Goal: Task Accomplishment & Management: Use online tool/utility

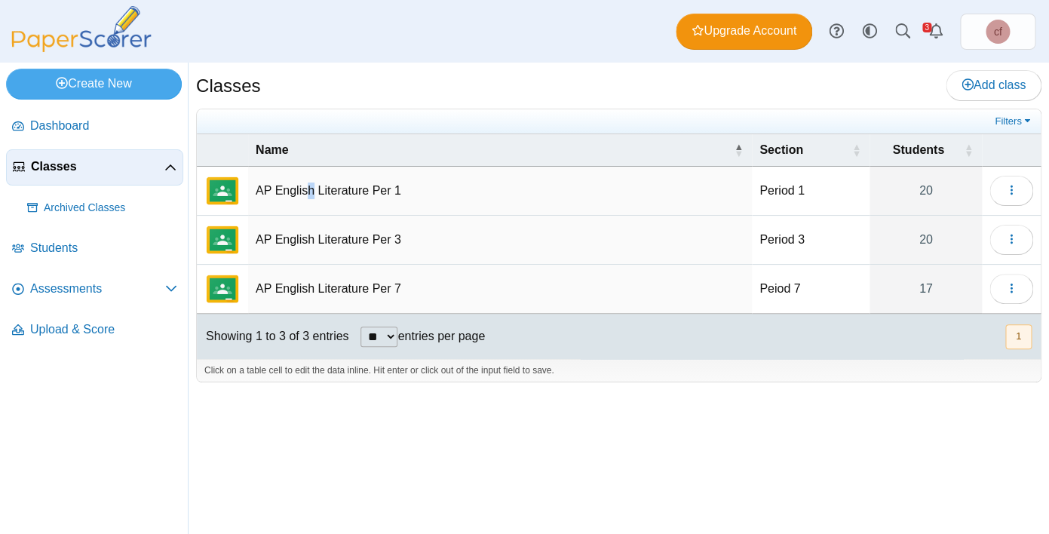
click at [311, 198] on td "AP English Literature Per 1" at bounding box center [500, 191] width 504 height 49
click at [192, 376] on div "Classes Add class Filters 20" at bounding box center [619, 298] width 861 height 471
click at [81, 257] on link "Students" at bounding box center [94, 249] width 177 height 36
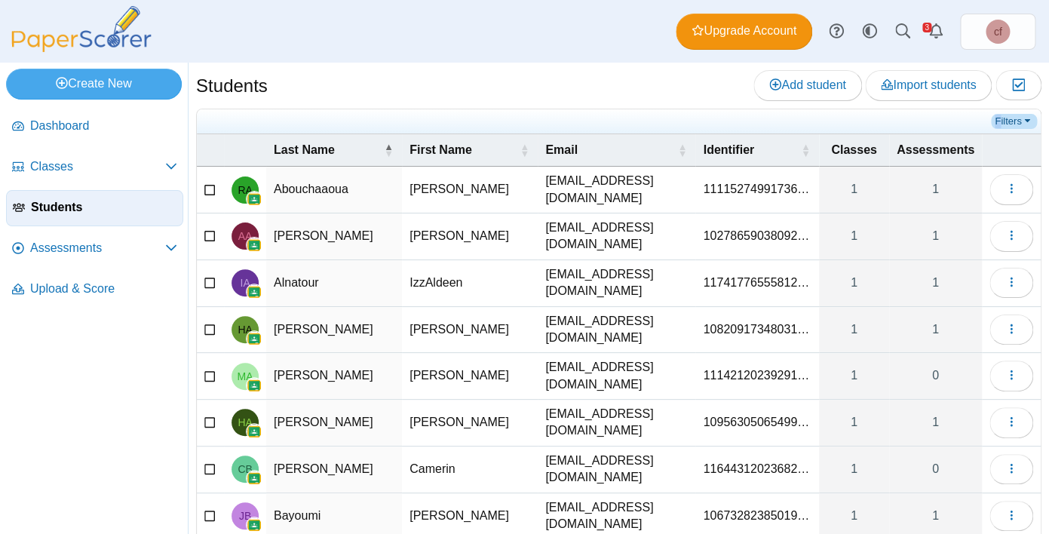
click at [998, 121] on link "Filters" at bounding box center [1014, 121] width 46 height 15
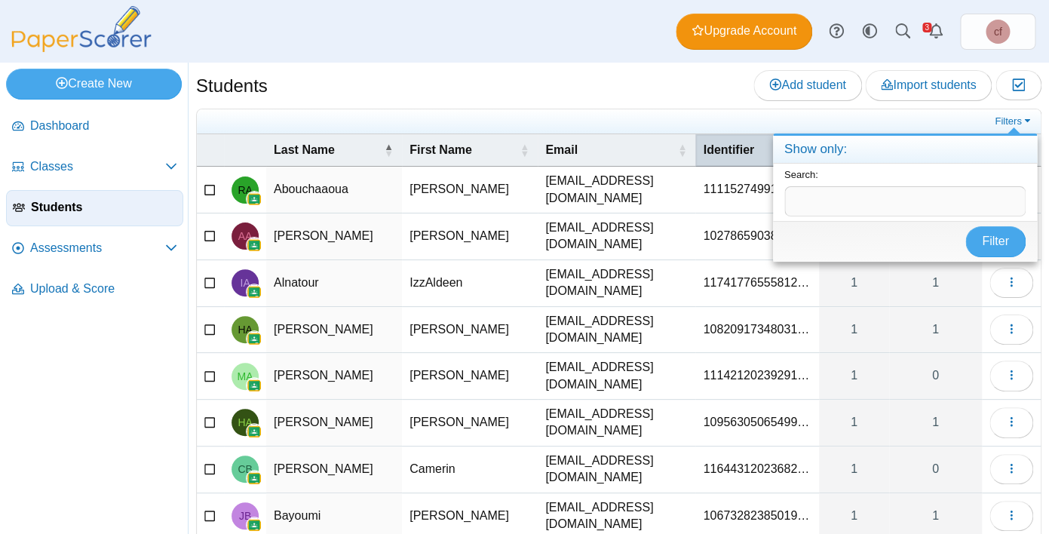
click at [702, 140] on th "Identifier" at bounding box center [756, 150] width 123 height 32
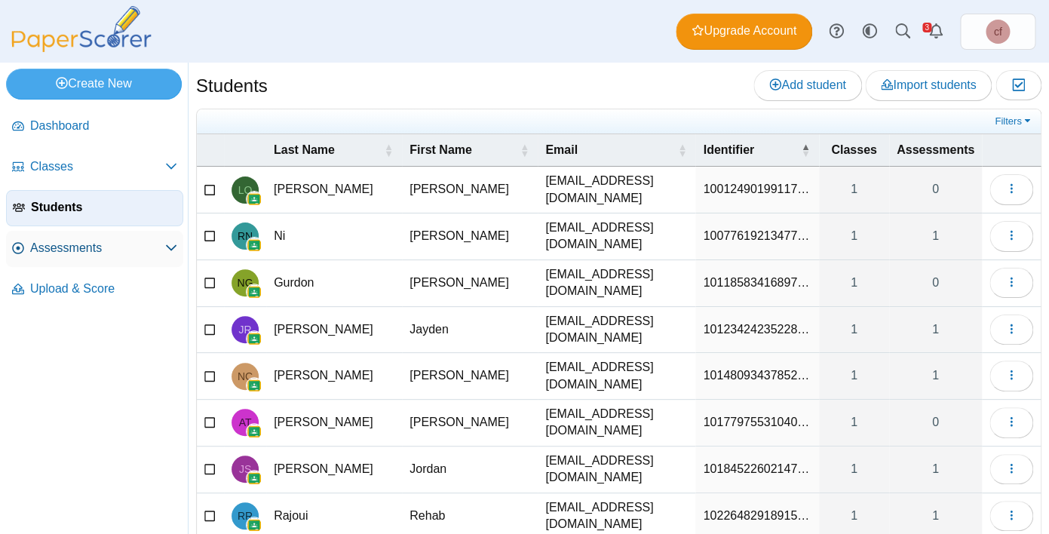
click at [84, 245] on span "Assessments" at bounding box center [97, 248] width 135 height 17
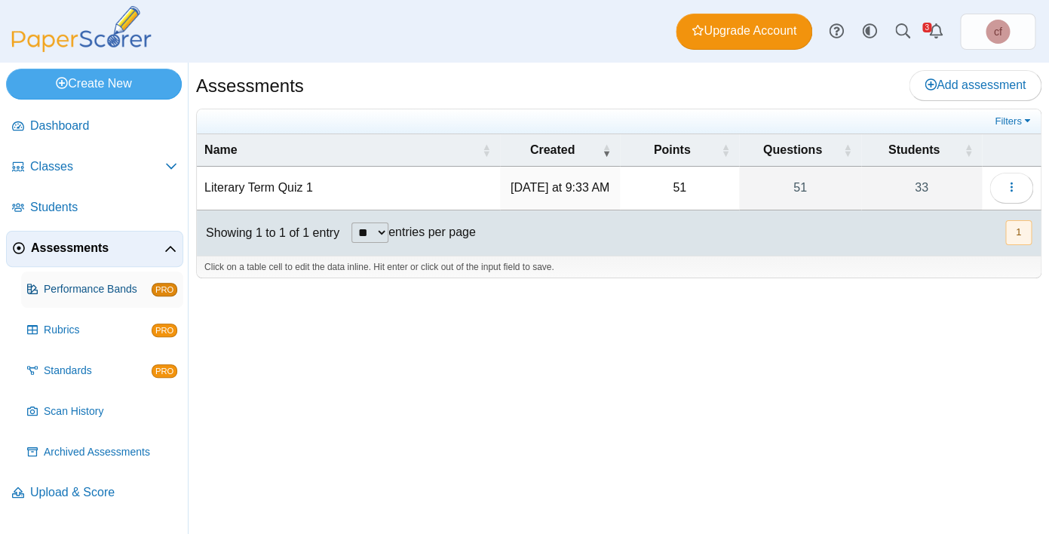
click at [83, 284] on span "Performance Bands" at bounding box center [98, 289] width 108 height 15
click at [81, 126] on span "Dashboard" at bounding box center [103, 126] width 147 height 17
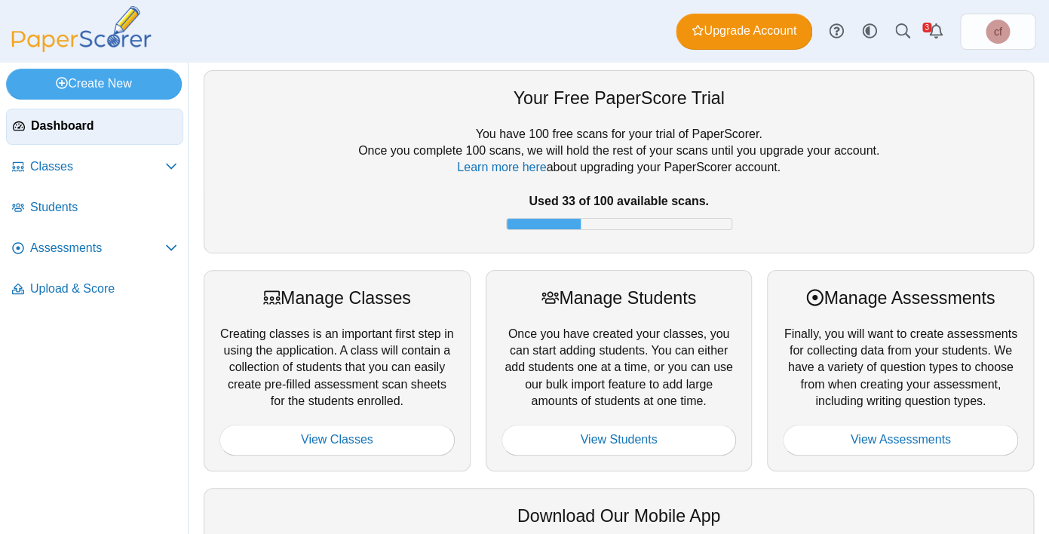
scroll to position [164, 0]
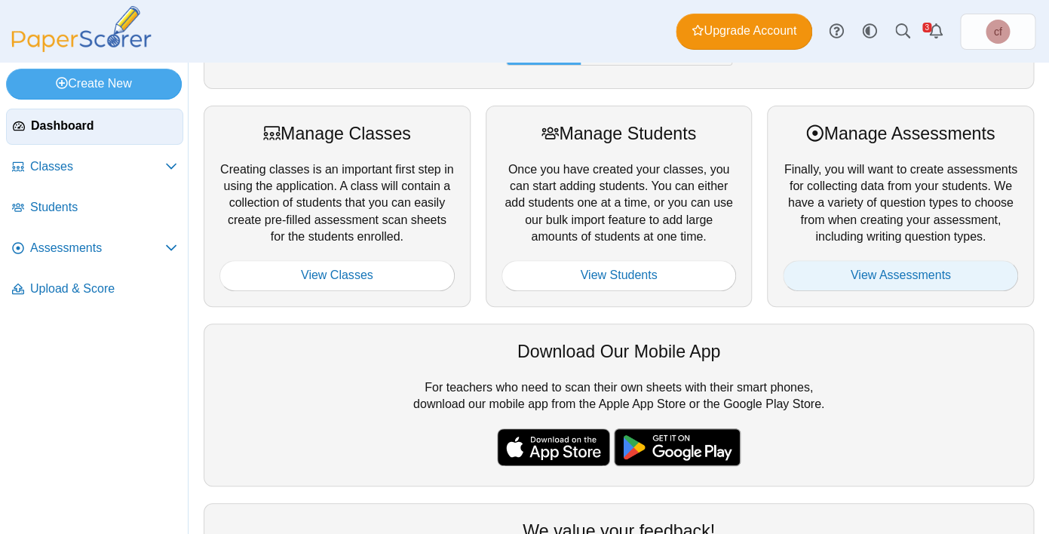
click at [838, 278] on link "View Assessments" at bounding box center [900, 275] width 235 height 30
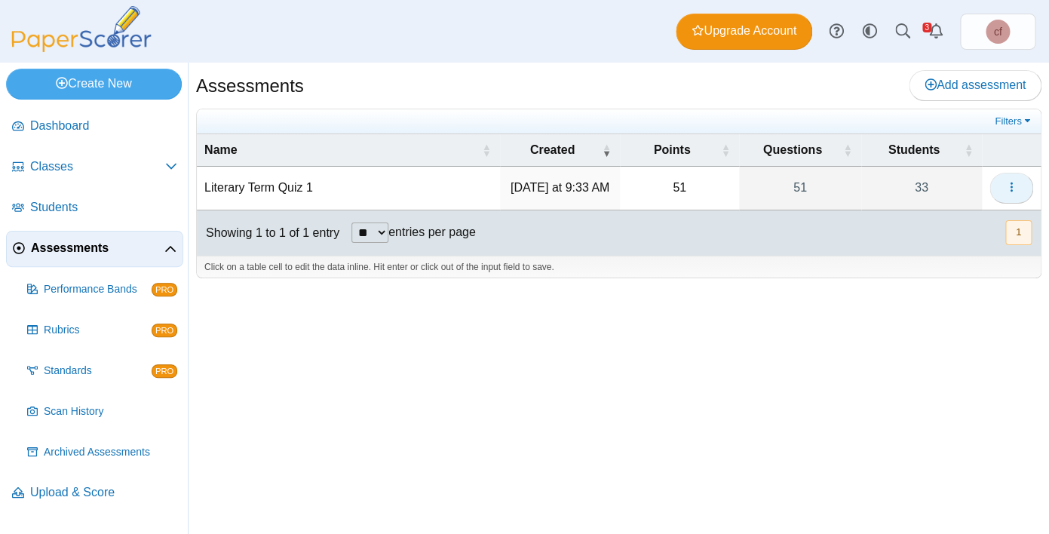
click at [1011, 186] on use "button" at bounding box center [1011, 188] width 2 height 10
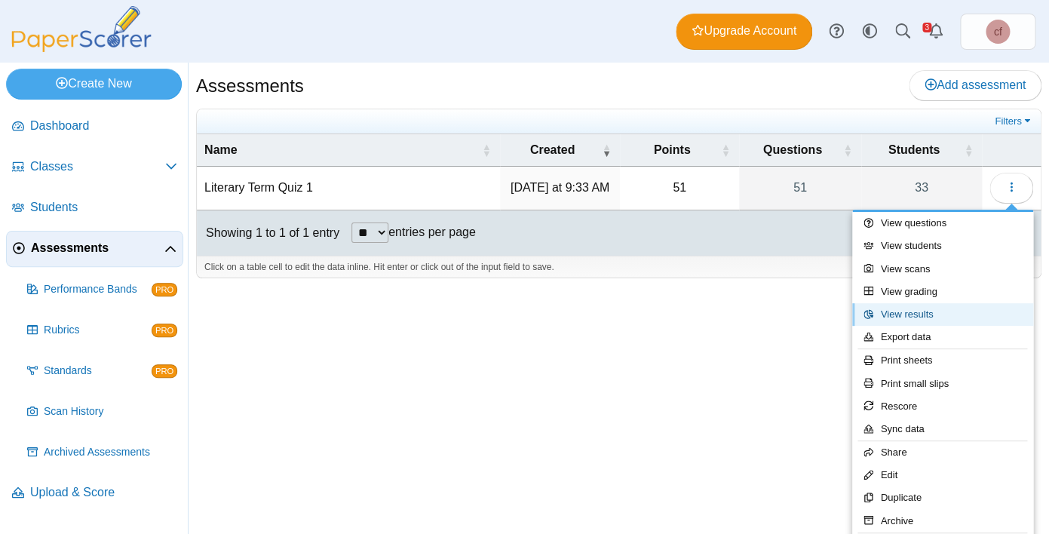
click at [920, 314] on link "View results" at bounding box center [942, 314] width 181 height 23
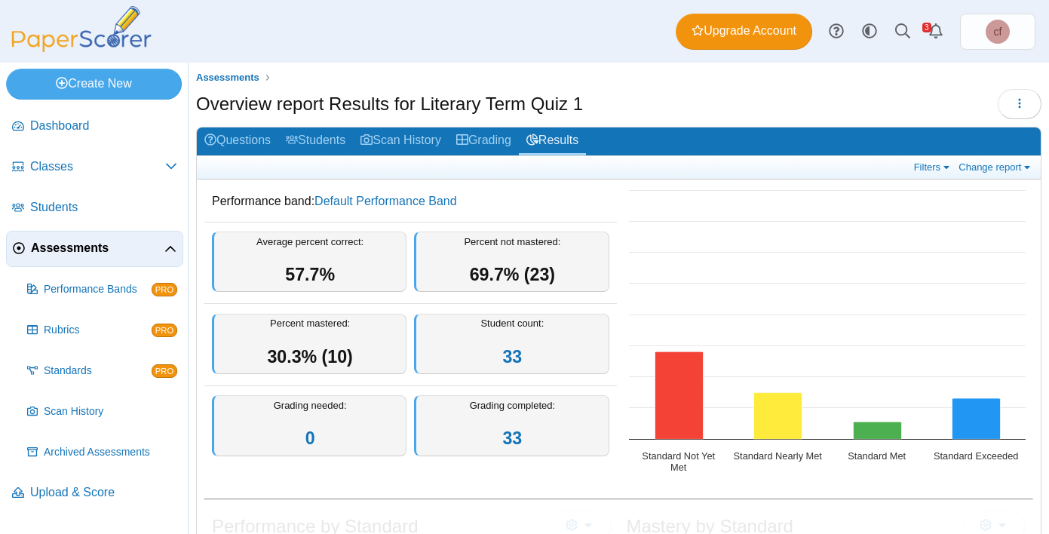
click at [938, 174] on div "Filters Show only: Loading… Change report Select a report: Overview report Ques…" at bounding box center [619, 167] width 844 height 23
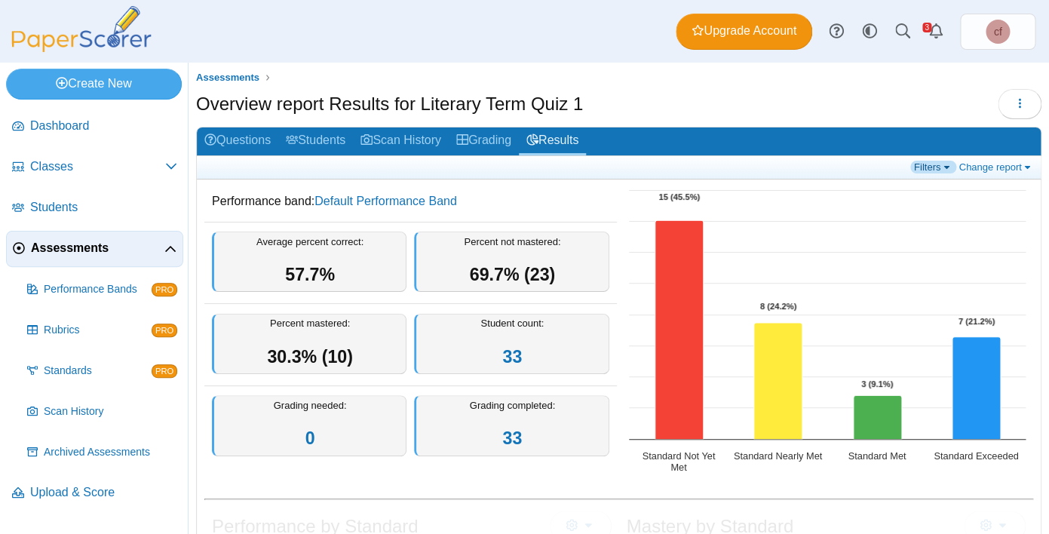
click at [938, 168] on link "Filters" at bounding box center [933, 167] width 46 height 13
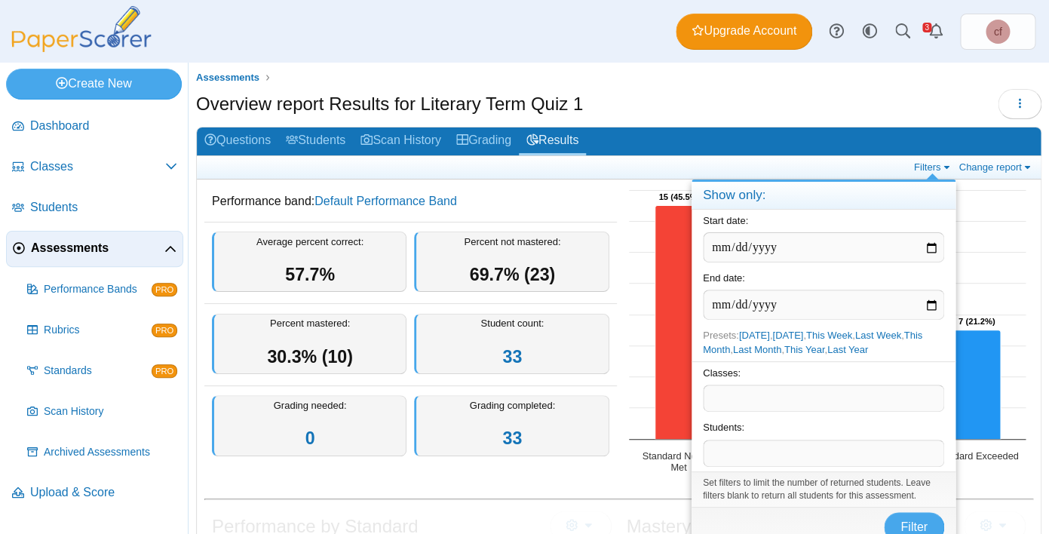
click at [830, 395] on span at bounding box center [824, 398] width 240 height 26
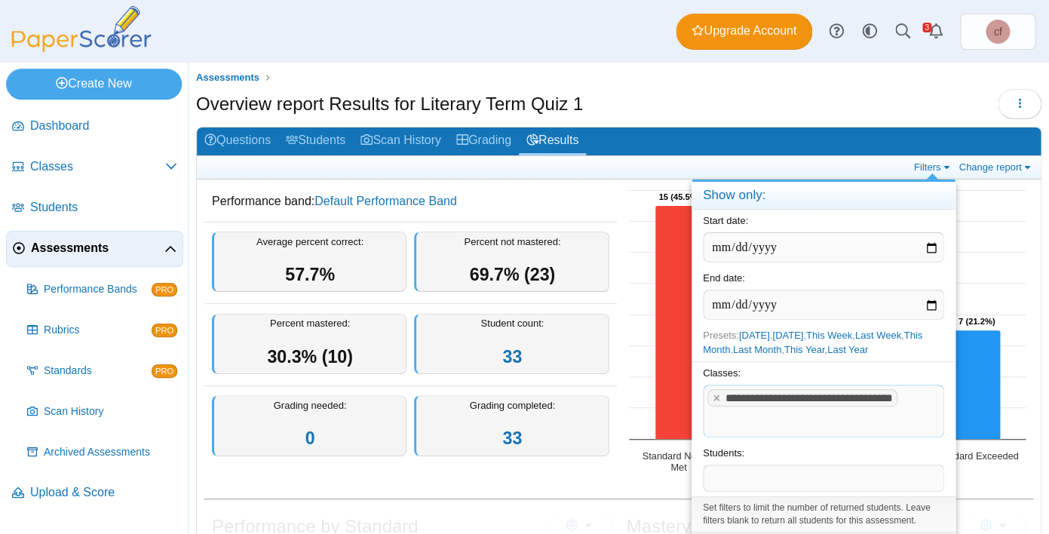
drag, startPoint x: 843, startPoint y: 201, endPoint x: 843, endPoint y: 146, distance: 54.3
click at [843, 146] on body "Dashboard Classes Archived classes Students" at bounding box center [524, 267] width 1049 height 534
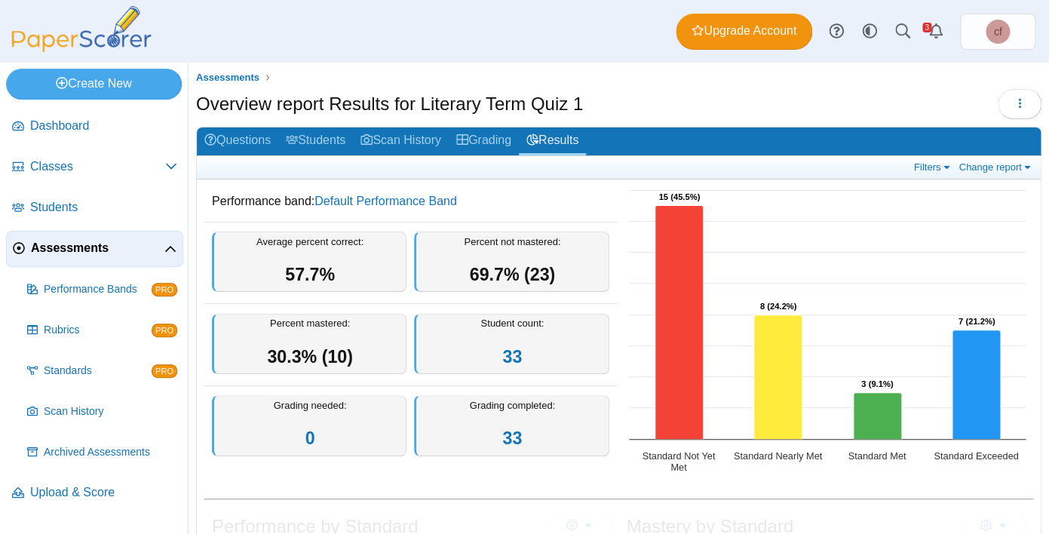
click at [473, 182] on dd "Performance band: Default Performance Band" at bounding box center [410, 201] width 413 height 39
click at [494, 146] on link "Grading" at bounding box center [484, 141] width 70 height 28
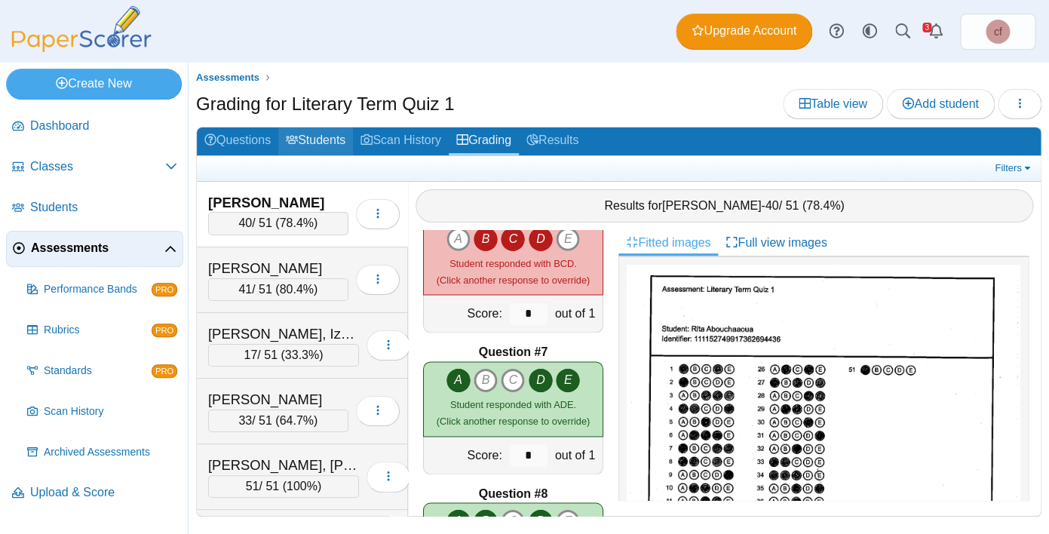
click at [330, 143] on link "Students" at bounding box center [315, 141] width 75 height 28
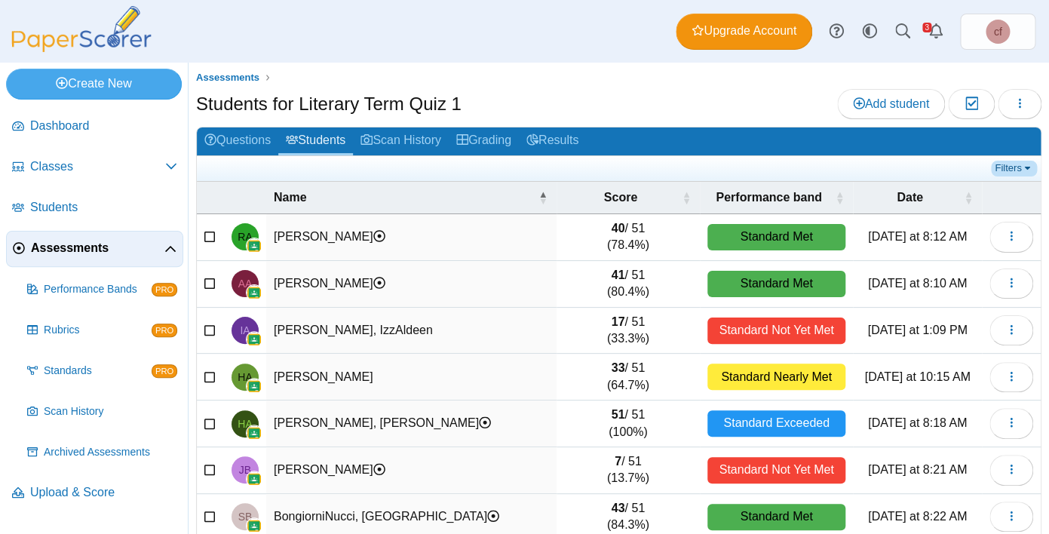
click at [1021, 170] on link "Filters" at bounding box center [1014, 168] width 46 height 15
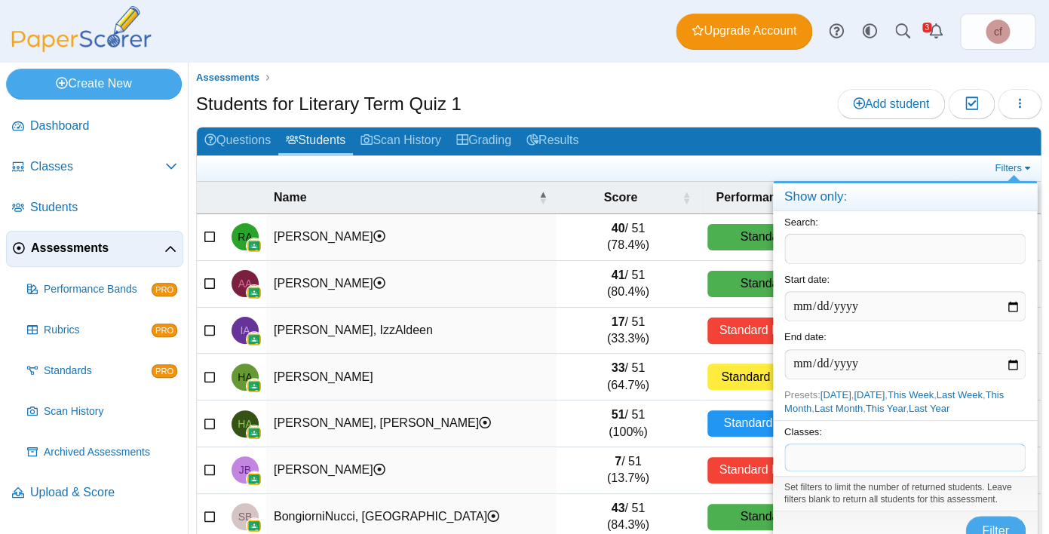
click at [834, 469] on span at bounding box center [905, 457] width 240 height 26
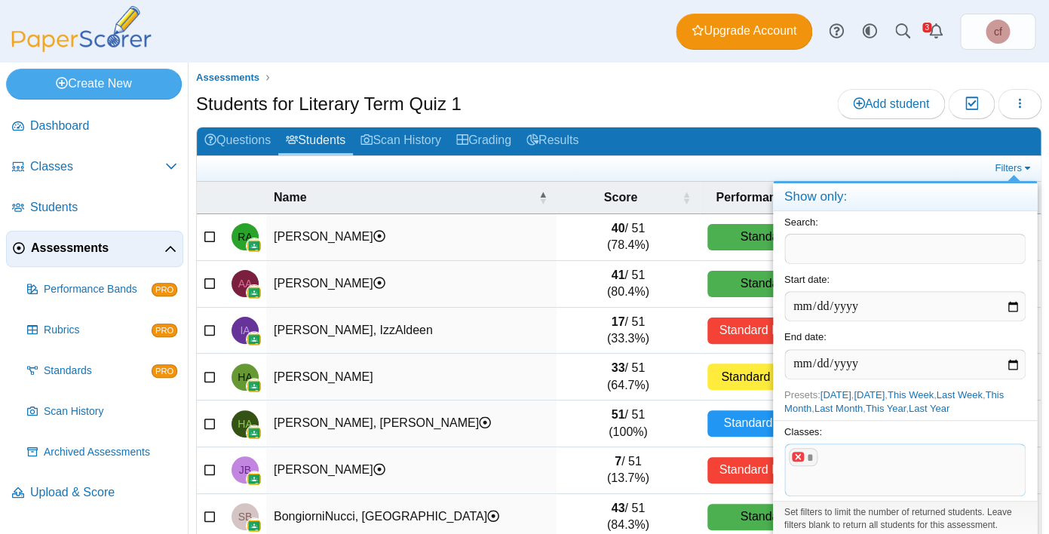
click at [797, 456] on x "remove tag" at bounding box center [798, 457] width 13 height 10
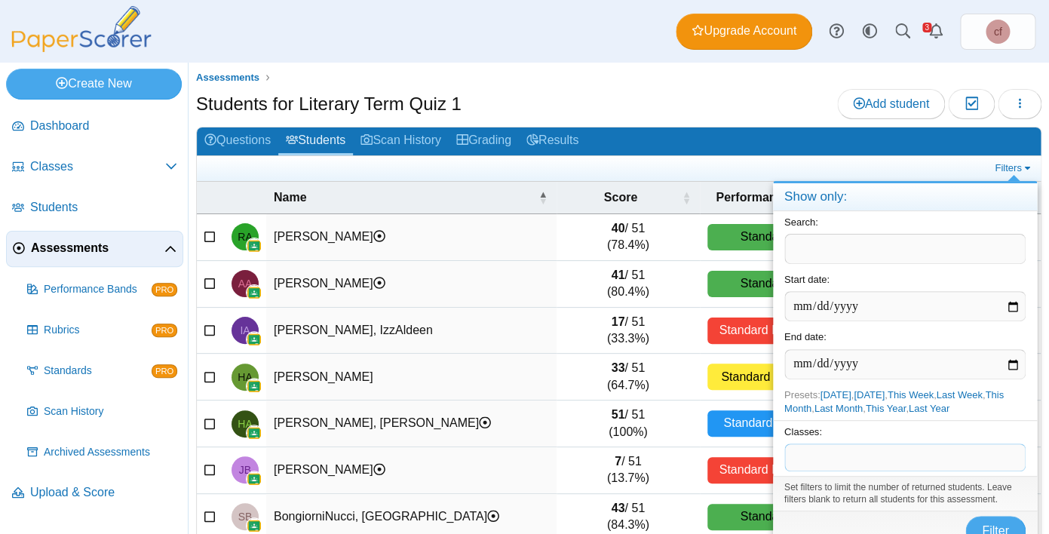
click at [807, 456] on span at bounding box center [905, 457] width 240 height 26
click at [850, 453] on span at bounding box center [905, 457] width 240 height 26
click at [850, 456] on span at bounding box center [905, 457] width 240 height 26
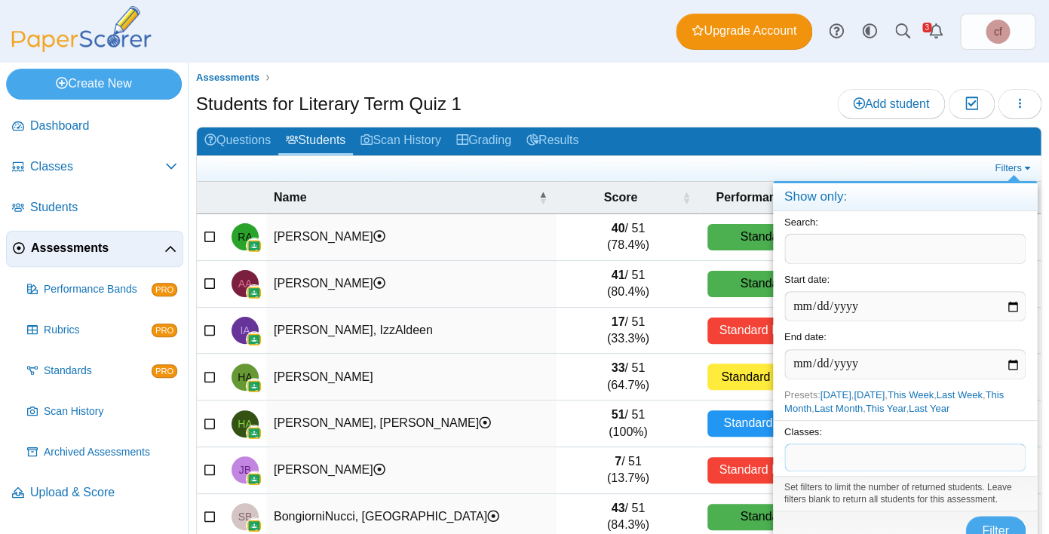
click at [850, 456] on span at bounding box center [905, 457] width 240 height 26
click at [850, 446] on span at bounding box center [905, 457] width 240 height 26
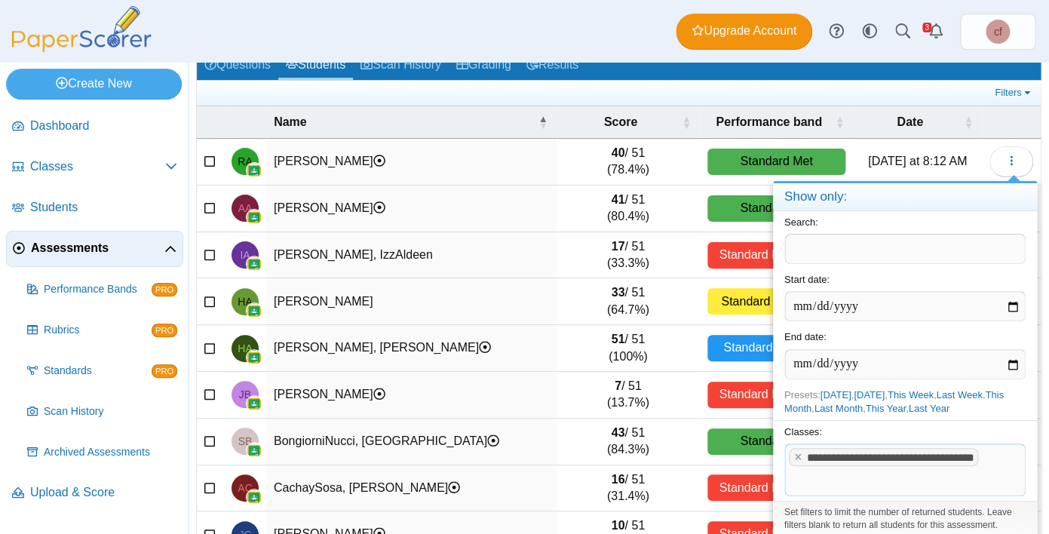
scroll to position [75, 0]
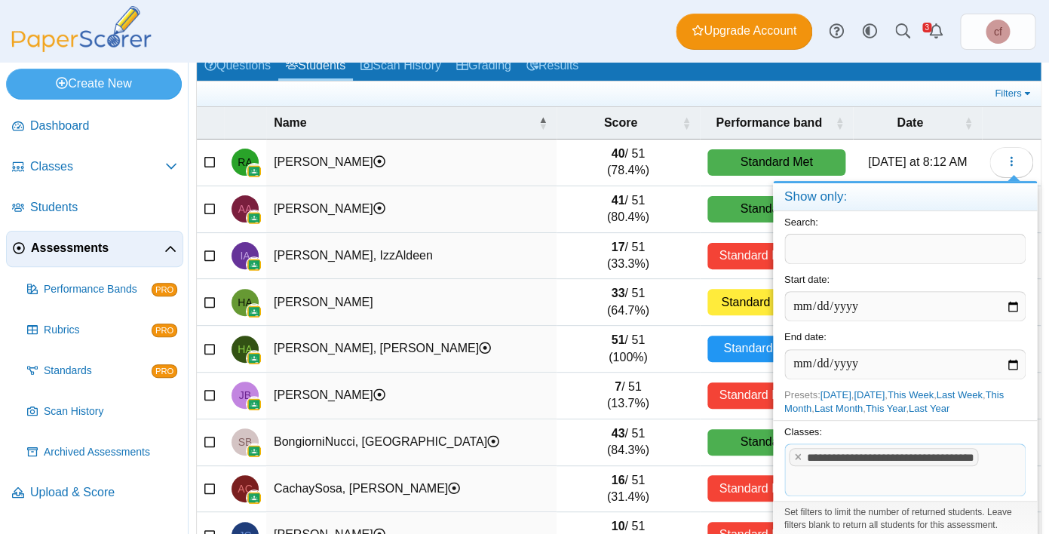
click at [1026, 523] on div "Set filters to limit the number of returned students. Leave filters blank to re…" at bounding box center [905, 518] width 264 height 35
click at [444, 287] on td "Alvarez-Hernandez, Heidy" at bounding box center [411, 302] width 290 height 47
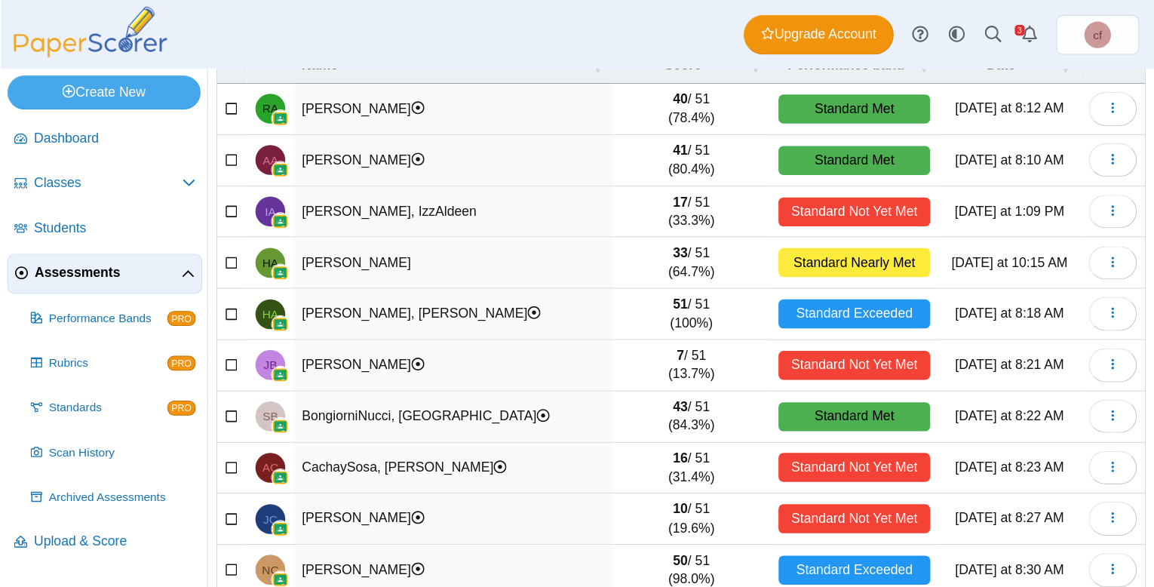
scroll to position [0, 0]
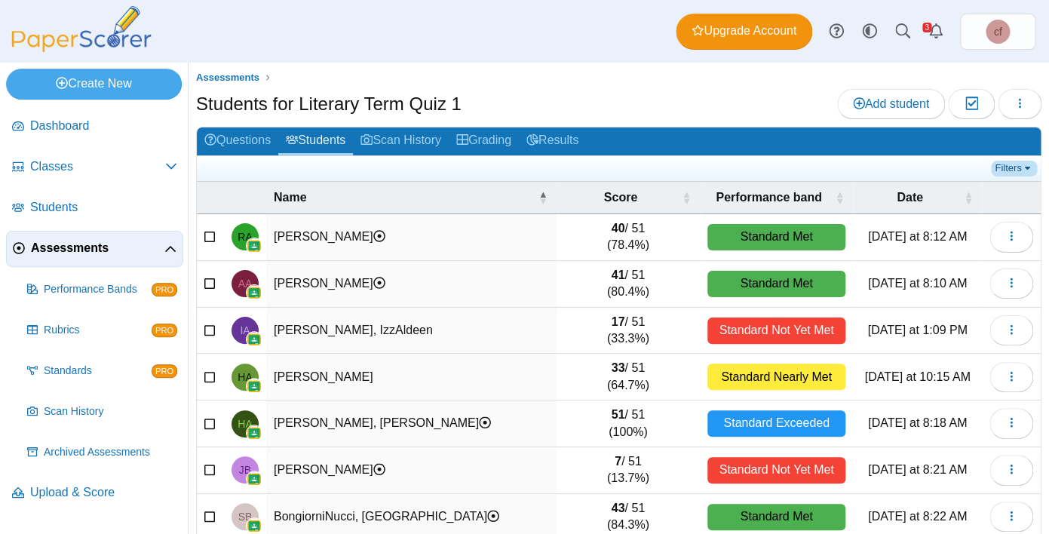
click at [1015, 168] on link "Filters" at bounding box center [1014, 168] width 46 height 15
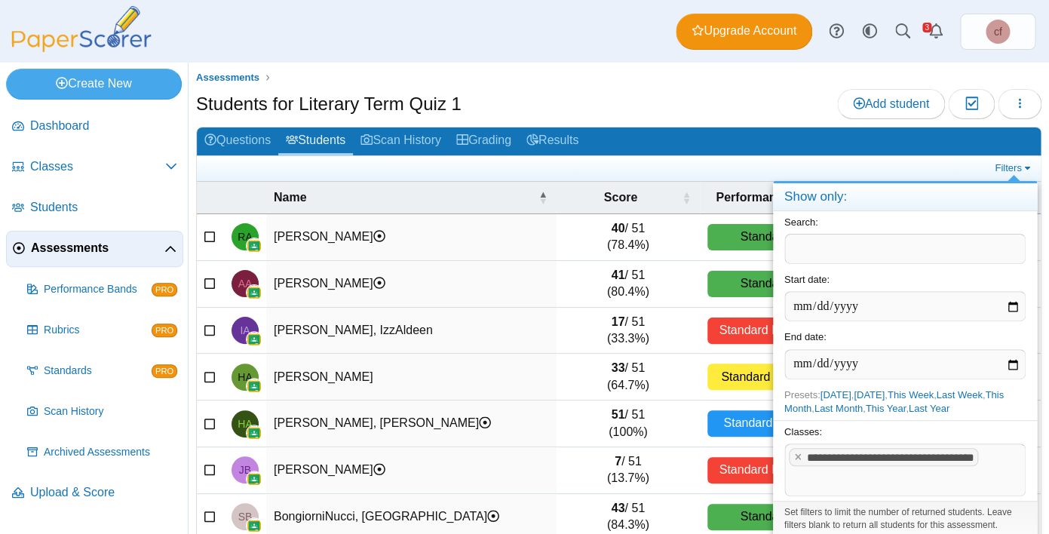
drag, startPoint x: 1031, startPoint y: 524, endPoint x: 1011, endPoint y: 498, distance: 33.3
click at [1011, 498] on form "**********" at bounding box center [905, 393] width 264 height 365
click at [1011, 498] on div "**********" at bounding box center [905, 460] width 264 height 81
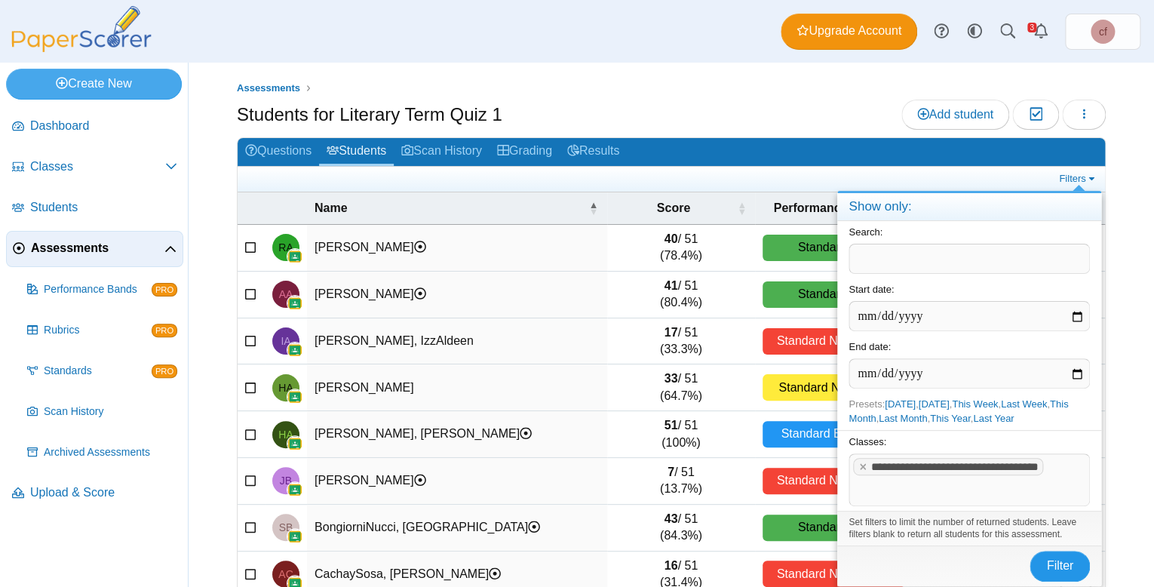
click at [1048, 533] on span "Filter" at bounding box center [1059, 565] width 27 height 13
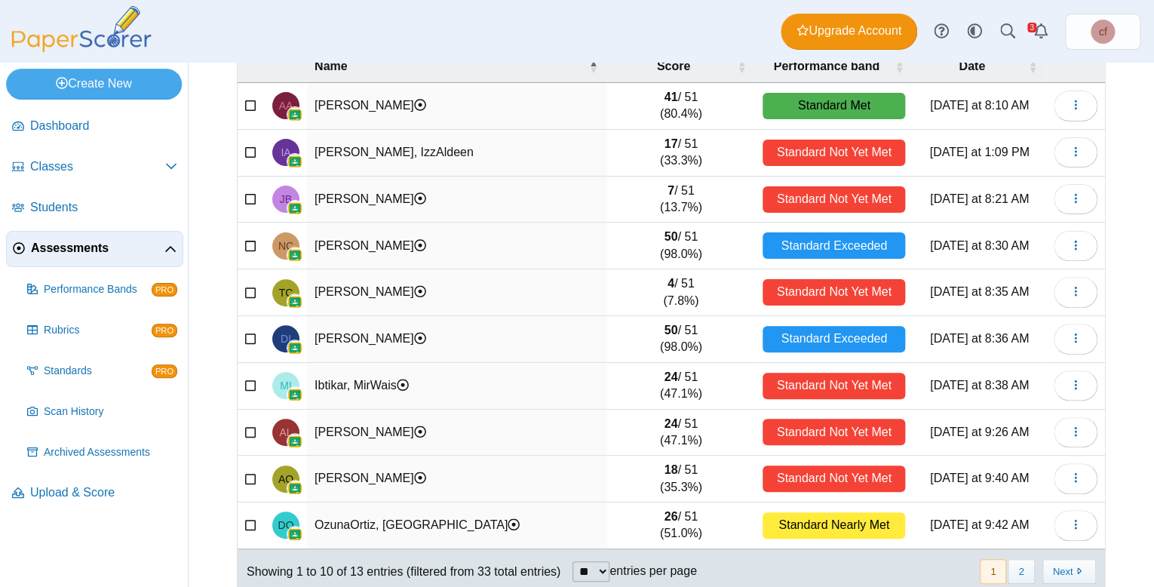
scroll to position [161, 0]
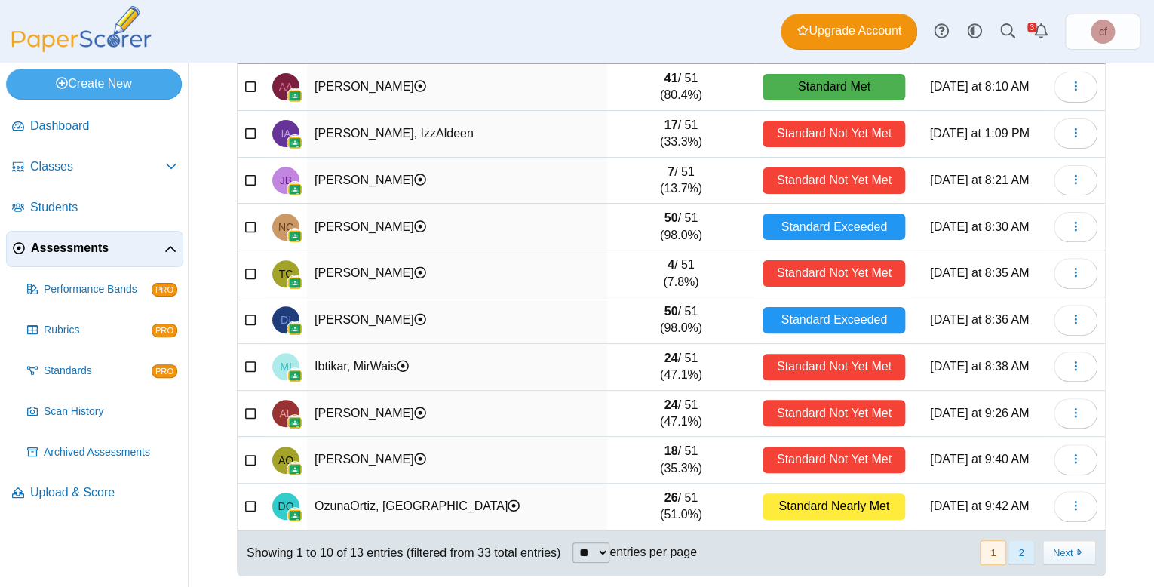
click at [1024, 551] on button "2" at bounding box center [1021, 552] width 26 height 25
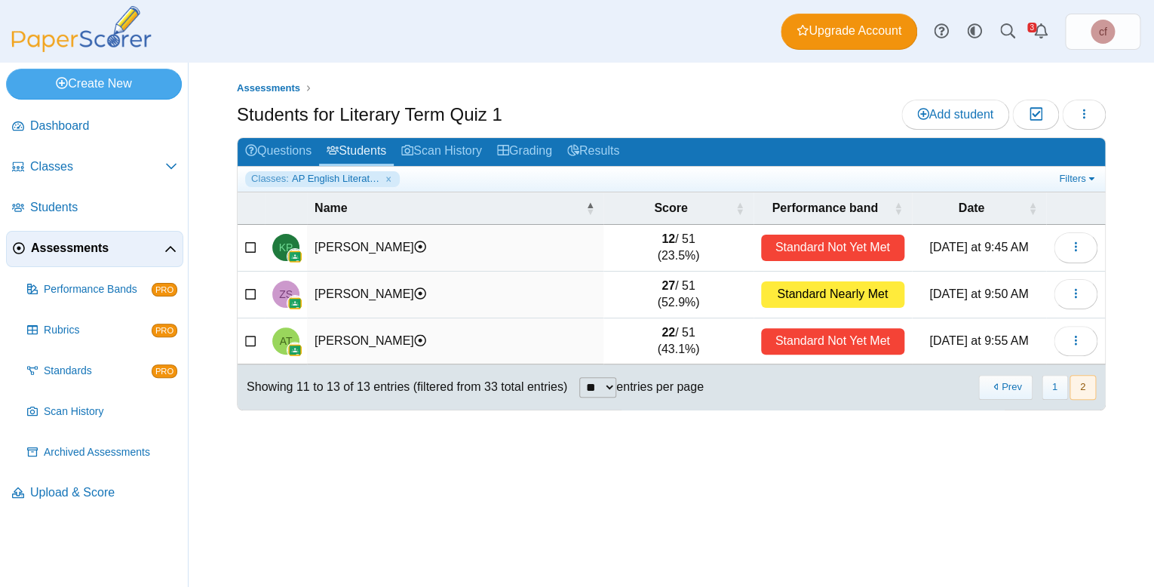
scroll to position [0, 0]
click at [1080, 173] on link "Filters" at bounding box center [1078, 178] width 46 height 15
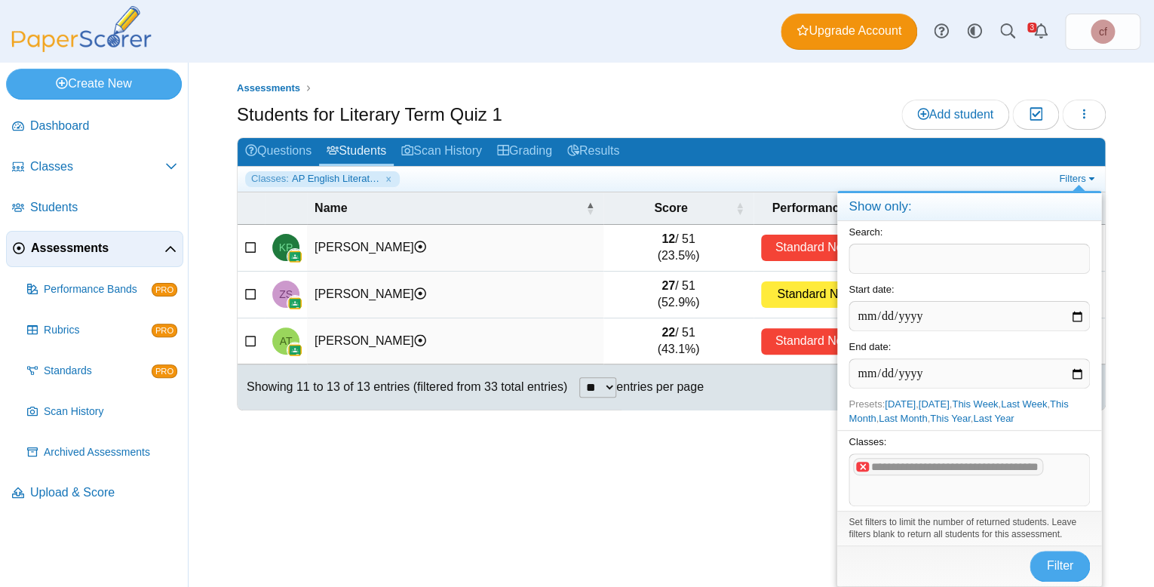
click at [864, 466] on x "remove tag" at bounding box center [862, 467] width 13 height 10
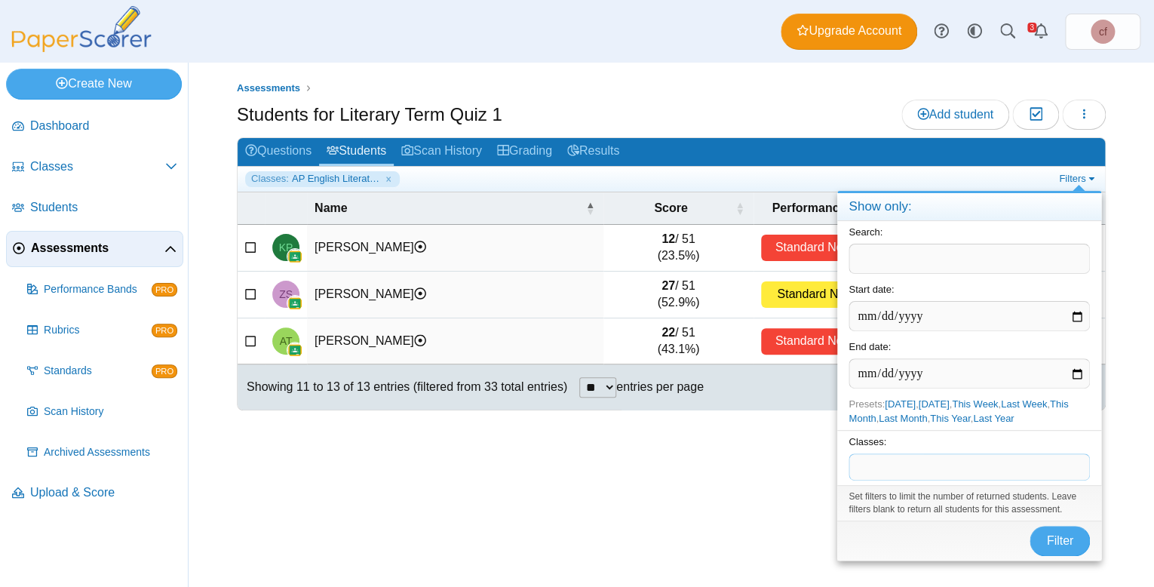
click at [869, 471] on span at bounding box center [969, 467] width 240 height 26
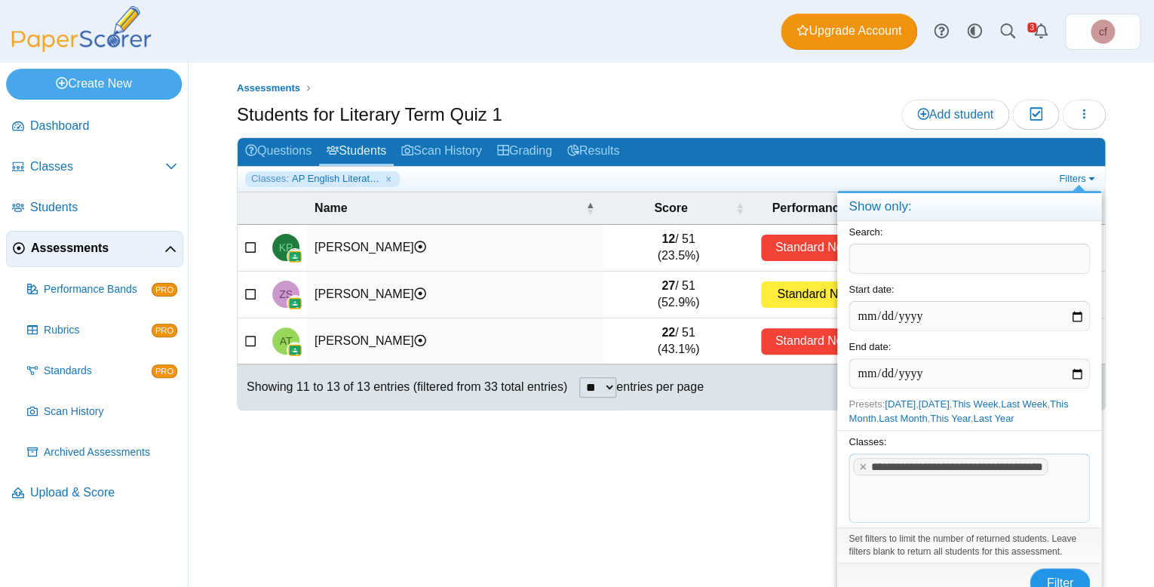
click at [1064, 568] on button "Filter" at bounding box center [1060, 583] width 60 height 30
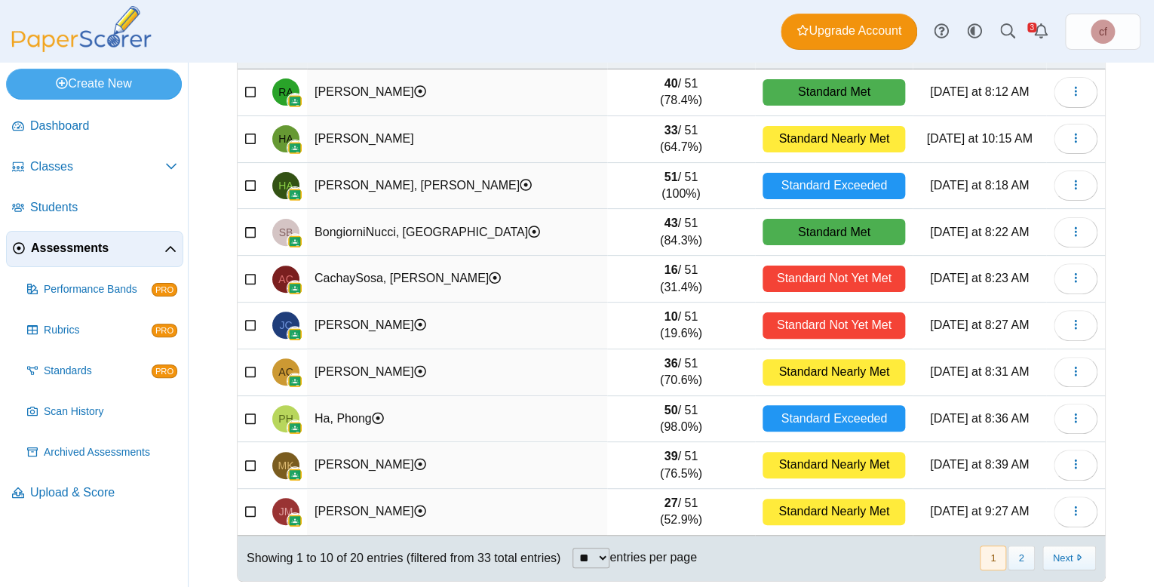
scroll to position [161, 0]
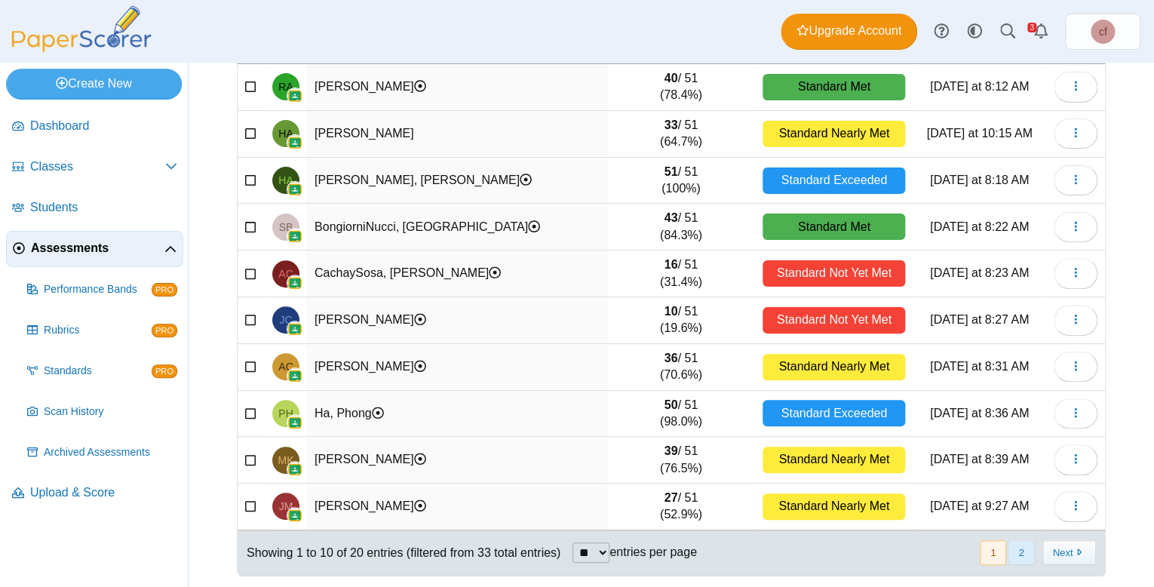
click at [1027, 546] on button "2" at bounding box center [1021, 552] width 26 height 25
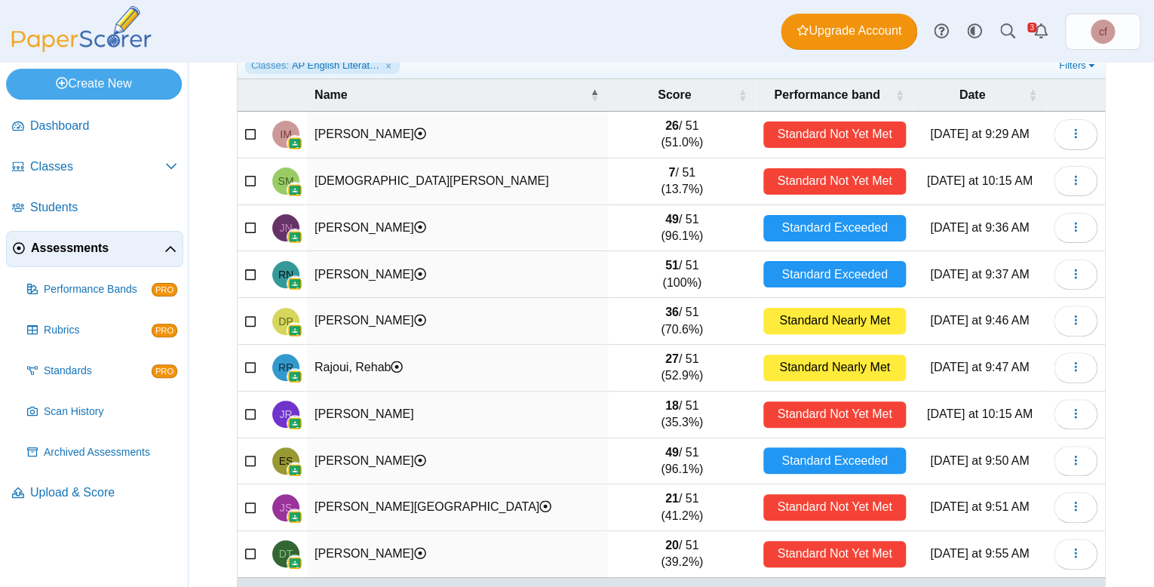
scroll to position [0, 0]
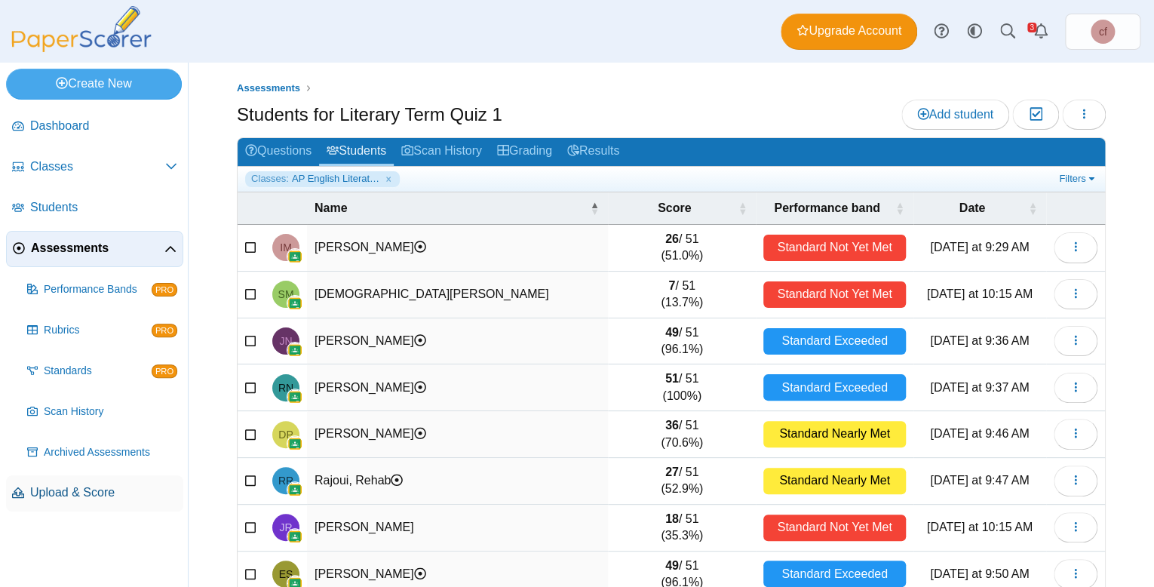
click at [100, 487] on span "Upload & Score" at bounding box center [103, 492] width 147 height 17
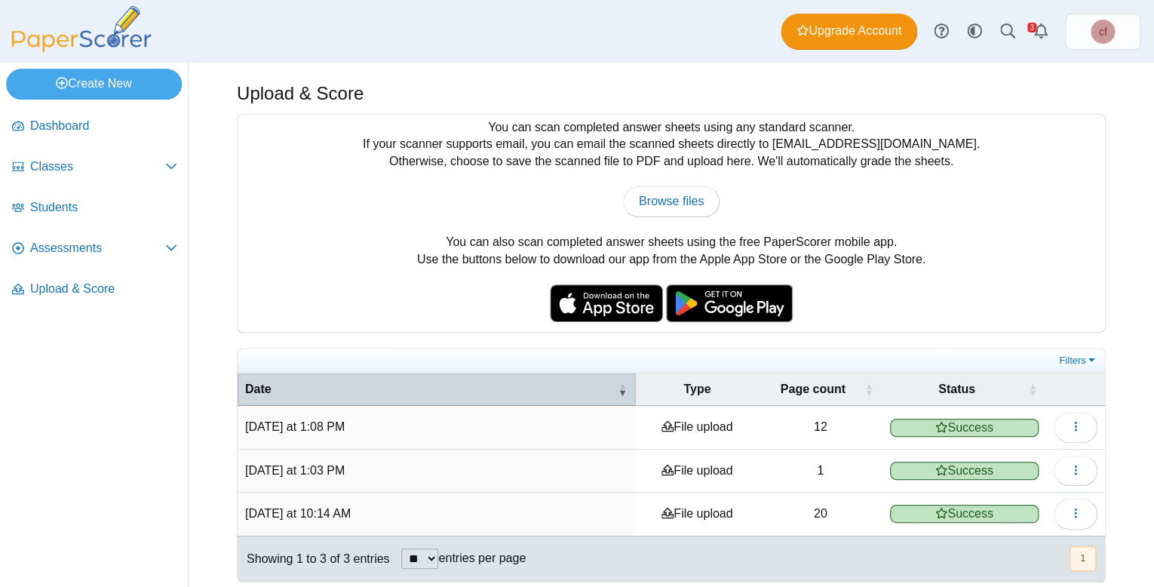
scroll to position [2, 0]
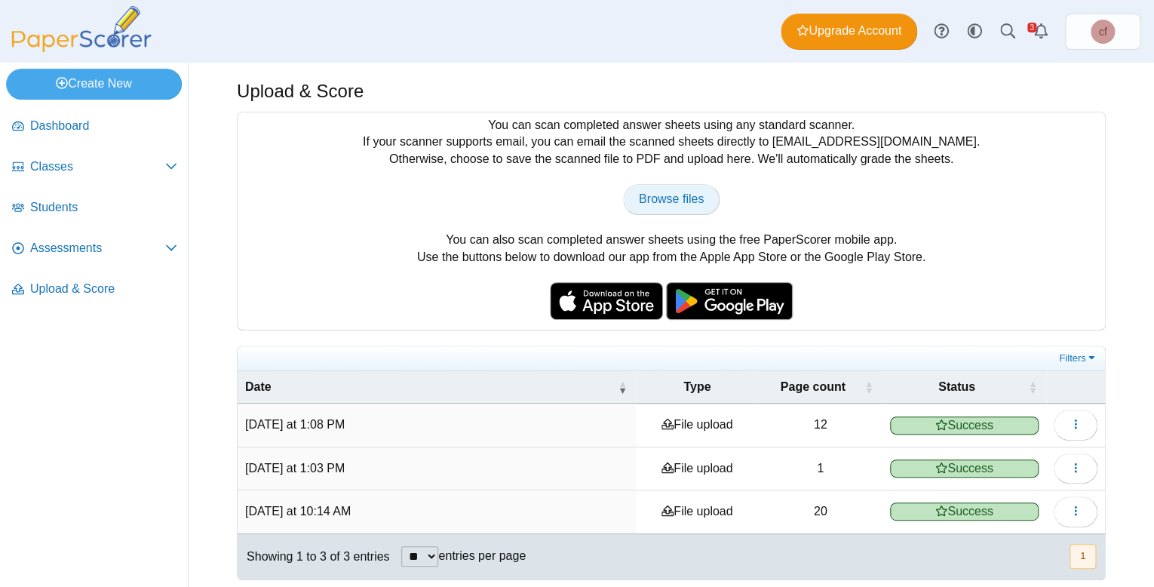
click at [694, 195] on span "Browse files" at bounding box center [671, 198] width 65 height 13
click at [662, 207] on link "Browse files" at bounding box center [671, 199] width 97 height 30
type input "**********"
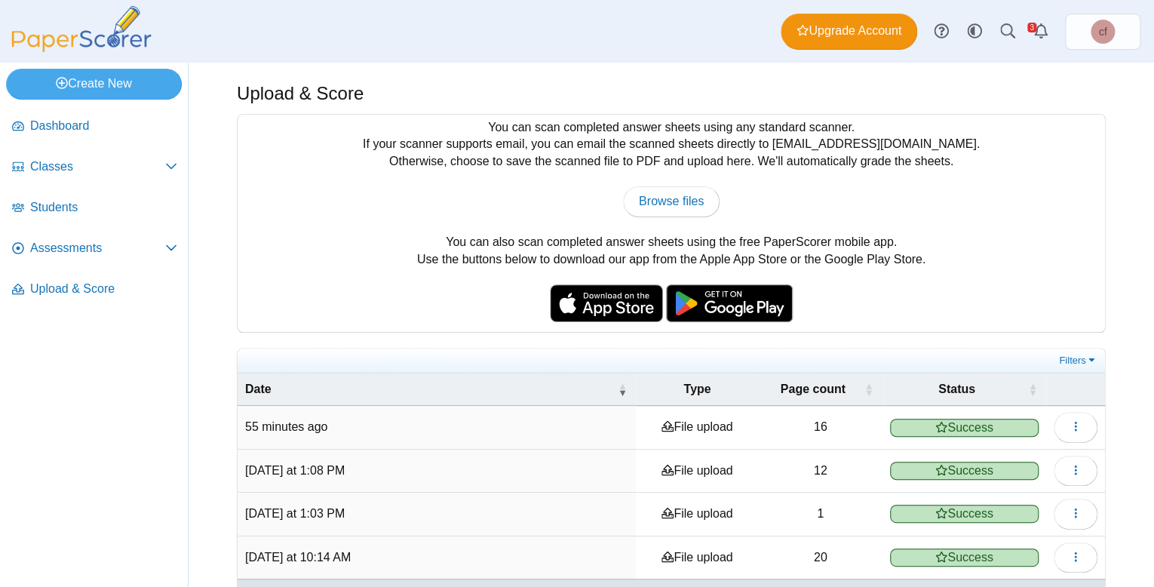
scroll to position [45, 0]
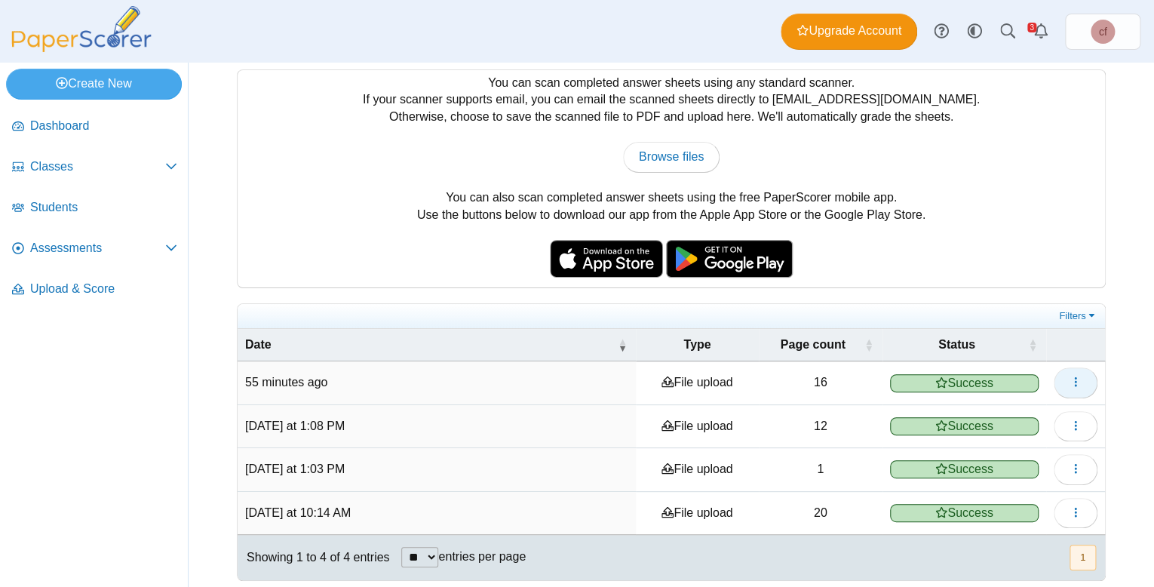
click at [1072, 388] on button "button" at bounding box center [1076, 382] width 44 height 30
click at [77, 129] on span "Dashboard" at bounding box center [103, 126] width 147 height 17
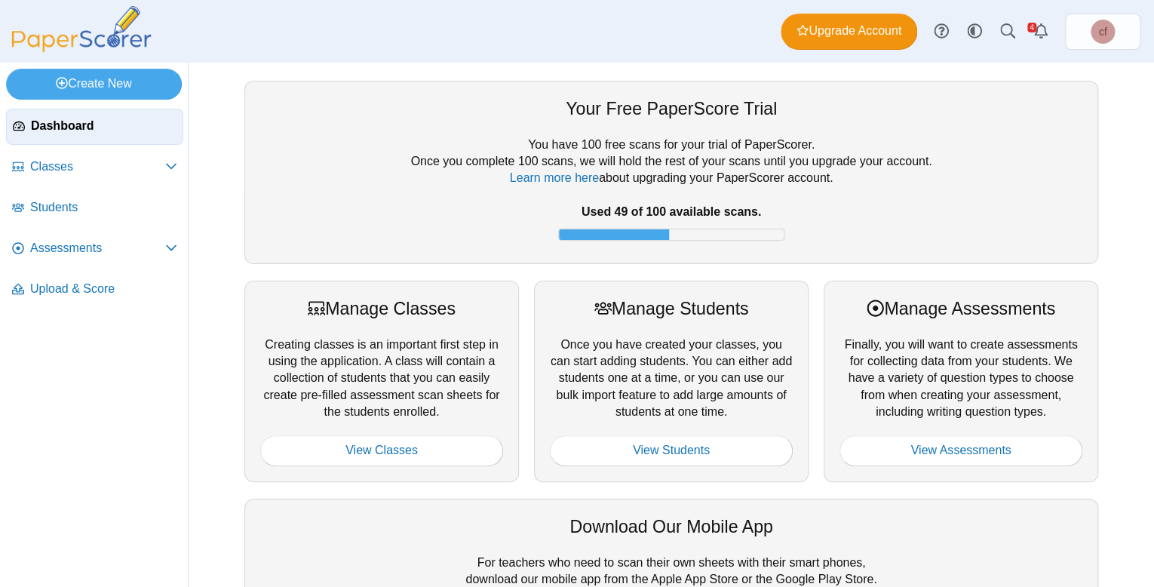
click at [922, 431] on div at bounding box center [961, 427] width 243 height 15
click at [956, 482] on div "Your Free PaperScore Trial You have 100 free scans for your trial of PaperScore…" at bounding box center [671, 471] width 869 height 780
click at [956, 456] on link "View Assessments" at bounding box center [961, 450] width 243 height 30
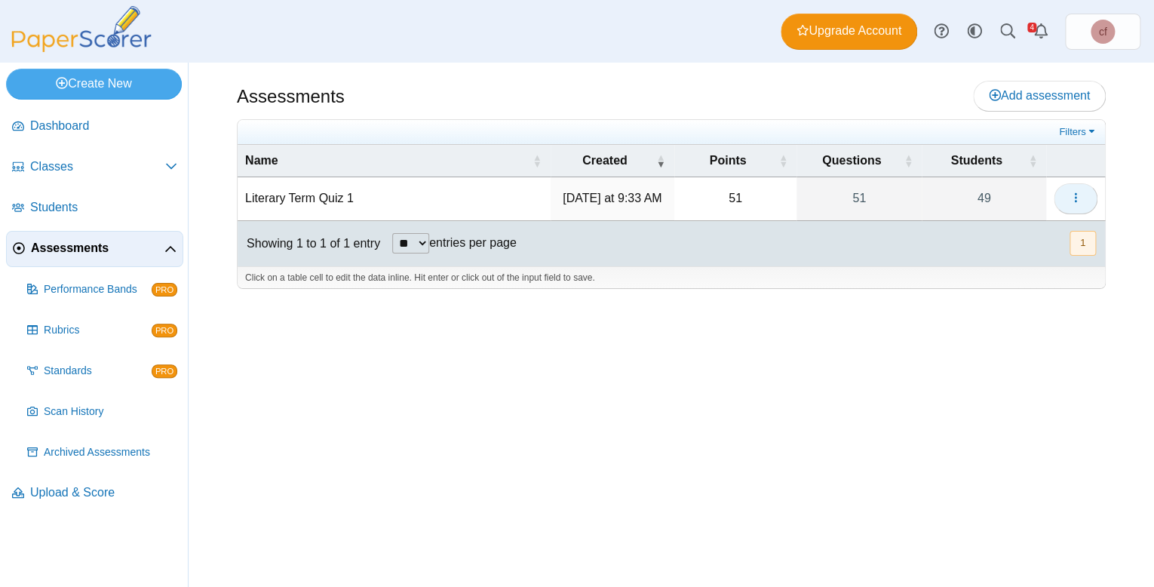
click at [1078, 200] on icon "button" at bounding box center [1076, 198] width 12 height 12
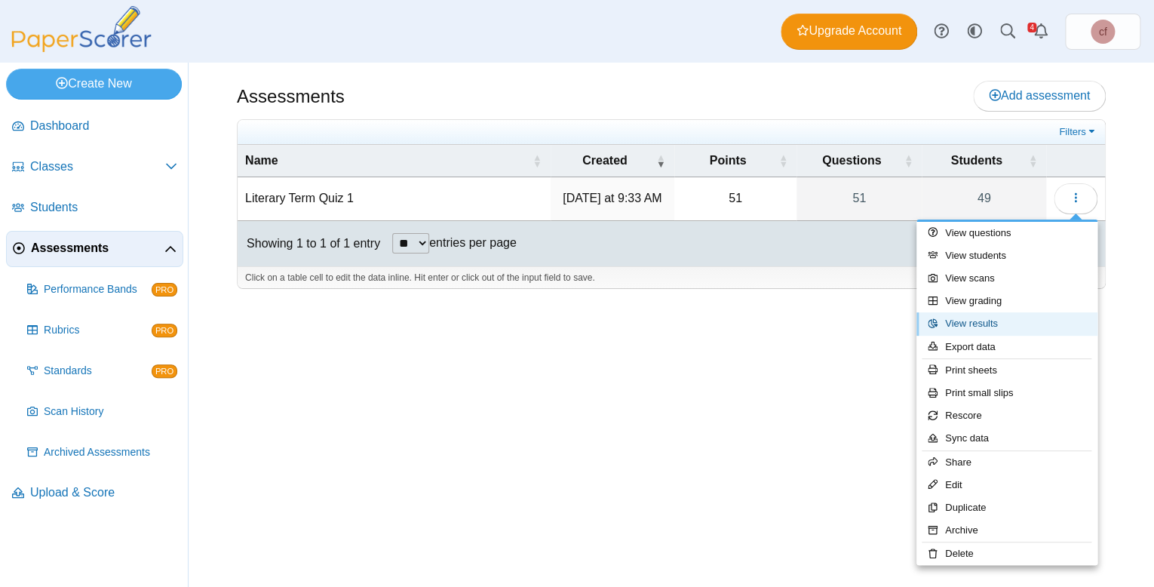
click at [986, 321] on link "View results" at bounding box center [1006, 323] width 181 height 23
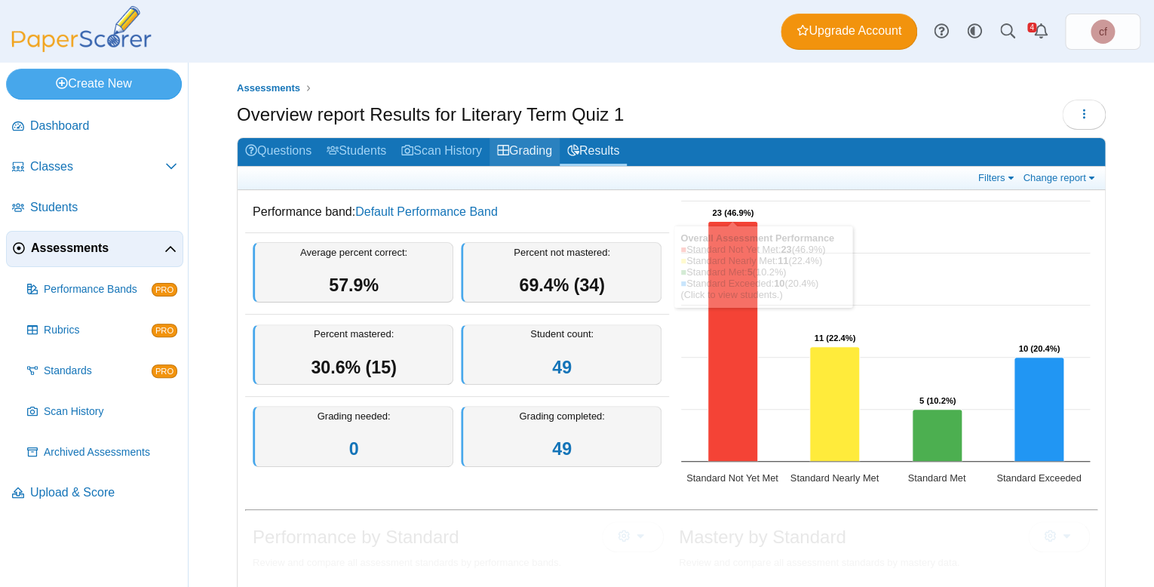
click at [545, 157] on link "Grading" at bounding box center [525, 152] width 70 height 28
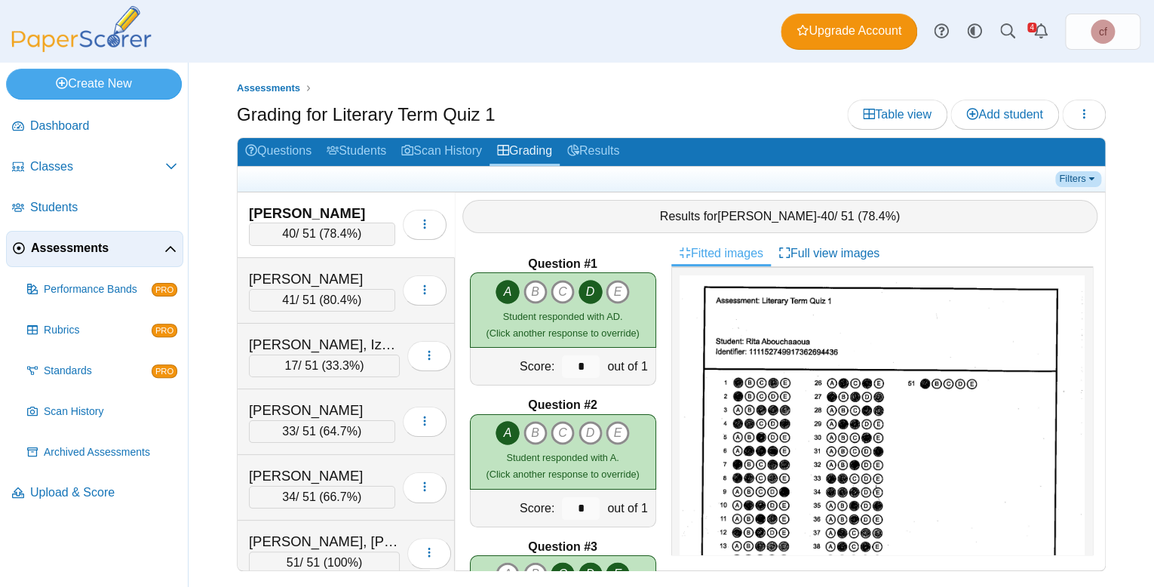
click at [1075, 183] on link "Filters" at bounding box center [1078, 178] width 46 height 15
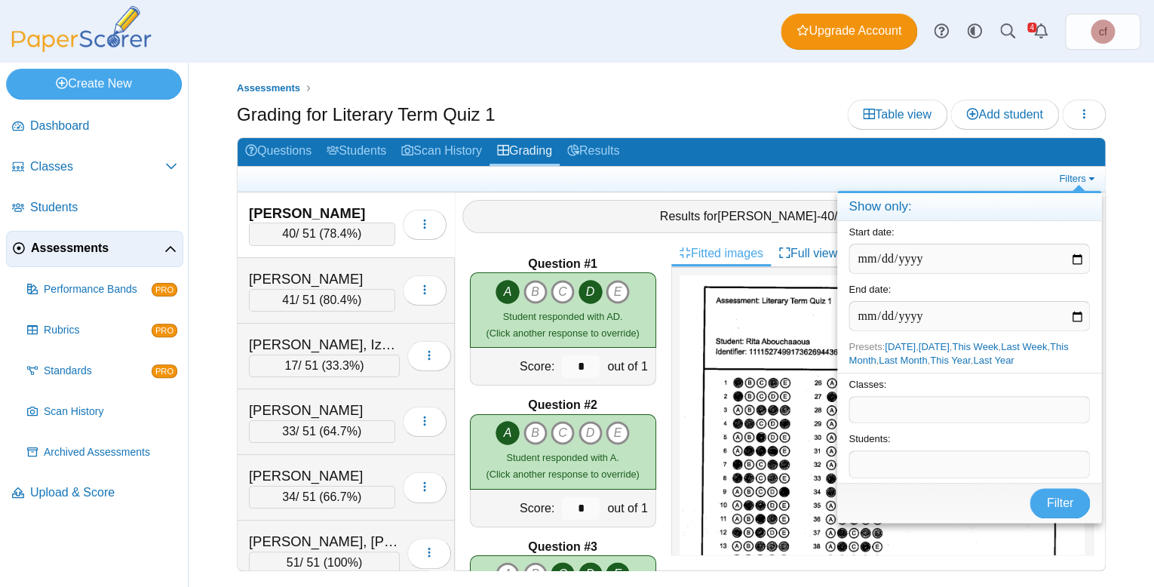
click at [920, 391] on div "Classes: ​" at bounding box center [969, 401] width 264 height 56
click at [921, 408] on span at bounding box center [969, 410] width 240 height 26
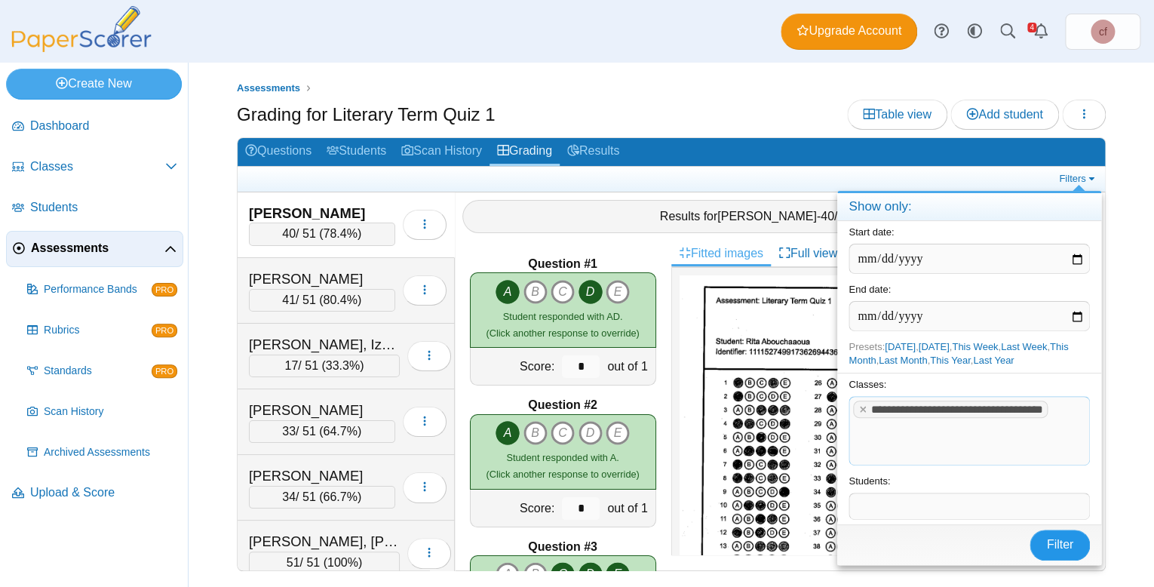
click at [1075, 530] on button "Filter" at bounding box center [1060, 545] width 60 height 30
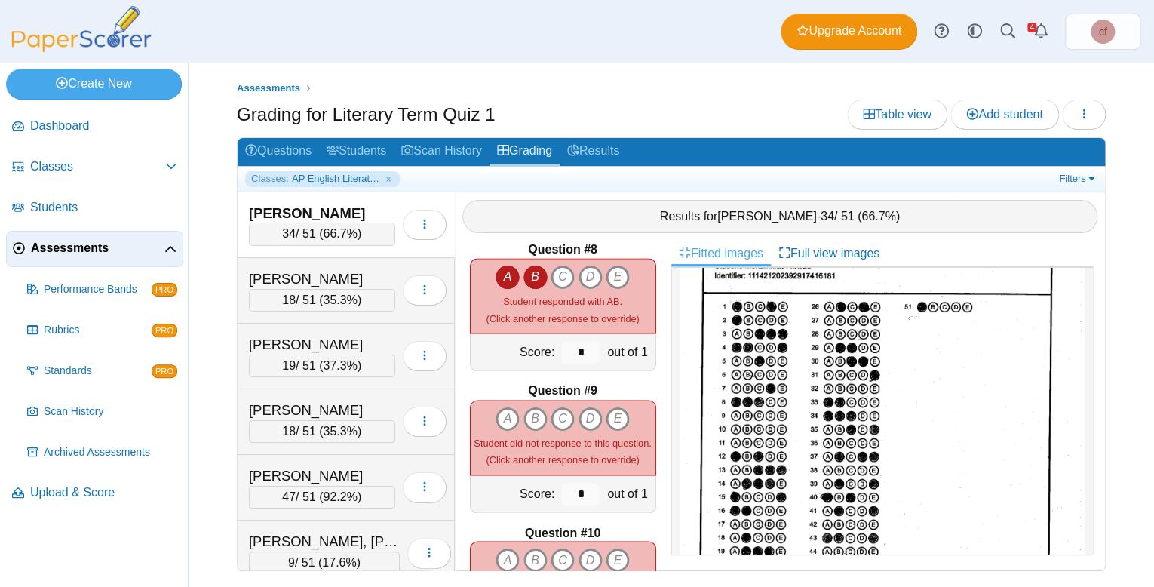
scroll to position [983, 0]
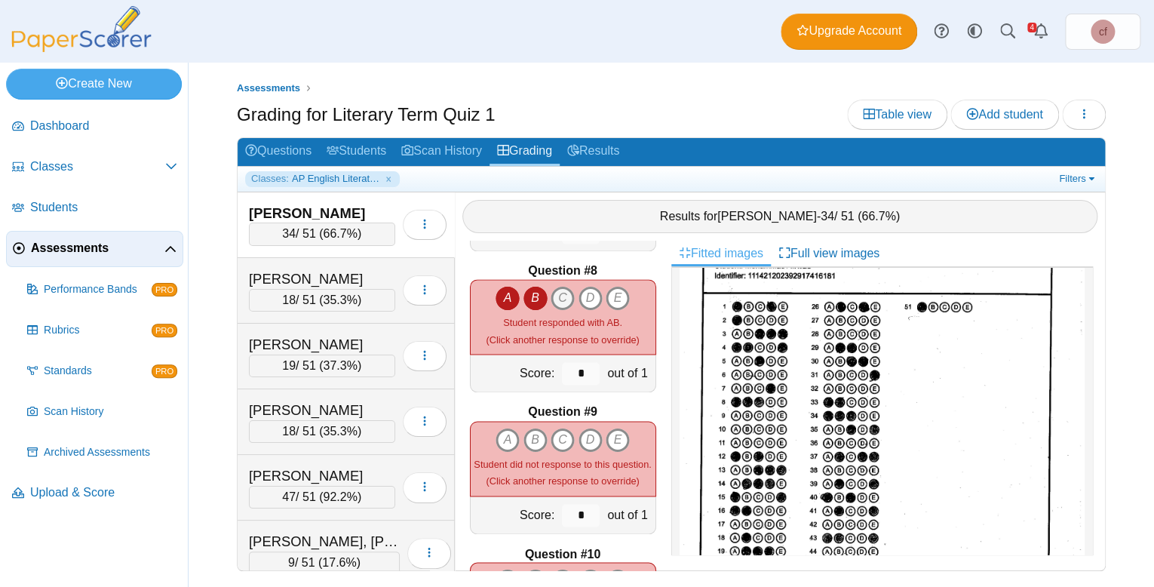
click at [566, 290] on icon "C" at bounding box center [563, 298] width 24 height 24
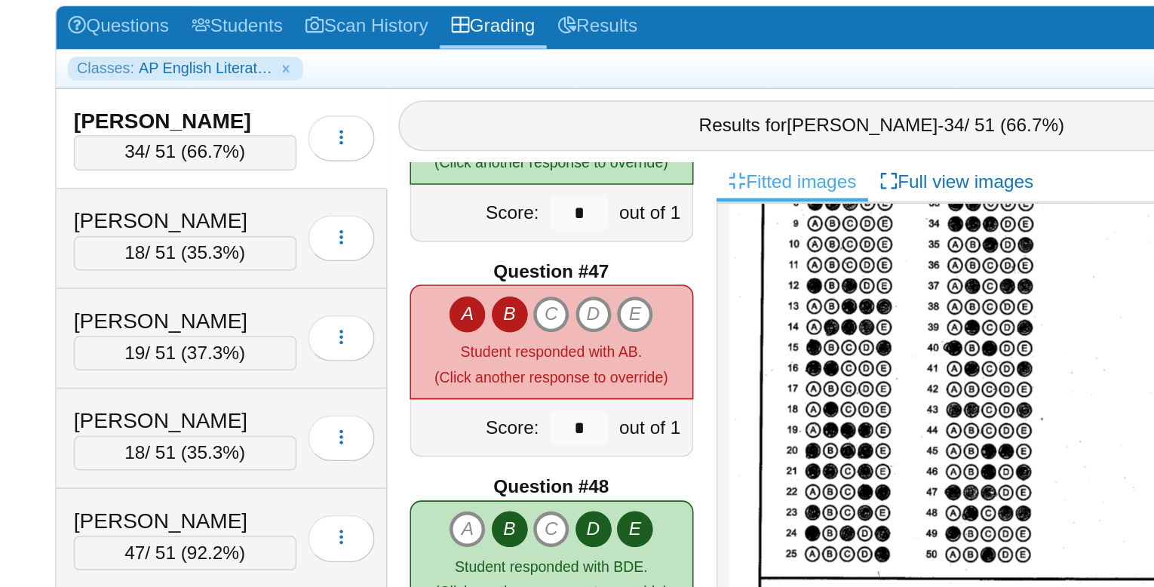
scroll to position [6456, 0]
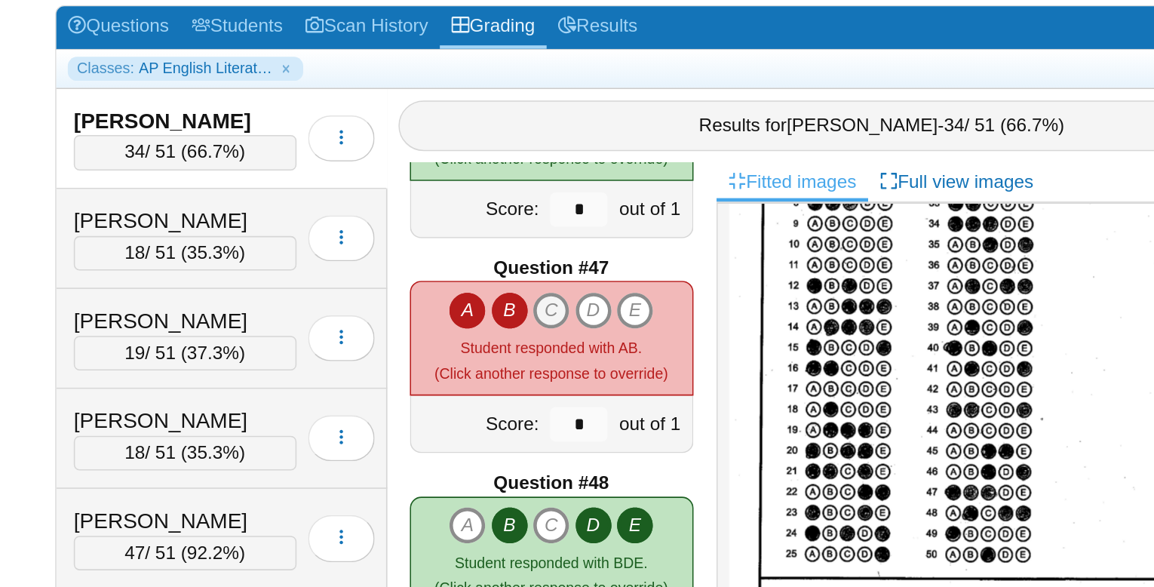
click at [564, 327] on icon "C" at bounding box center [563, 338] width 24 height 24
type input "*"
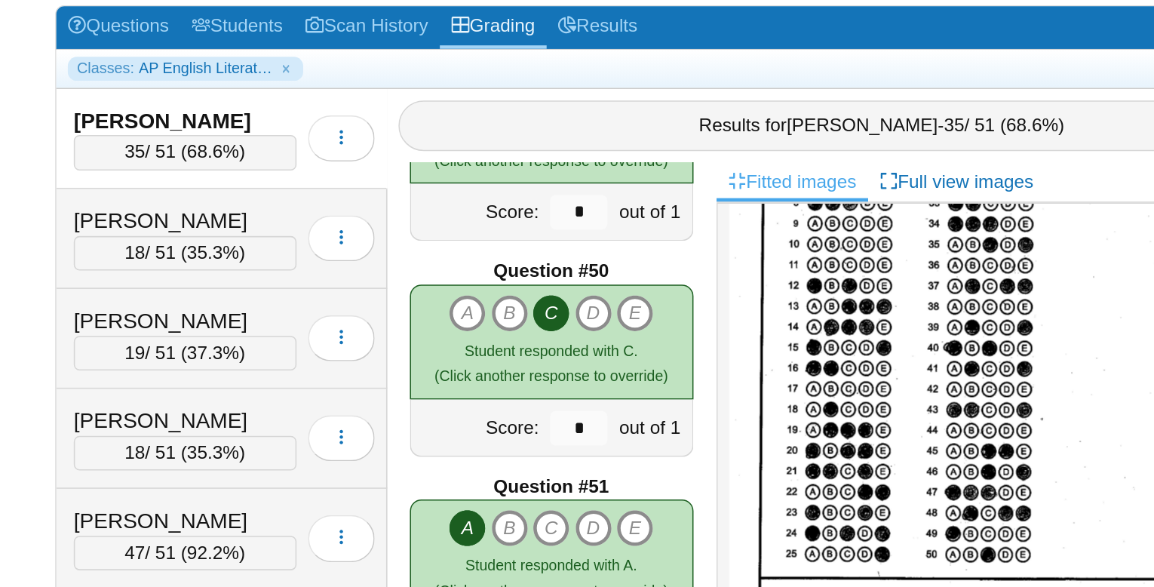
scroll to position [6909, 0]
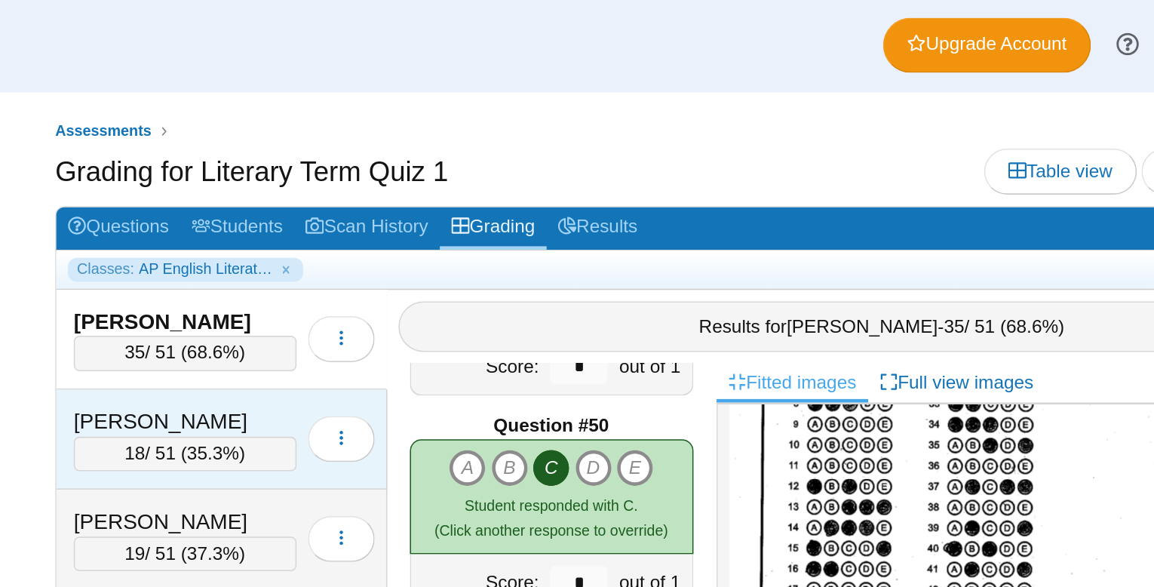
click at [377, 269] on div "[PERSON_NAME]" at bounding box center [322, 279] width 146 height 20
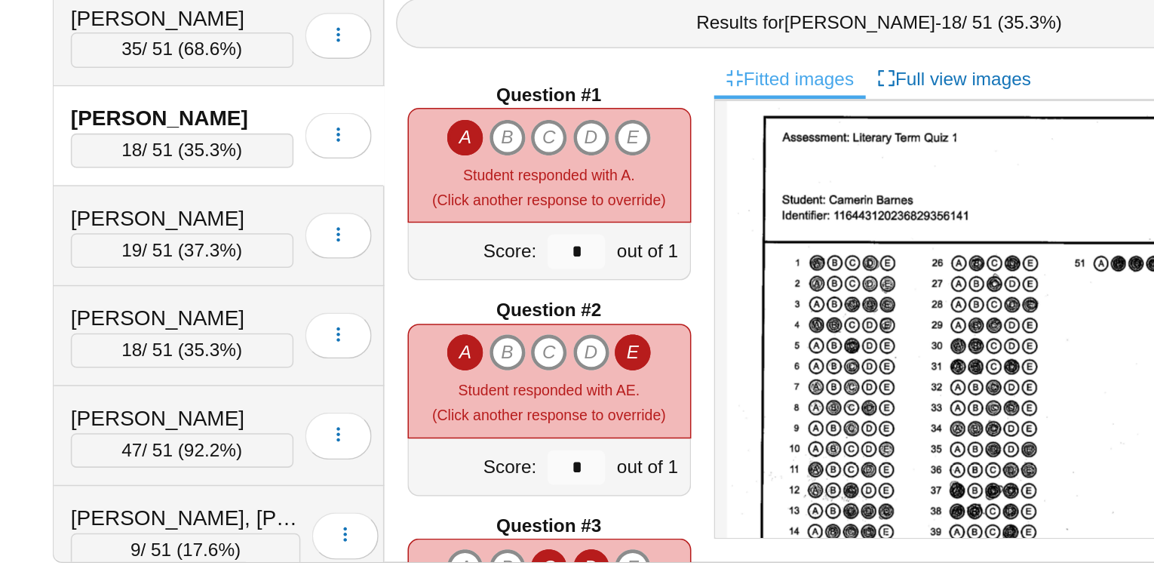
scroll to position [31, 0]
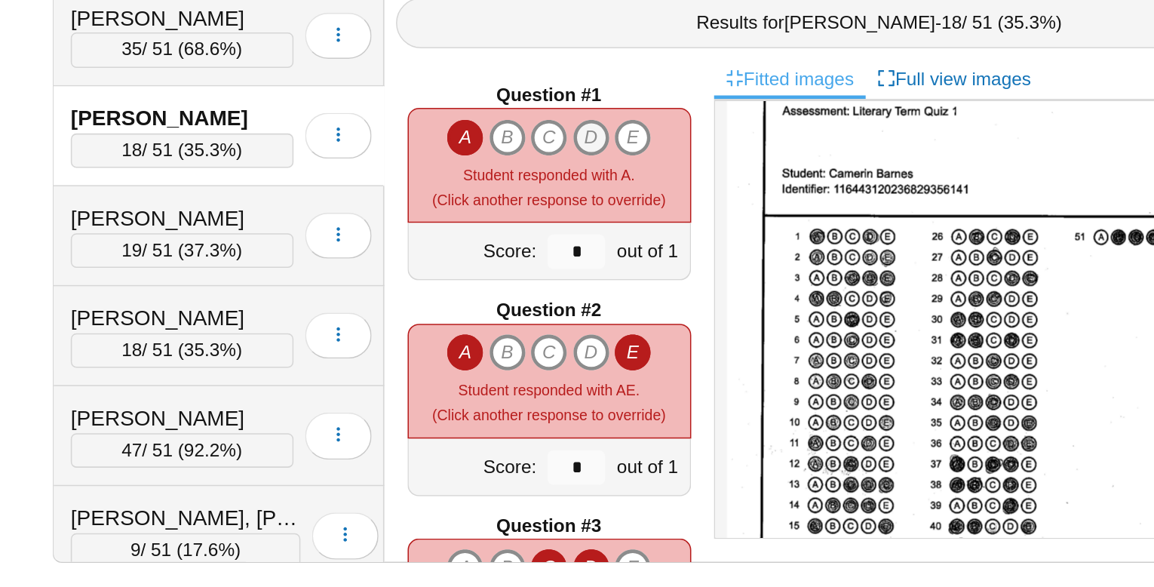
click at [592, 290] on icon "D" at bounding box center [591, 292] width 24 height 24
type input "*"
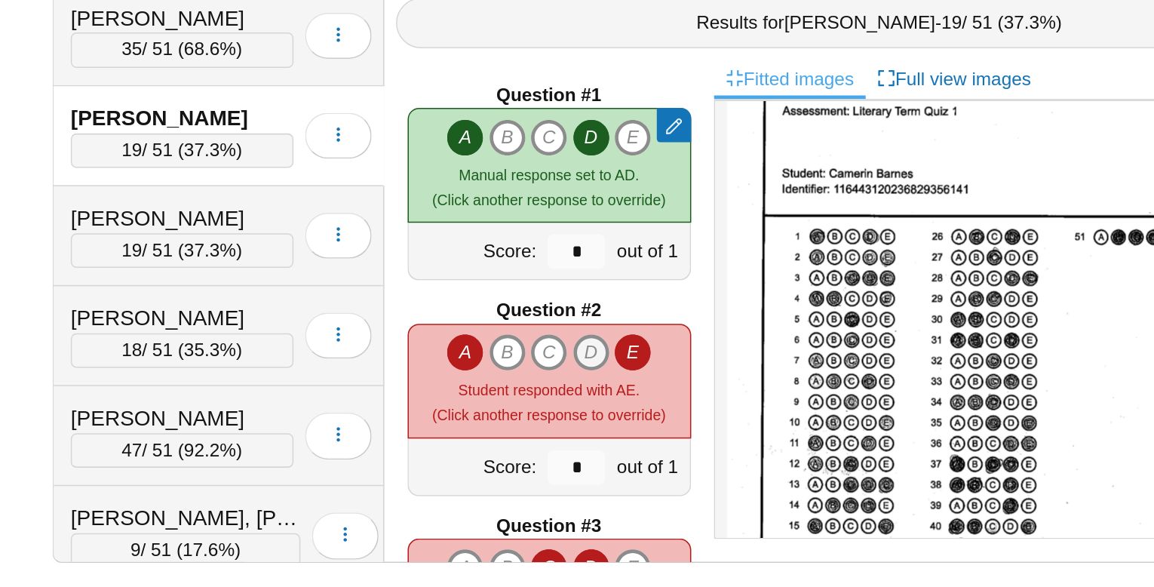
click at [591, 431] on icon "D" at bounding box center [591, 433] width 24 height 24
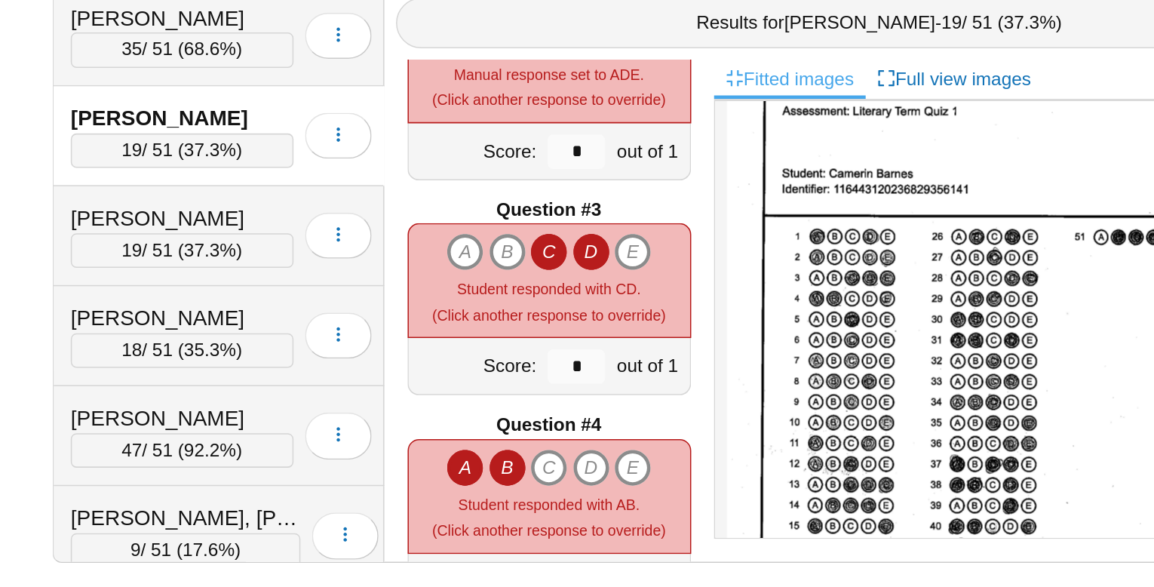
scroll to position [210, 0]
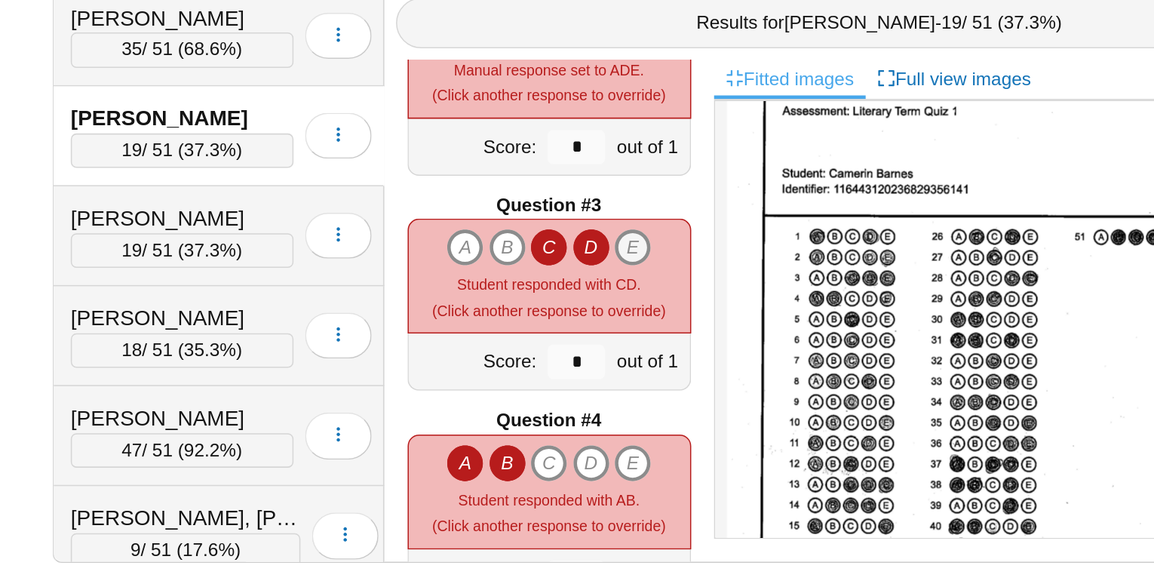
click at [624, 359] on icon "E" at bounding box center [618, 364] width 24 height 24
type input "*"
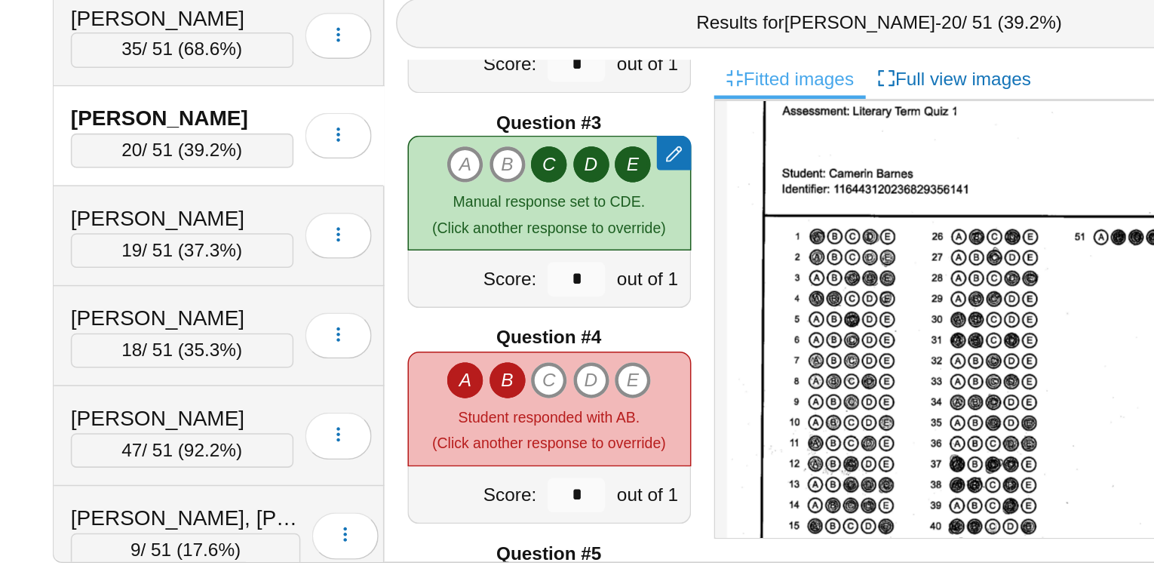
scroll to position [281, 0]
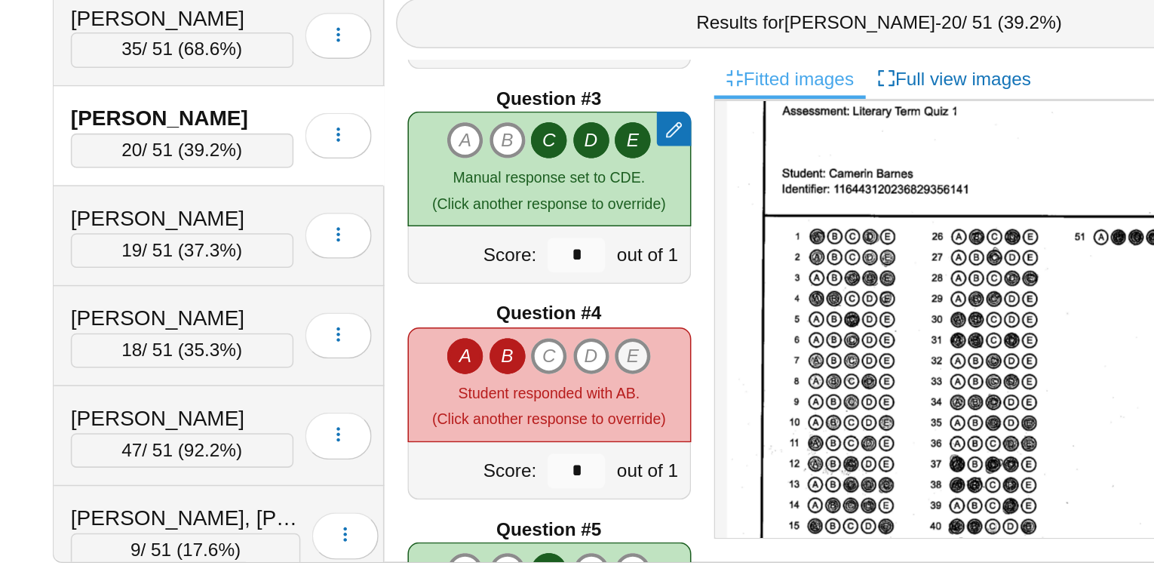
click at [619, 434] on icon "E" at bounding box center [618, 435] width 24 height 24
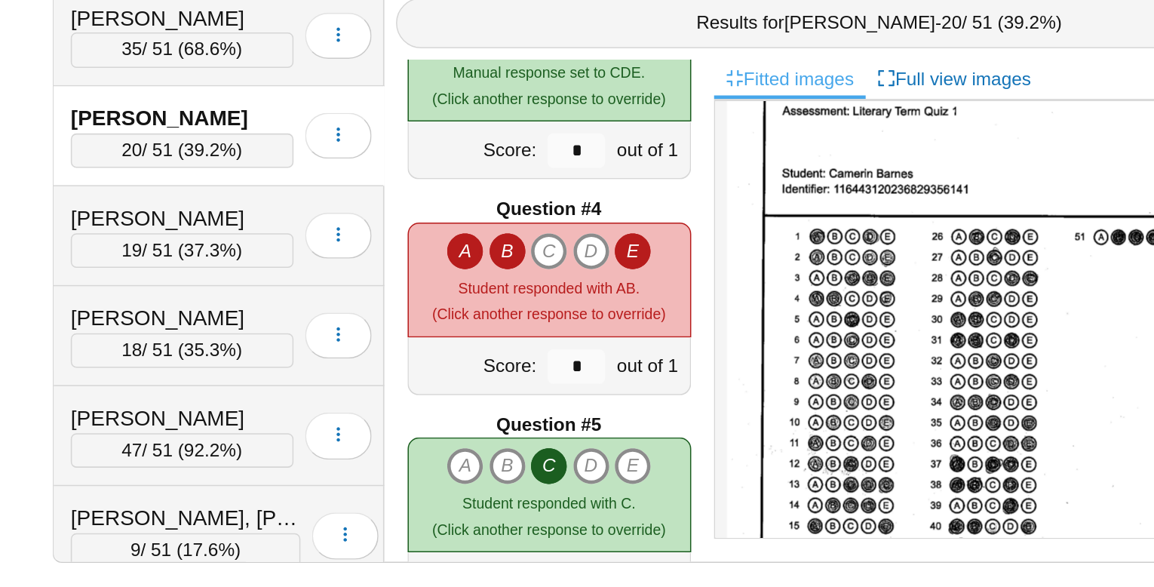
type input "*"
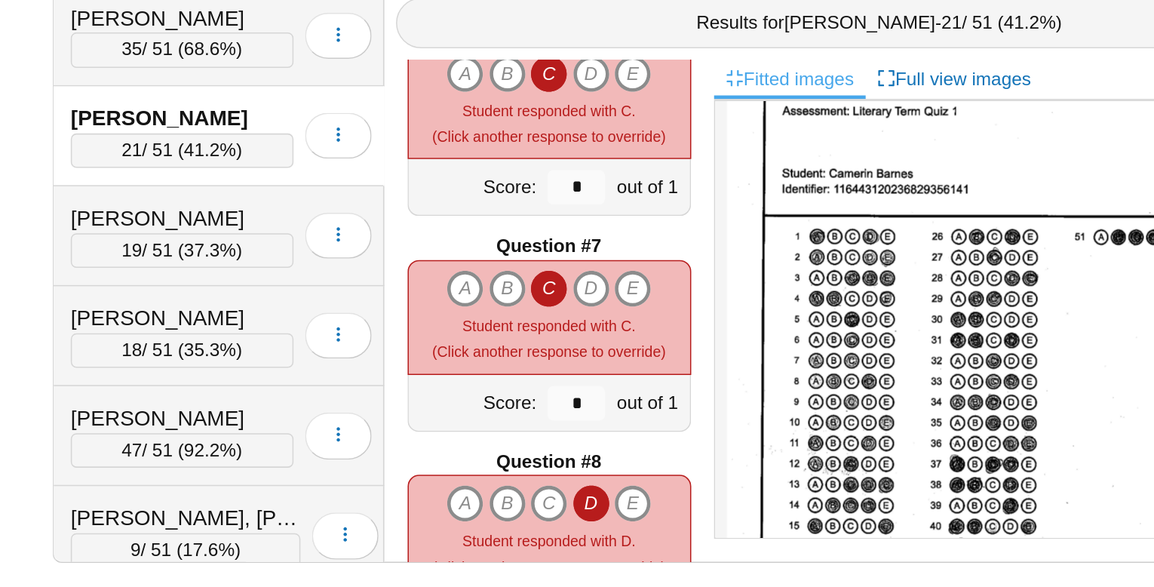
scroll to position [756, 0]
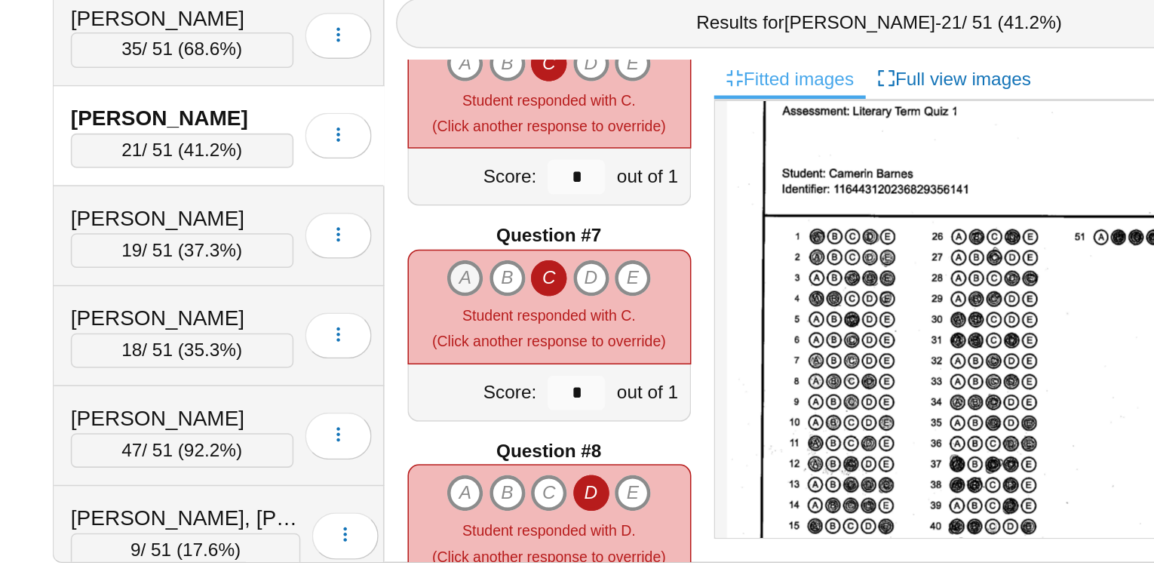
click at [505, 382] on icon "A" at bounding box center [508, 384] width 24 height 24
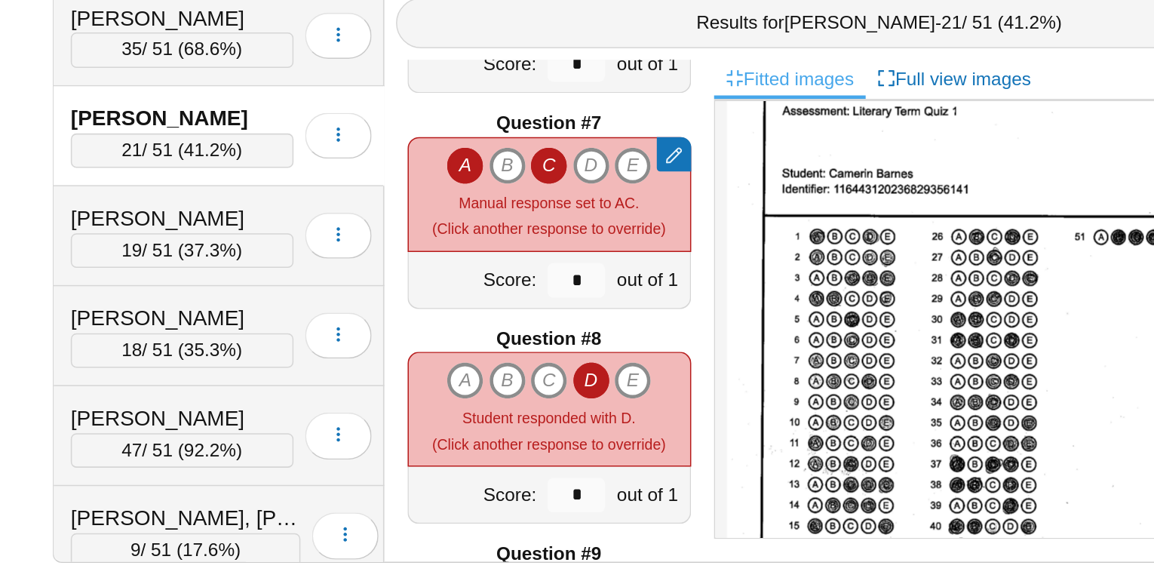
scroll to position [840, 0]
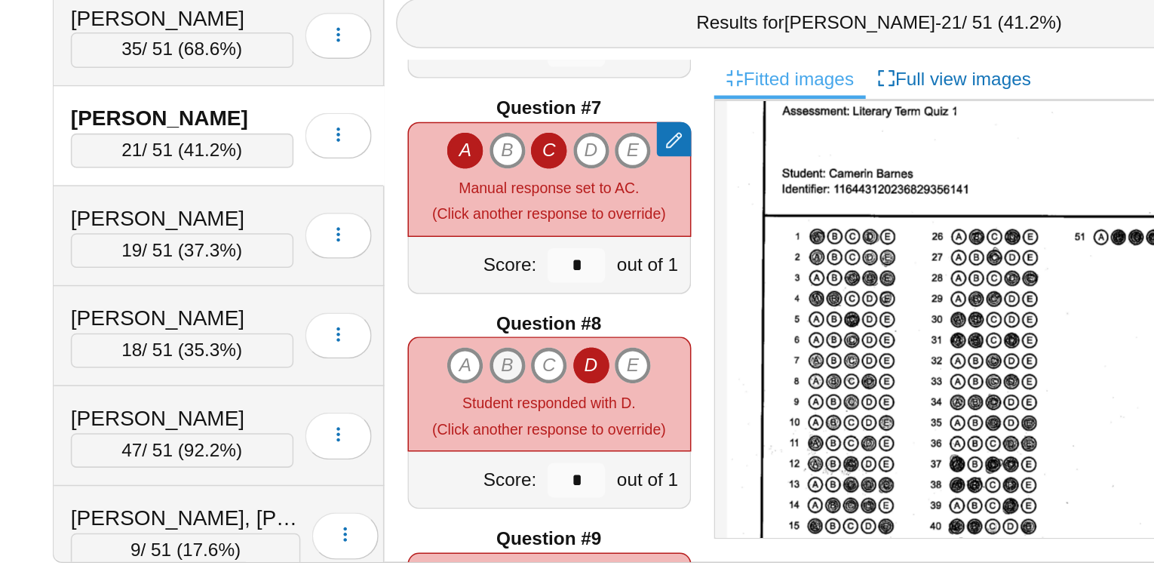
click at [536, 437] on icon "B" at bounding box center [535, 441] width 24 height 24
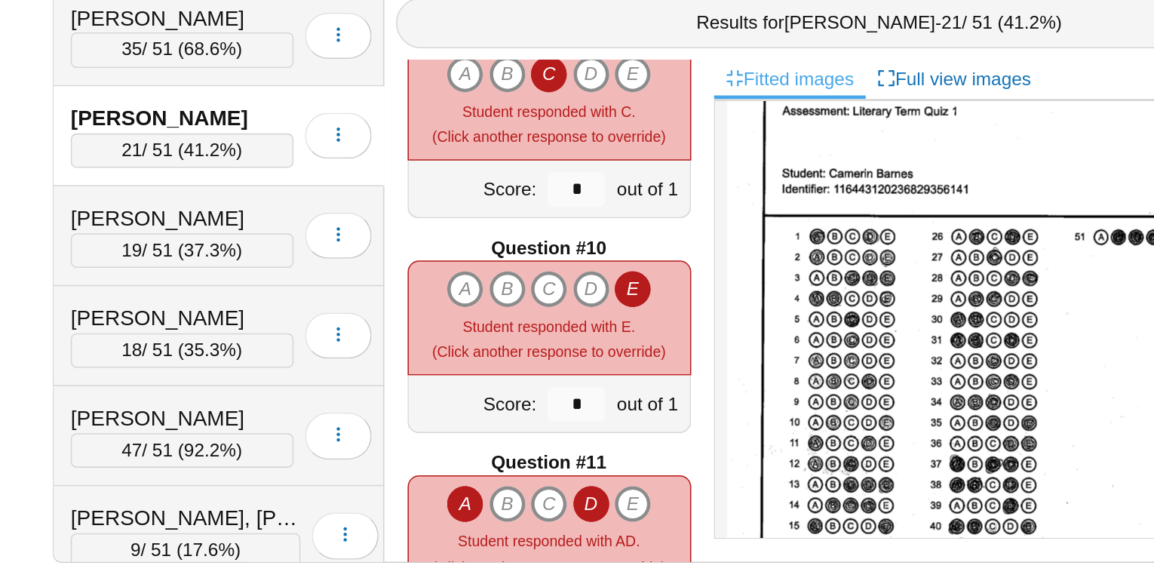
scroll to position [1172, 0]
click at [538, 391] on icon "B" at bounding box center [535, 391] width 24 height 24
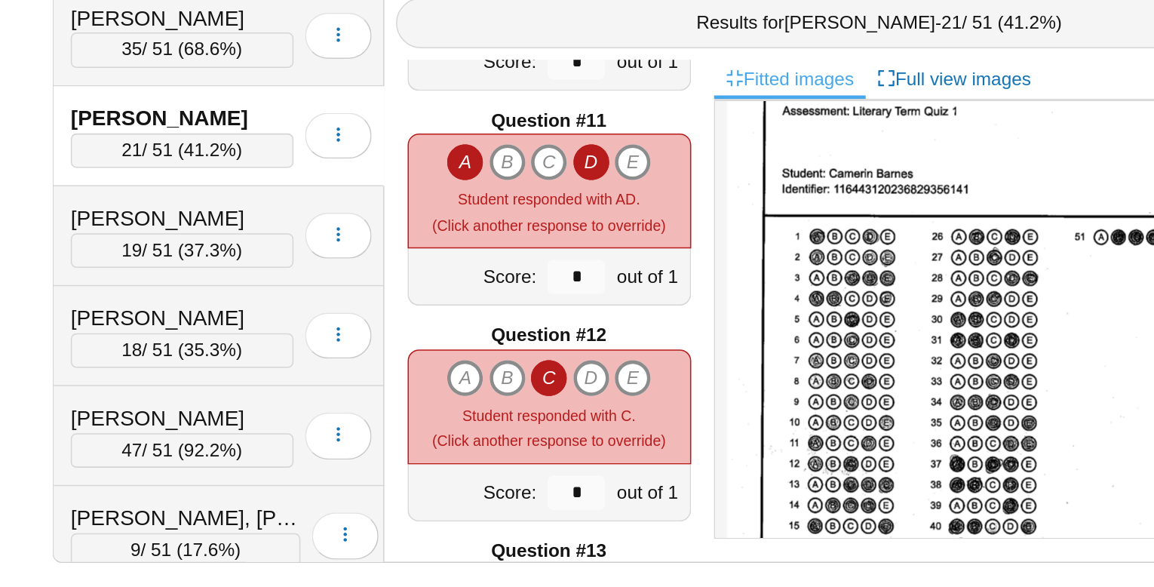
scroll to position [1397, 0]
click at [500, 447] on icon "A" at bounding box center [508, 449] width 24 height 24
type input "*"
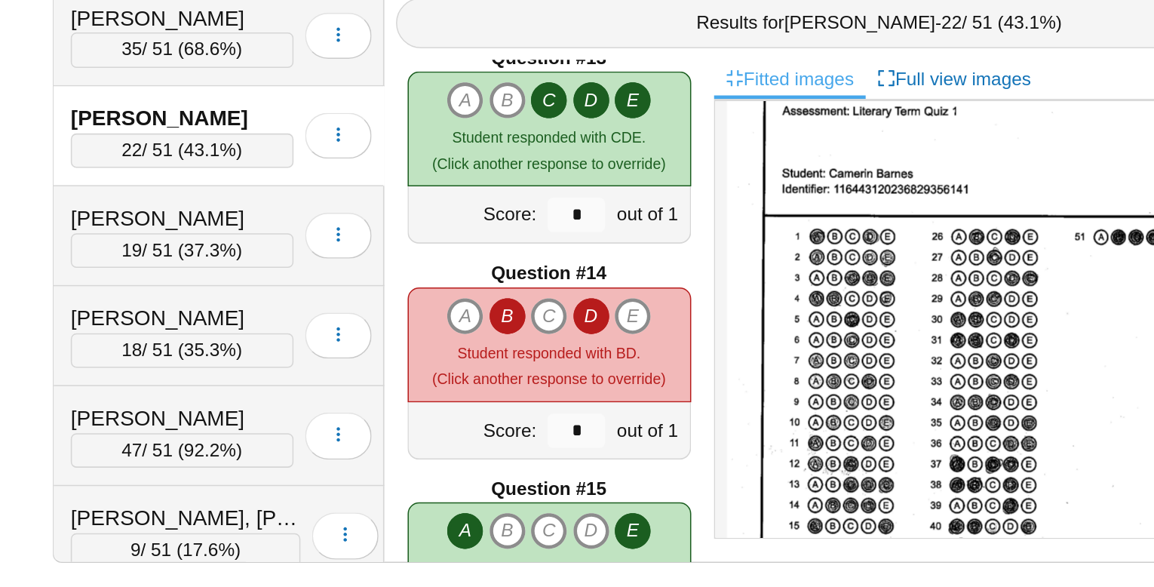
scroll to position [1721, 0]
click at [566, 401] on icon "C" at bounding box center [563, 408] width 24 height 24
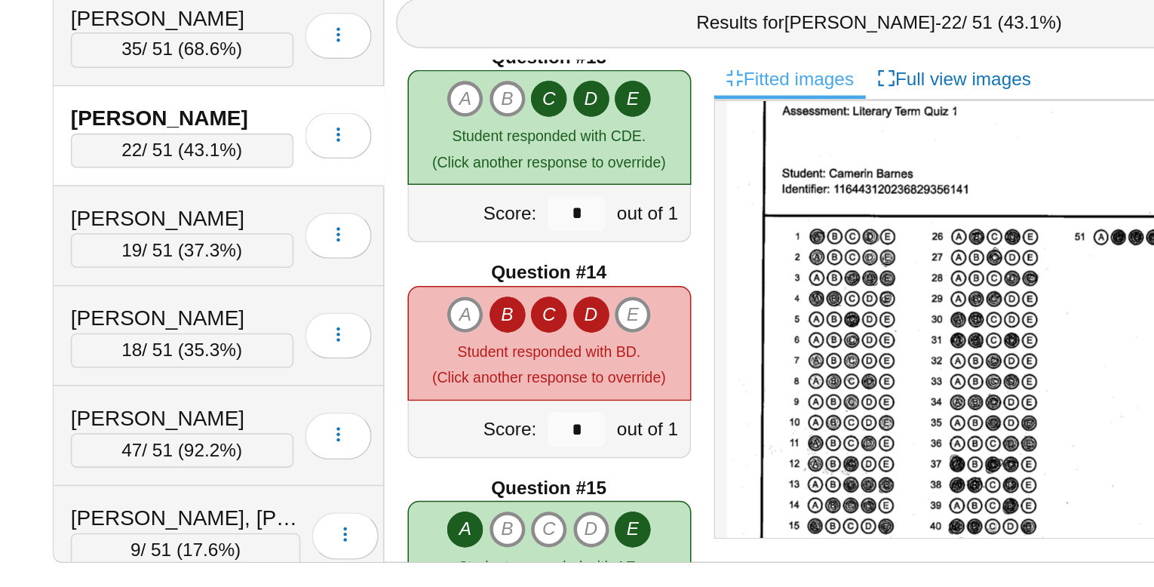
type input "*"
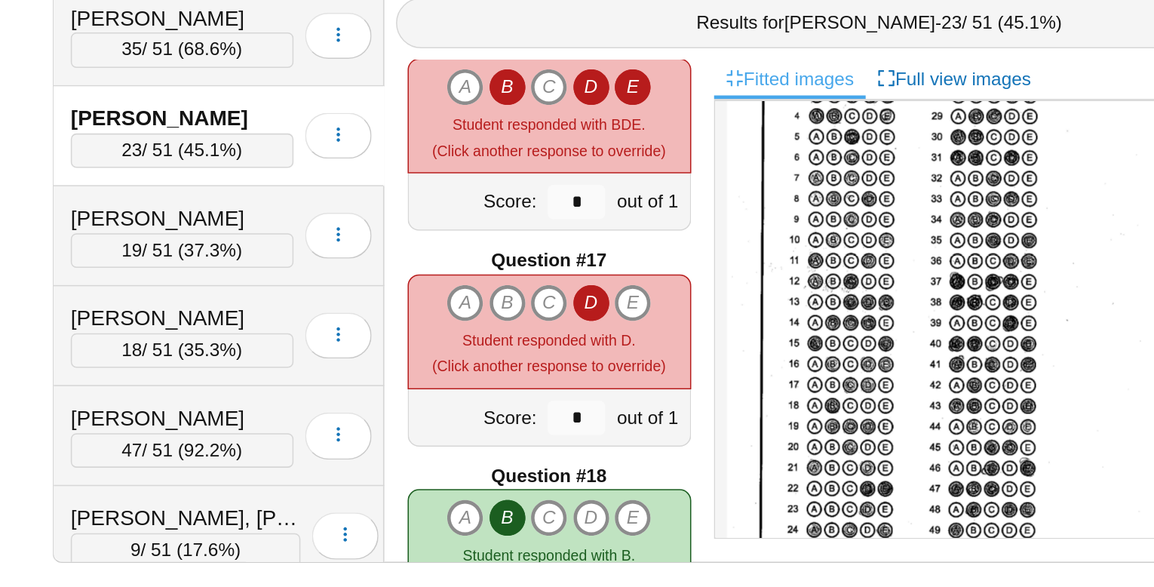
scroll to position [2155, 0]
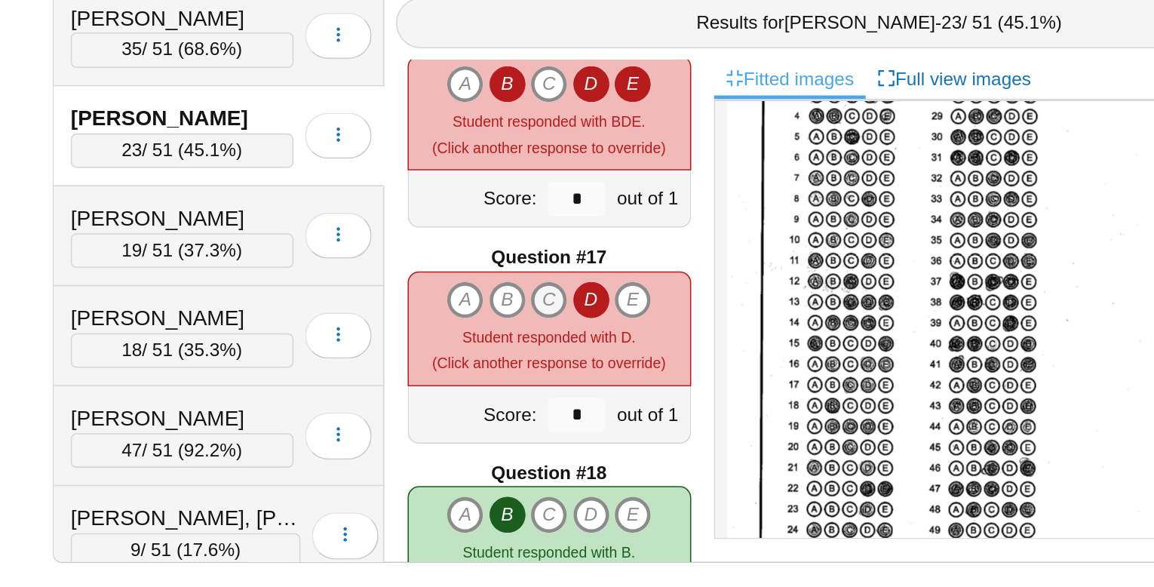
click at [563, 395] on icon "C" at bounding box center [563, 398] width 24 height 24
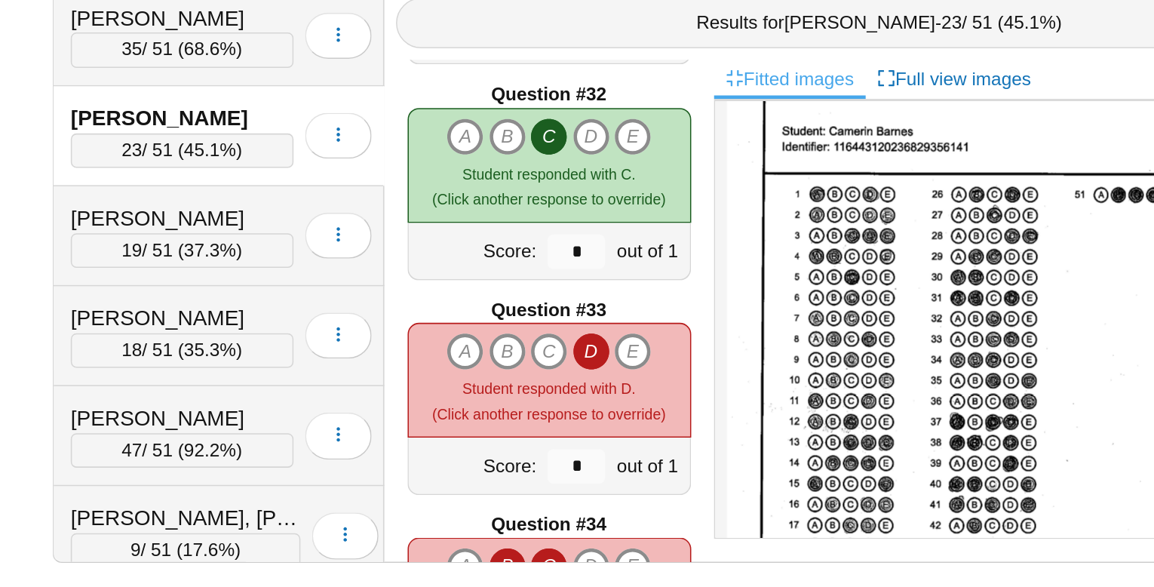
scroll to position [4383, 0]
click at [560, 429] on icon "C" at bounding box center [563, 432] width 24 height 24
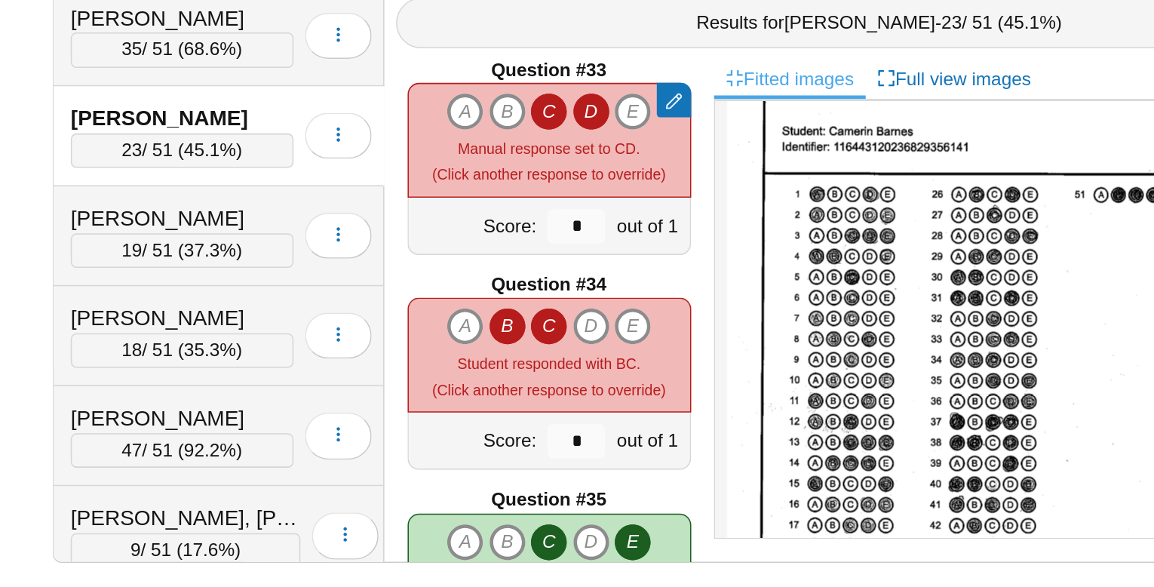
scroll to position [4545, 0]
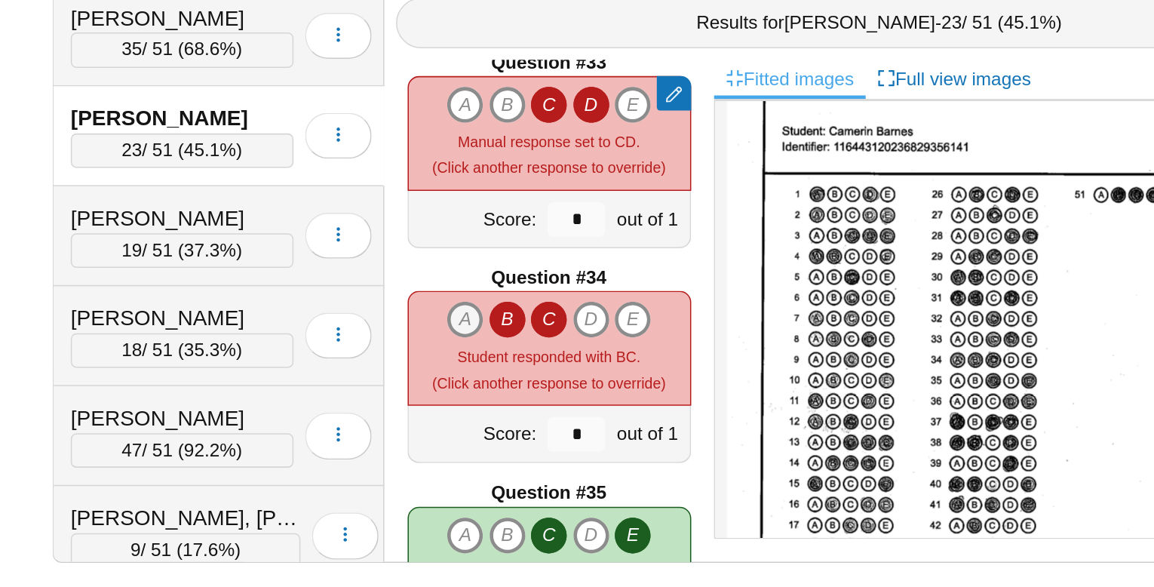
click at [510, 407] on icon "A" at bounding box center [508, 411] width 24 height 24
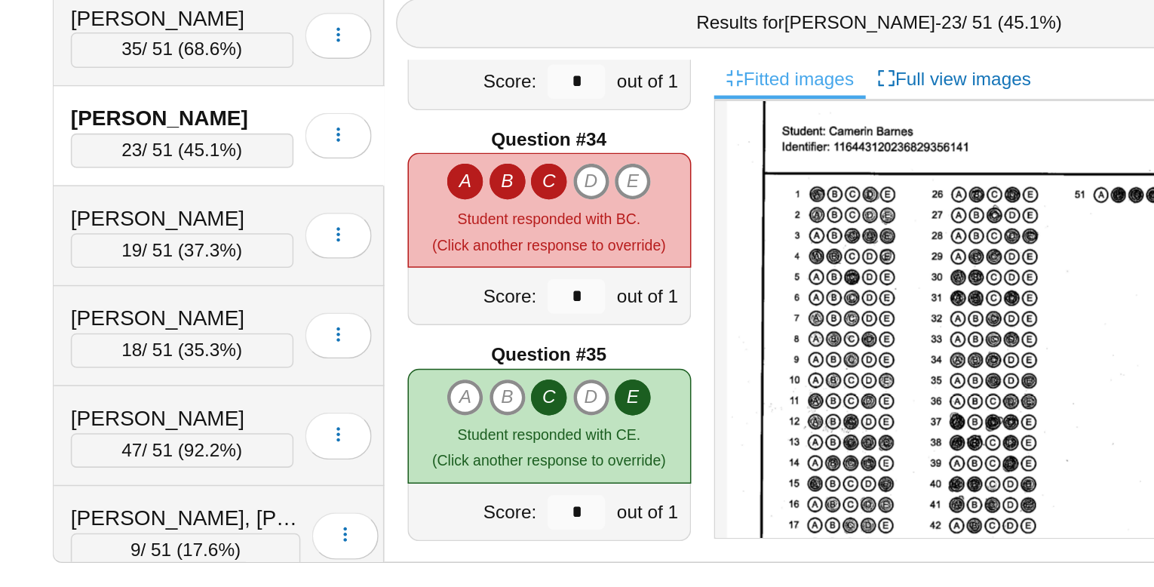
type input "*"
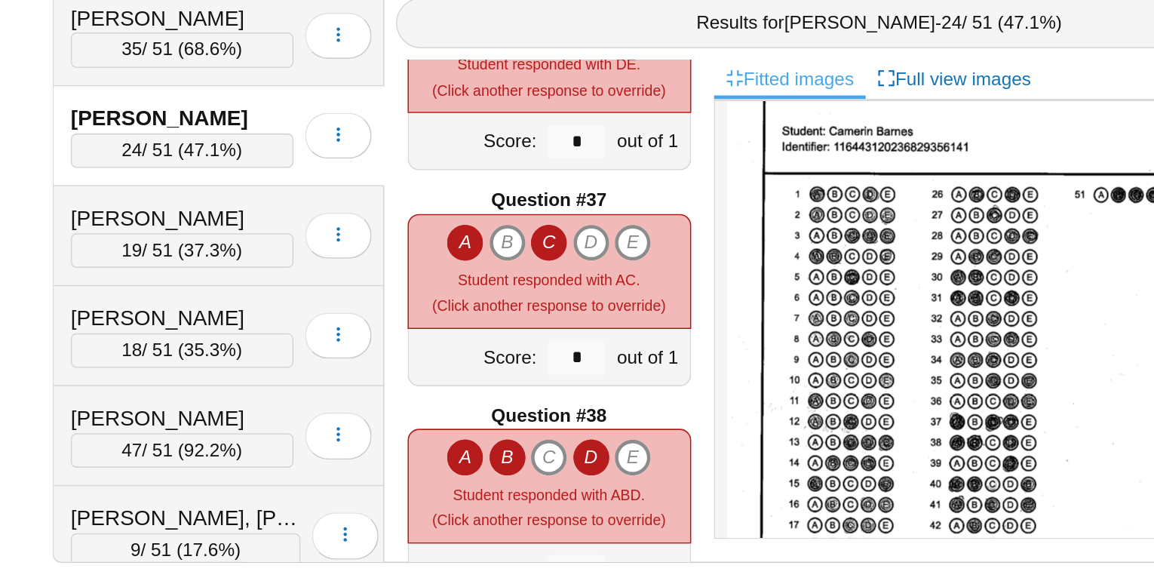
scroll to position [5021, 0]
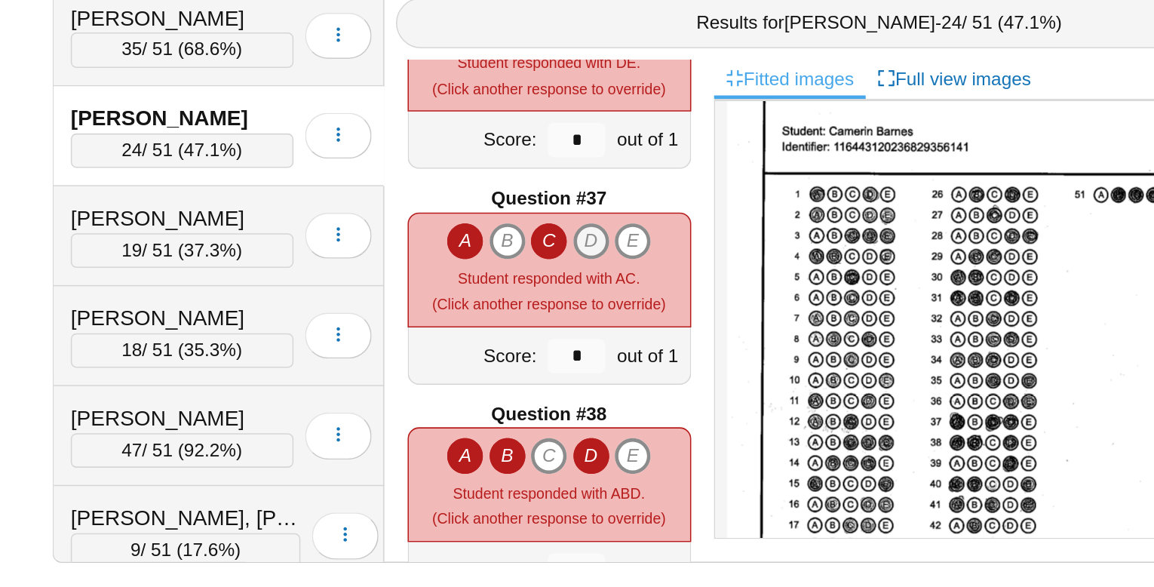
click at [590, 348] on icon "D" at bounding box center [591, 360] width 24 height 24
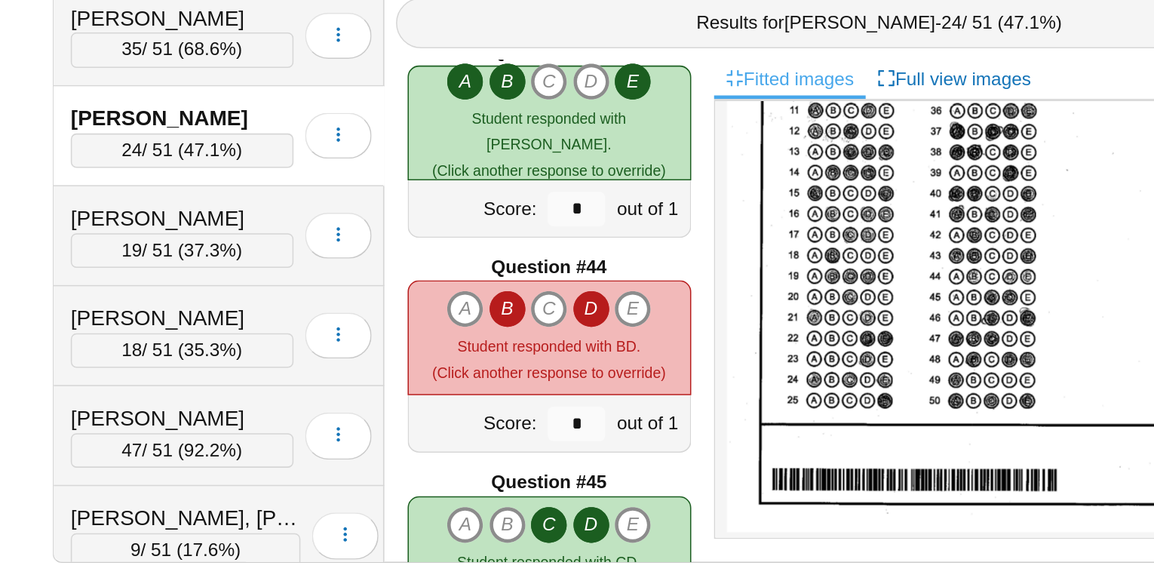
scroll to position [256, 0]
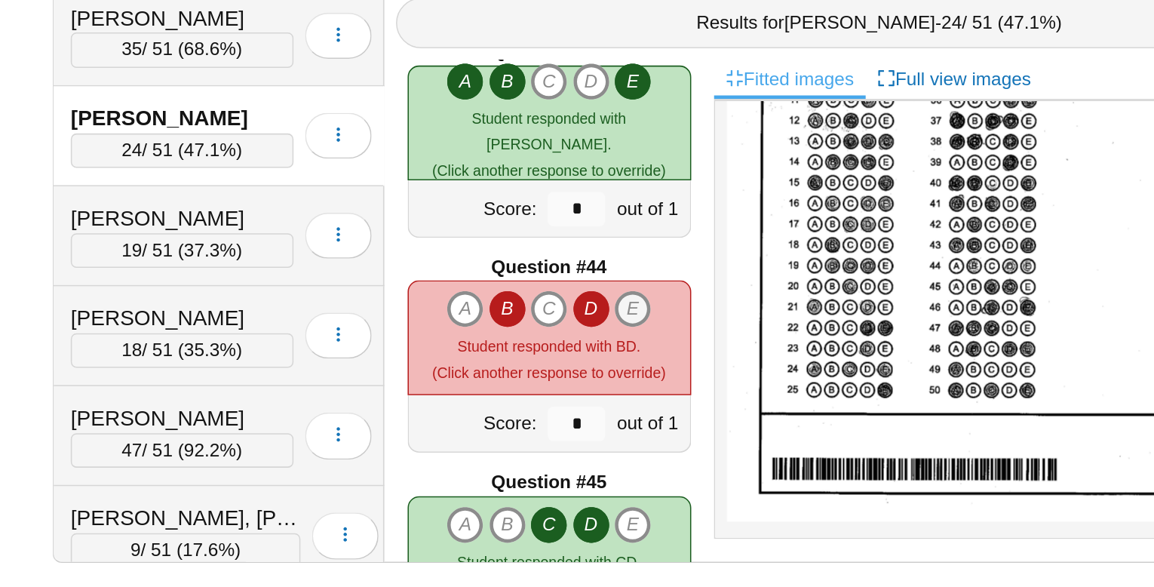
click at [616, 401] on icon "E" at bounding box center [618, 404] width 24 height 24
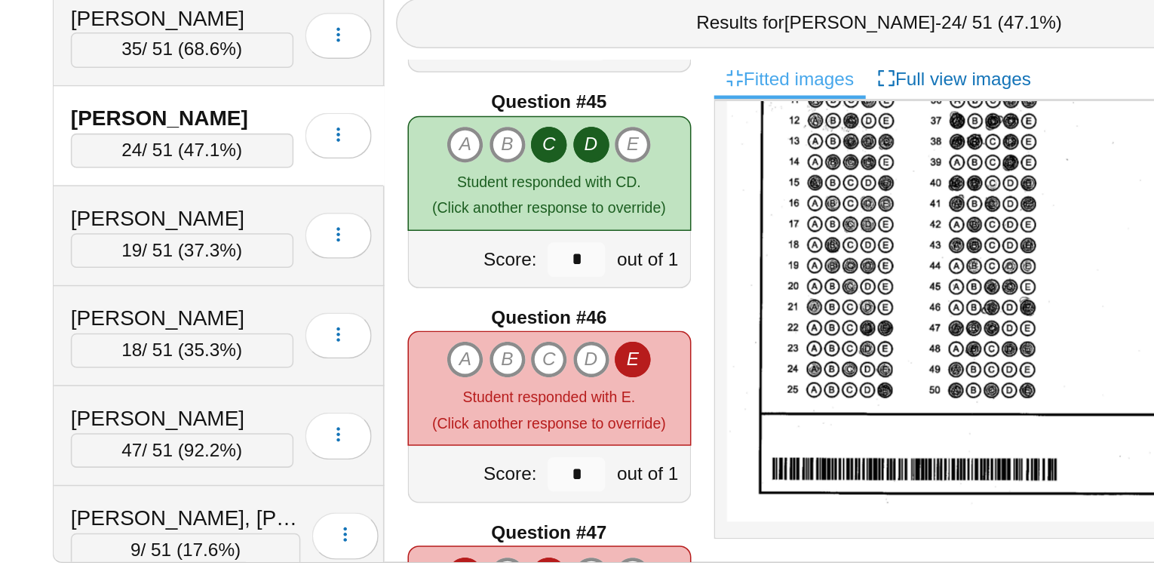
scroll to position [6219, 0]
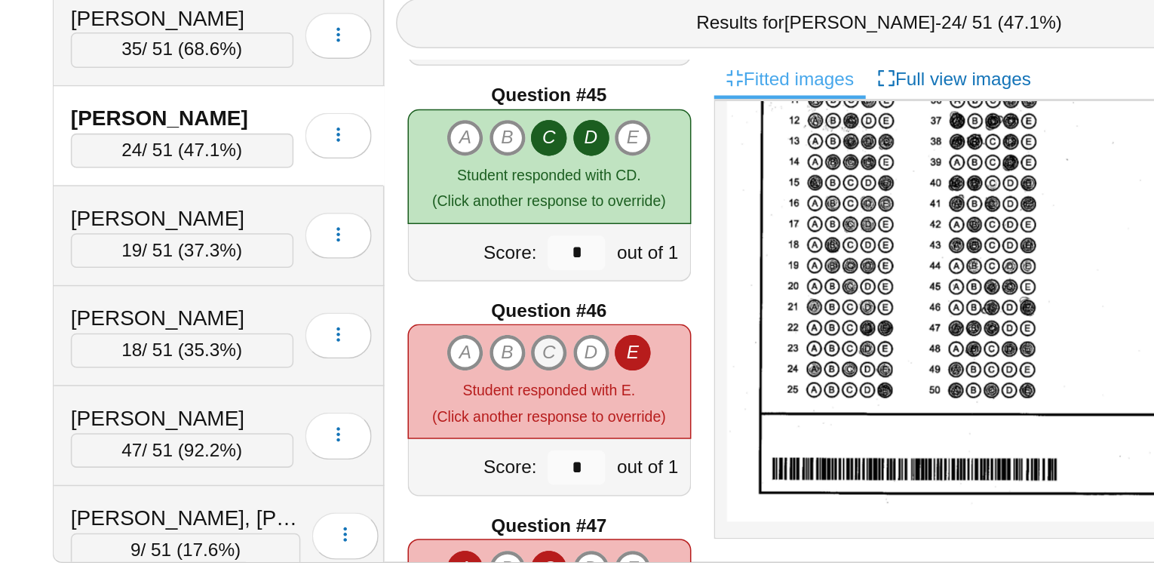
click at [557, 430] on icon "C" at bounding box center [563, 433] width 24 height 24
type input "*"
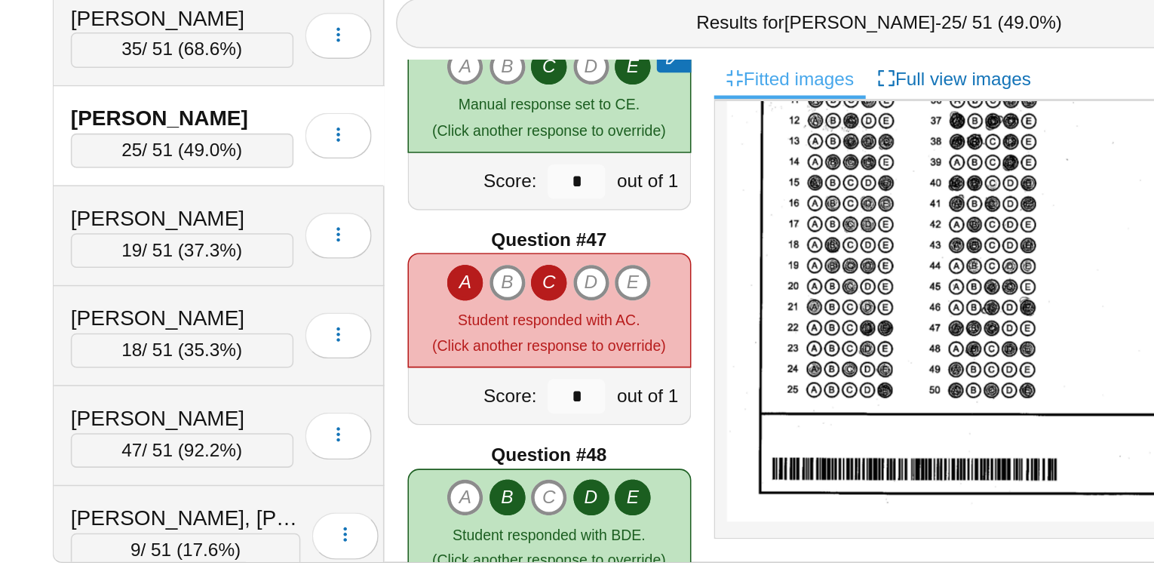
scroll to position [6409, 0]
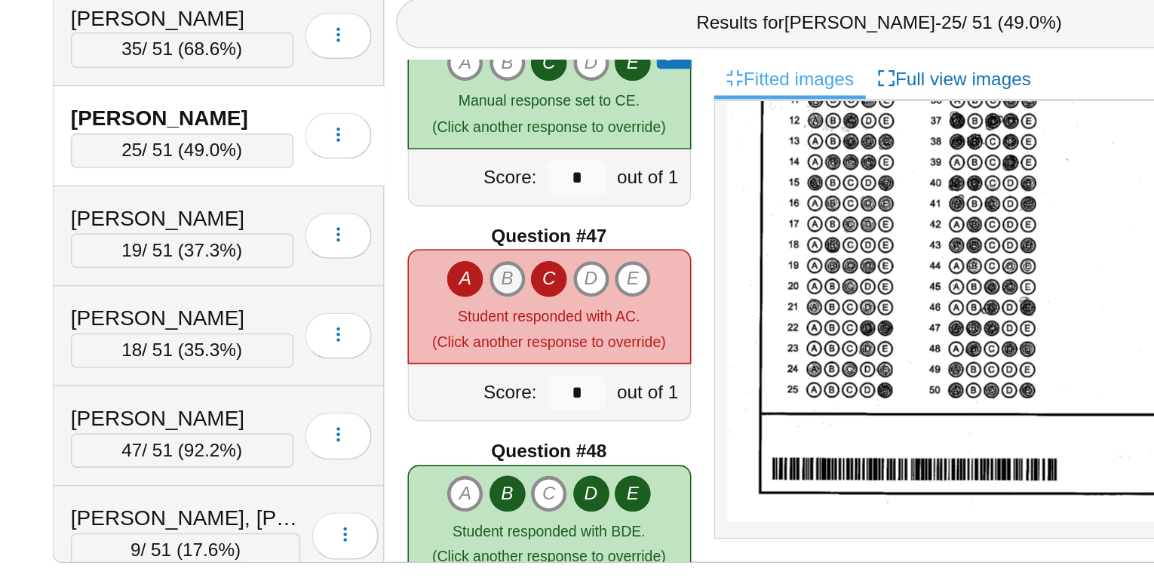
click at [536, 379] on icon "B" at bounding box center [535, 385] width 24 height 24
type input "*"
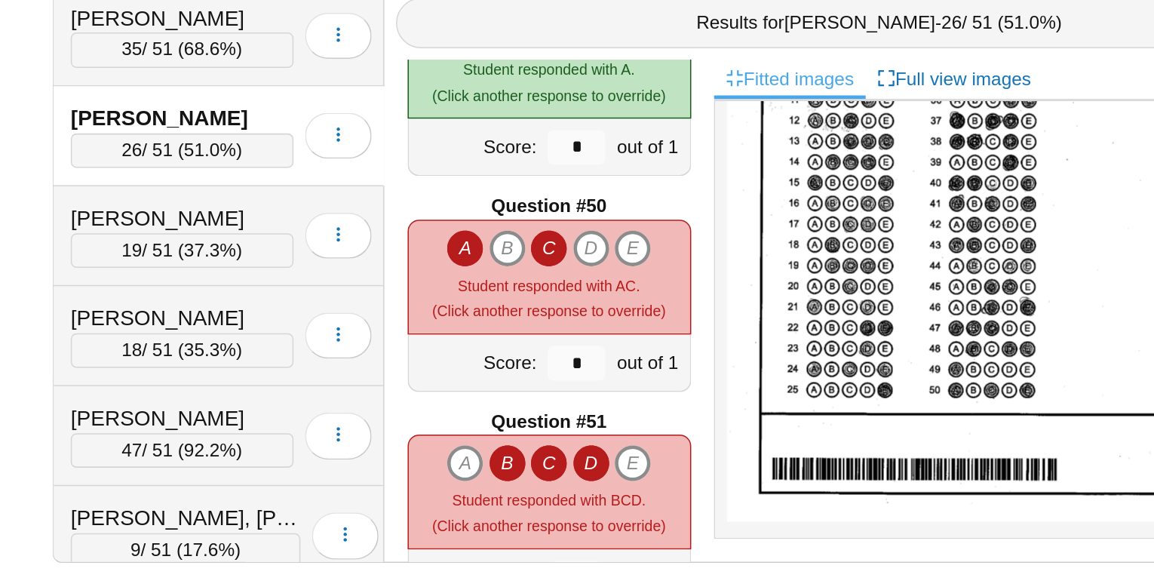
scroll to position [6855, 0]
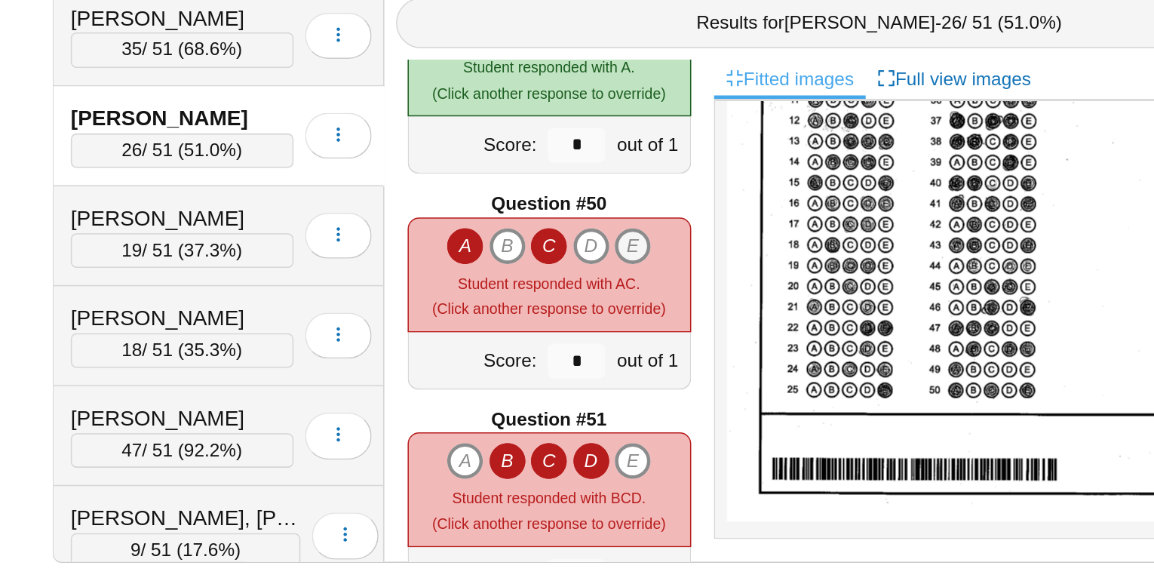
click at [619, 357] on icon "E" at bounding box center [618, 363] width 24 height 24
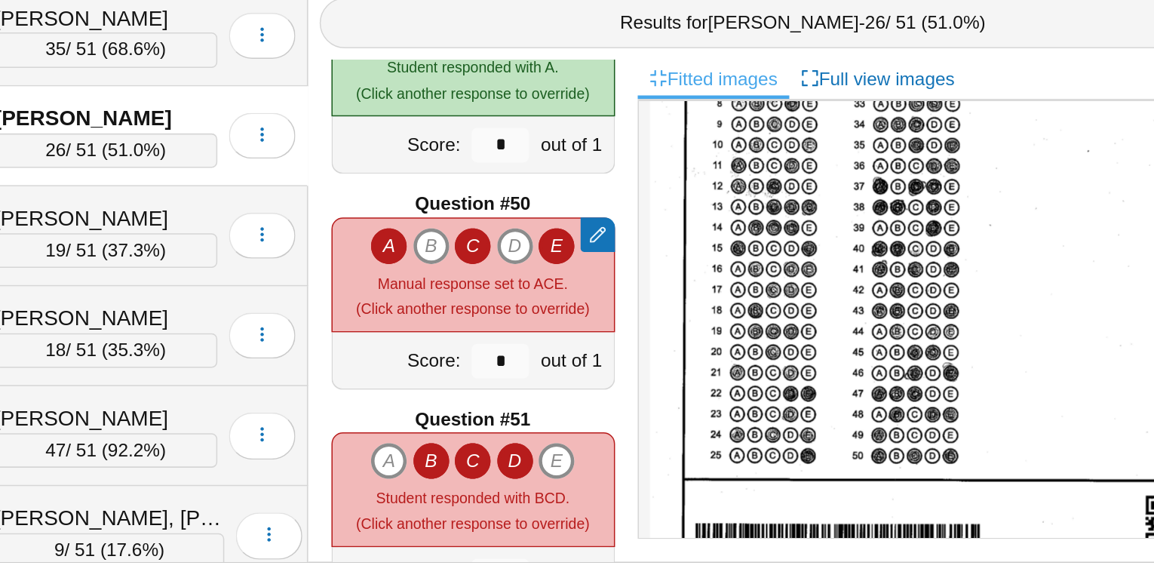
scroll to position [6904, 0]
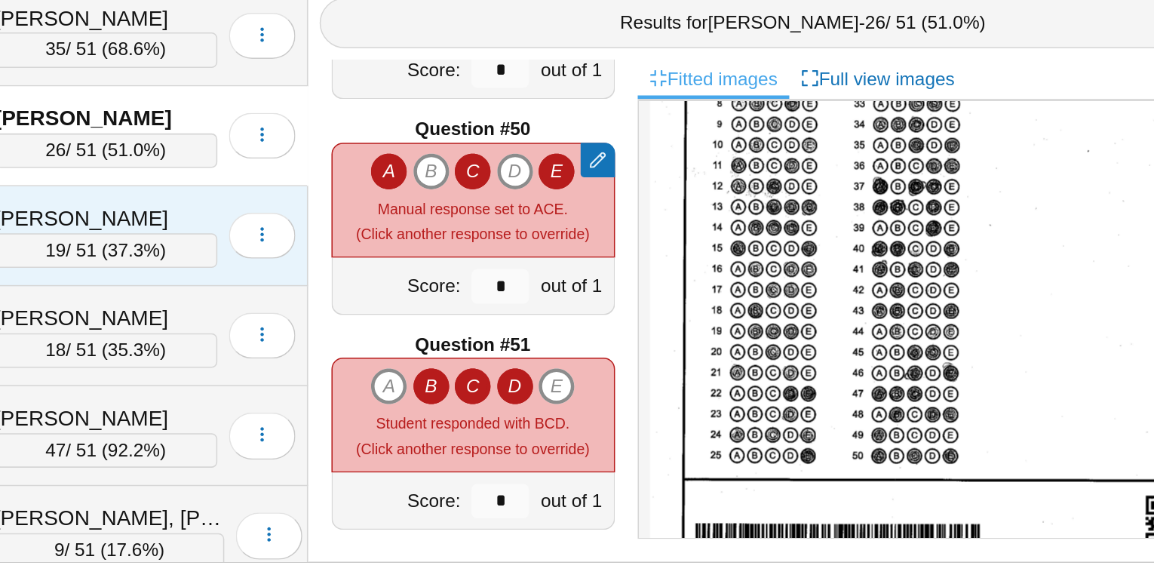
click at [348, 340] on div "[PERSON_NAME]" at bounding box center [322, 345] width 146 height 20
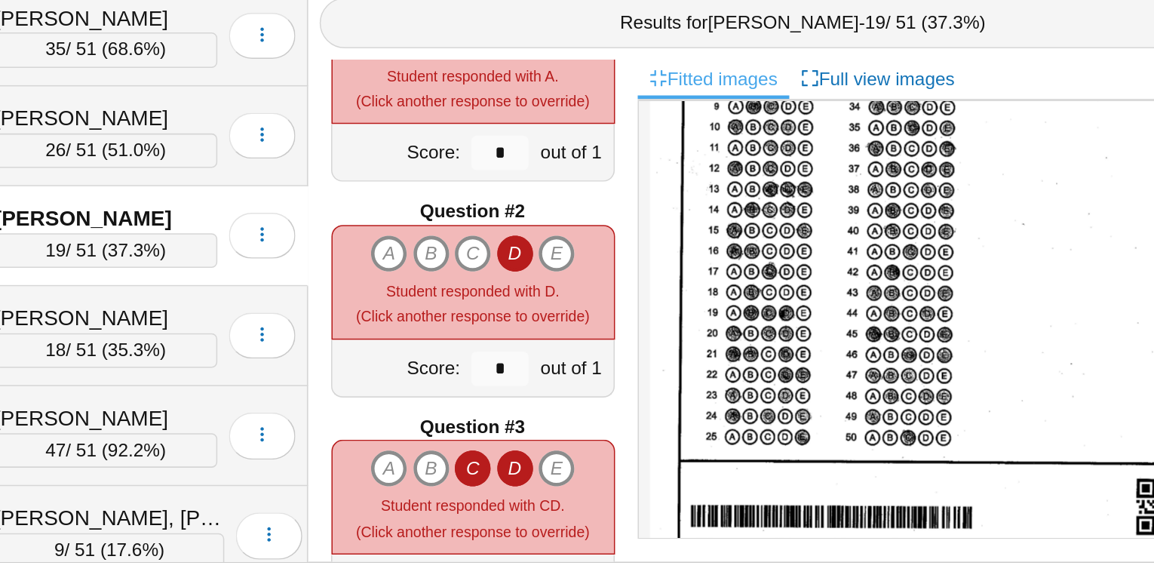
scroll to position [0, 0]
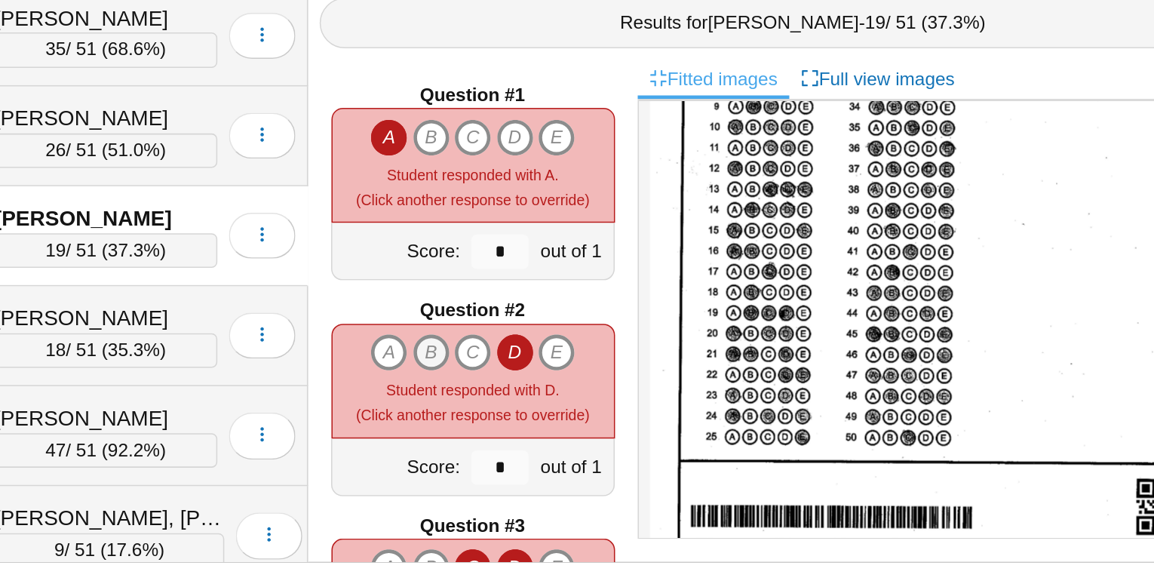
click at [534, 429] on icon "B" at bounding box center [535, 433] width 24 height 24
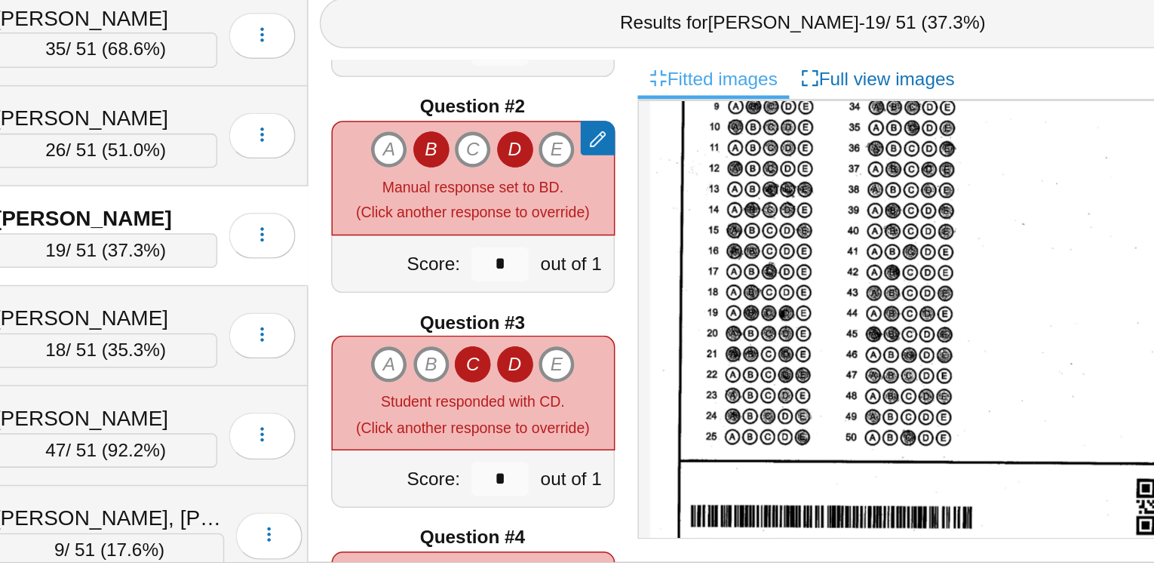
scroll to position [139, 0]
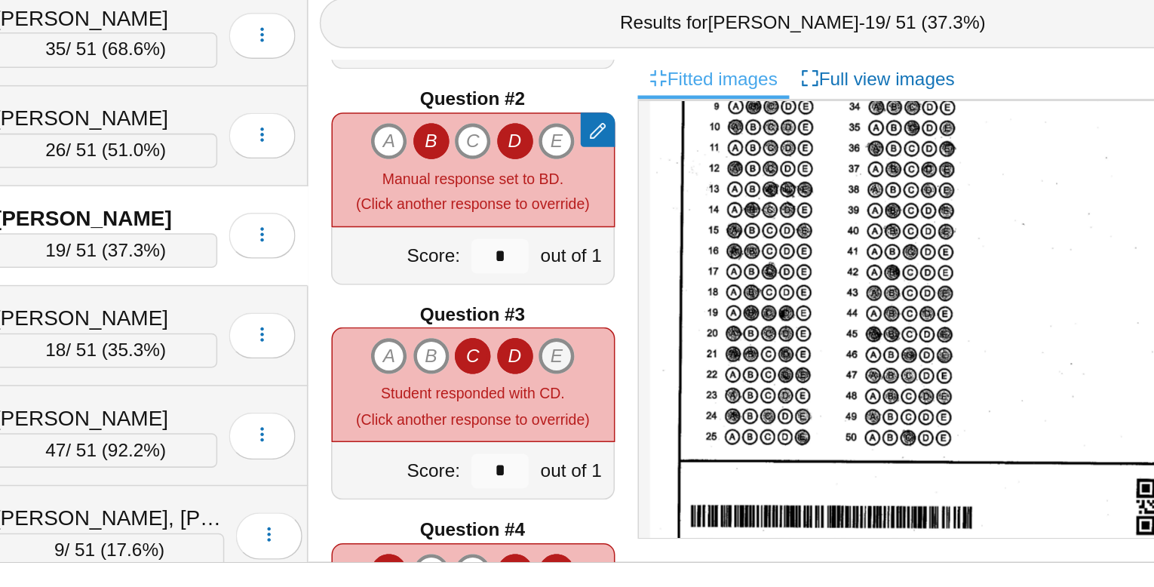
click at [622, 428] on icon "E" at bounding box center [618, 435] width 24 height 24
type input "*"
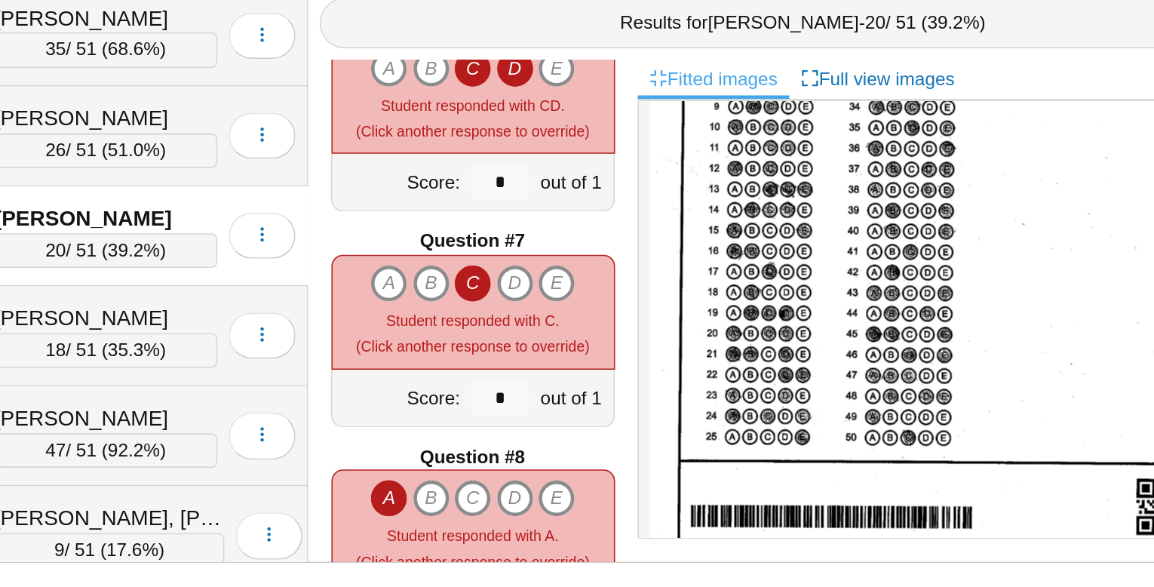
scroll to position [760, 0]
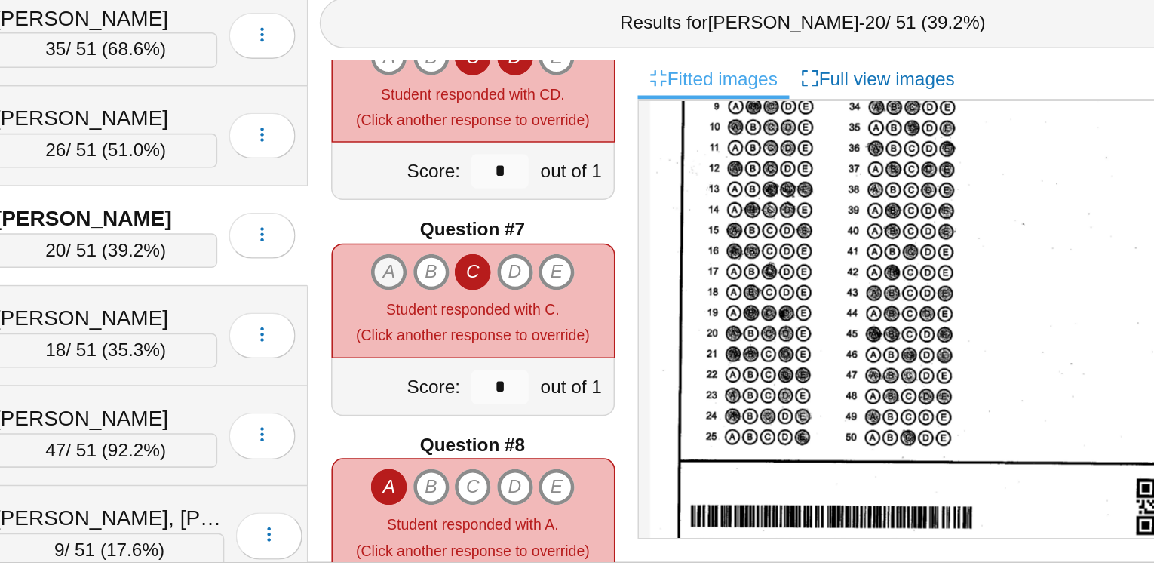
click at [508, 370] on icon "A" at bounding box center [508, 380] width 24 height 24
click at [622, 373] on icon "E" at bounding box center [618, 380] width 24 height 24
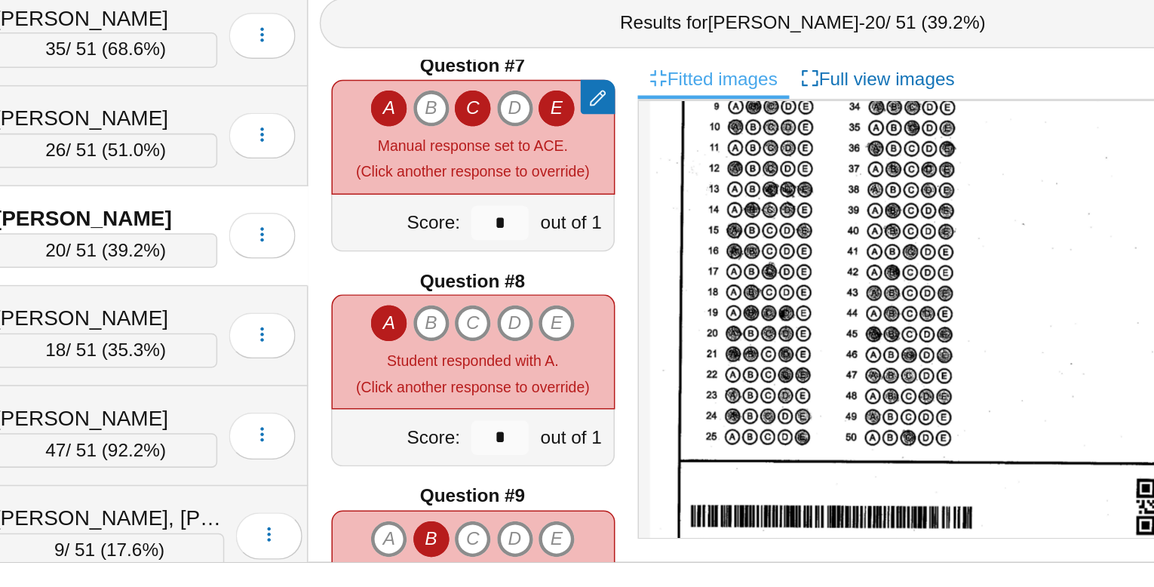
scroll to position [874, 0]
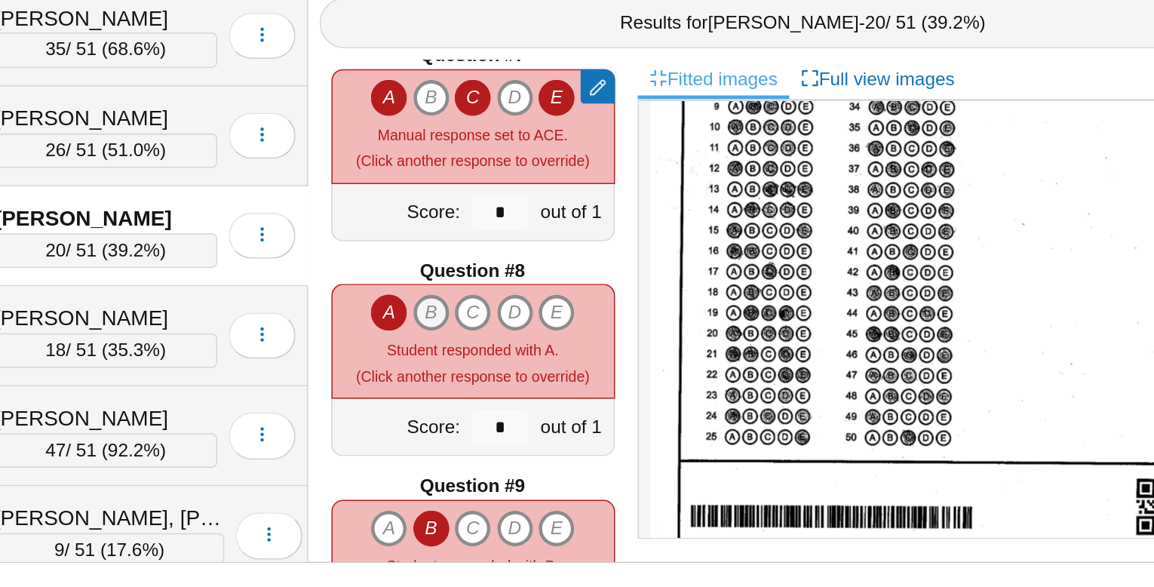
click at [539, 402] on icon "B" at bounding box center [535, 407] width 24 height 24
click at [589, 408] on icon "D" at bounding box center [591, 407] width 24 height 24
type input "*"
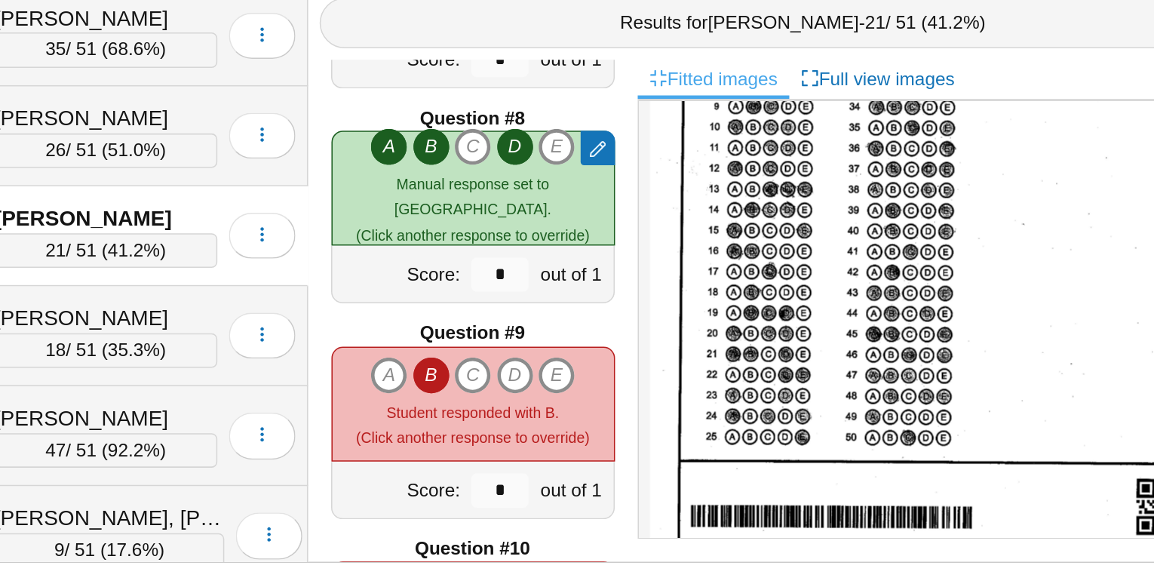
scroll to position [977, 0]
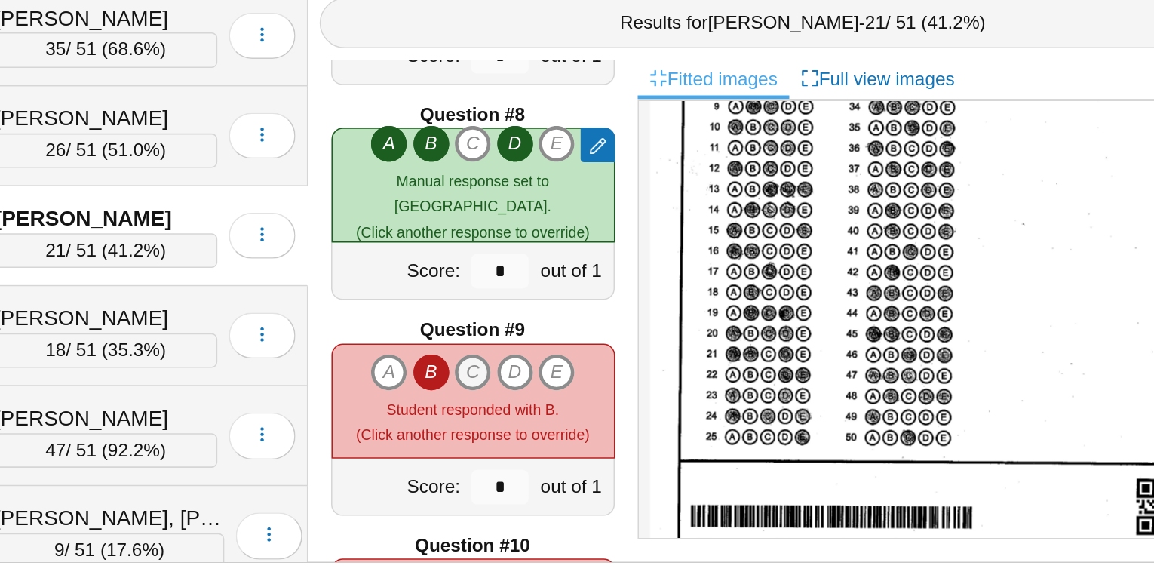
click at [565, 441] on icon "C" at bounding box center [563, 446] width 24 height 24
type input "*"
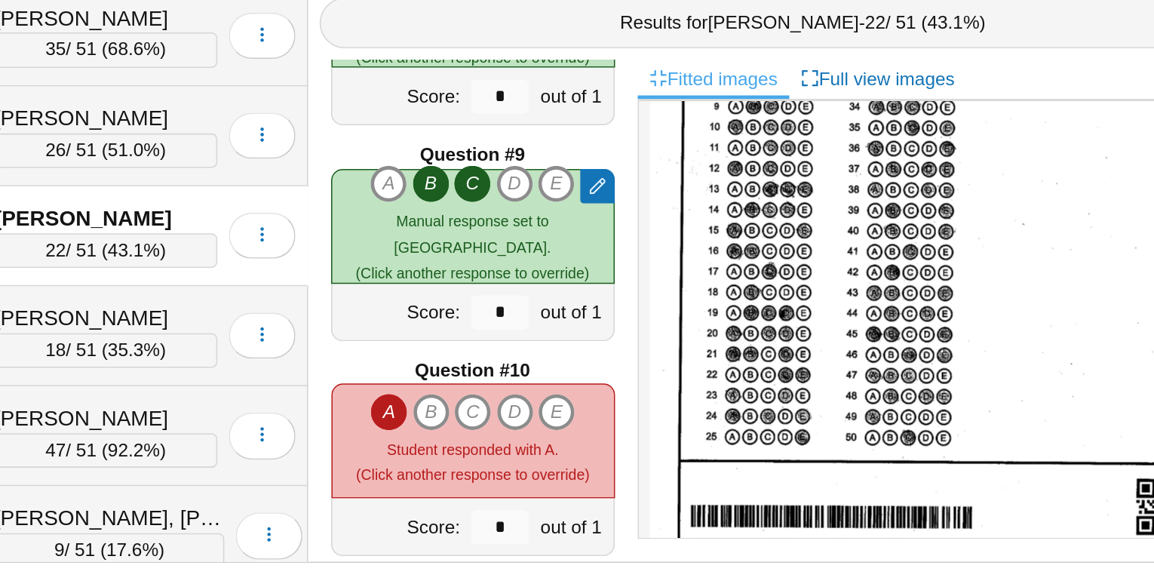
scroll to position [1098, 0]
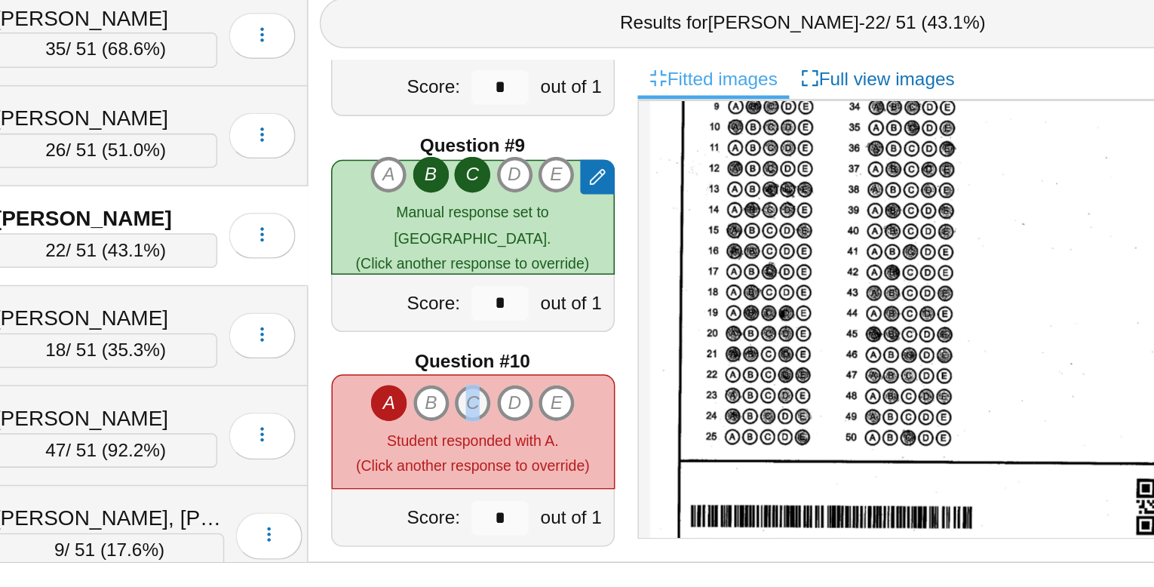
click at [563, 462] on icon "C" at bounding box center [563, 466] width 24 height 24
click at [582, 462] on icon "D" at bounding box center [591, 466] width 24 height 24
type input "*"
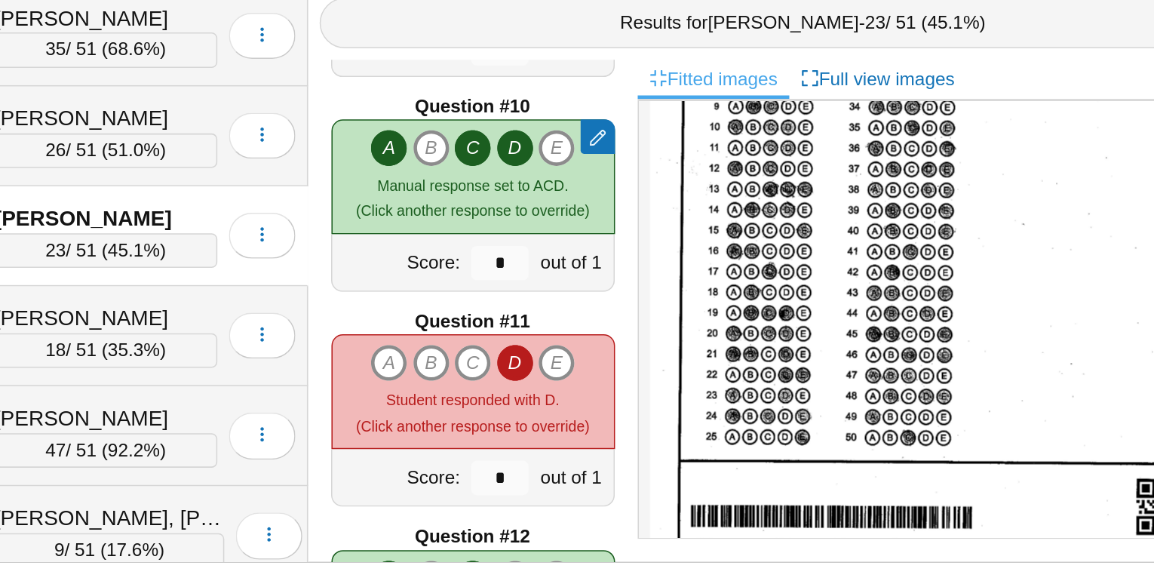
scroll to position [1267, 0]
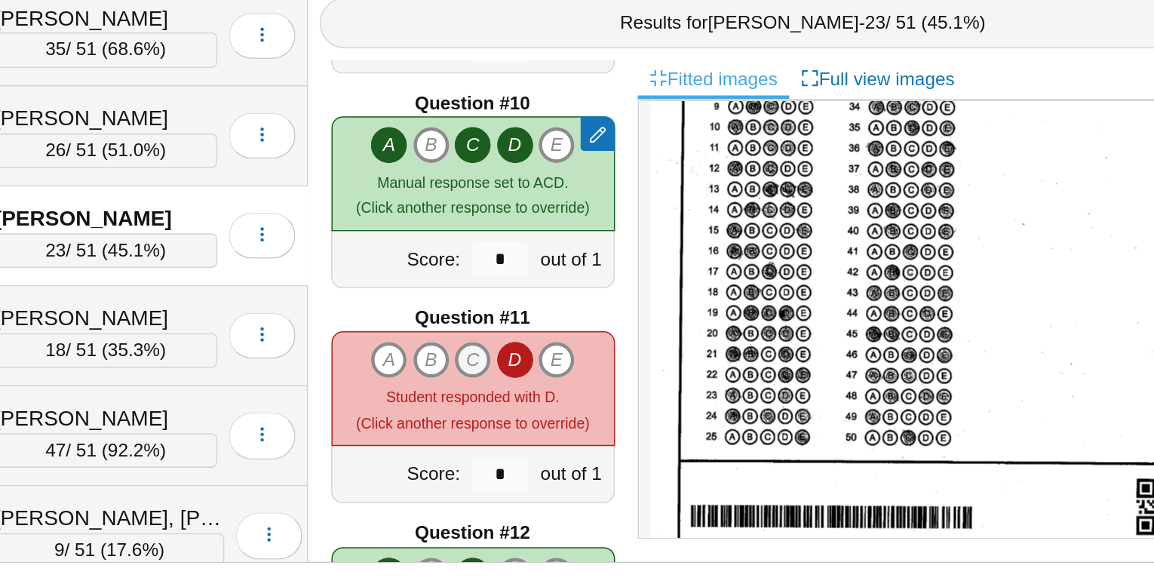
click at [563, 435] on icon "C" at bounding box center [563, 437] width 24 height 24
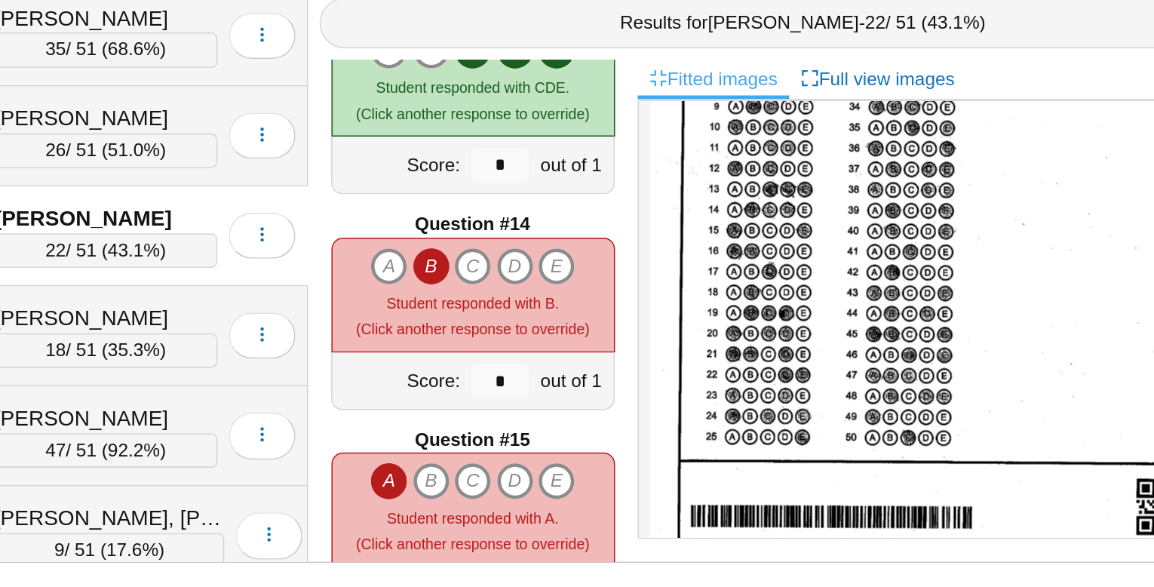
scroll to position [1754, 0]
click at [564, 375] on icon "C" at bounding box center [563, 376] width 24 height 24
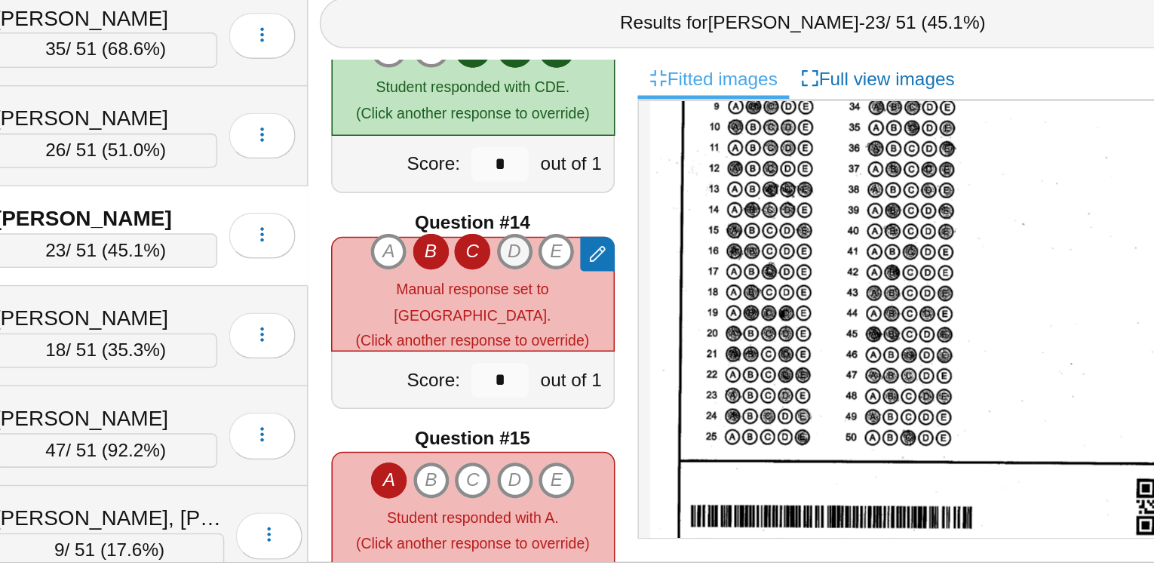
click at [585, 375] on icon "D" at bounding box center [591, 367] width 24 height 24
type input "*"
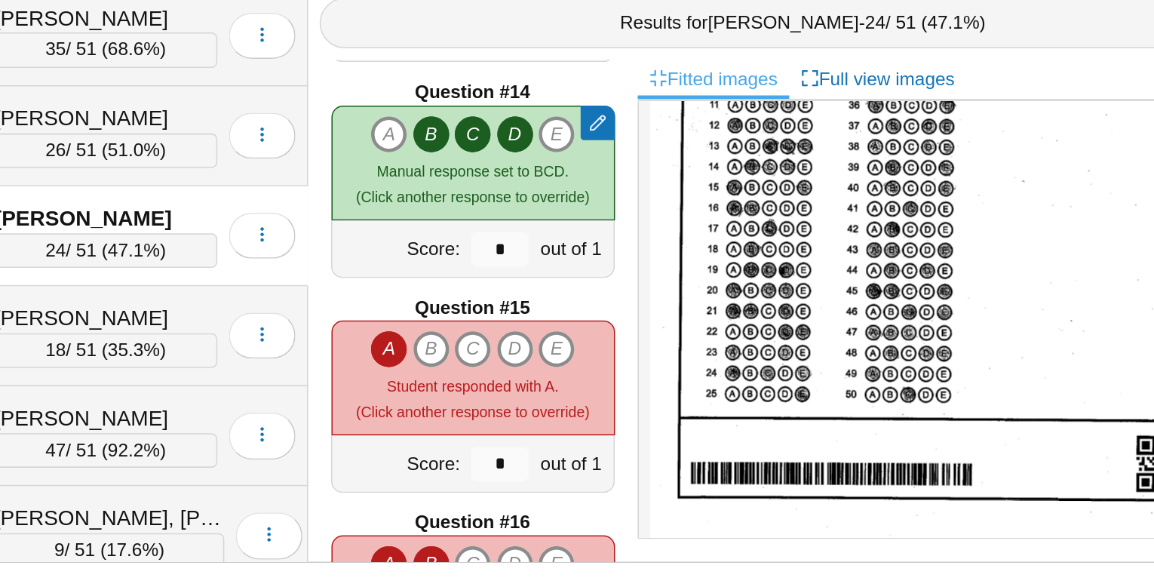
scroll to position [1851, 0]
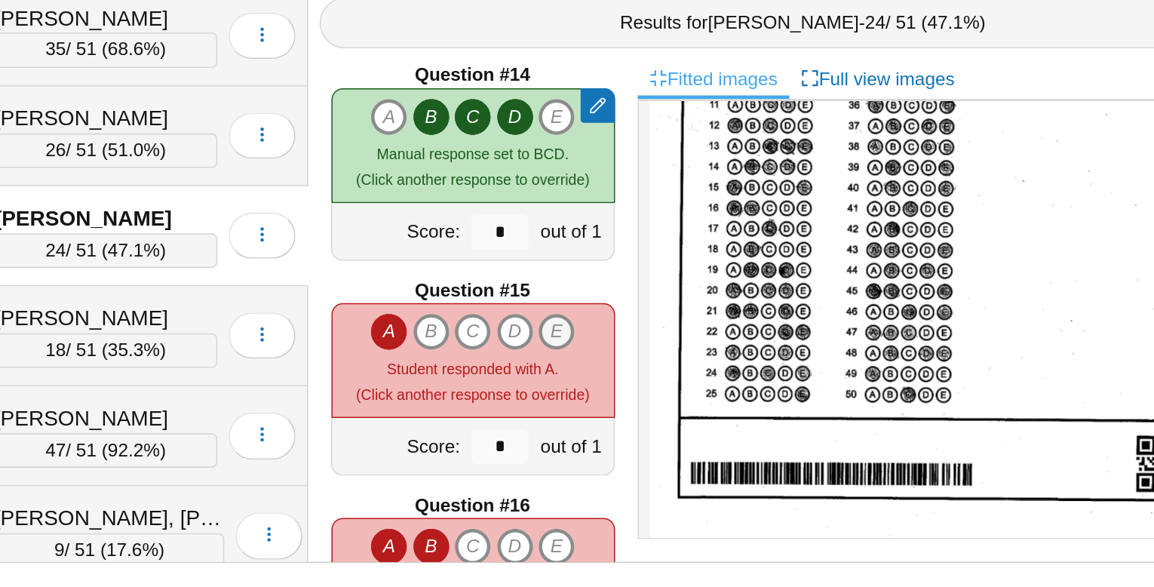
click at [616, 416] on icon "E" at bounding box center [618, 419] width 24 height 24
type input "*"
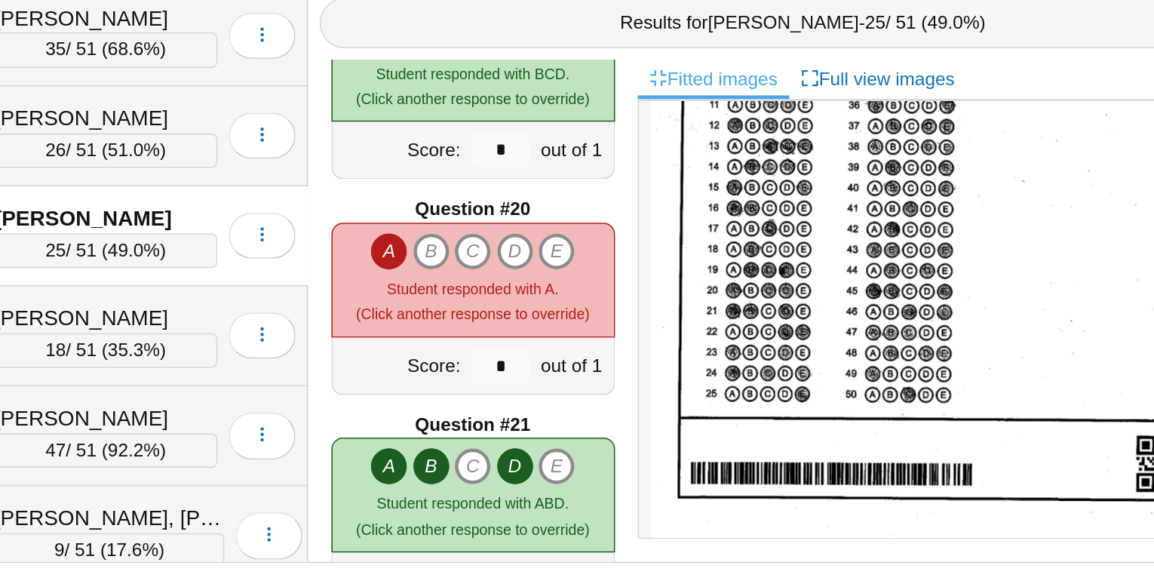
scroll to position [2610, 0]
click at [566, 363] on icon "C" at bounding box center [563, 367] width 24 height 24
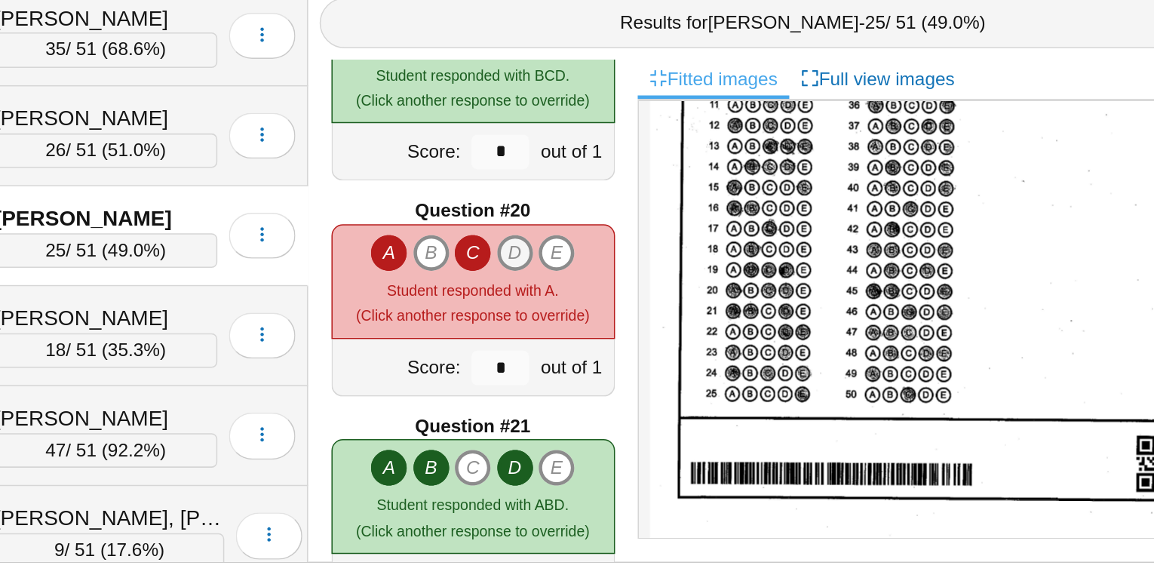
click at [588, 363] on icon "D" at bounding box center [591, 367] width 24 height 24
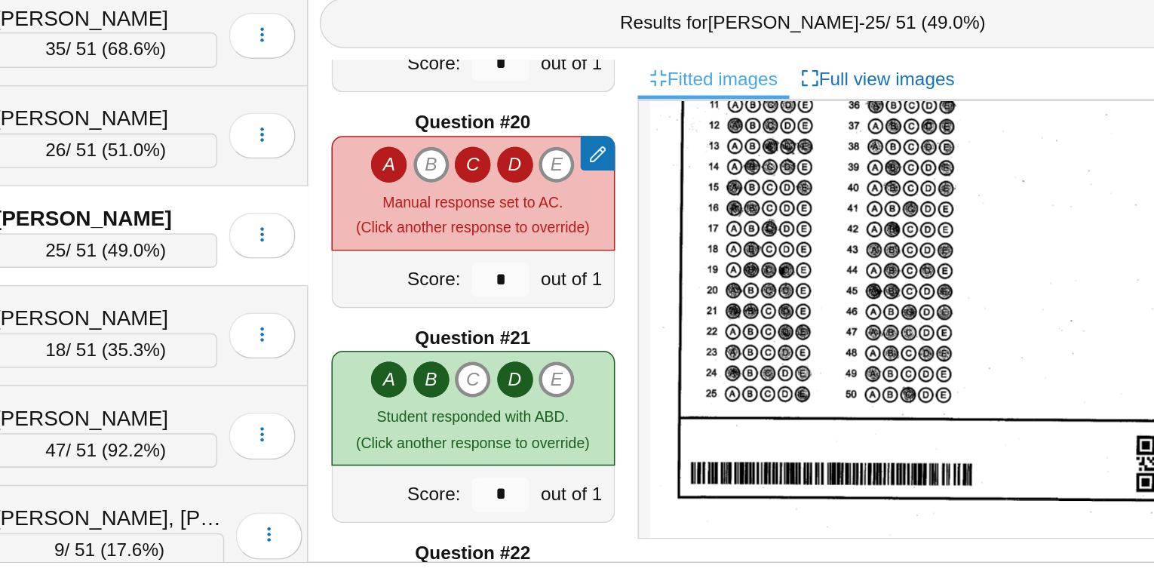
type input "*"
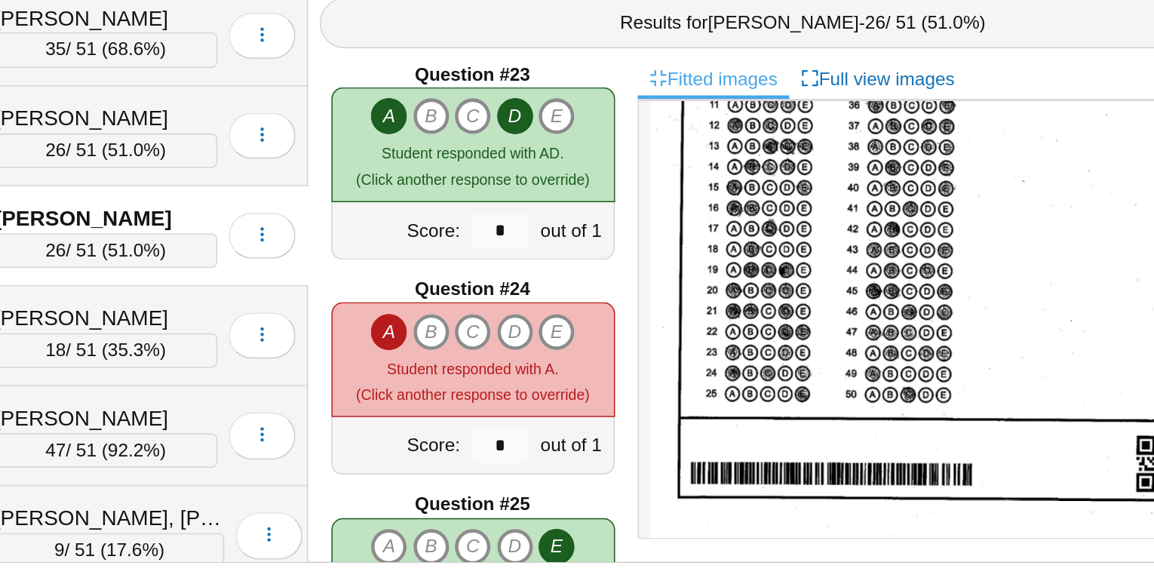
scroll to position [3124, 0]
click at [570, 411] on icon "C" at bounding box center [563, 419] width 24 height 24
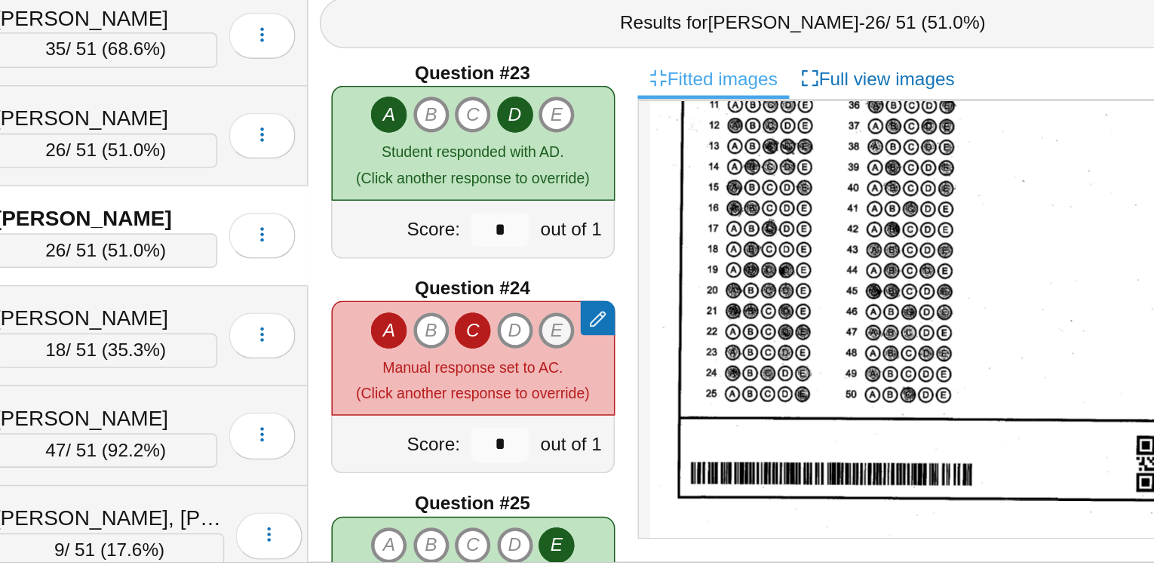
click at [615, 419] on icon "E" at bounding box center [618, 419] width 24 height 24
type input "*"
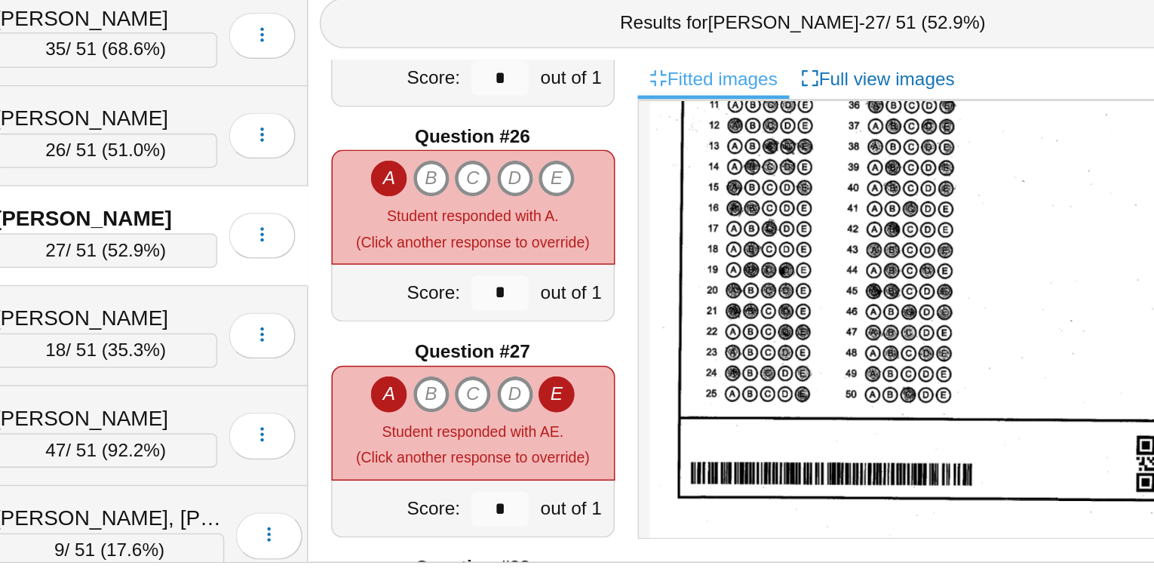
scroll to position [0, 0]
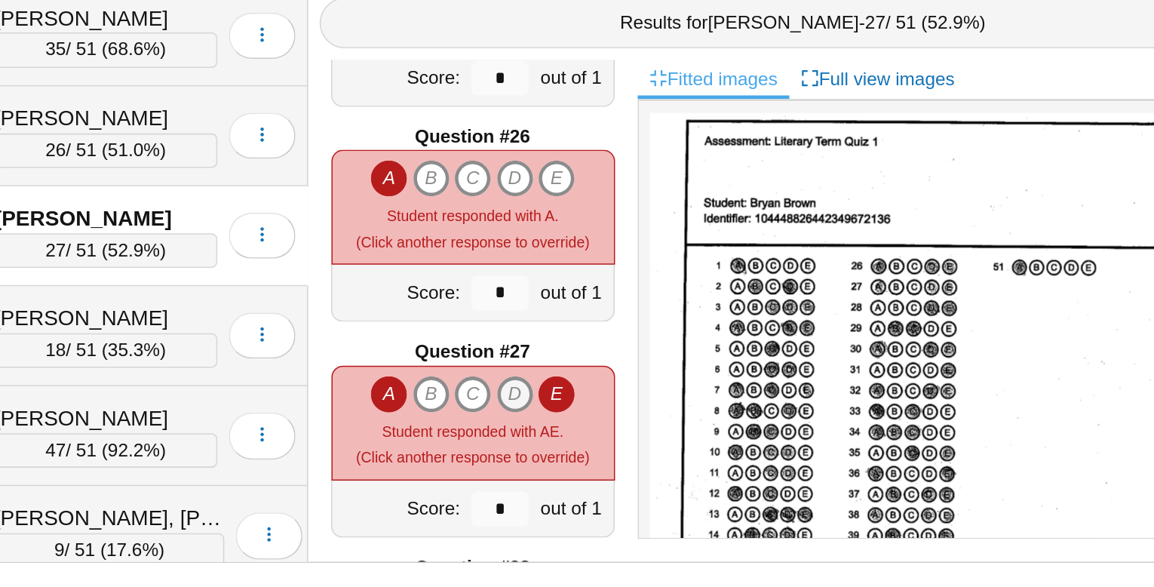
click at [591, 462] on icon "D" at bounding box center [591, 460] width 24 height 24
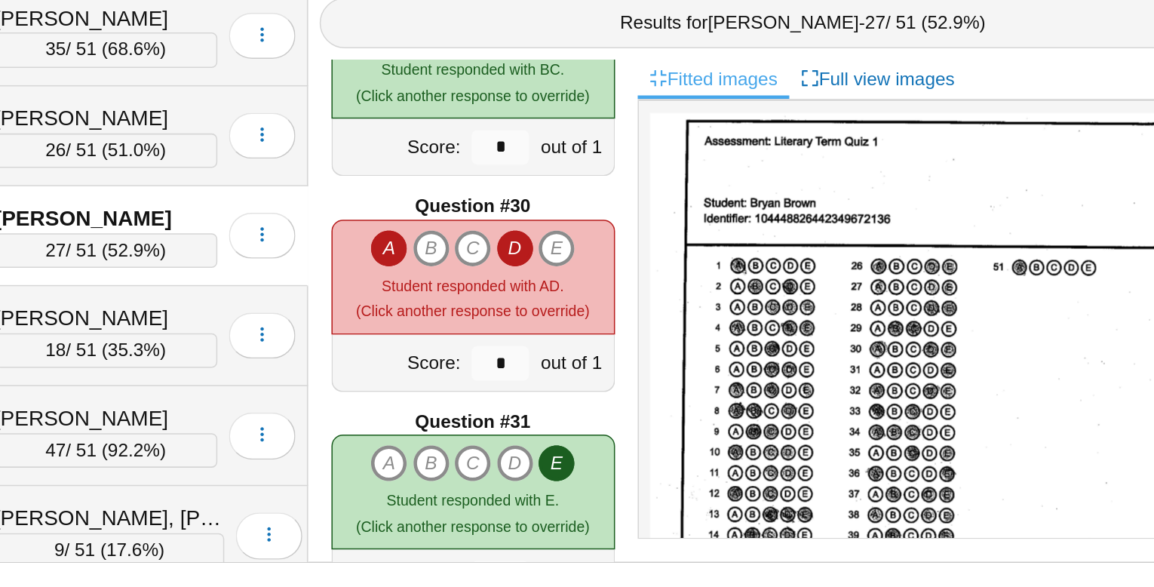
scroll to position [4026, 0]
click at [618, 360] on icon "E" at bounding box center [618, 365] width 24 height 24
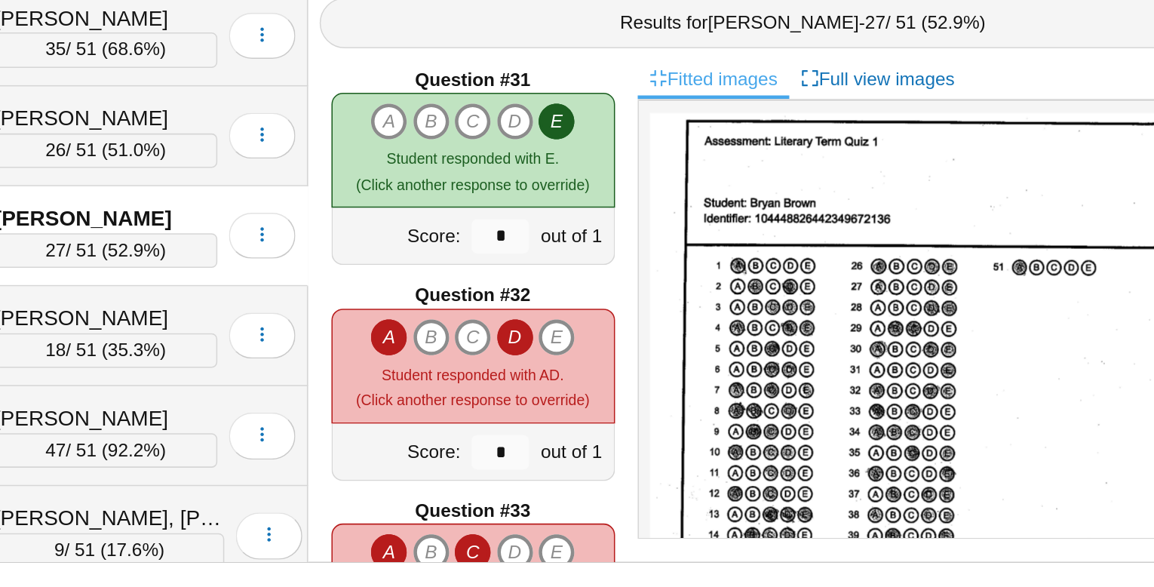
scroll to position [4251, 0]
click at [616, 414] on icon "E" at bounding box center [618, 423] width 24 height 24
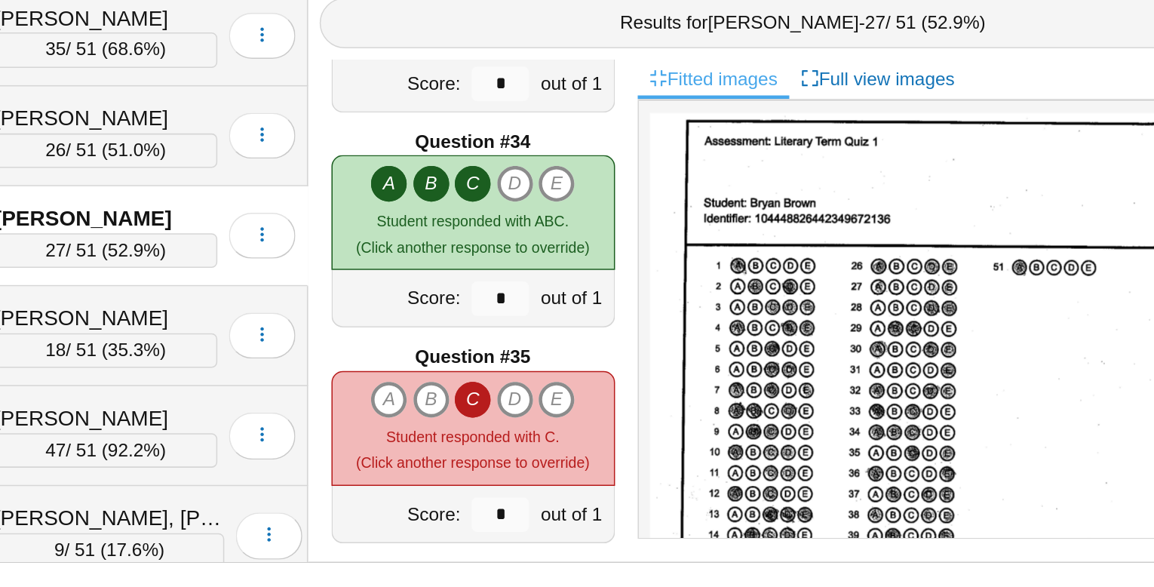
scroll to position [4635, 0]
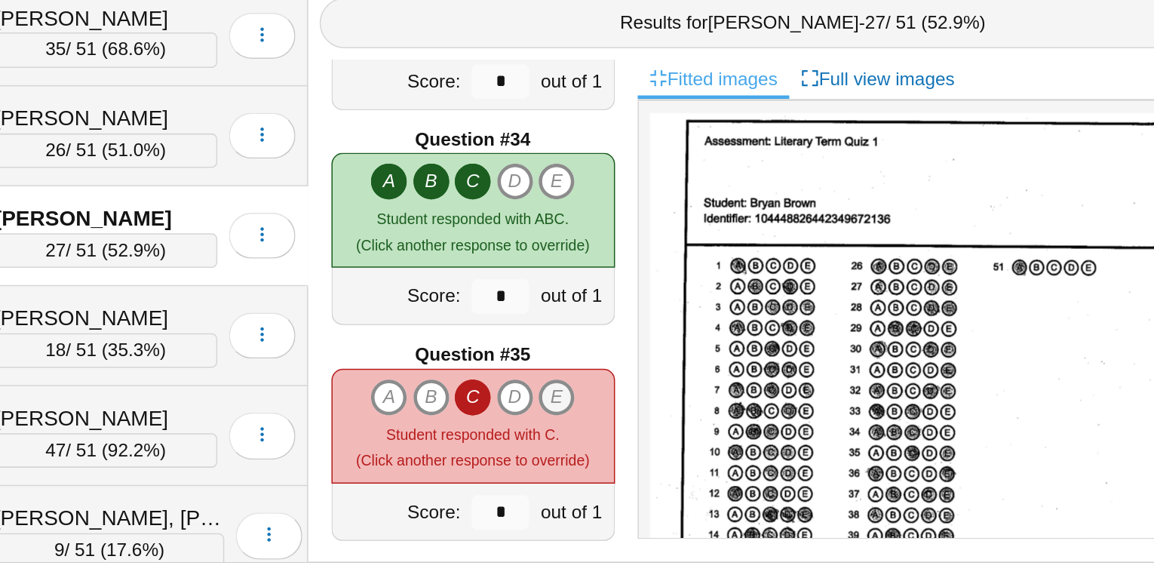
click at [618, 456] on icon "E" at bounding box center [618, 462] width 24 height 24
type input "*"
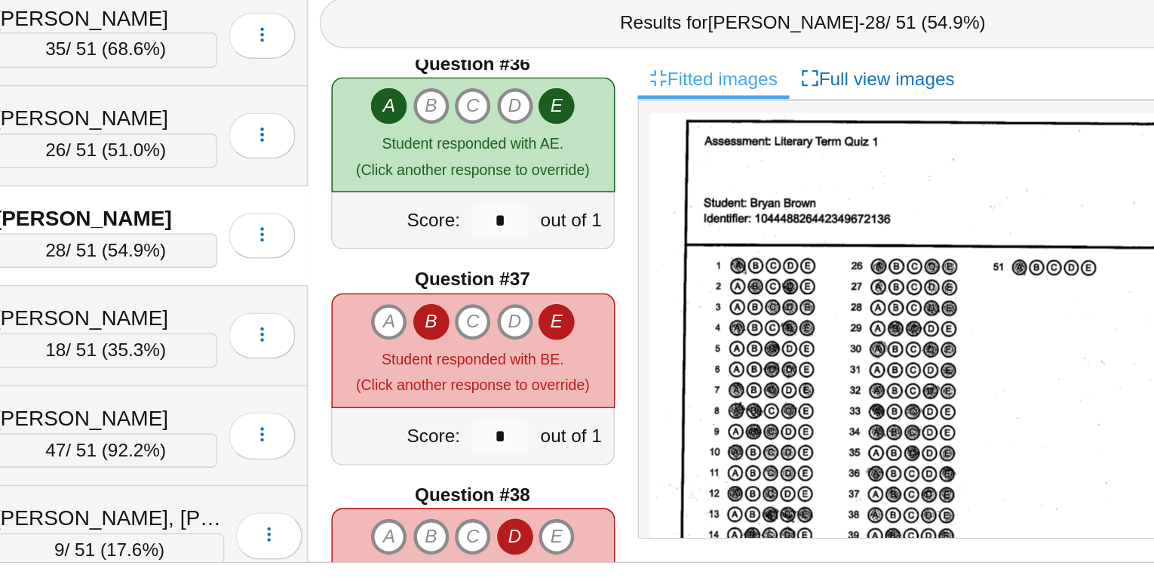
scroll to position [4969, 0]
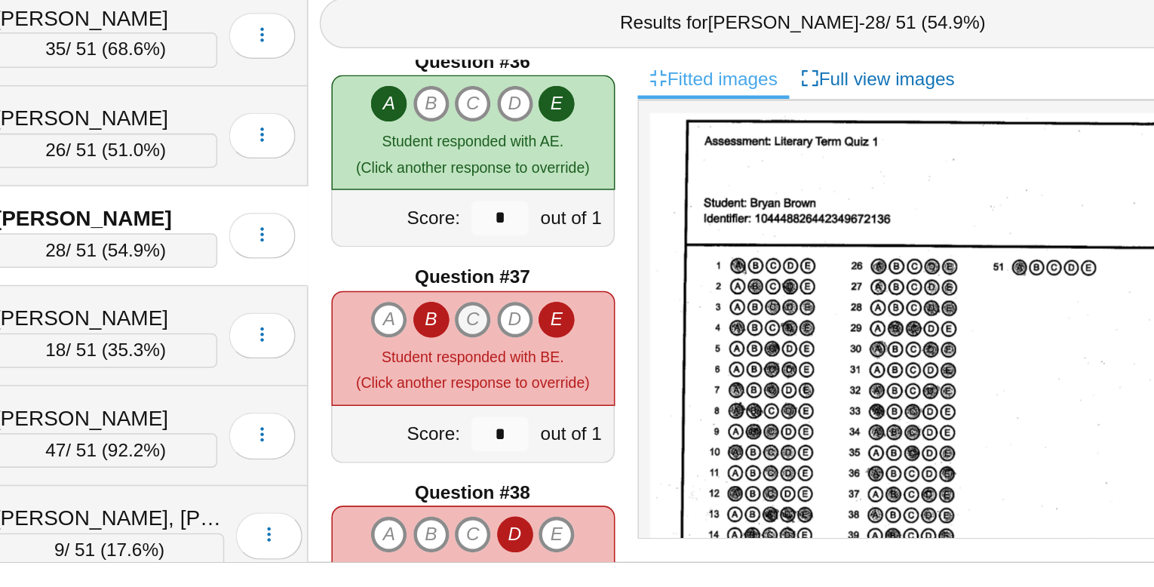
click at [563, 404] on icon "C" at bounding box center [563, 411] width 24 height 24
click at [569, 404] on icon "C" at bounding box center [563, 411] width 24 height 24
click at [582, 405] on icon "D" at bounding box center [591, 411] width 24 height 24
type input "*"
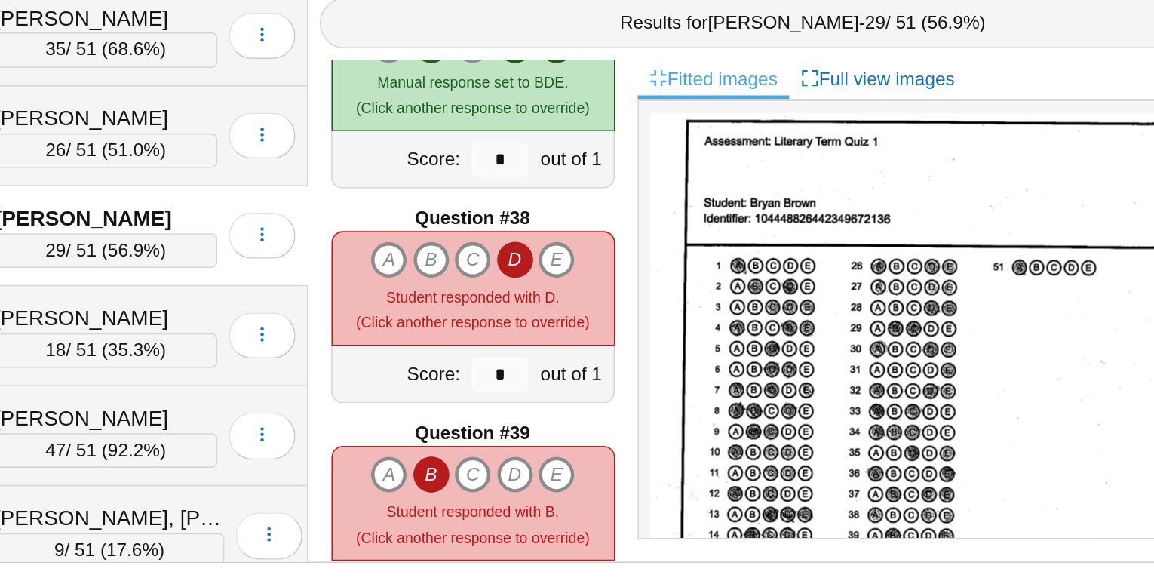
scroll to position [5153, 0]
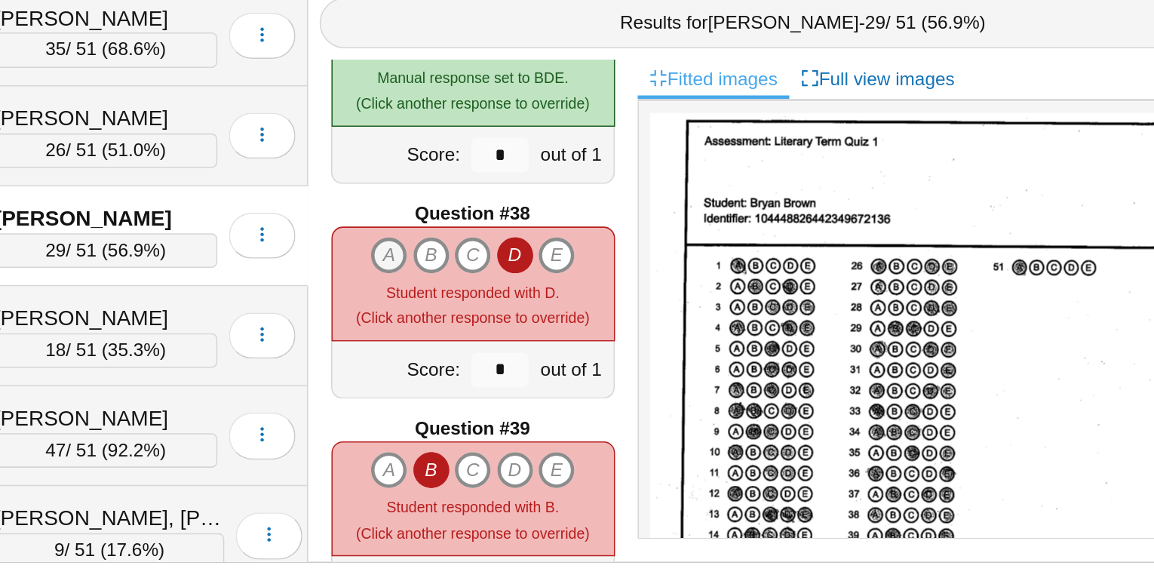
click at [509, 362] on icon "A" at bounding box center [508, 369] width 24 height 24
click at [619, 370] on icon "E" at bounding box center [618, 369] width 24 height 24
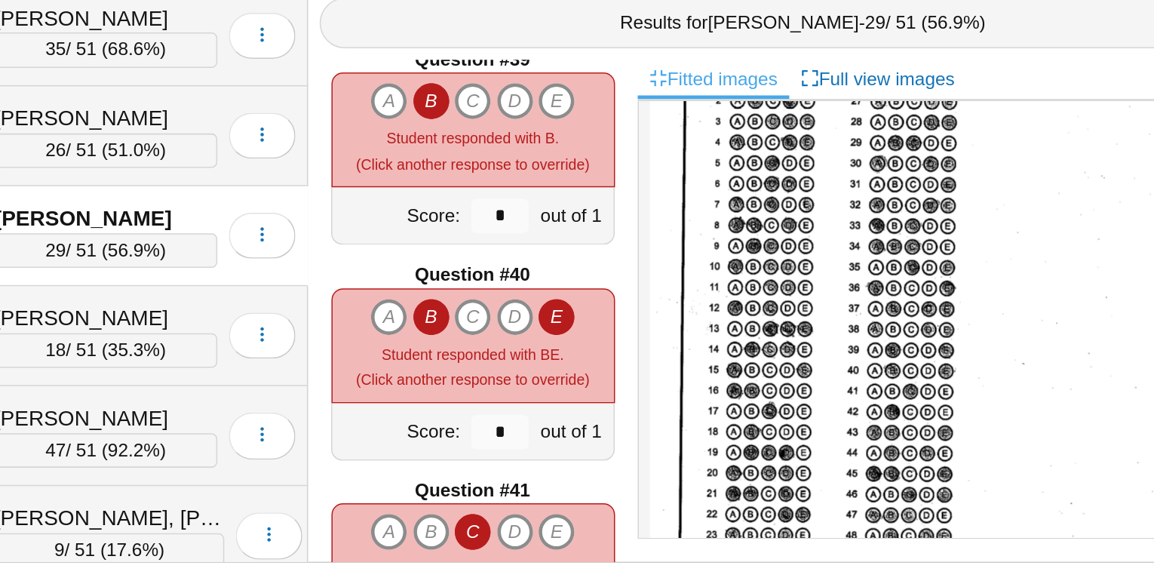
scroll to position [5380, 0]
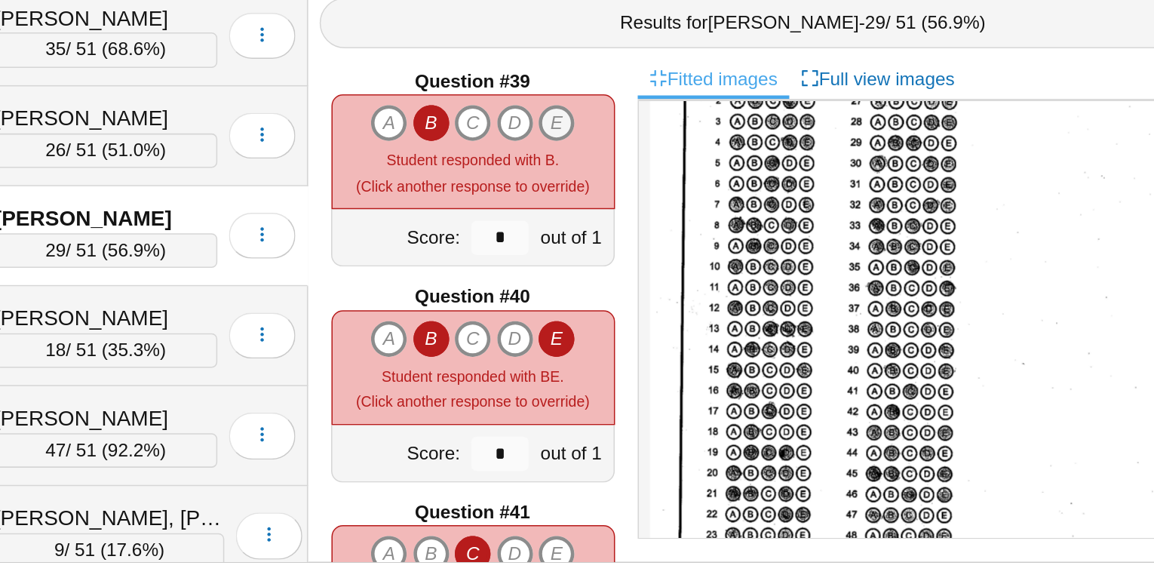
click at [621, 279] on icon "E" at bounding box center [618, 282] width 24 height 24
type input "*"
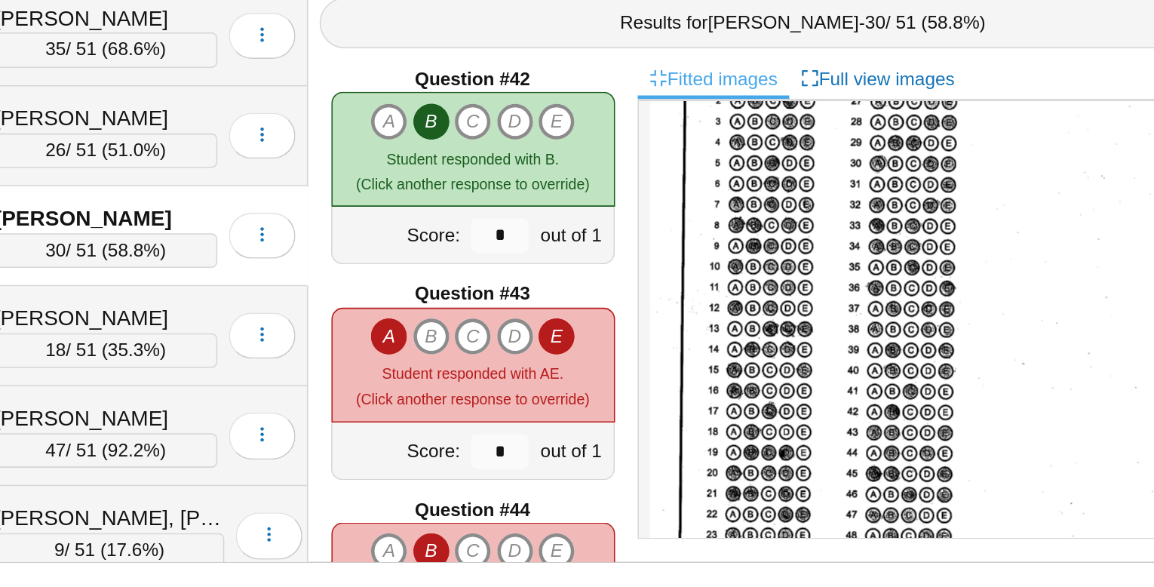
scroll to position [5806, 0]
click at [540, 417] on icon "B" at bounding box center [535, 422] width 24 height 24
type input "*"
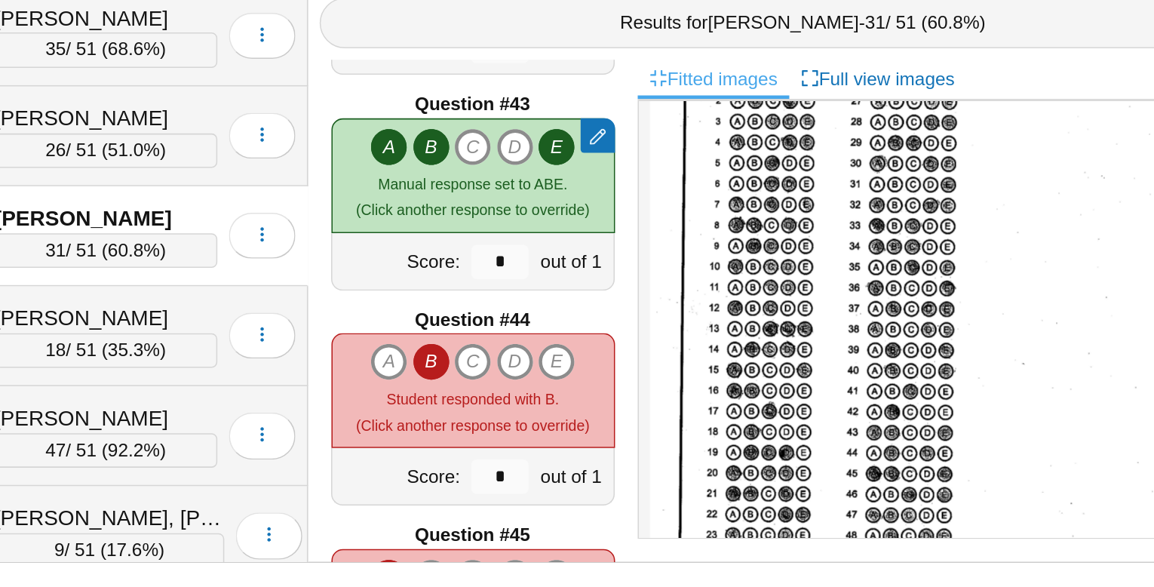
scroll to position [5930, 0]
click at [590, 434] on icon "D" at bounding box center [591, 439] width 24 height 24
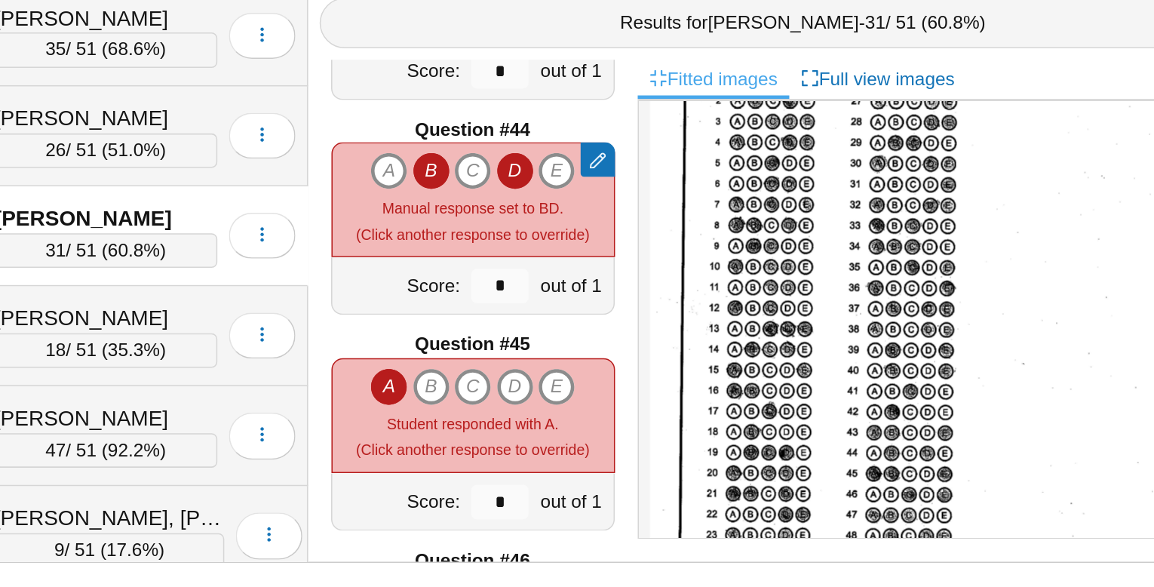
scroll to position [6056, 0]
click at [533, 450] on icon "B" at bounding box center [535, 455] width 24 height 24
click at [620, 453] on icon "E" at bounding box center [618, 455] width 24 height 24
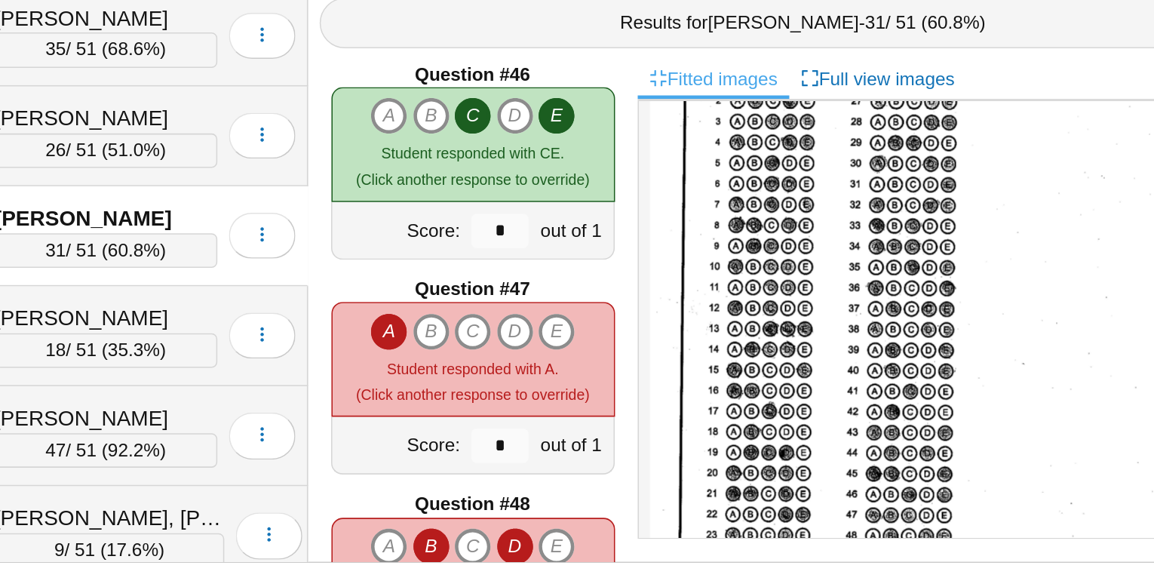
scroll to position [6374, 0]
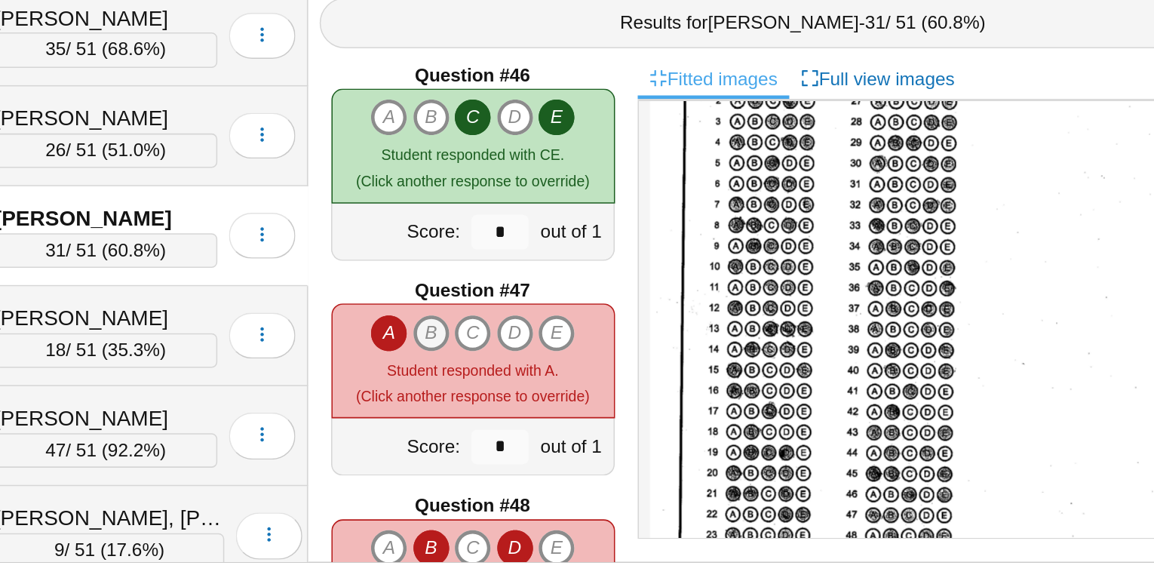
click at [537, 417] on icon "B" at bounding box center [535, 420] width 24 height 24
click at [563, 417] on icon "C" at bounding box center [563, 420] width 24 height 24
type input "*"
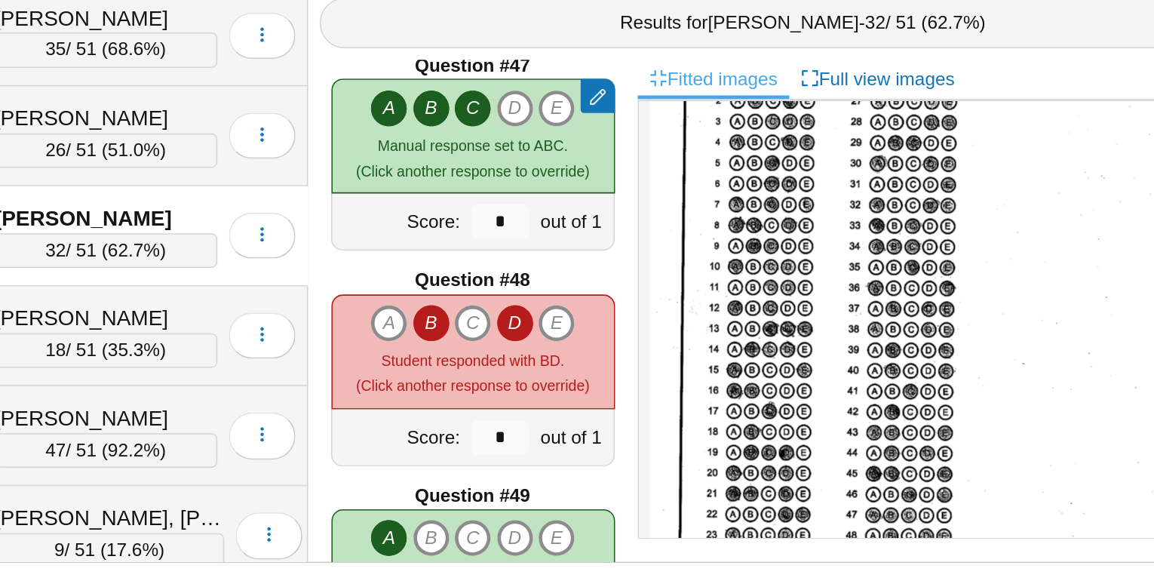
scroll to position [6529, 0]
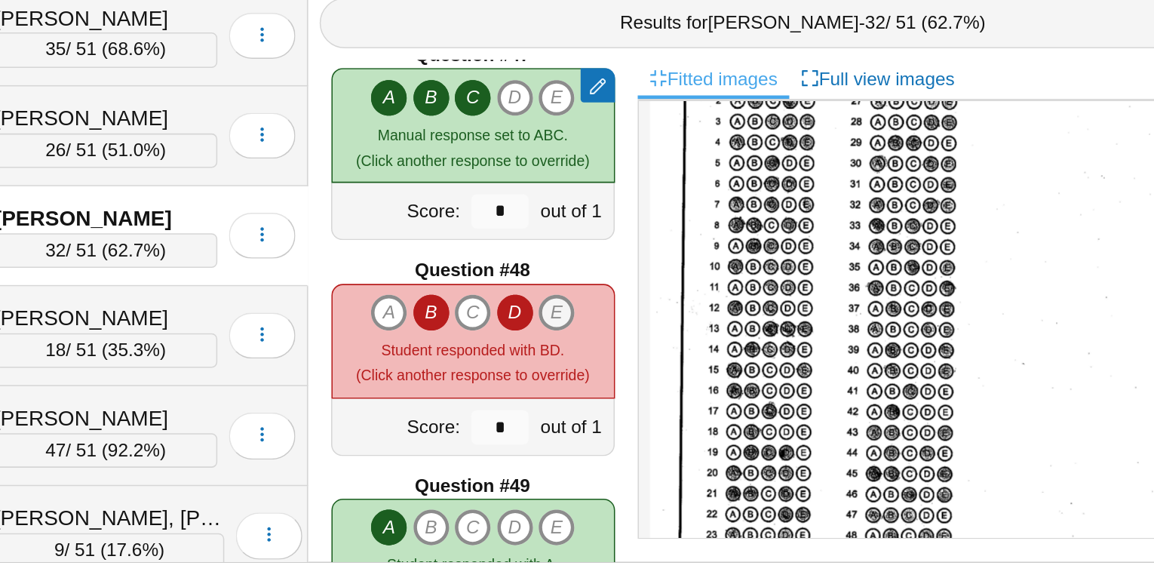
click at [619, 398] on icon "E" at bounding box center [618, 407] width 24 height 24
type input "*"
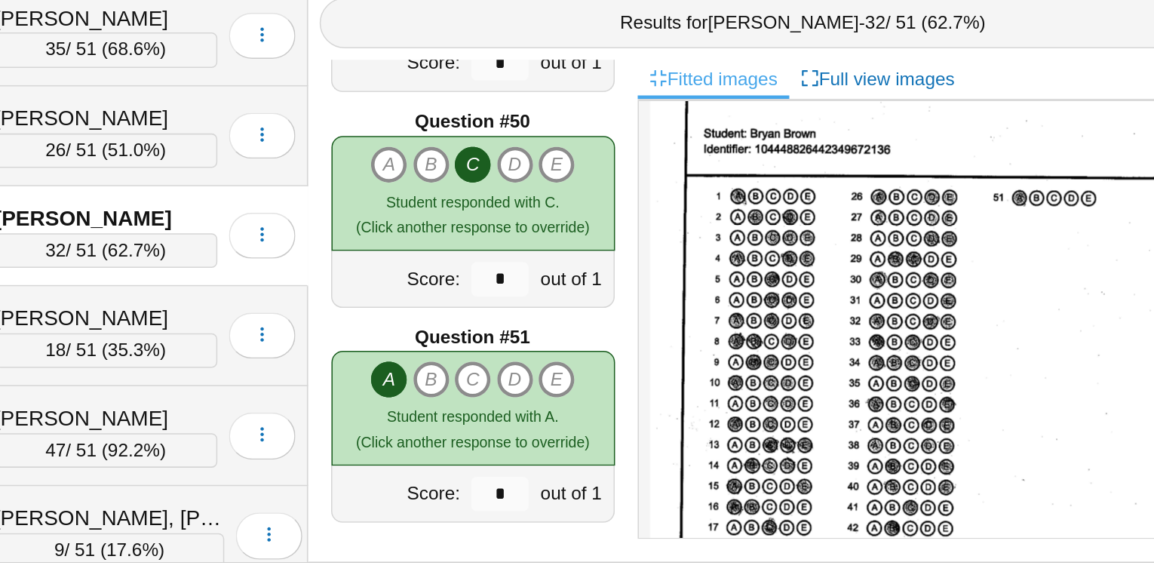
scroll to position [0, 0]
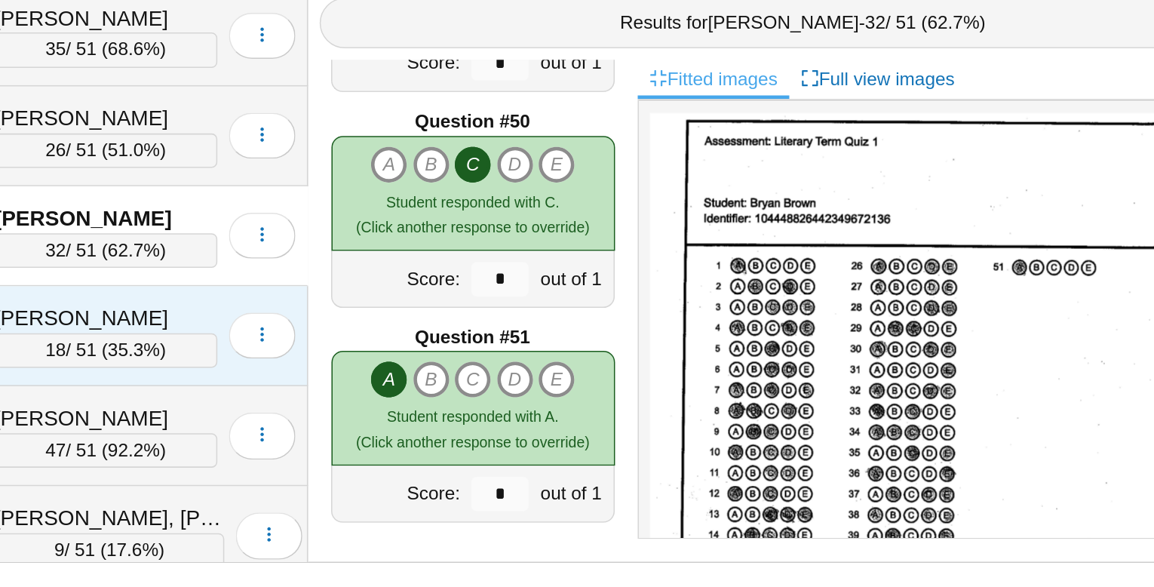
click at [337, 404] on div "[PERSON_NAME]" at bounding box center [322, 411] width 146 height 20
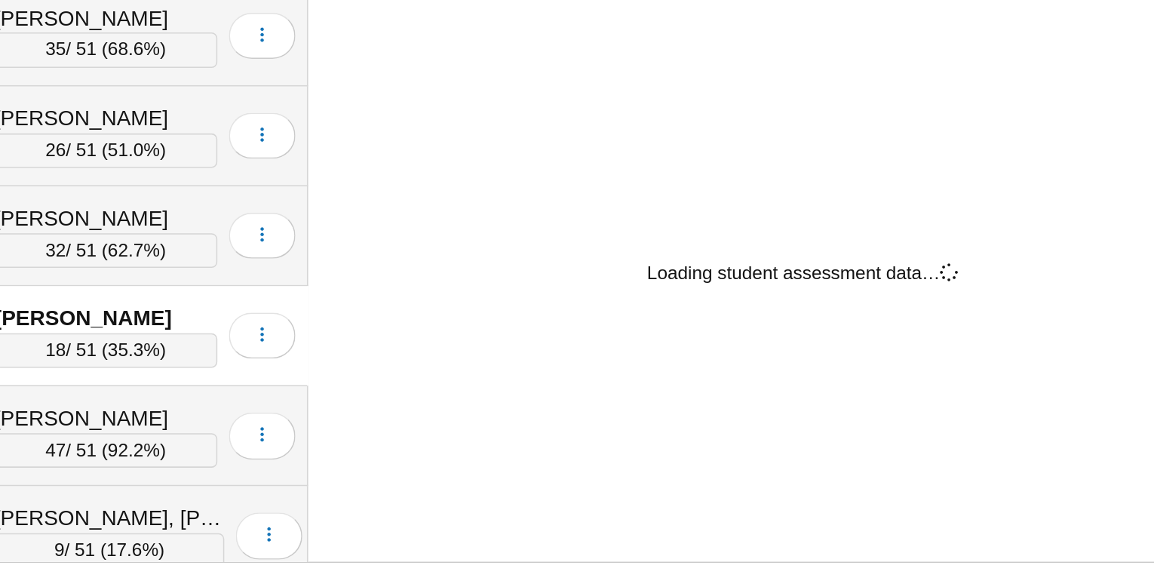
scroll to position [6909, 0]
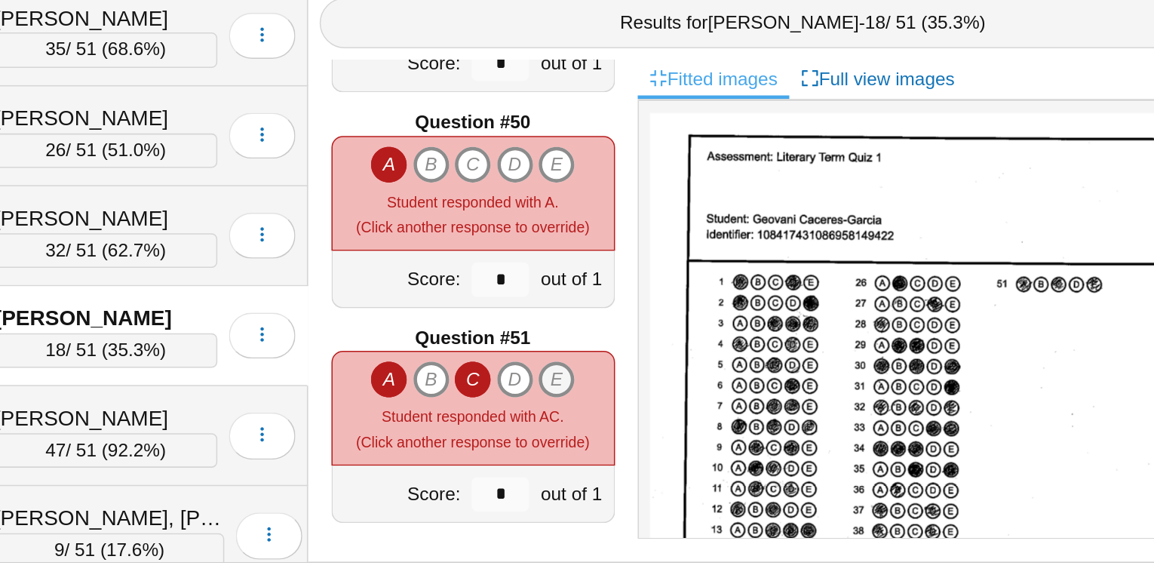
click at [619, 446] on icon "E" at bounding box center [618, 450] width 24 height 24
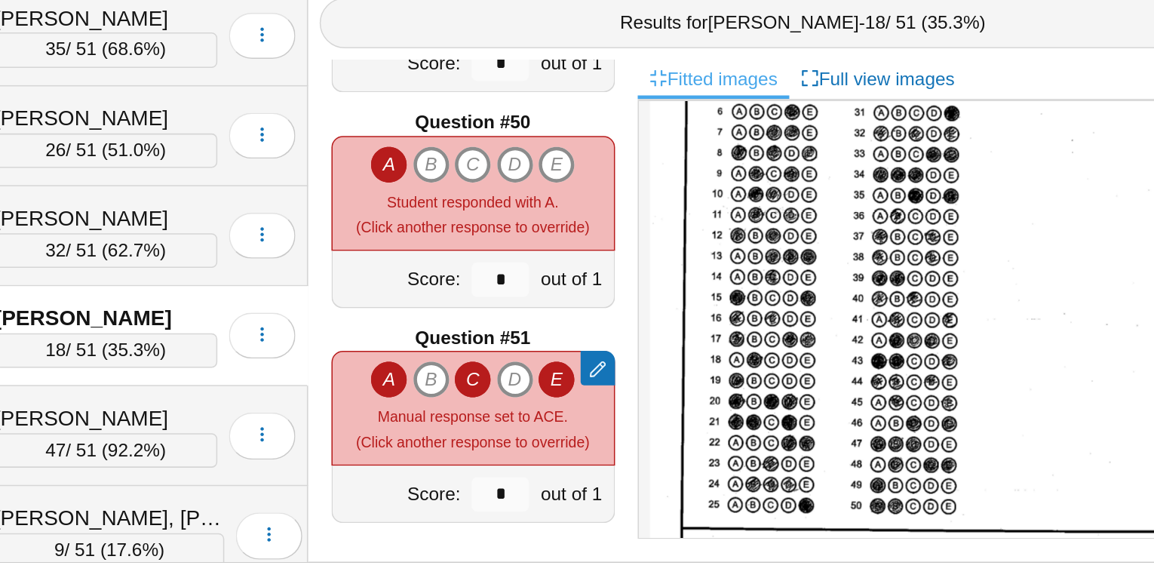
scroll to position [256, 0]
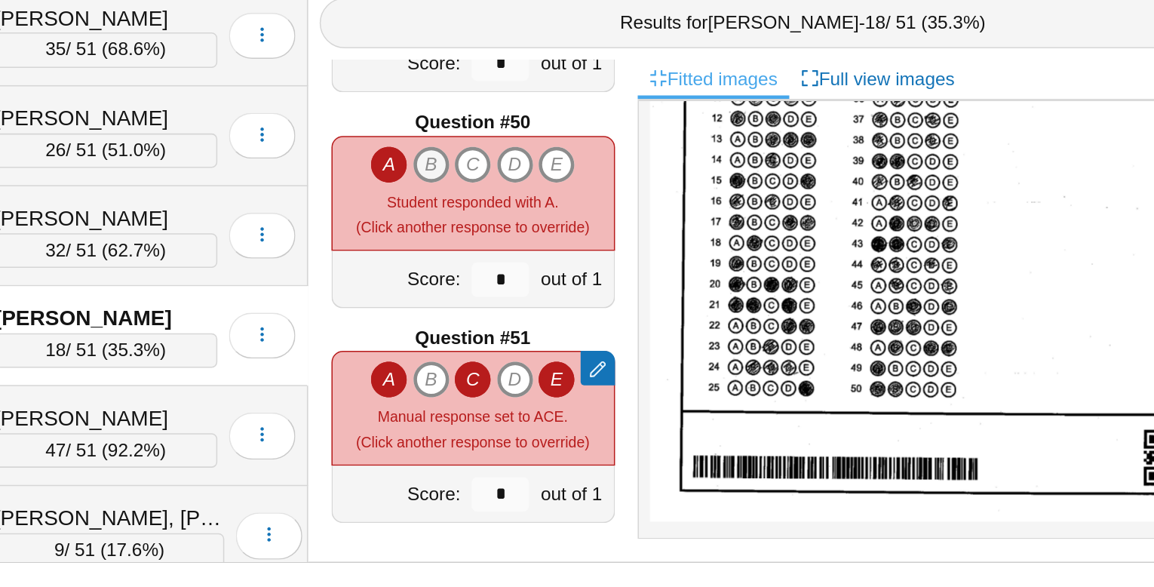
click at [538, 305] on icon "B" at bounding box center [535, 309] width 24 height 24
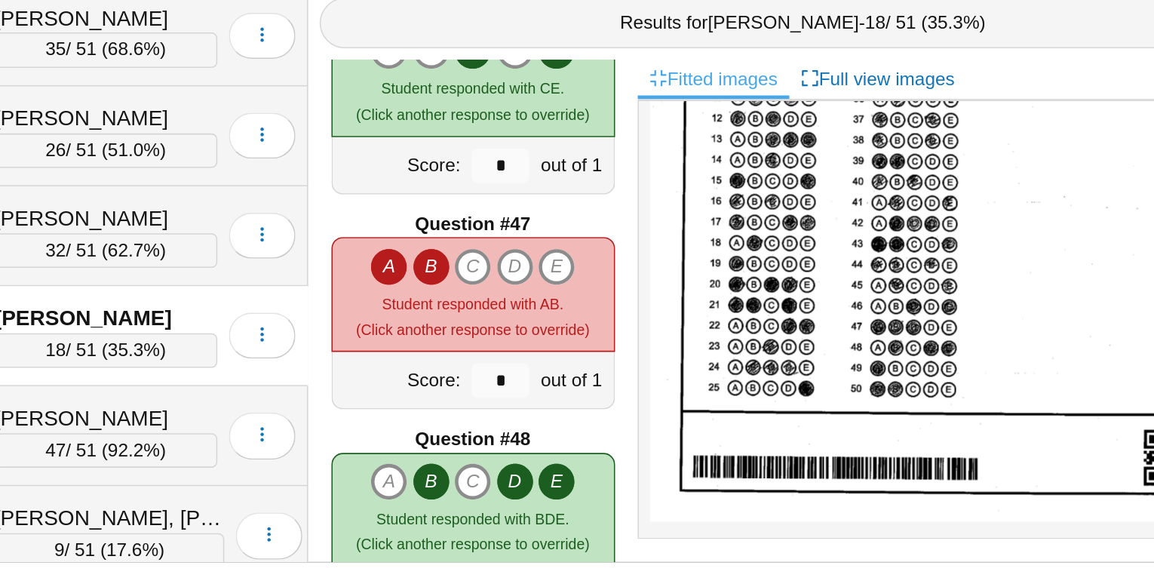
scroll to position [6417, 0]
click at [567, 379] on icon "C" at bounding box center [563, 377] width 24 height 24
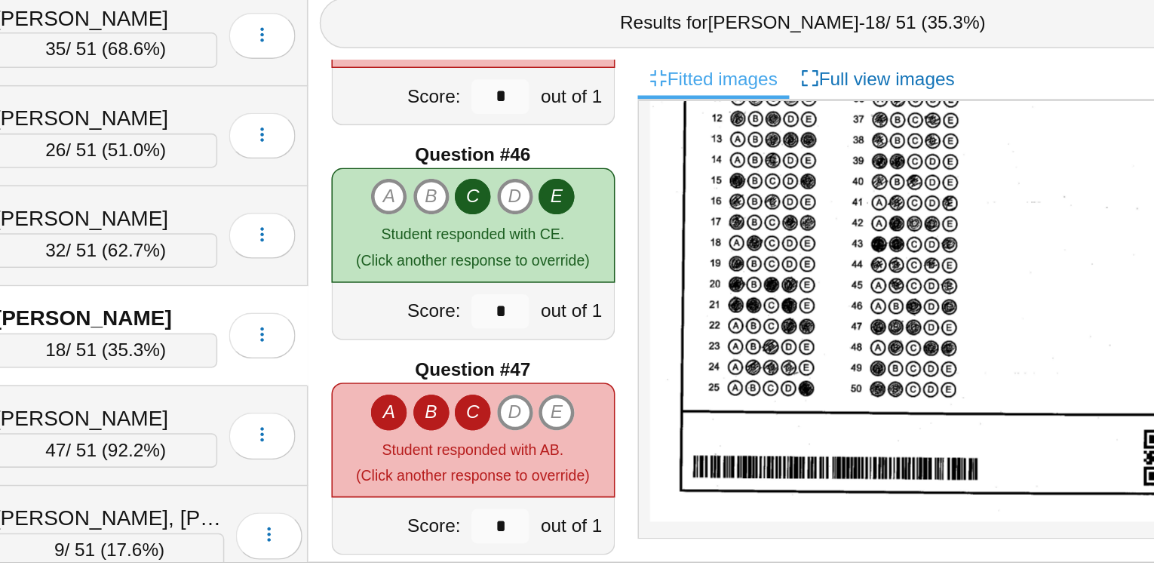
type input "*"
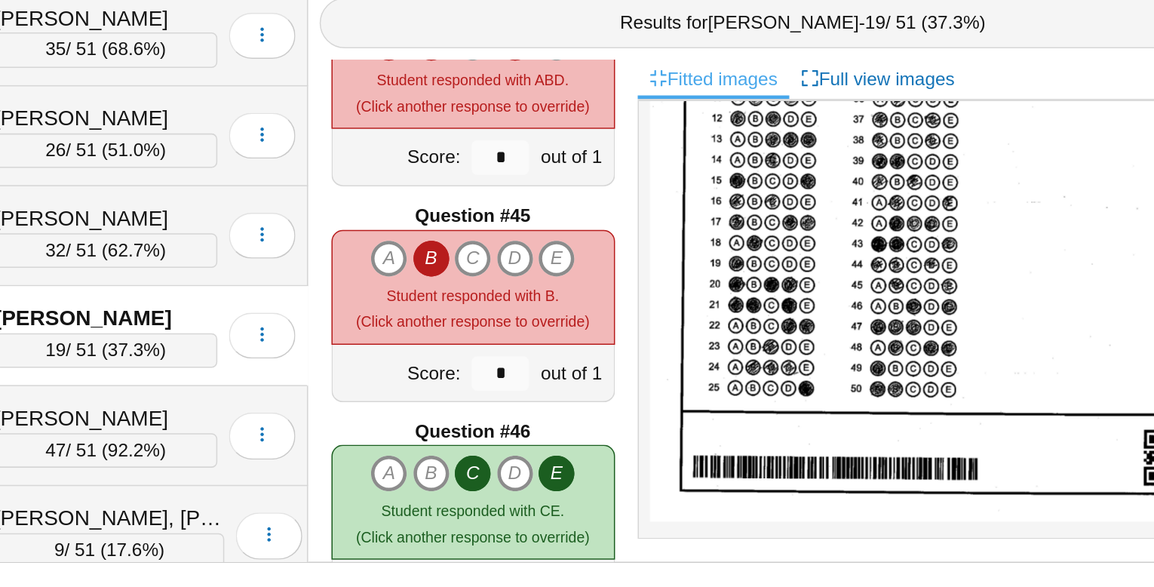
scroll to position [6142, 0]
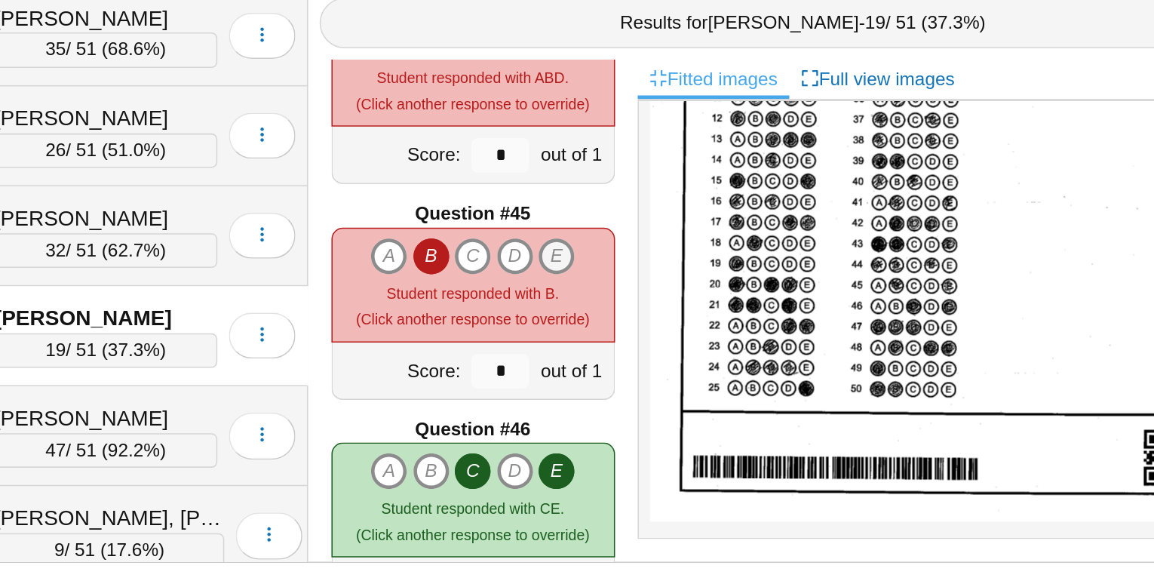
click at [620, 367] on icon "E" at bounding box center [618, 370] width 24 height 24
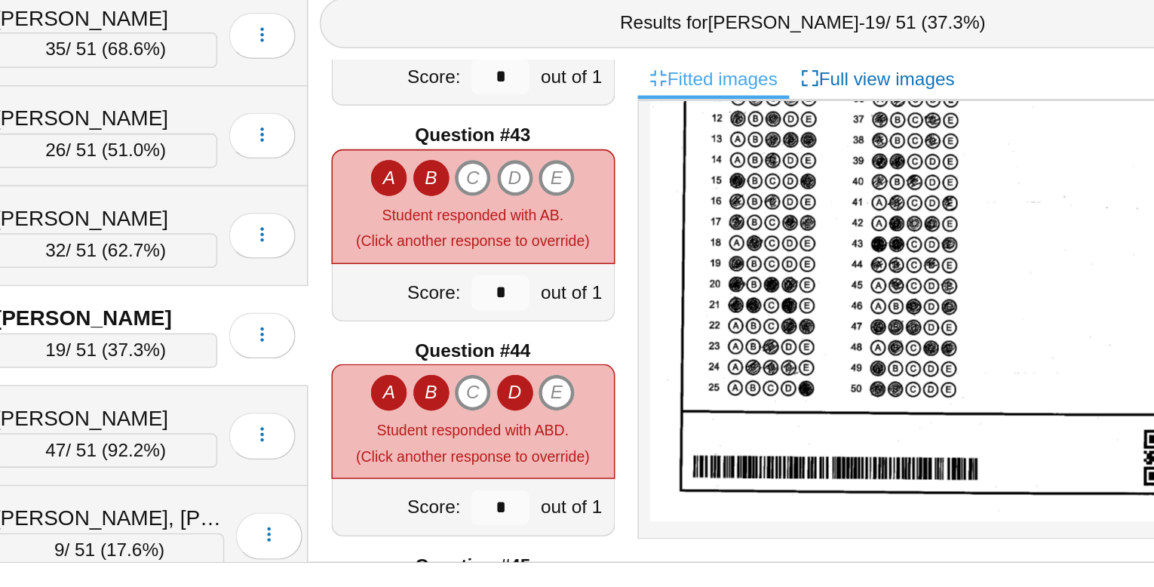
scroll to position [5910, 0]
click at [627, 319] on icon "E" at bounding box center [618, 318] width 24 height 24
type input "*"
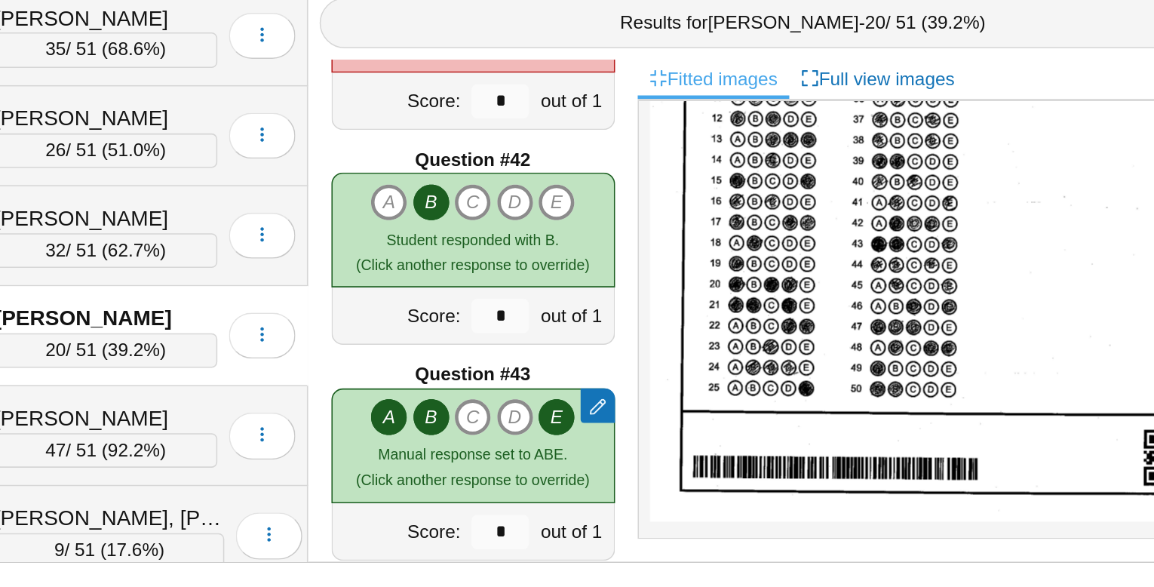
scroll to position [5752, 0]
click at [566, 330] on icon "C" at bounding box center [563, 335] width 24 height 24
type input "*"
click at [591, 330] on icon "D" at bounding box center [591, 335] width 24 height 24
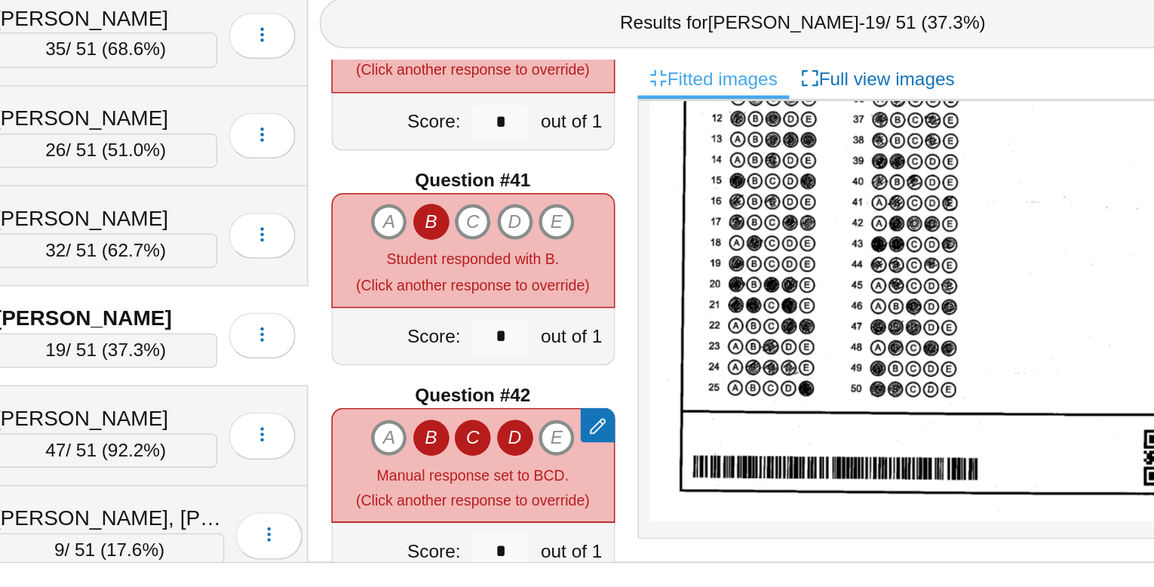
scroll to position [5599, 0]
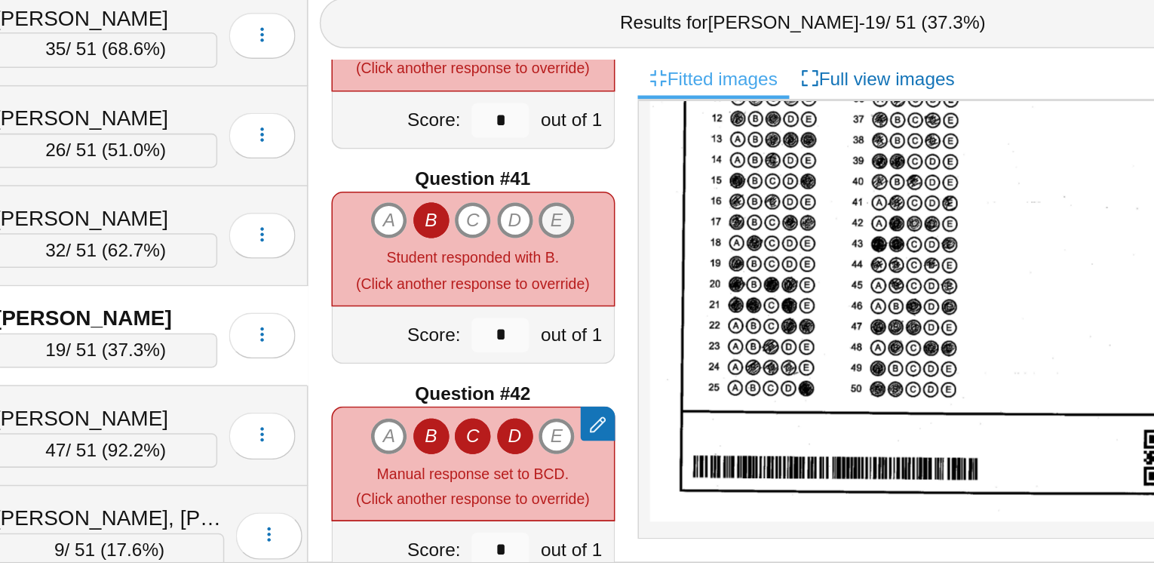
click at [613, 339] on icon "E" at bounding box center [618, 346] width 24 height 24
type input "*"
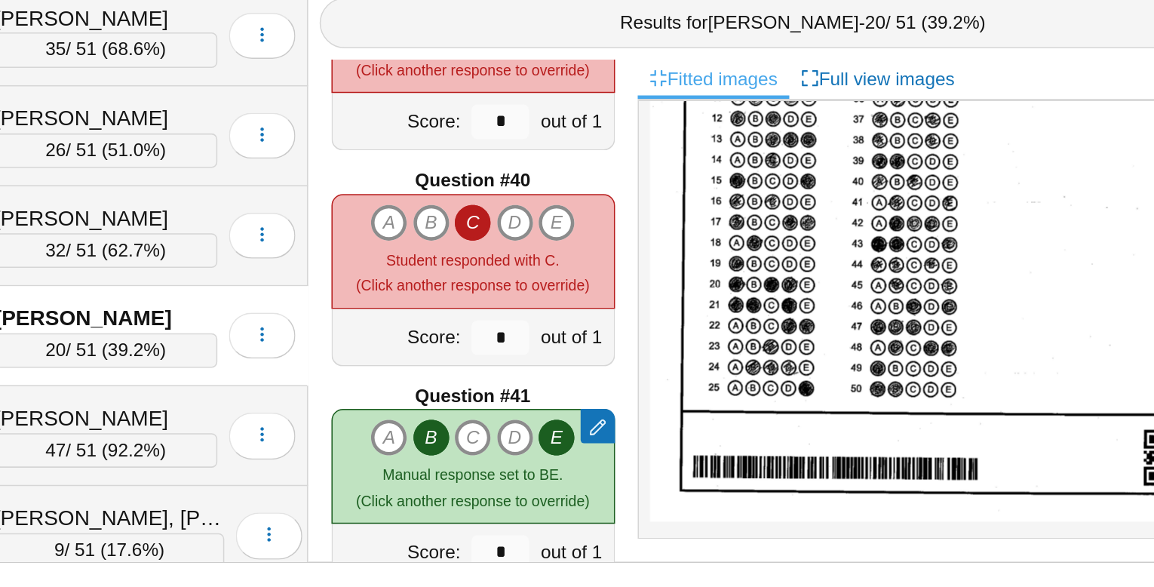
scroll to position [5454, 0]
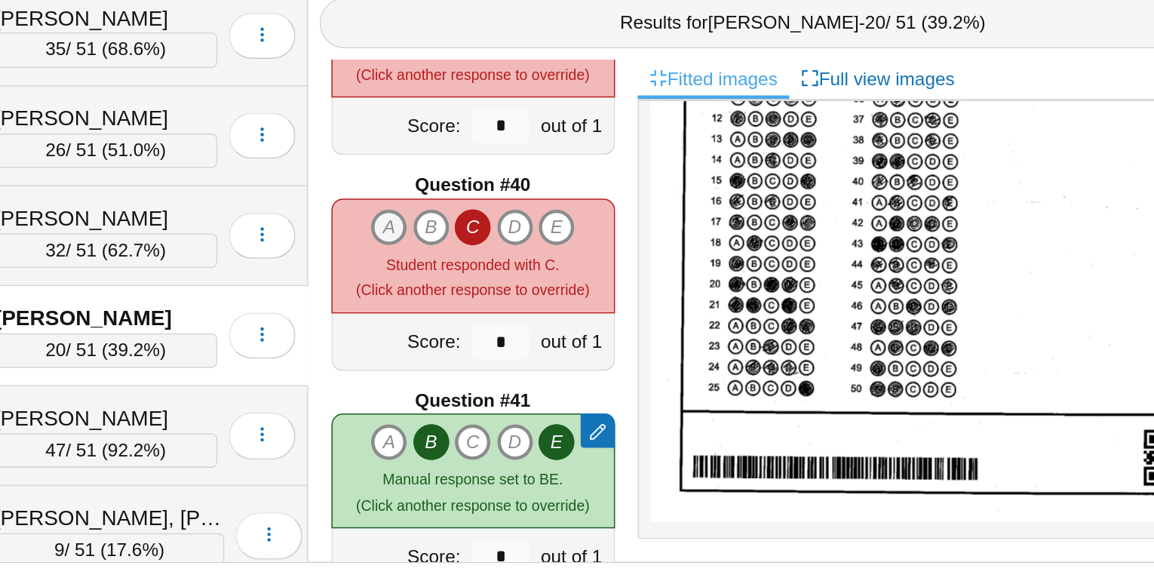
click at [505, 347] on icon "A" at bounding box center [508, 351] width 24 height 24
type input "*"
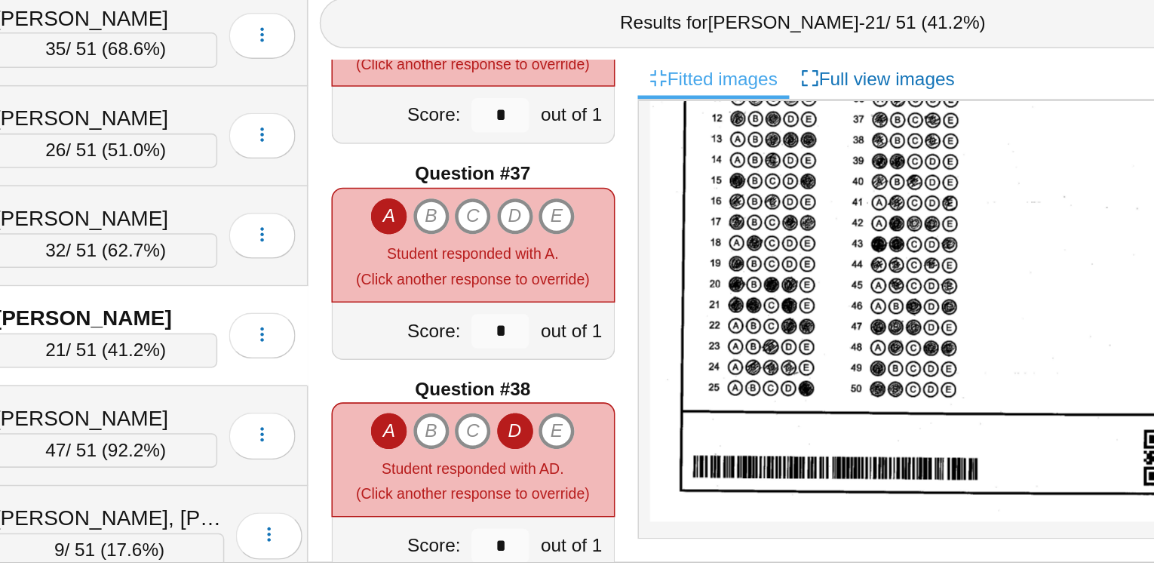
scroll to position [5027, 0]
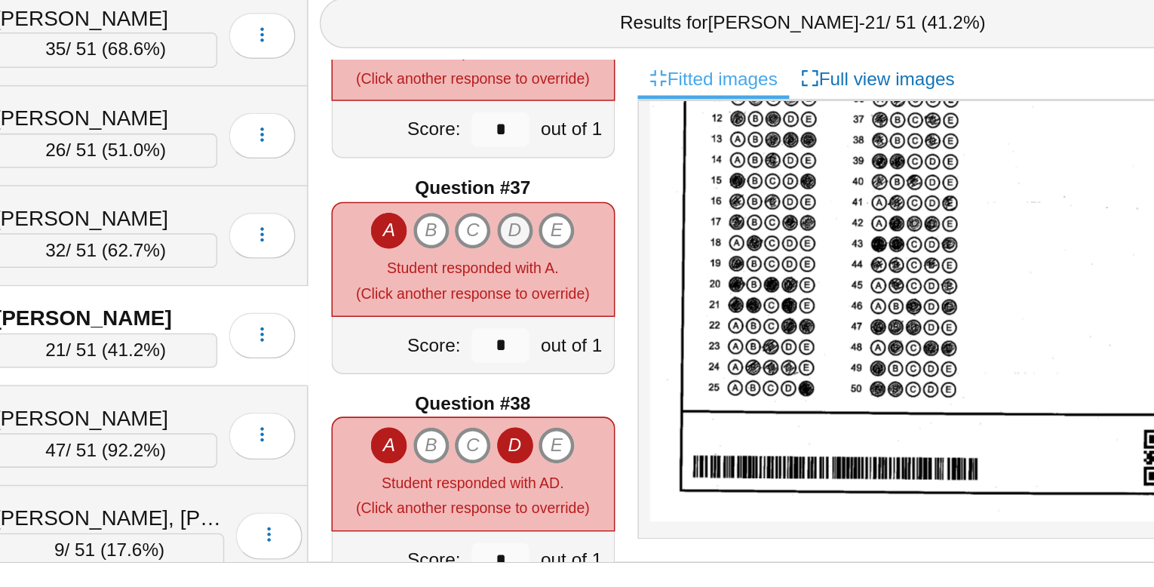
click at [590, 352] on icon "D" at bounding box center [591, 353] width 24 height 24
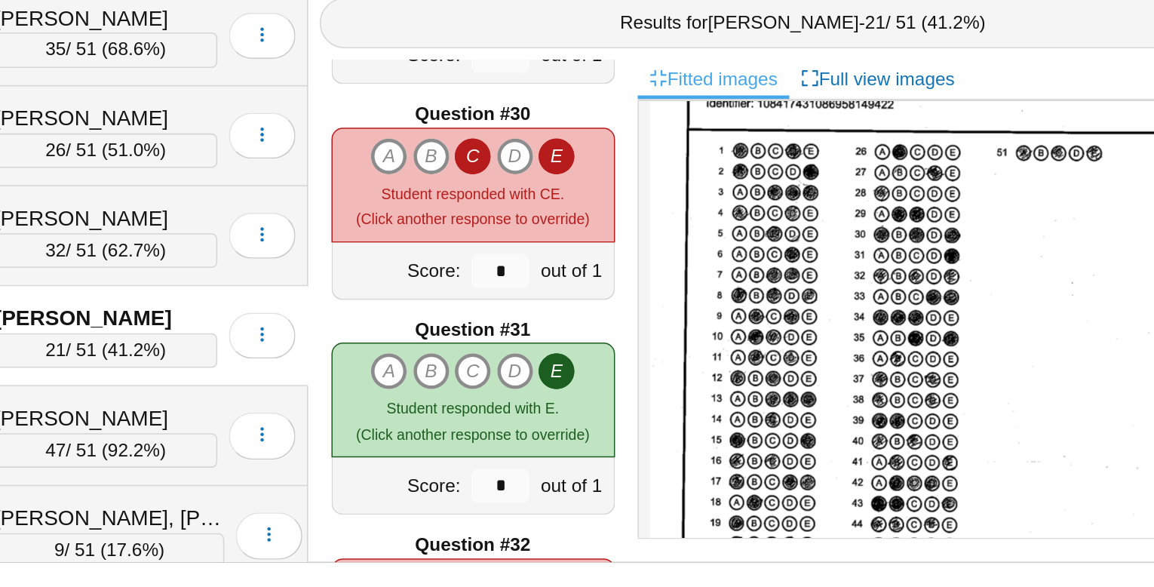
scroll to position [4082, 0]
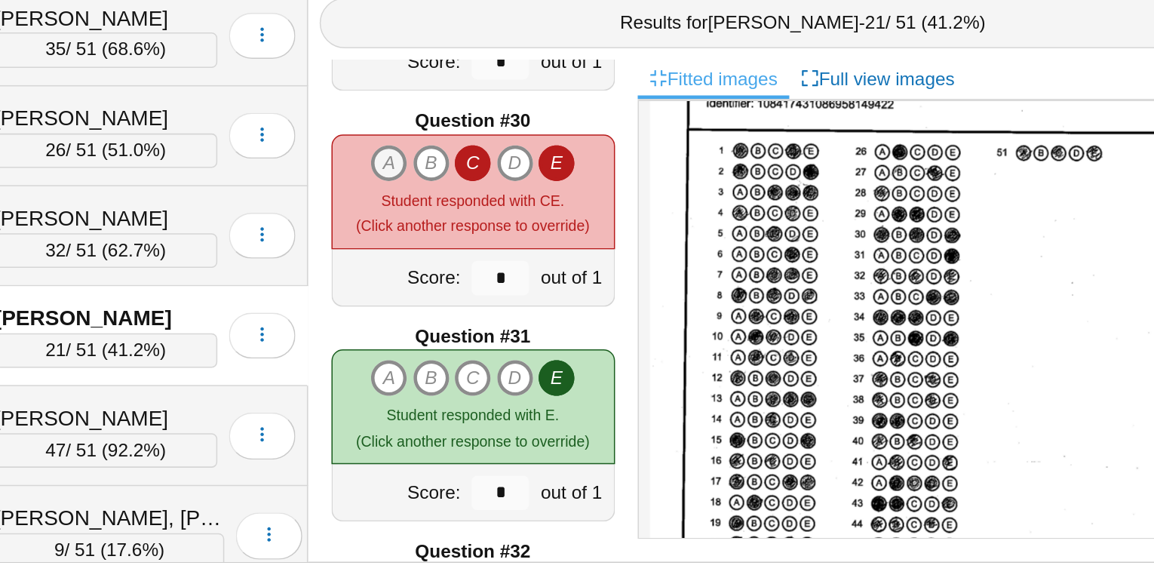
click at [505, 302] on icon "A" at bounding box center [508, 308] width 24 height 24
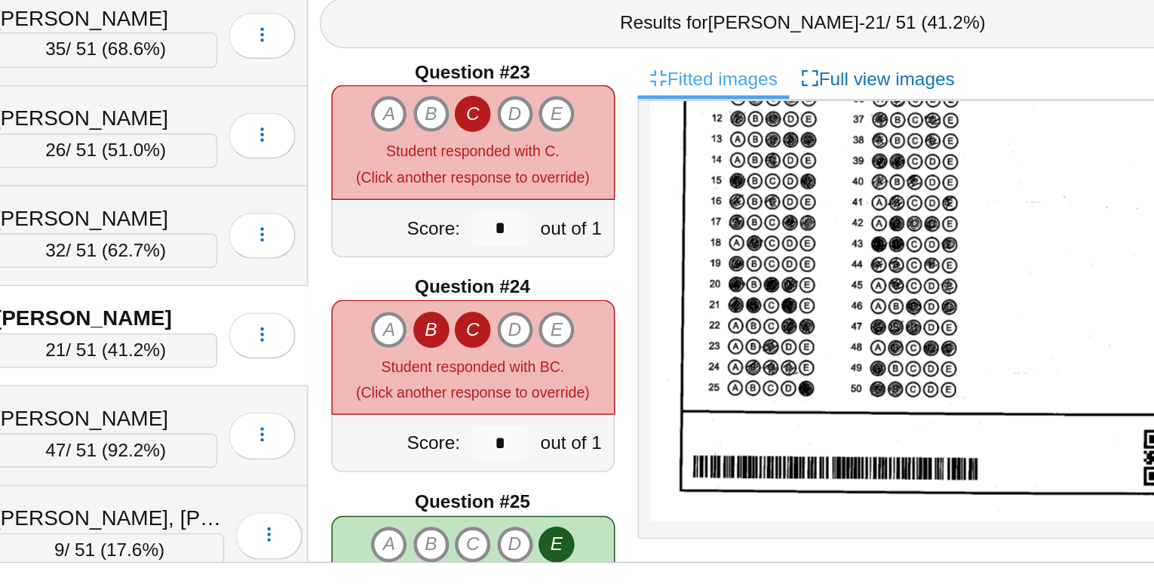
scroll to position [3122, 0]
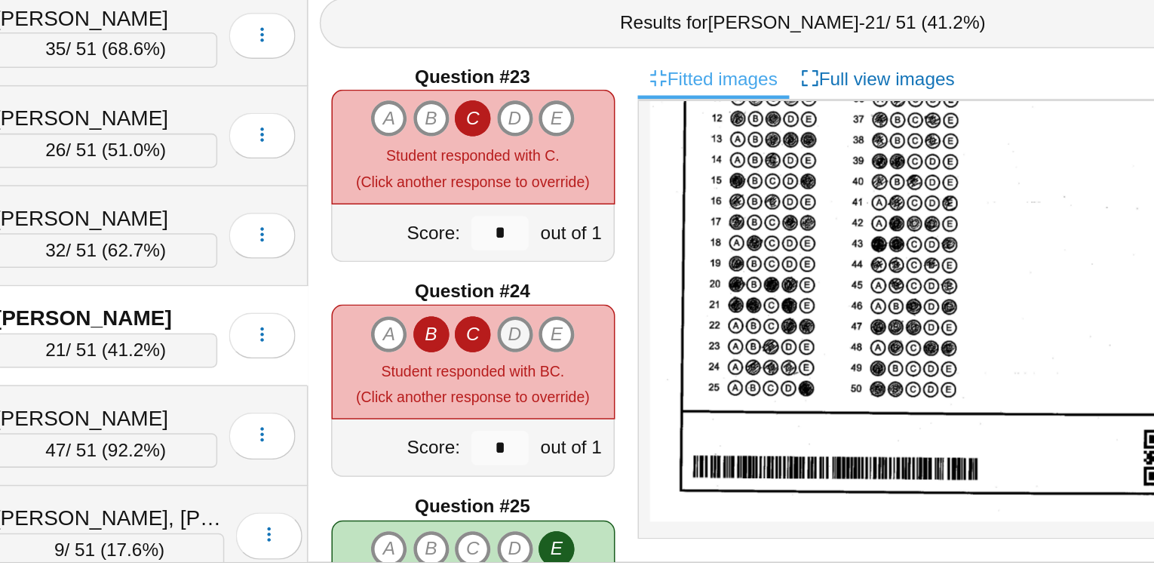
click at [591, 420] on icon "D" at bounding box center [591, 421] width 24 height 24
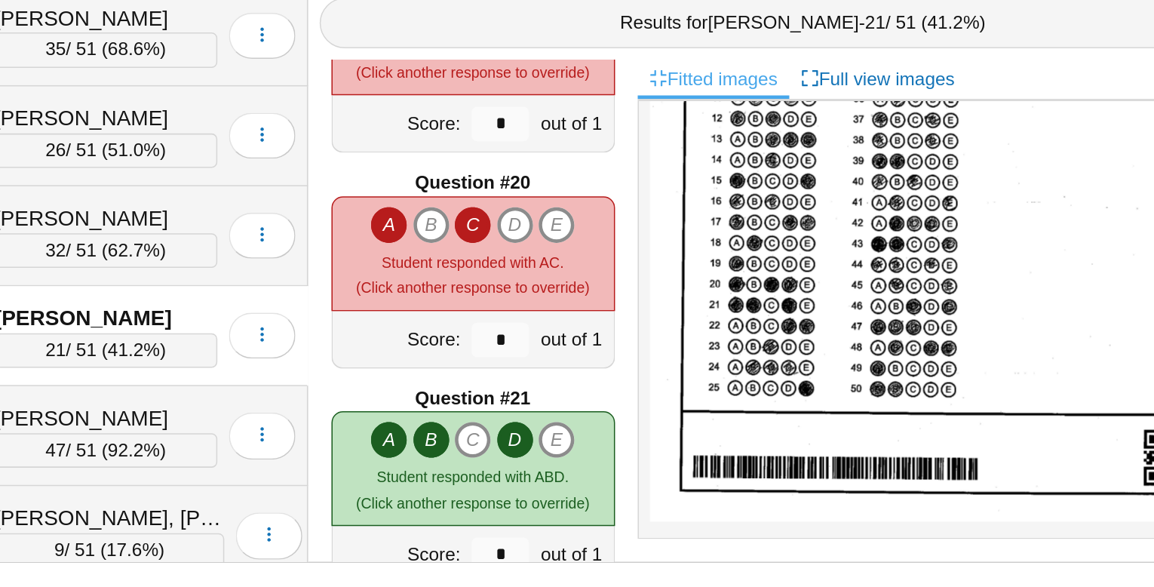
scroll to position [2627, 0]
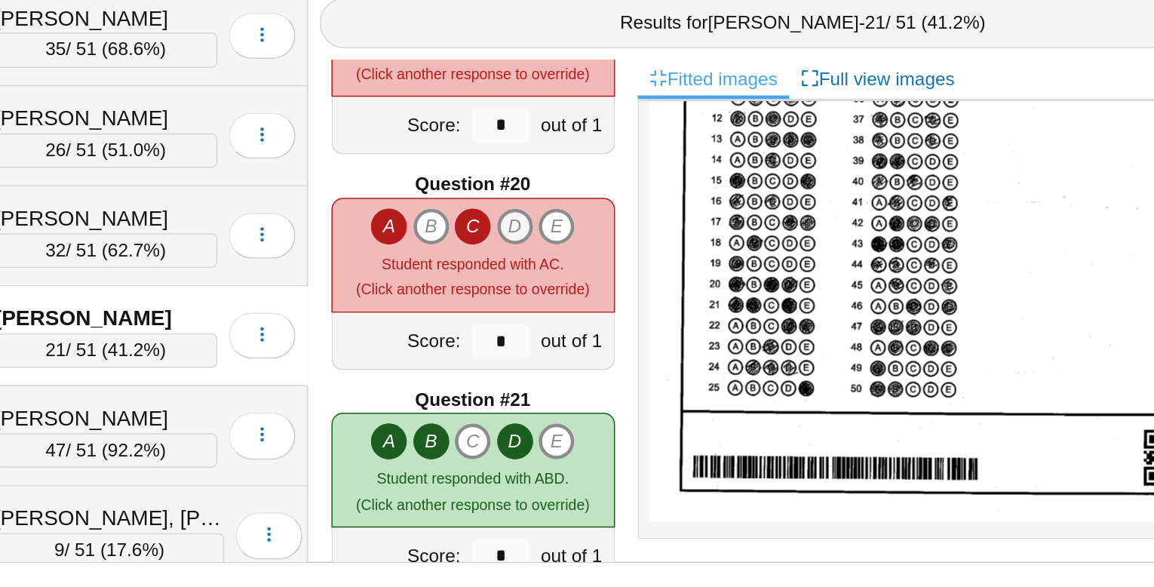
click at [592, 351] on icon "D" at bounding box center [591, 350] width 24 height 24
type input "*"
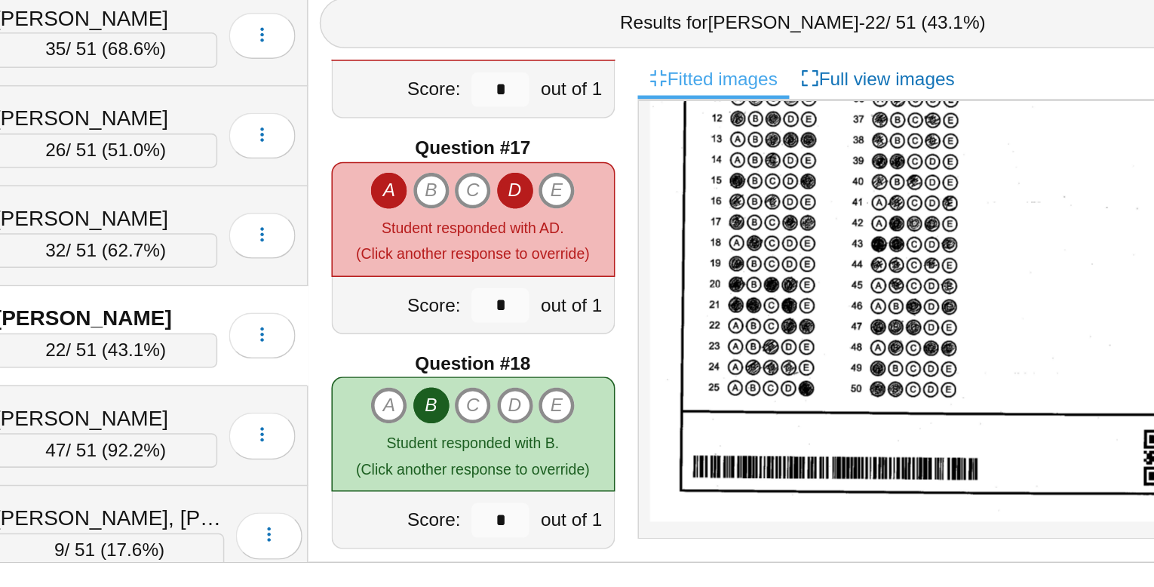
scroll to position [2227, 0]
click at [619, 322] on icon "E" at bounding box center [618, 327] width 24 height 24
type input "*"
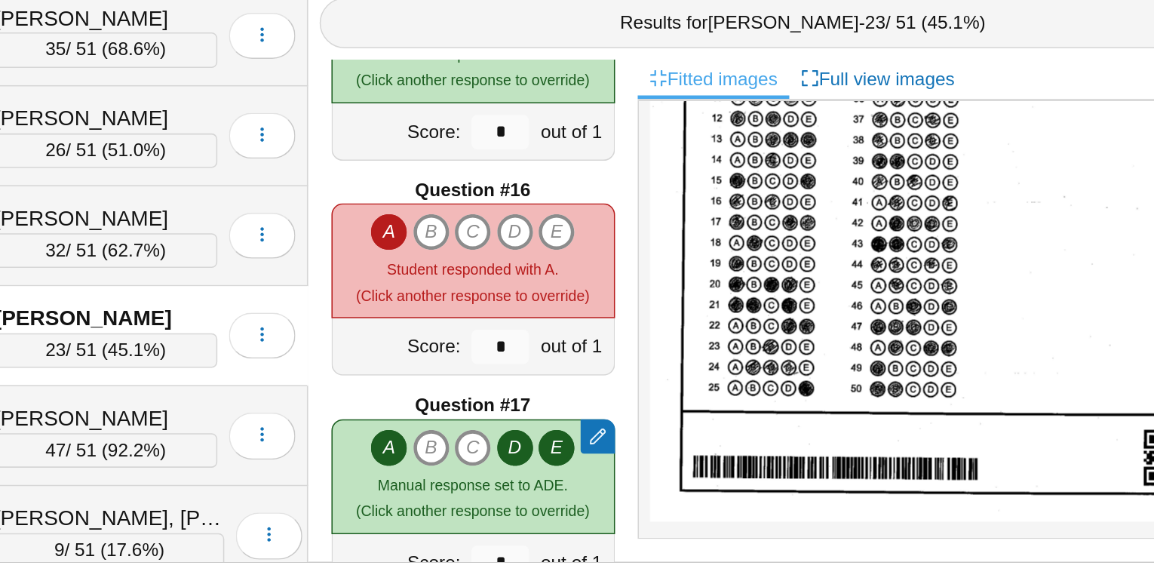
scroll to position [2058, 0]
click at [588, 353] on icon "D" at bounding box center [591, 354] width 24 height 24
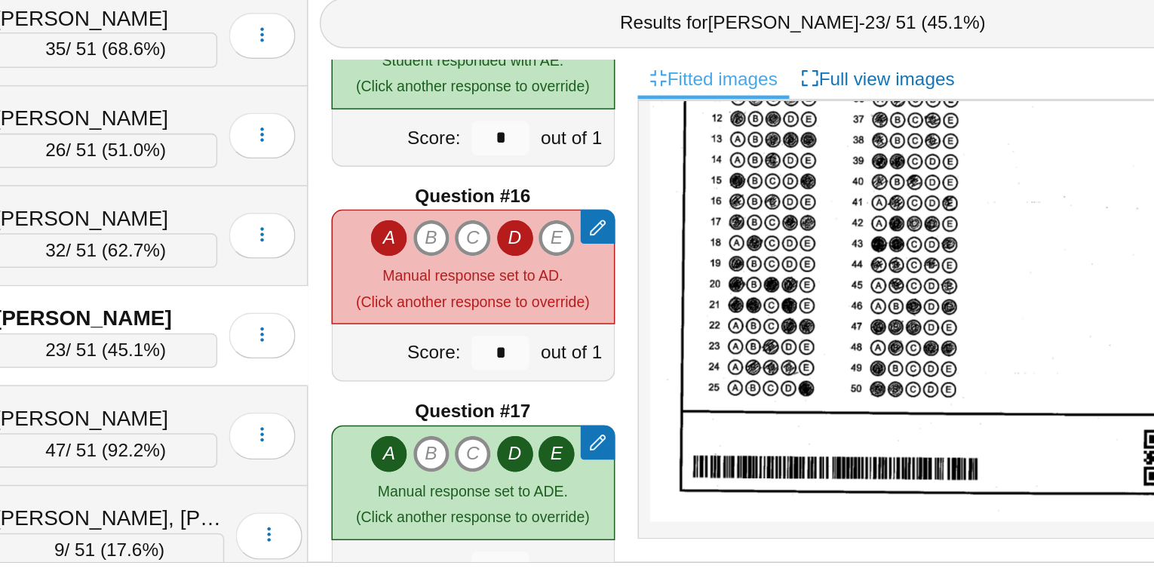
click at [588, 353] on icon "D" at bounding box center [591, 357] width 24 height 24
click at [563, 353] on icon "C" at bounding box center [563, 357] width 24 height 24
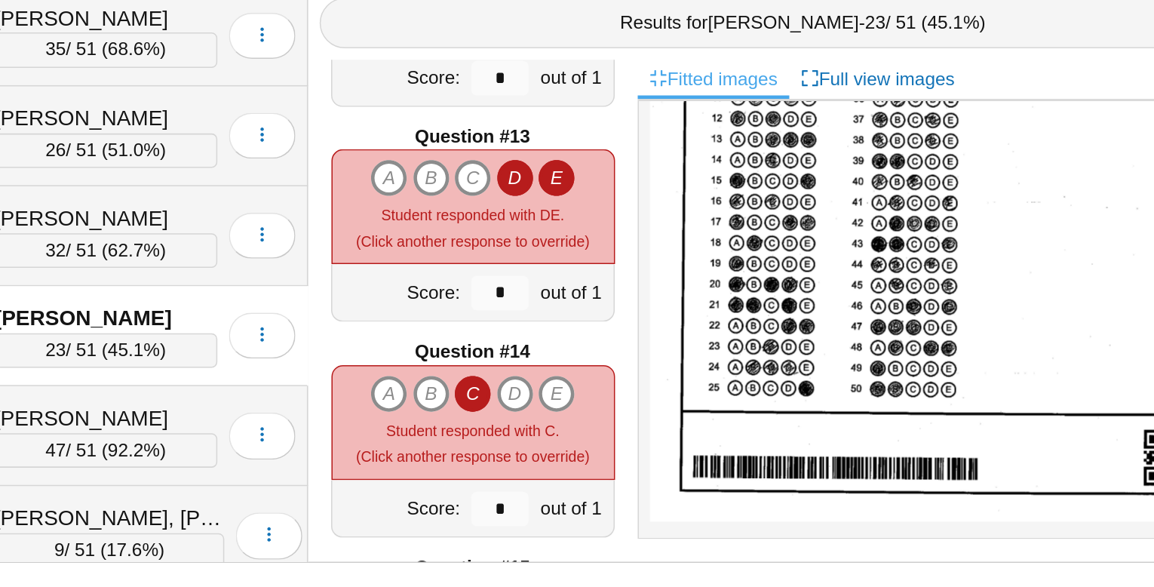
scroll to position [1667, 0]
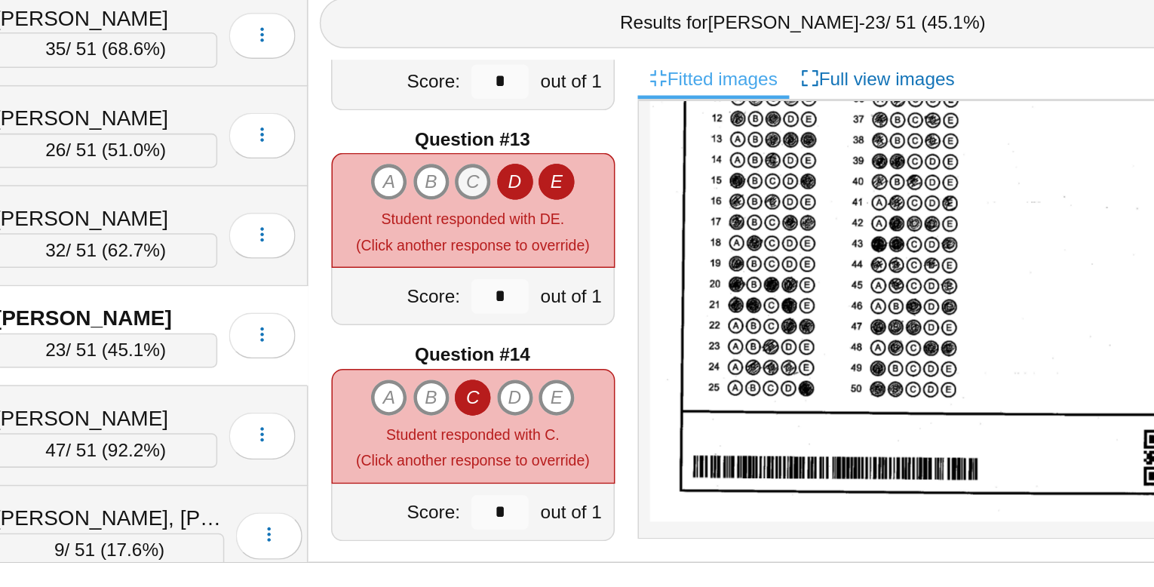
click at [560, 315] on icon "C" at bounding box center [563, 321] width 24 height 24
type input "*"
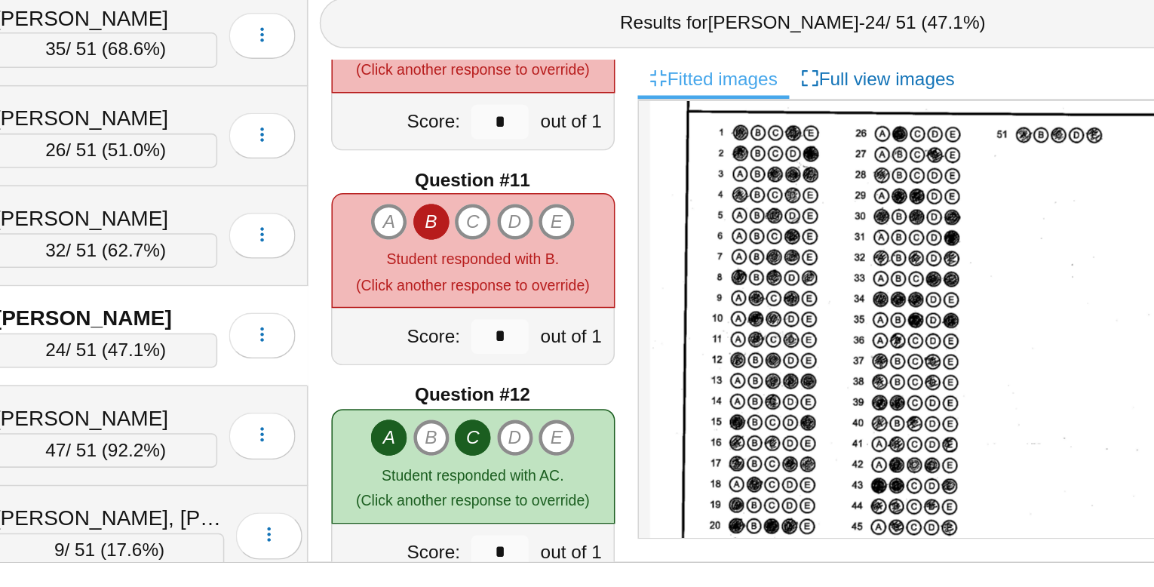
scroll to position [94, 0]
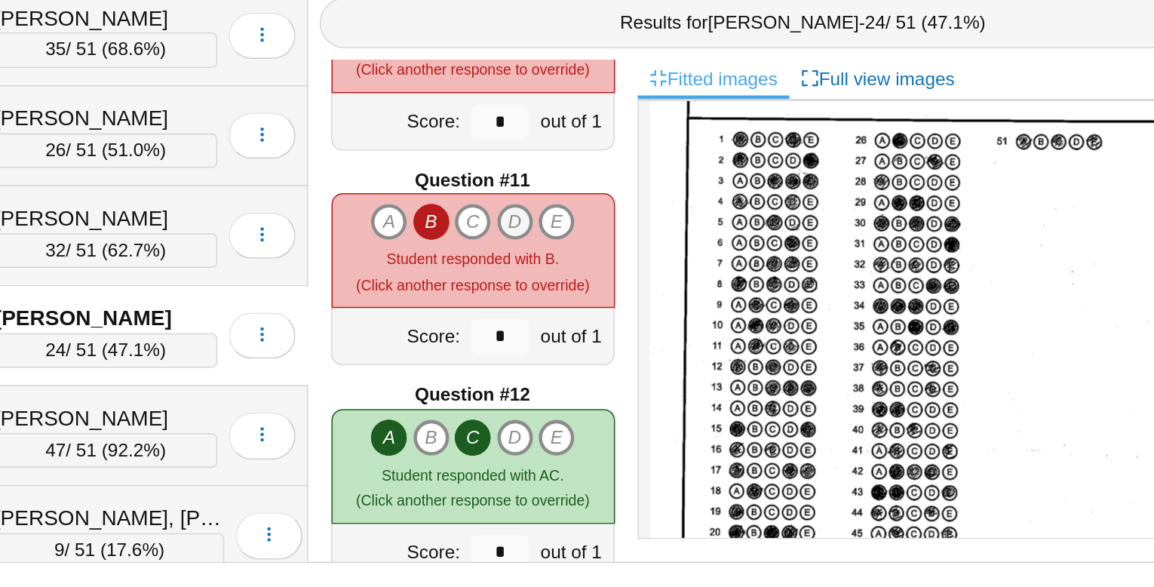
click at [591, 346] on icon "D" at bounding box center [591, 347] width 24 height 24
type input "*"
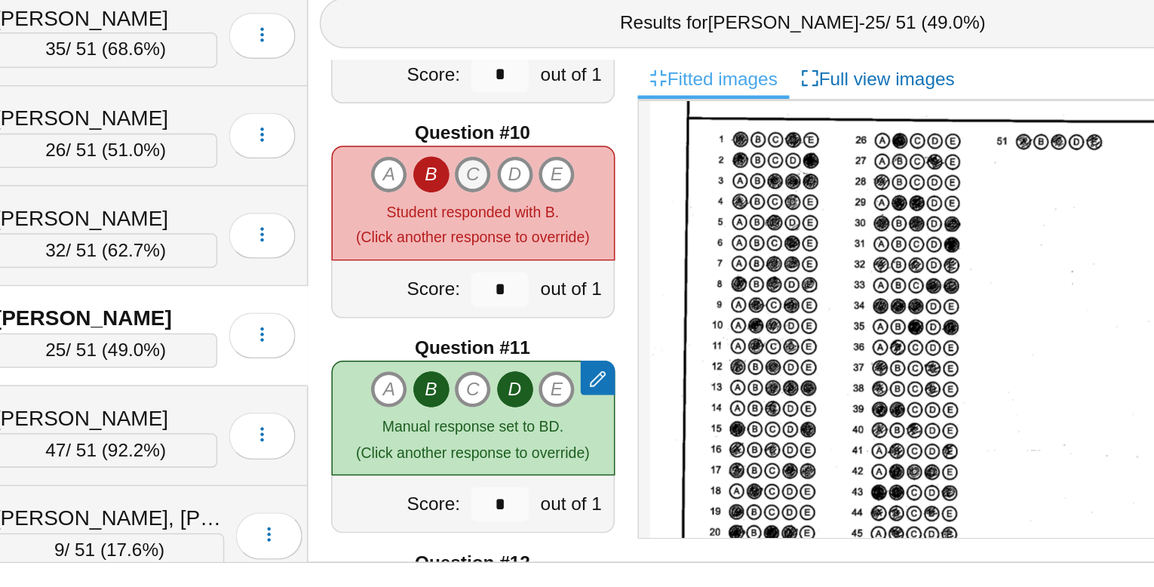
click at [569, 316] on icon "C" at bounding box center [563, 316] width 24 height 24
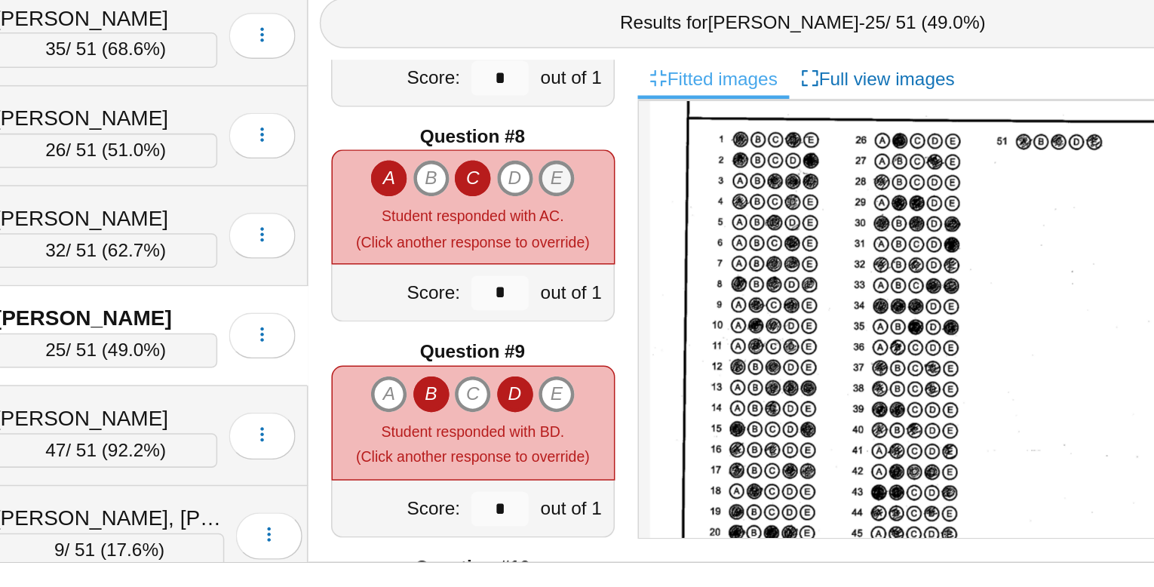
click at [621, 321] on icon "E" at bounding box center [618, 318] width 24 height 24
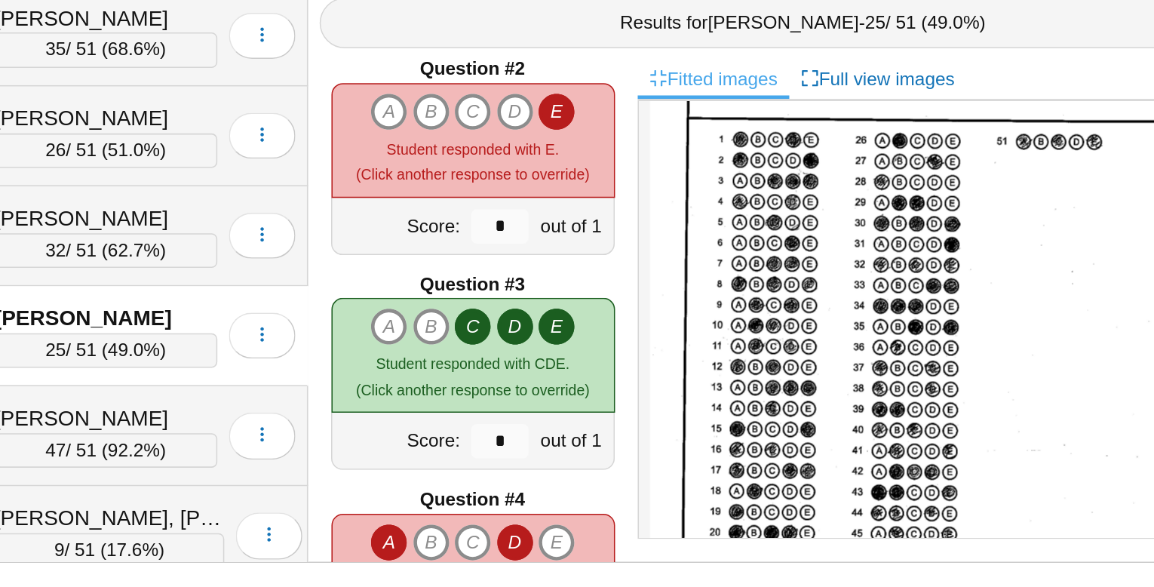
scroll to position [146, 0]
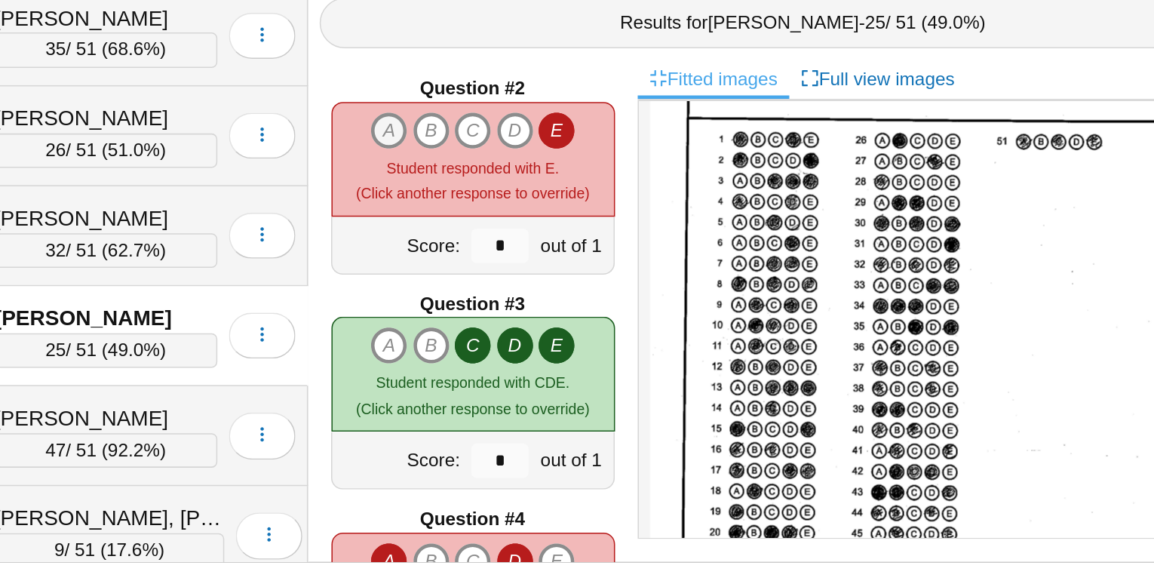
click at [514, 287] on icon "A" at bounding box center [508, 287] width 24 height 24
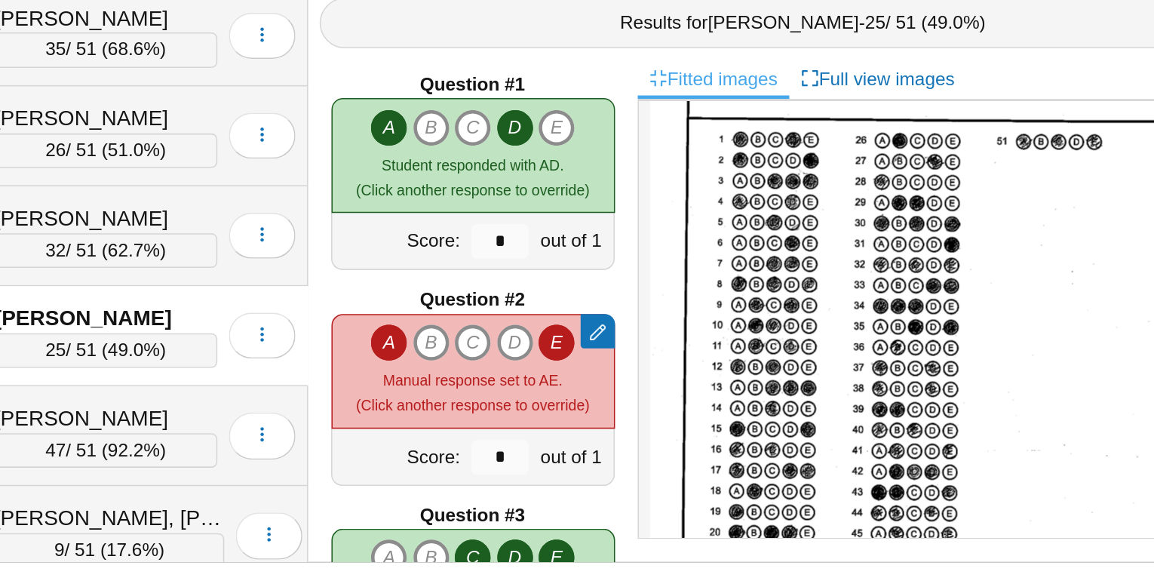
scroll to position [0, 0]
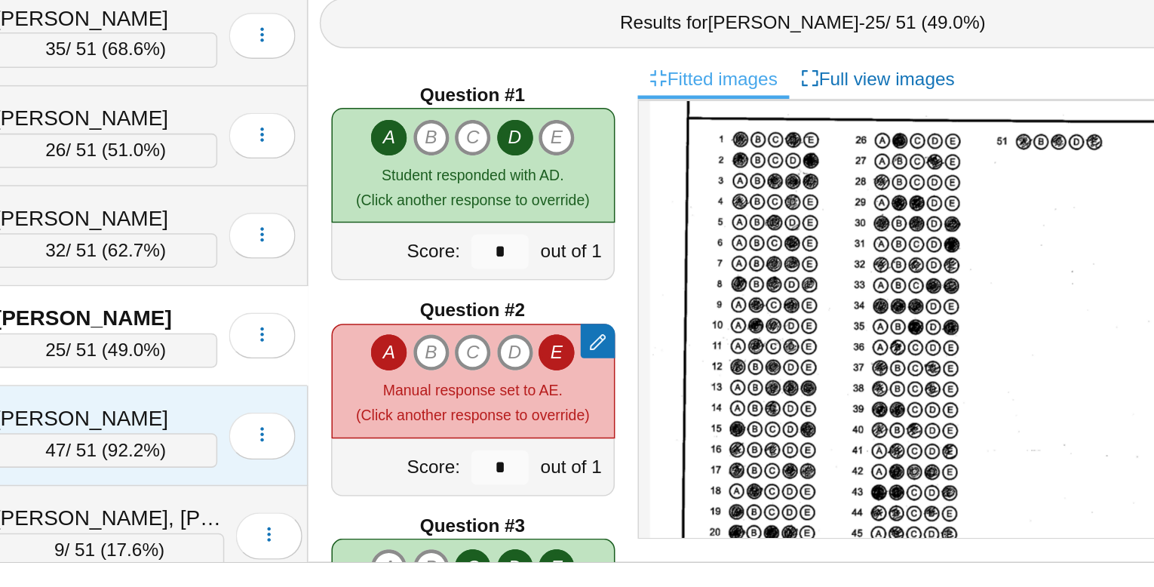
click at [308, 466] on div "[PERSON_NAME]" at bounding box center [322, 476] width 146 height 20
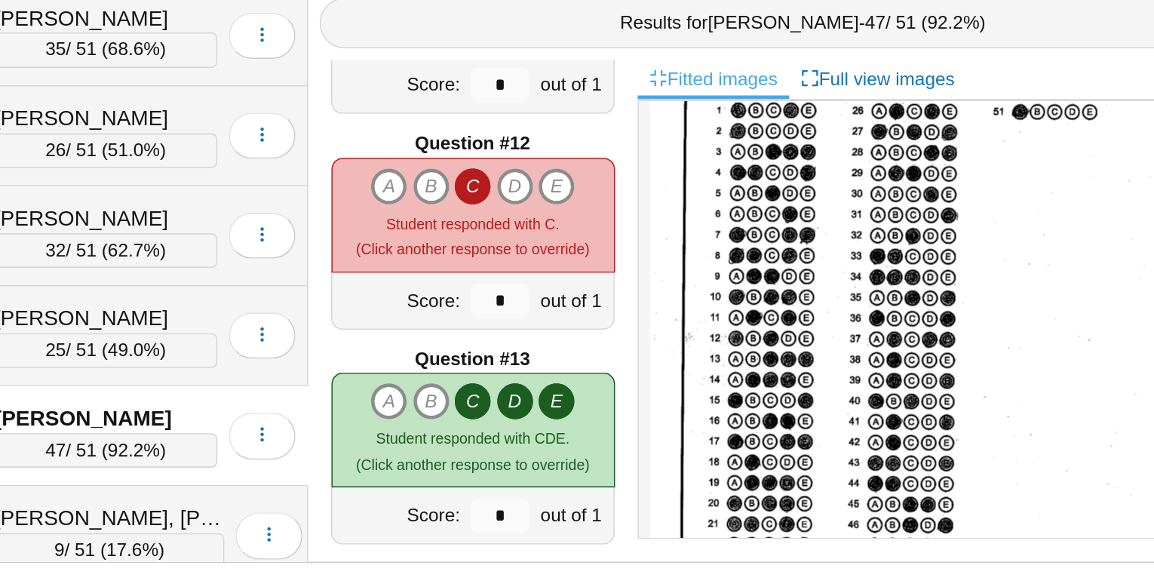
scroll to position [116, 0]
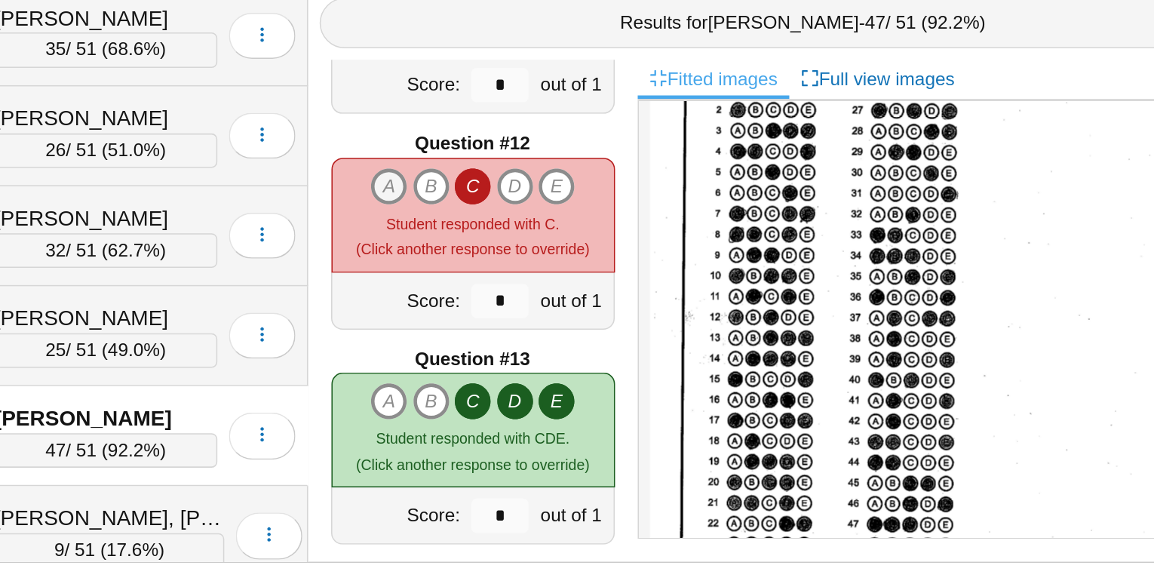
click at [503, 319] on icon "A" at bounding box center [508, 324] width 24 height 24
type input "*"
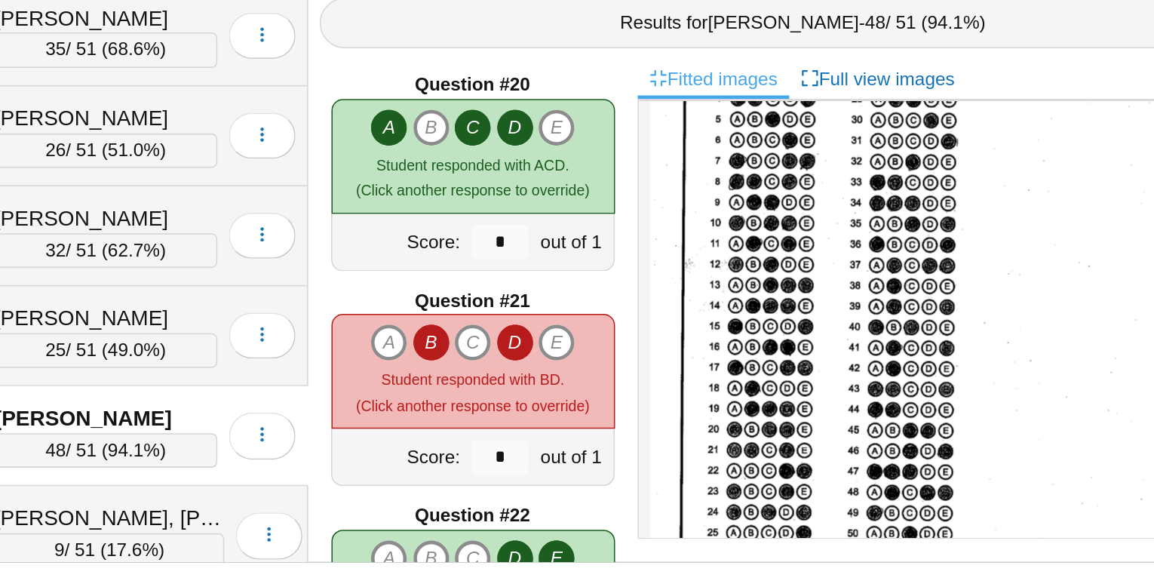
scroll to position [152, 0]
click at [512, 425] on icon "A" at bounding box center [508, 426] width 24 height 24
type input "*"
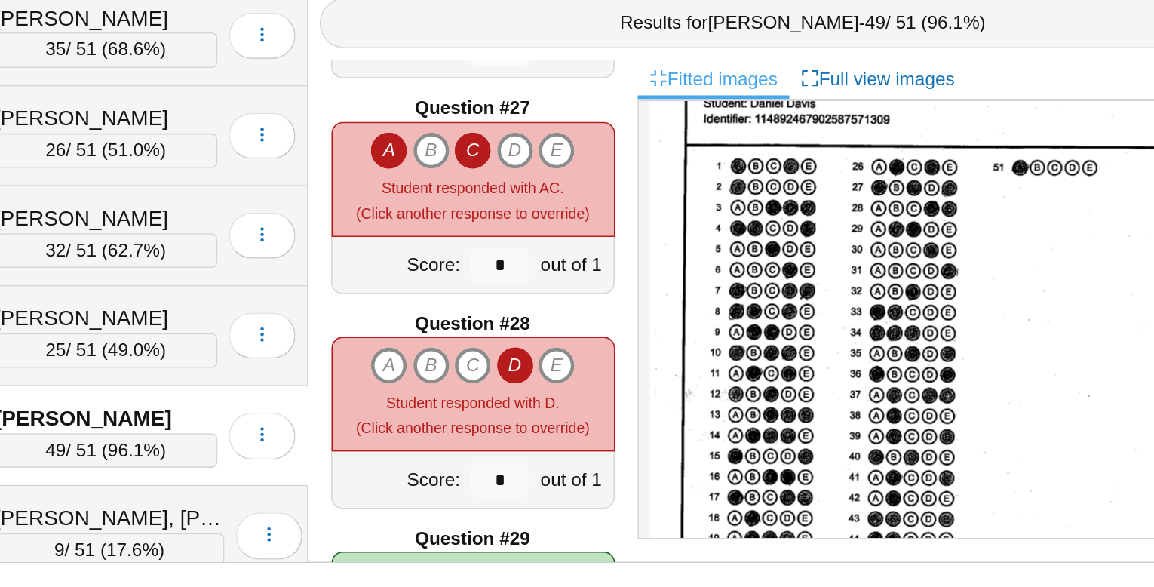
scroll to position [10, 0]
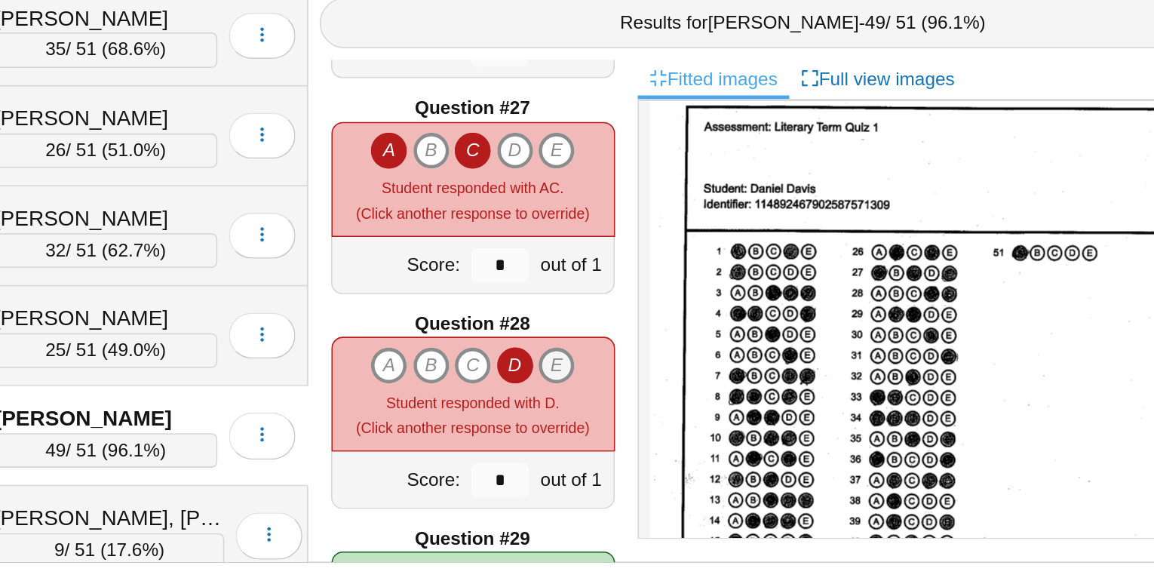
click at [619, 437] on icon "E" at bounding box center [618, 441] width 24 height 24
type input "*"
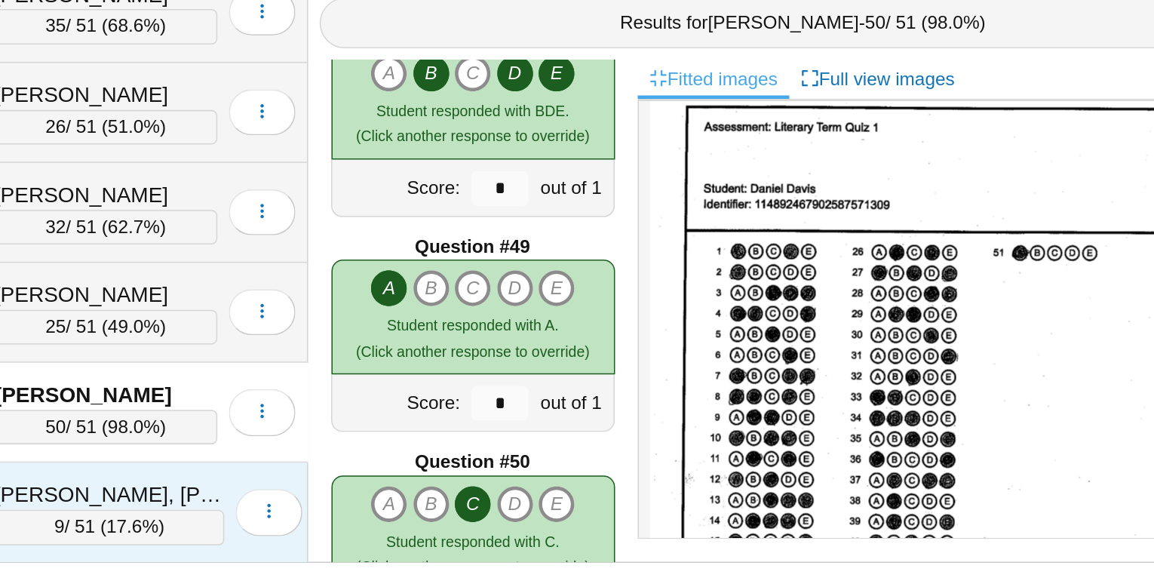
scroll to position [19, 0]
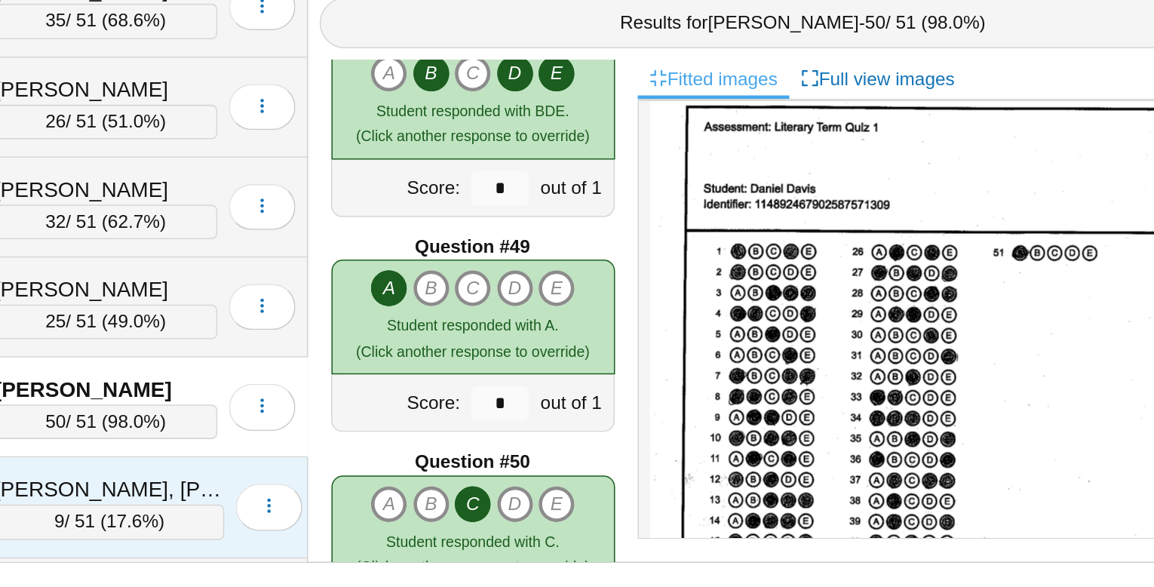
click at [278, 513] on div "[PERSON_NAME], [PERSON_NAME]" at bounding box center [324, 523] width 151 height 20
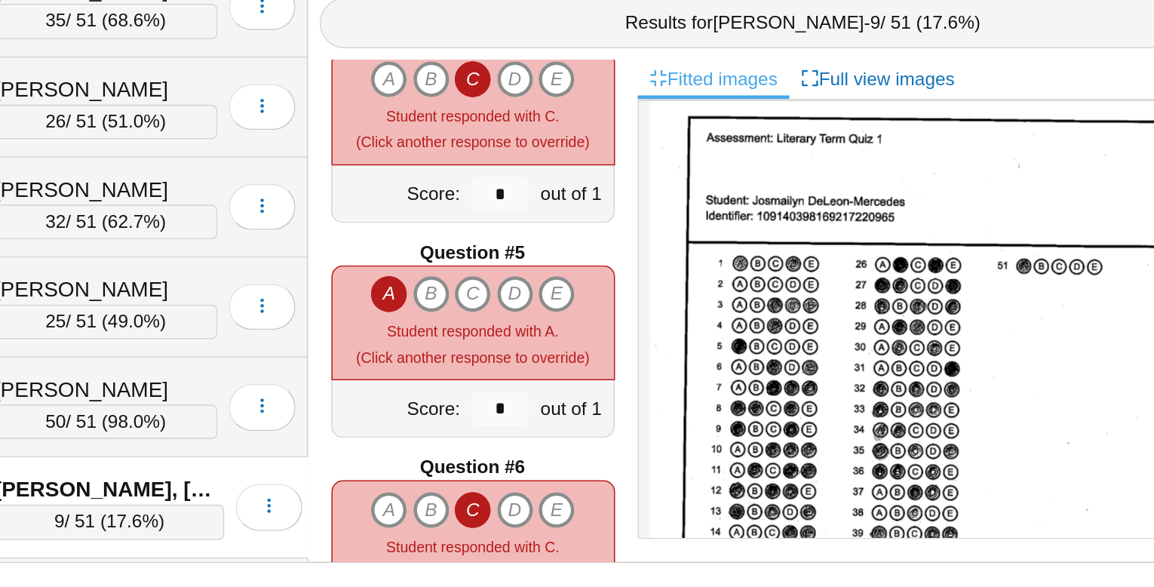
scroll to position [0, 0]
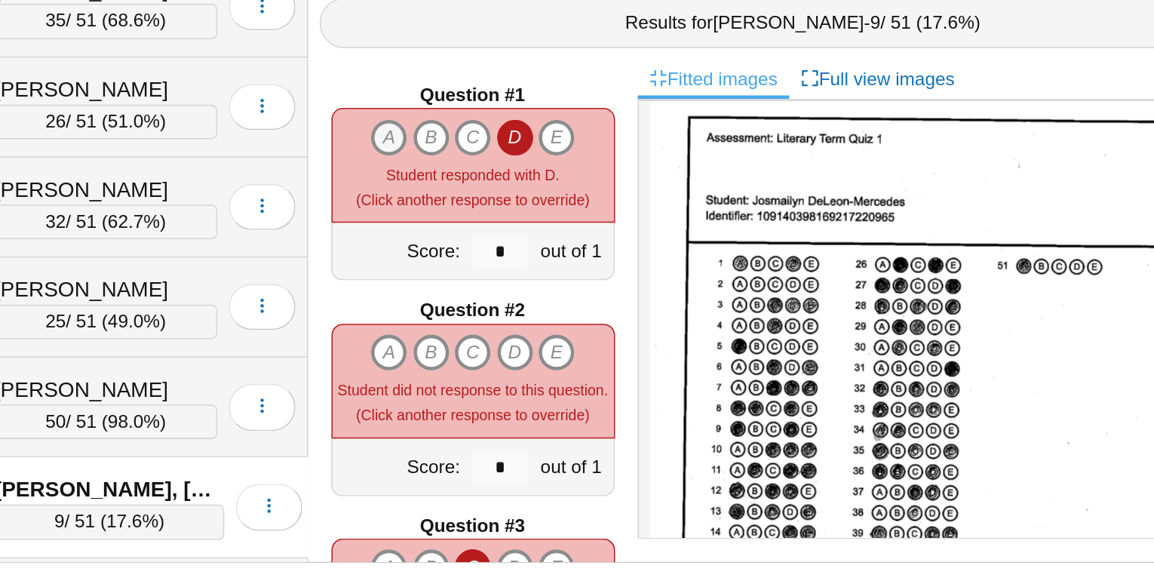
click at [504, 284] on icon "A" at bounding box center [508, 292] width 24 height 24
type input "*"
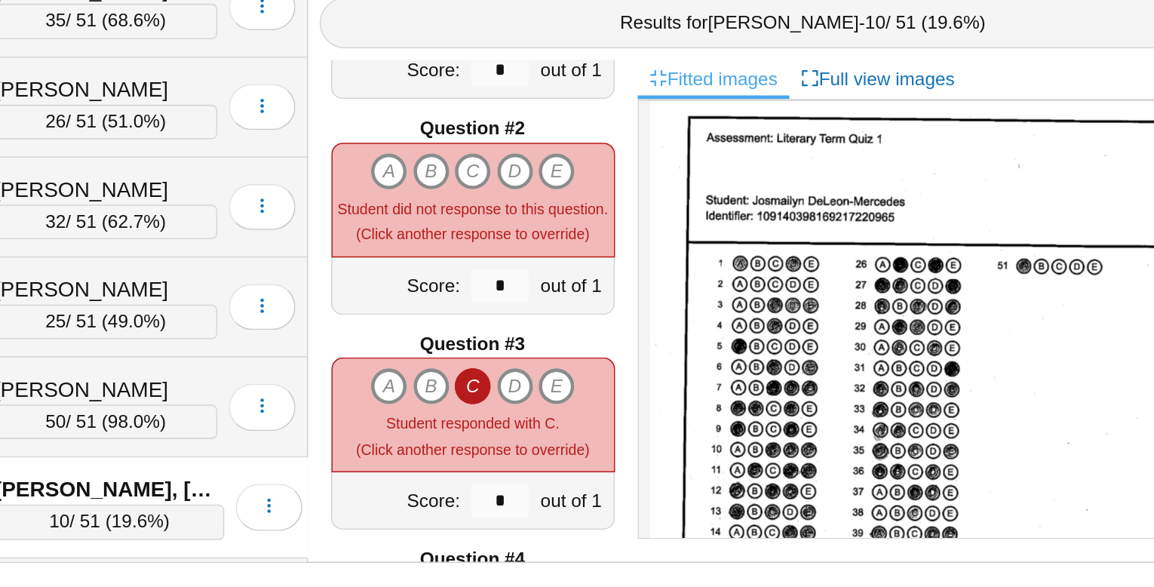
scroll to position [155, 0]
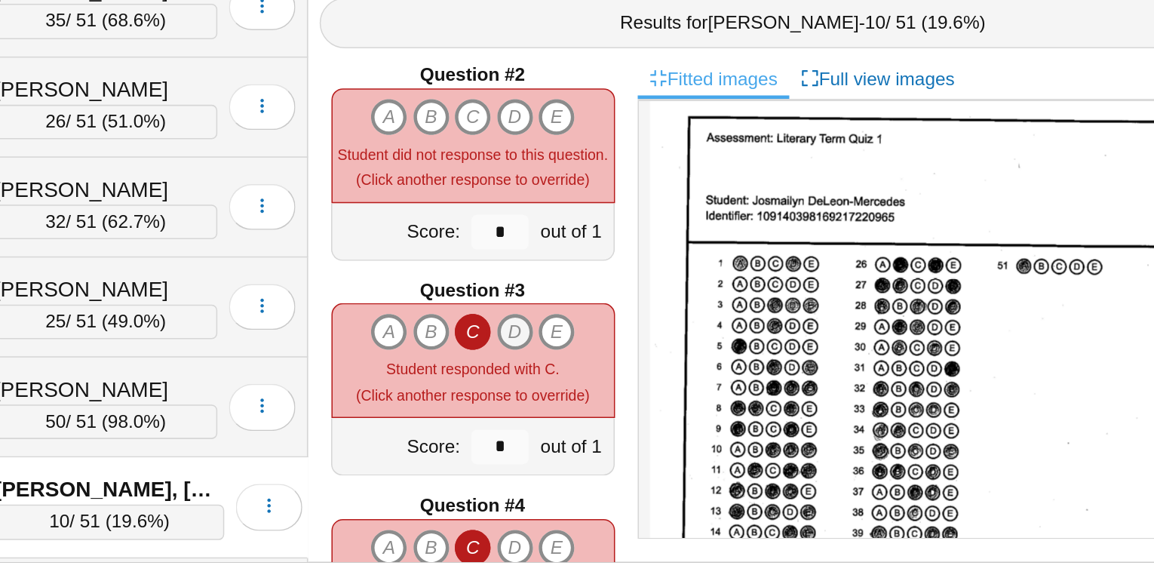
click at [595, 416] on icon "D" at bounding box center [591, 419] width 24 height 24
click at [624, 416] on icon "E" at bounding box center [618, 419] width 24 height 24
type input "*"
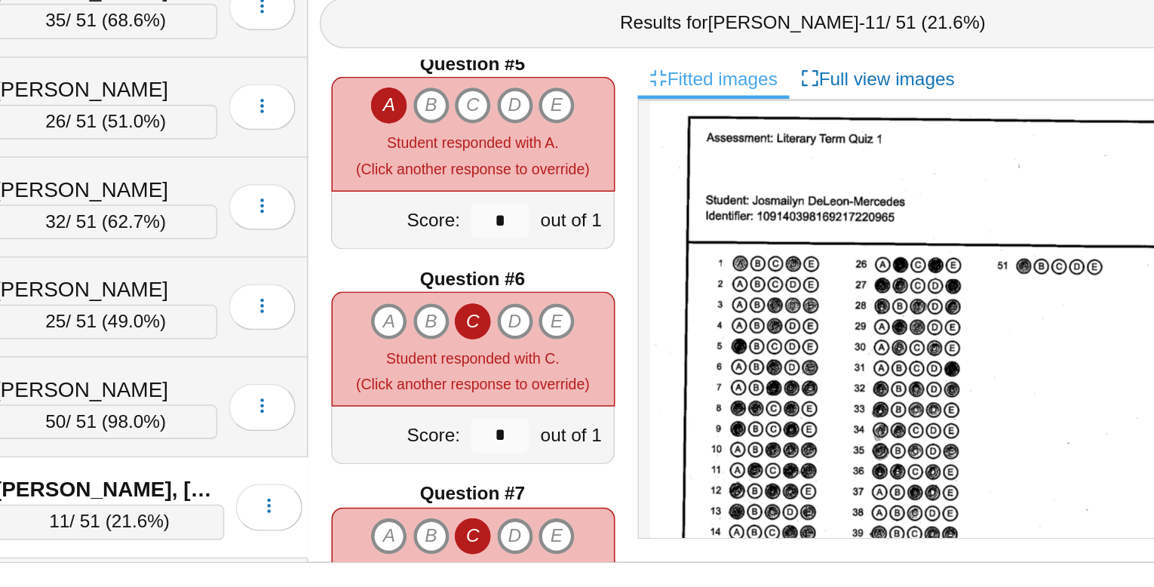
scroll to position [588, 0]
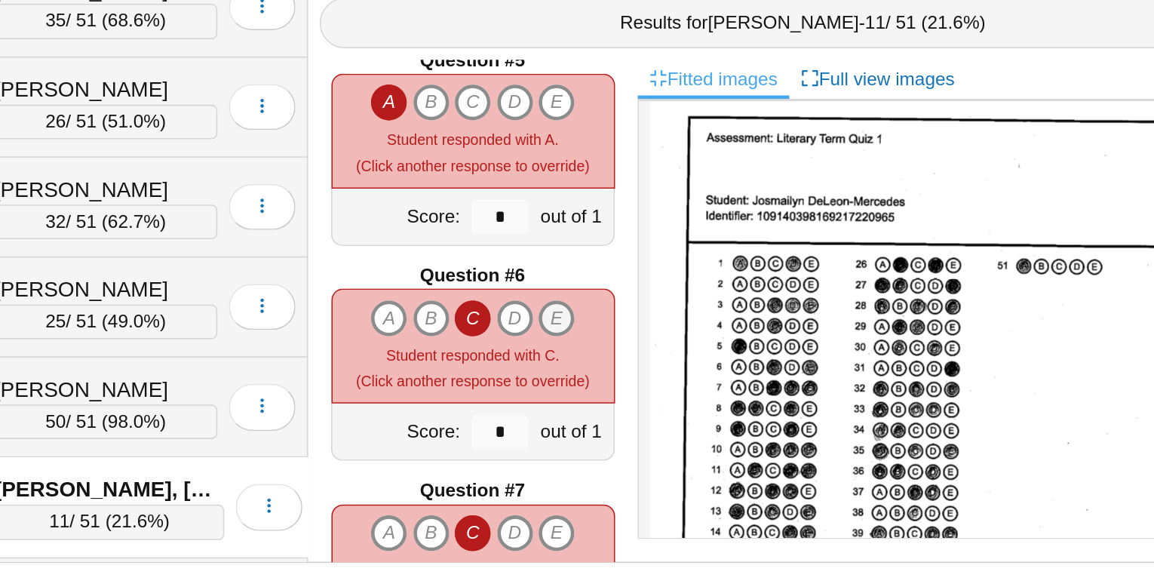
click at [619, 407] on icon "E" at bounding box center [618, 410] width 24 height 24
click at [589, 545] on icon "D" at bounding box center [591, 551] width 24 height 24
click at [620, 548] on icon "E" at bounding box center [618, 551] width 24 height 24
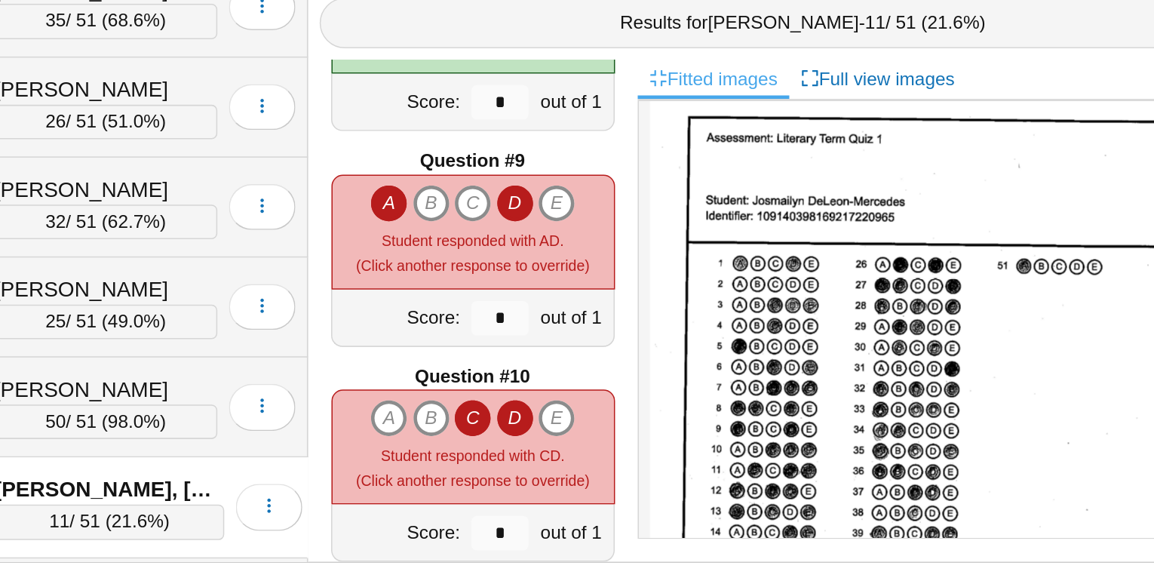
scroll to position [1098, 0]
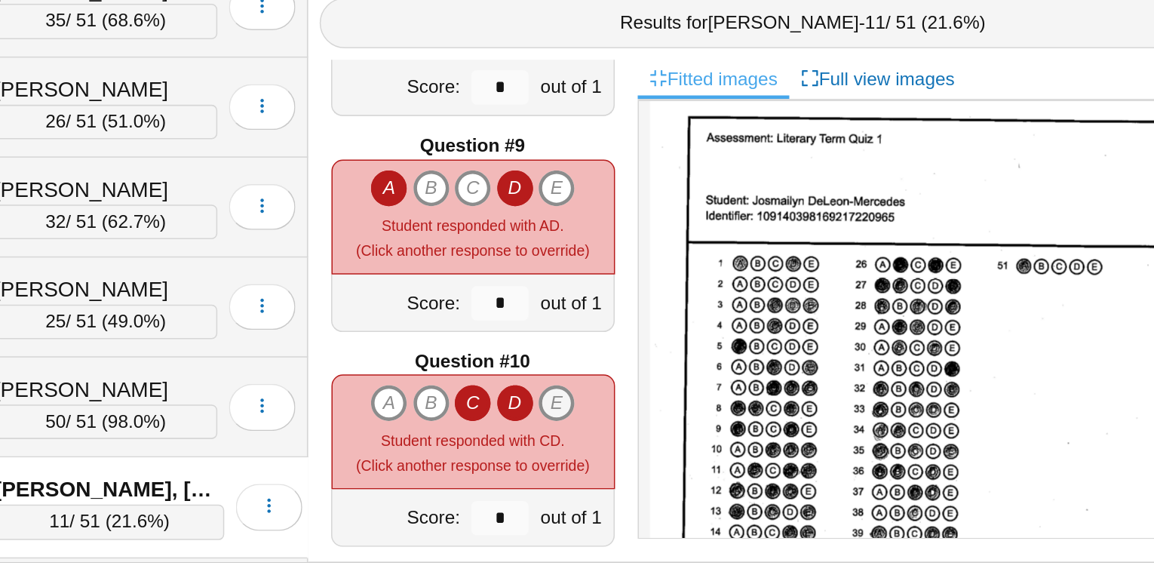
click at [618, 458] on icon "E" at bounding box center [618, 466] width 24 height 24
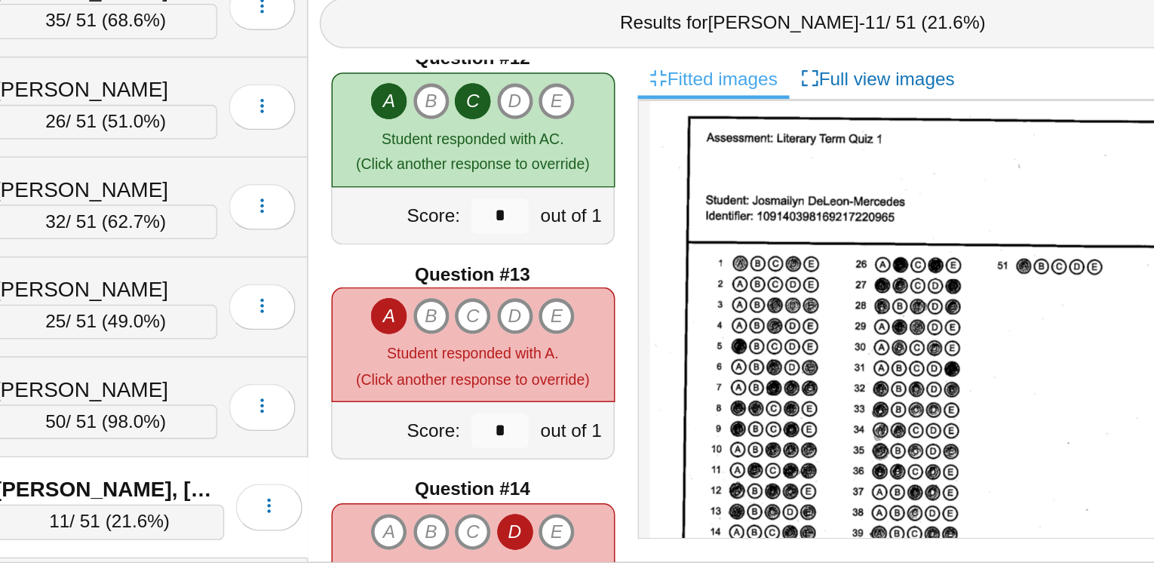
scroll to position [1579, 0]
click at [562, 407] on icon "C" at bounding box center [563, 409] width 24 height 24
click at [622, 408] on icon "E" at bounding box center [618, 409] width 24 height 24
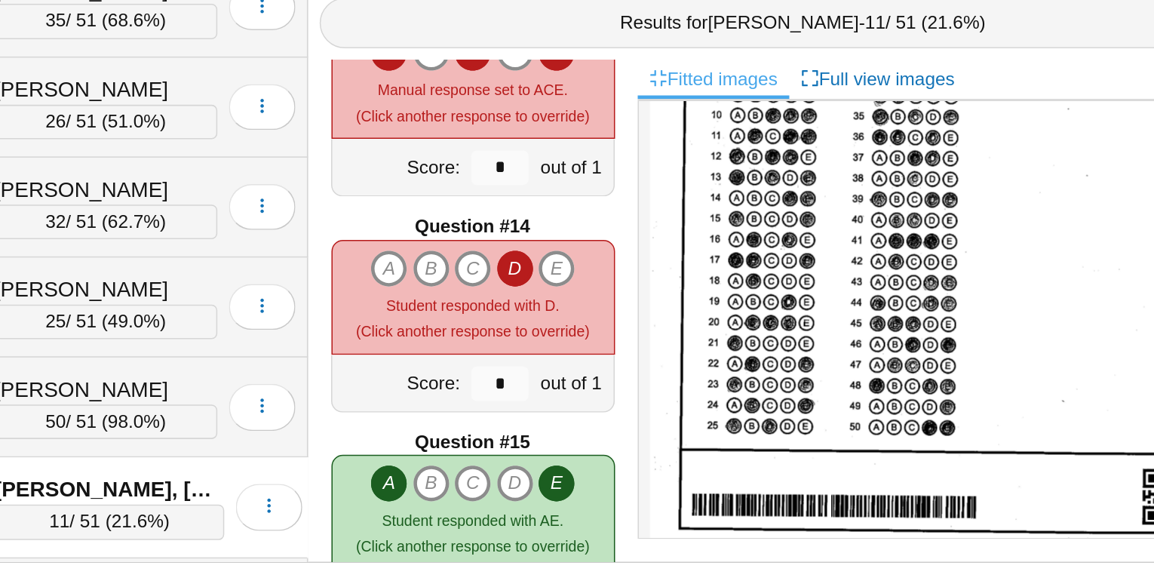
scroll to position [234, 0]
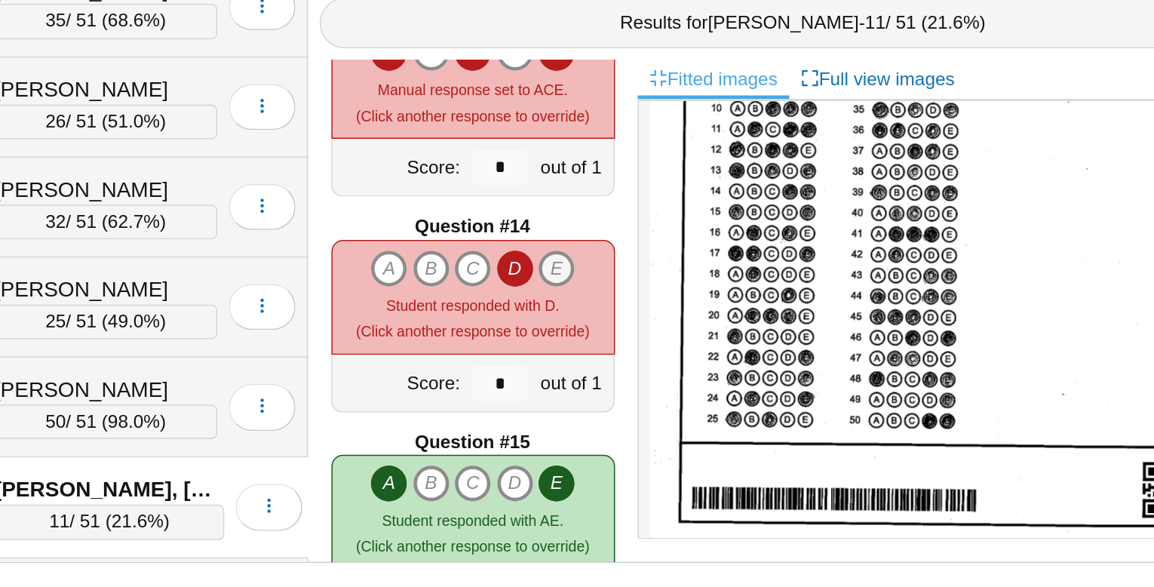
click at [625, 378] on icon "E" at bounding box center [618, 378] width 24 height 24
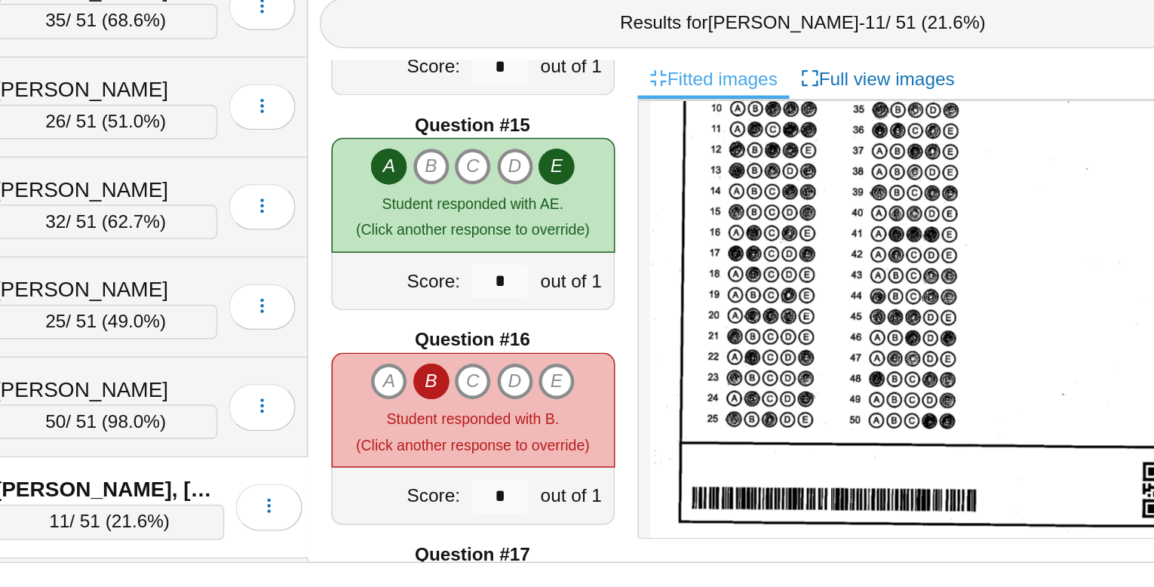
scroll to position [1962, 0]
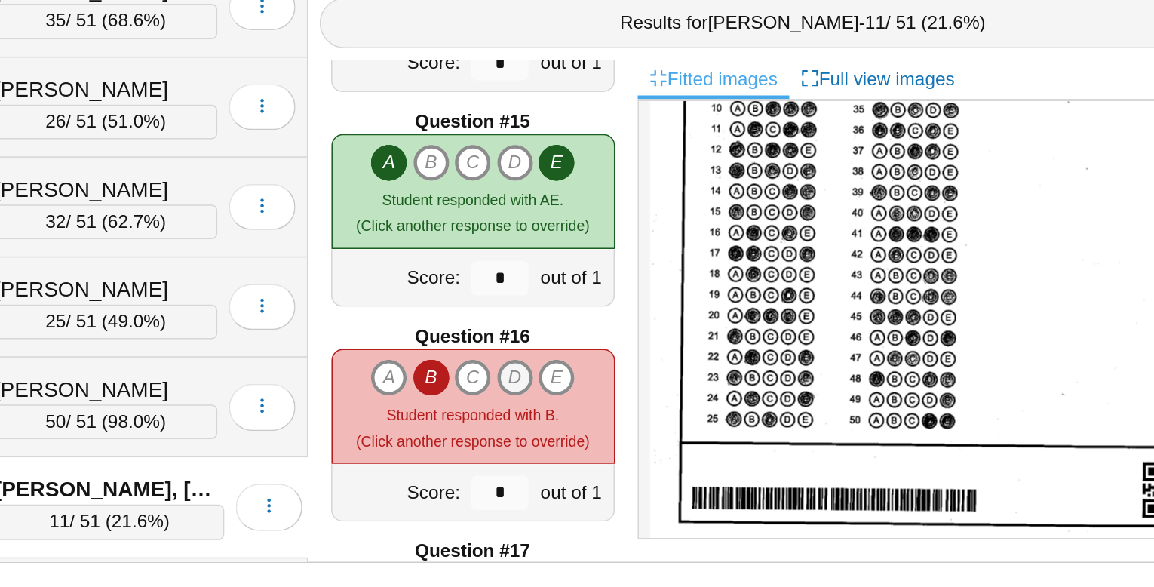
click at [592, 447] on icon "D" at bounding box center [591, 449] width 24 height 24
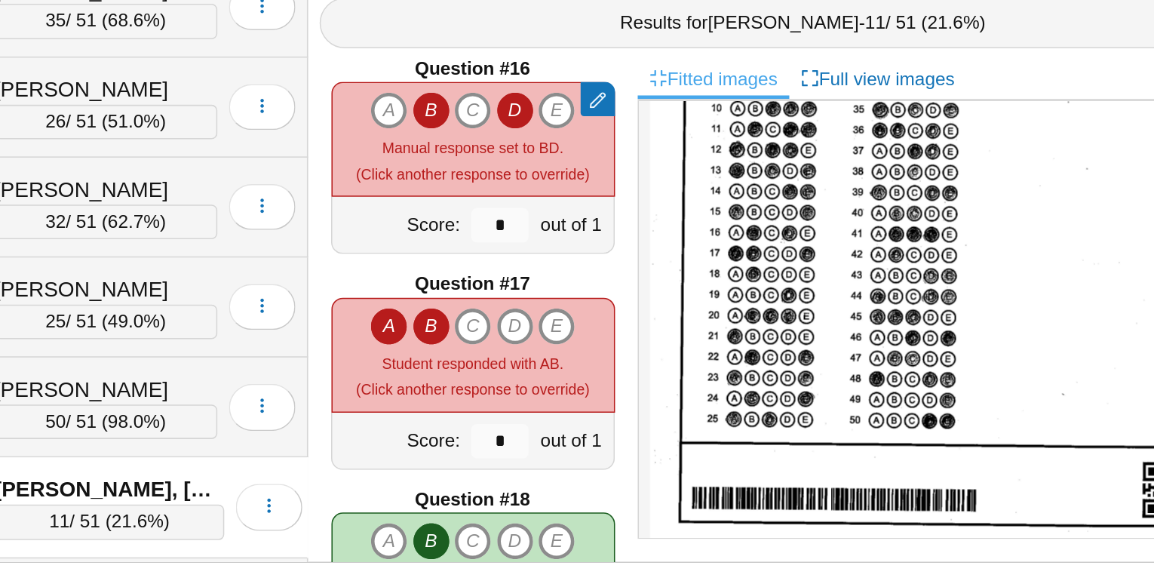
scroll to position [2135, 0]
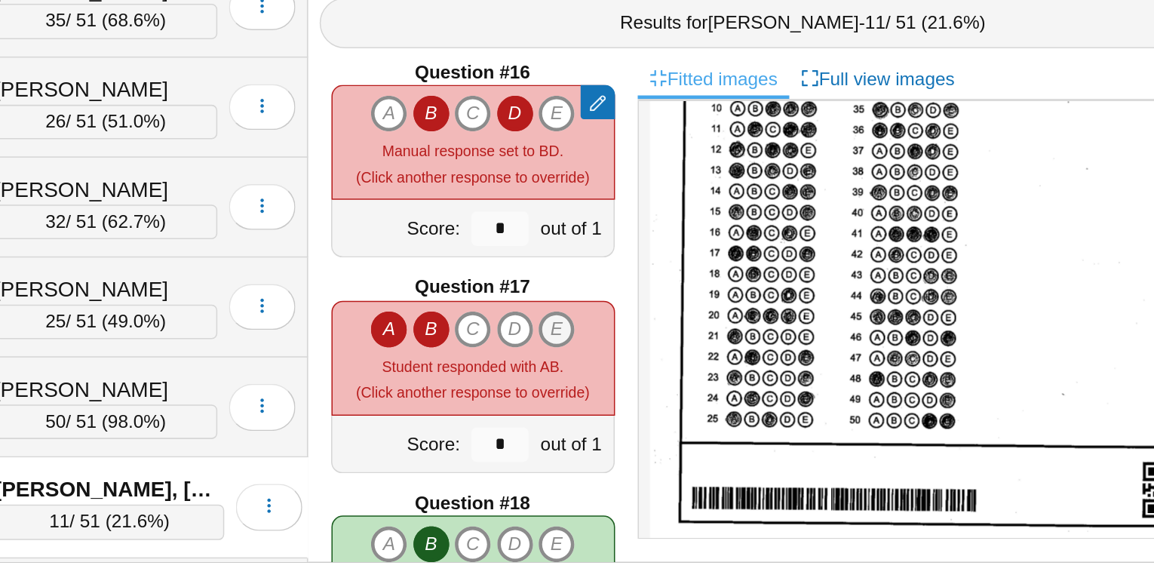
click at [617, 413] on icon "E" at bounding box center [618, 418] width 24 height 24
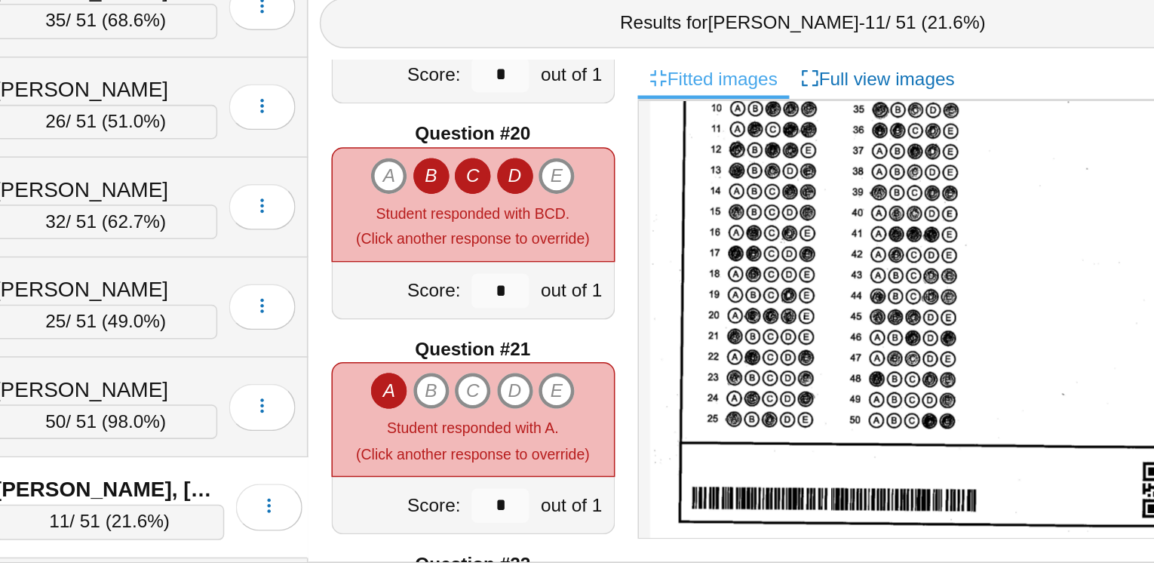
scroll to position [2669, 0]
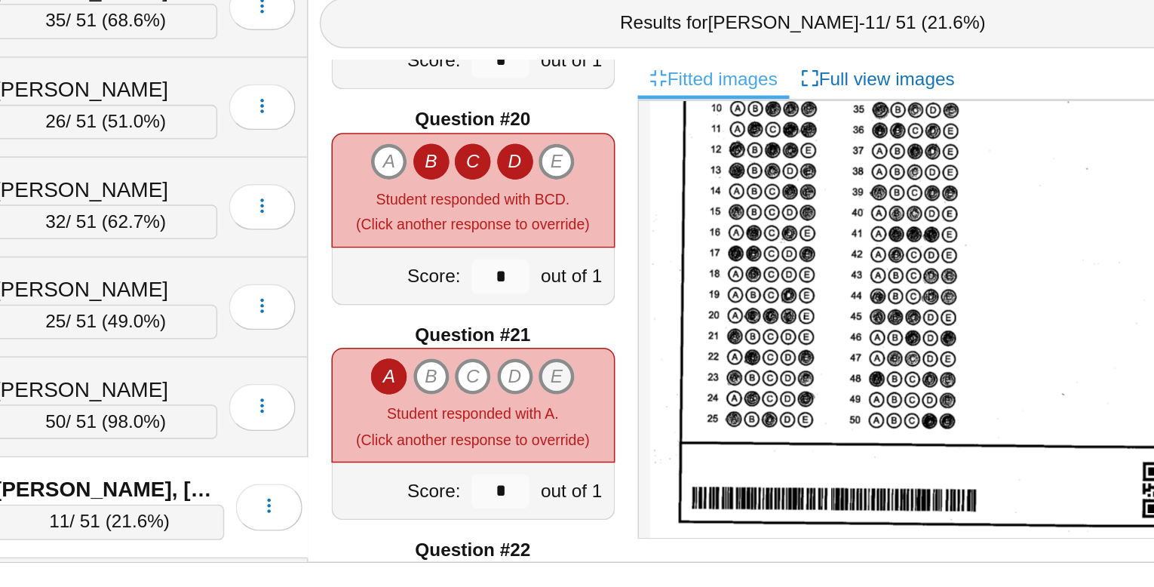
click at [620, 442] on icon "E" at bounding box center [618, 449] width 24 height 24
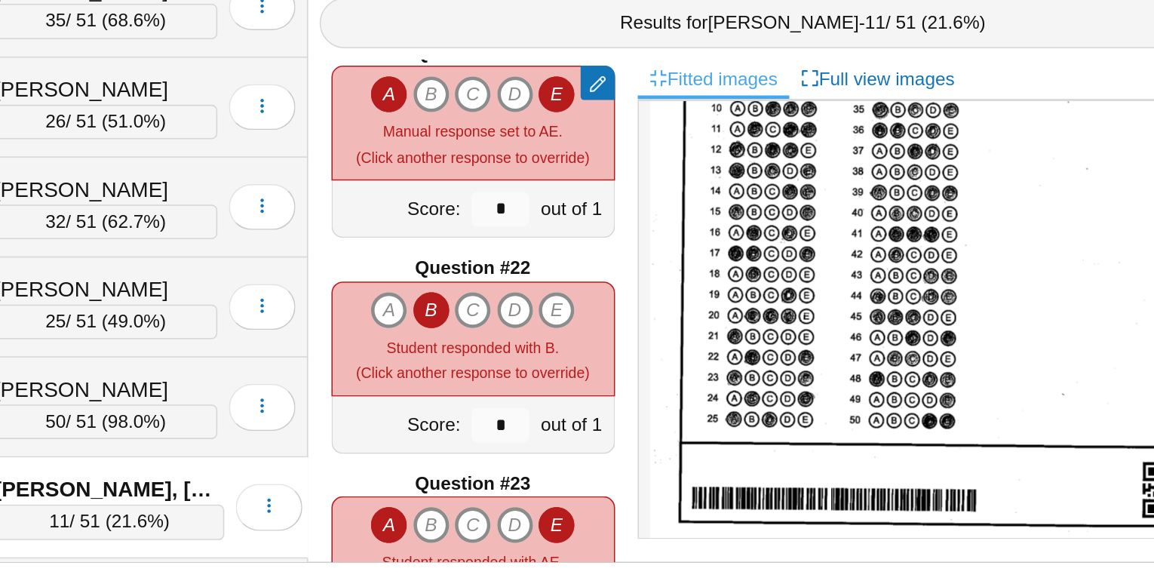
scroll to position [2853, 0]
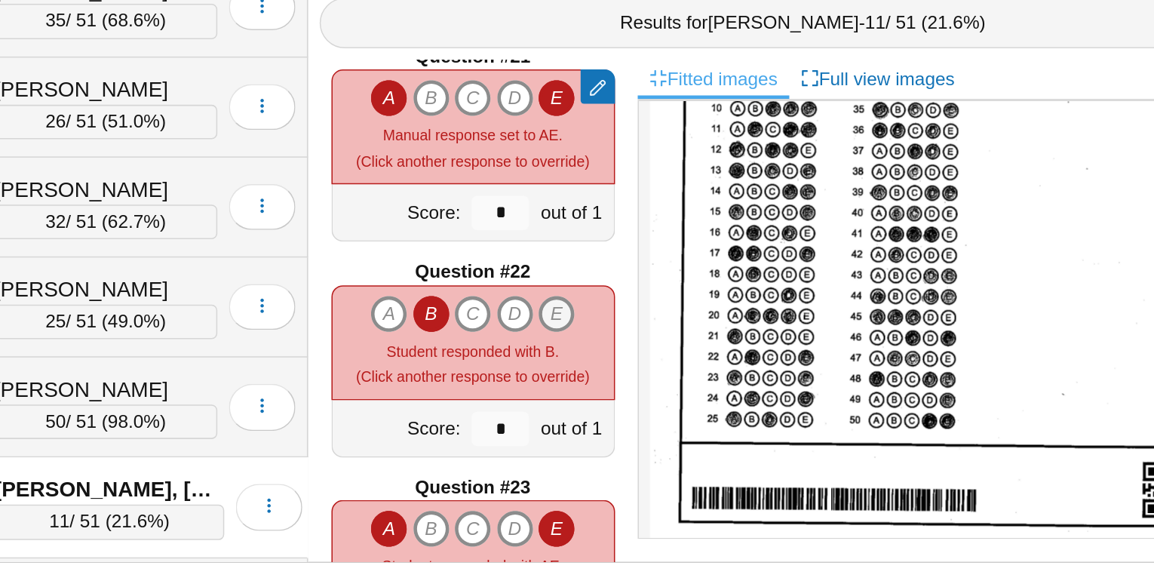
click at [619, 403] on icon "E" at bounding box center [618, 407] width 24 height 24
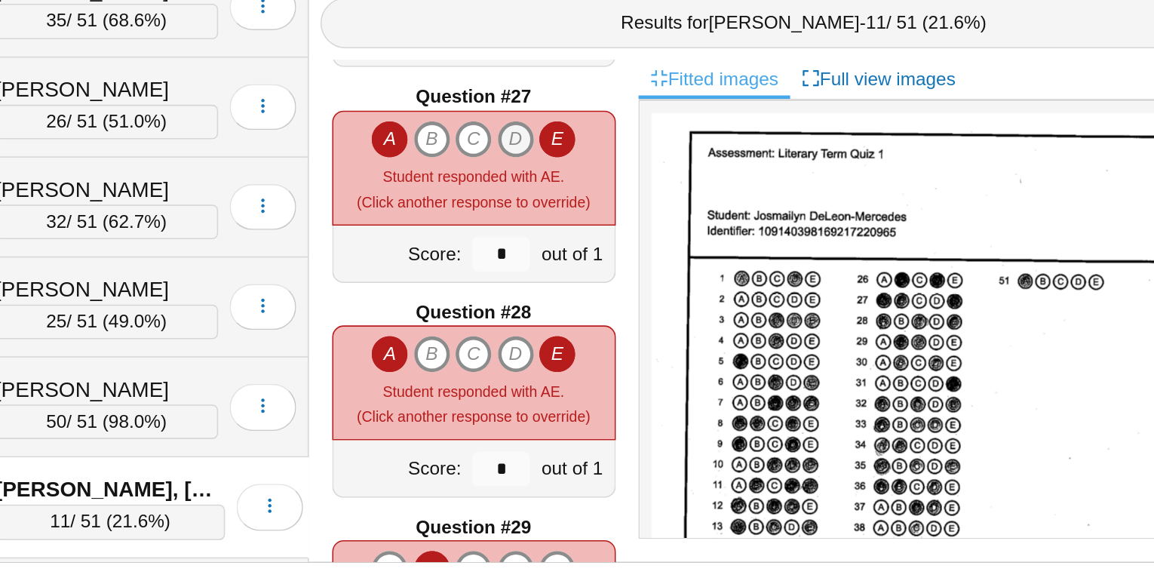
scroll to position [3689, 0]
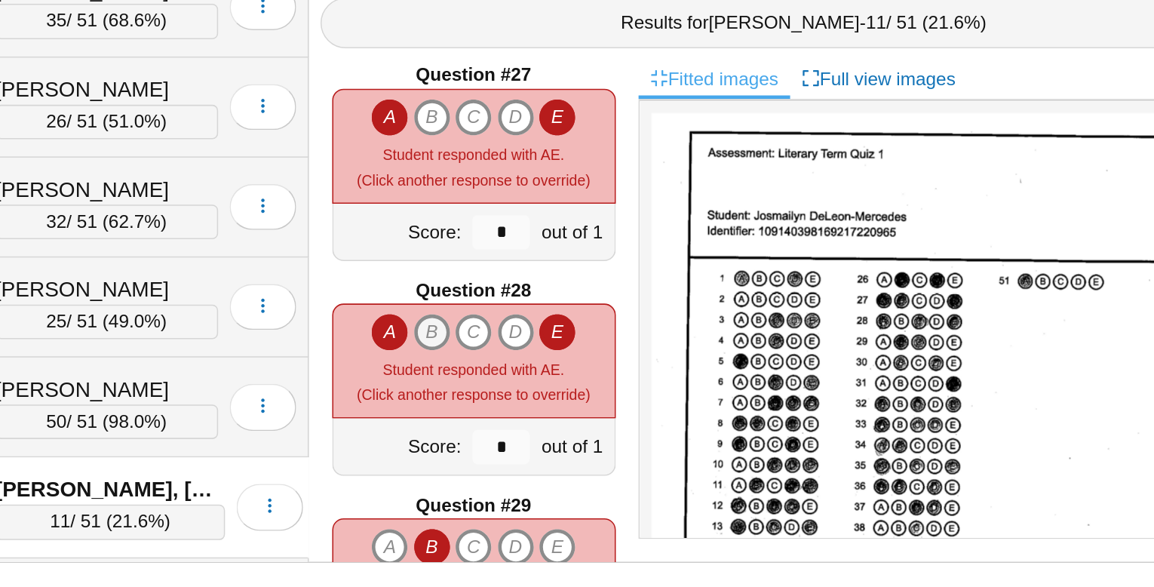
click at [537, 414] on icon "B" at bounding box center [535, 419] width 24 height 24
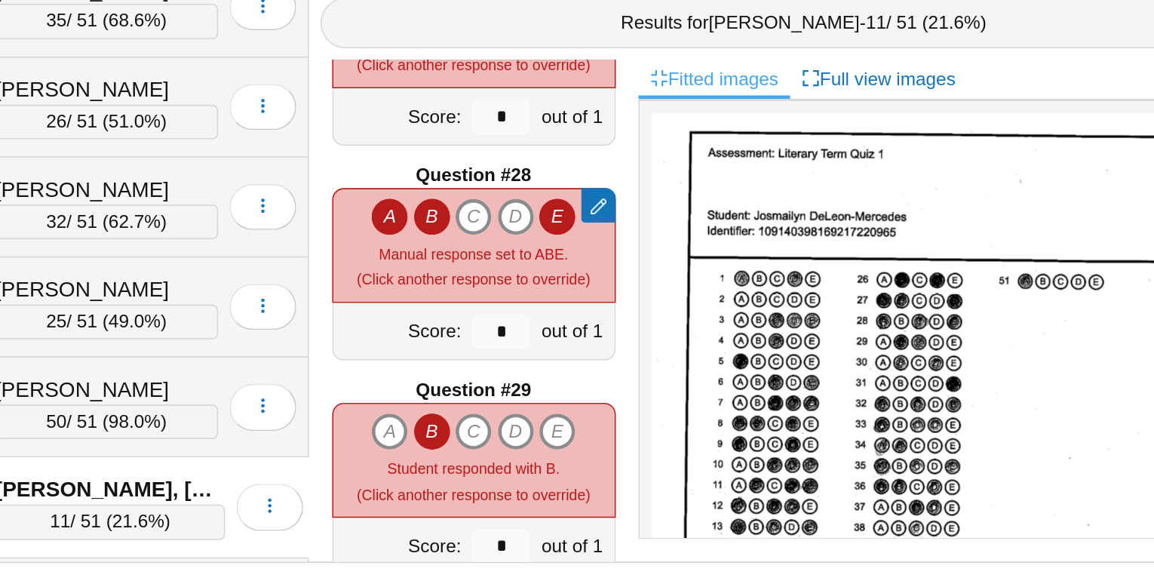
scroll to position [3783, 0]
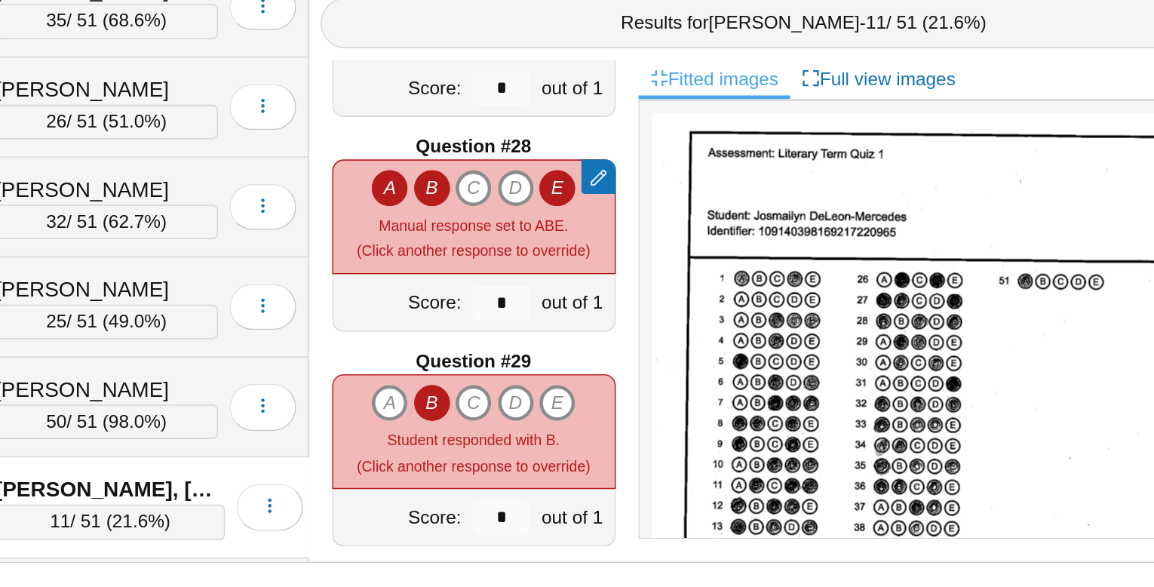
click at [537, 324] on icon "B" at bounding box center [535, 325] width 24 height 24
click at [553, 324] on icon "C" at bounding box center [563, 325] width 24 height 24
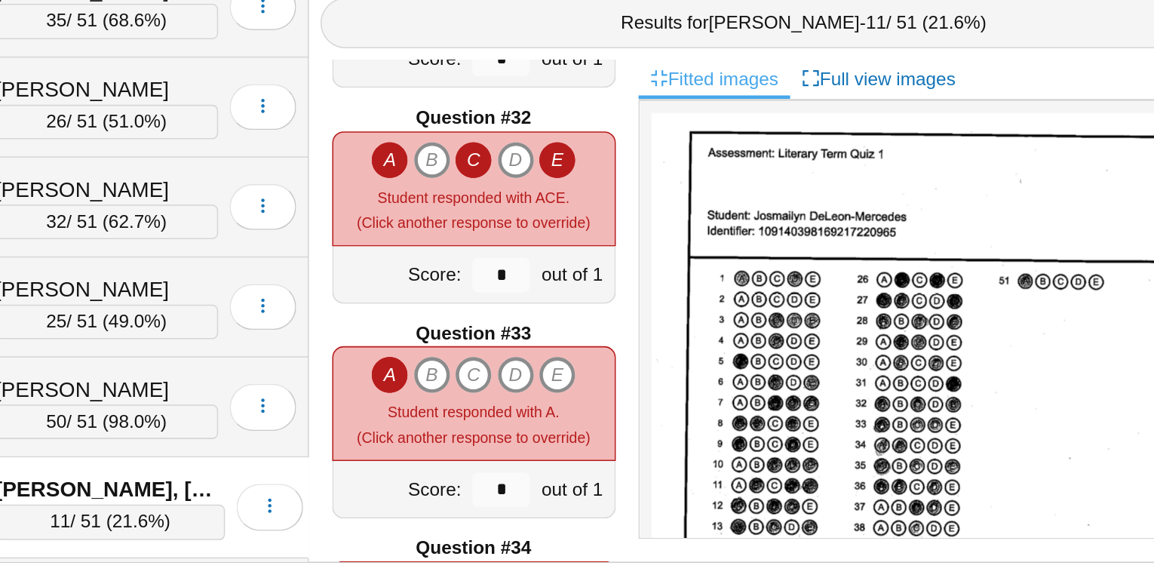
scroll to position [4370, 0]
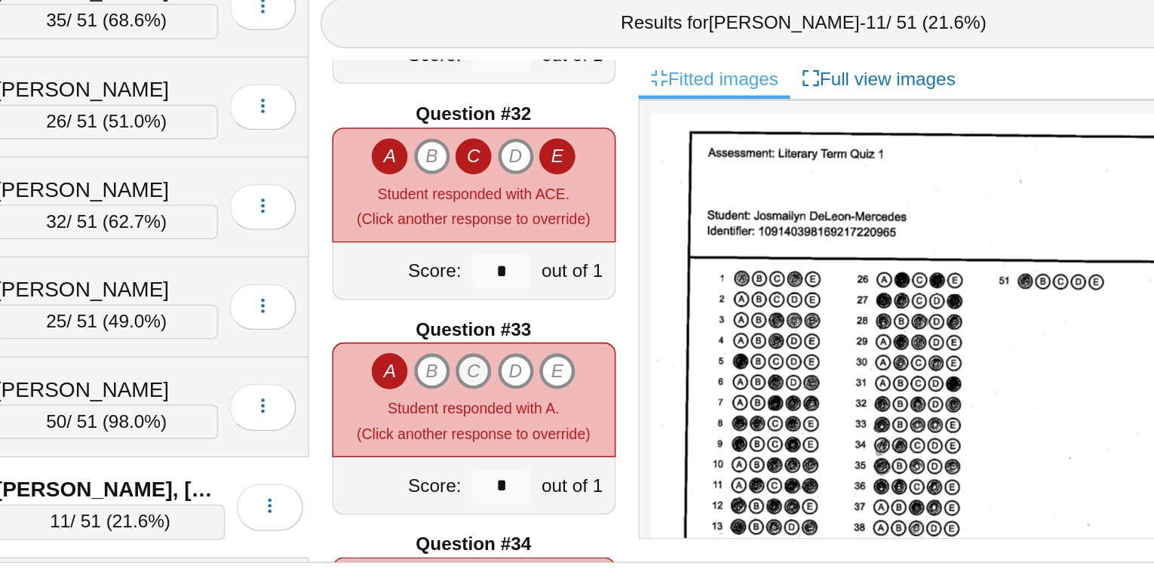
click at [563, 435] on icon "C" at bounding box center [563, 445] width 24 height 24
click at [587, 437] on icon "D" at bounding box center [591, 445] width 24 height 24
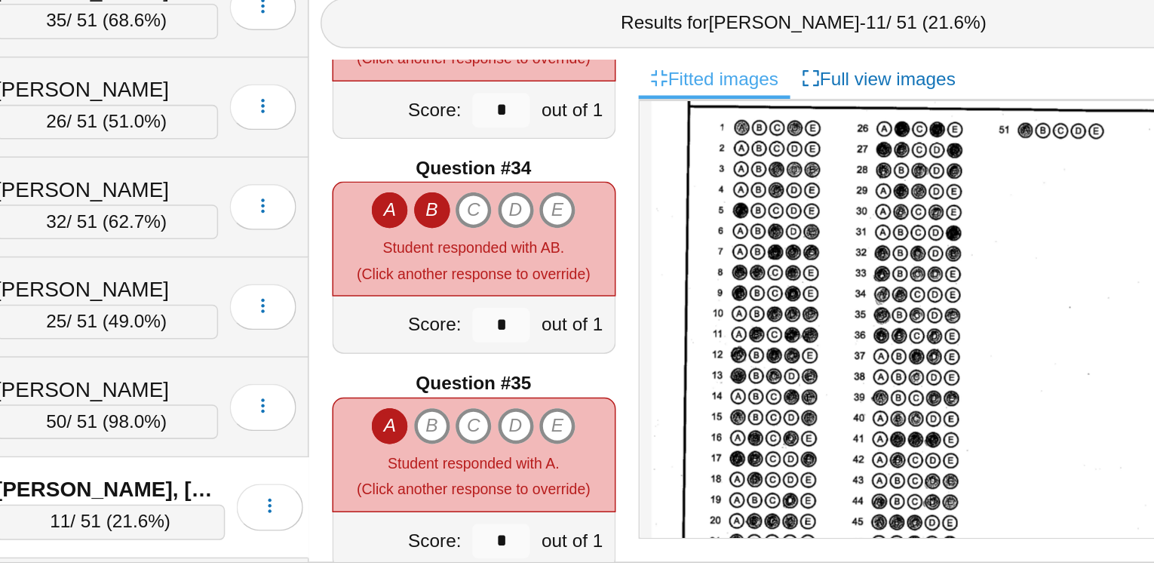
scroll to position [4619, 0]
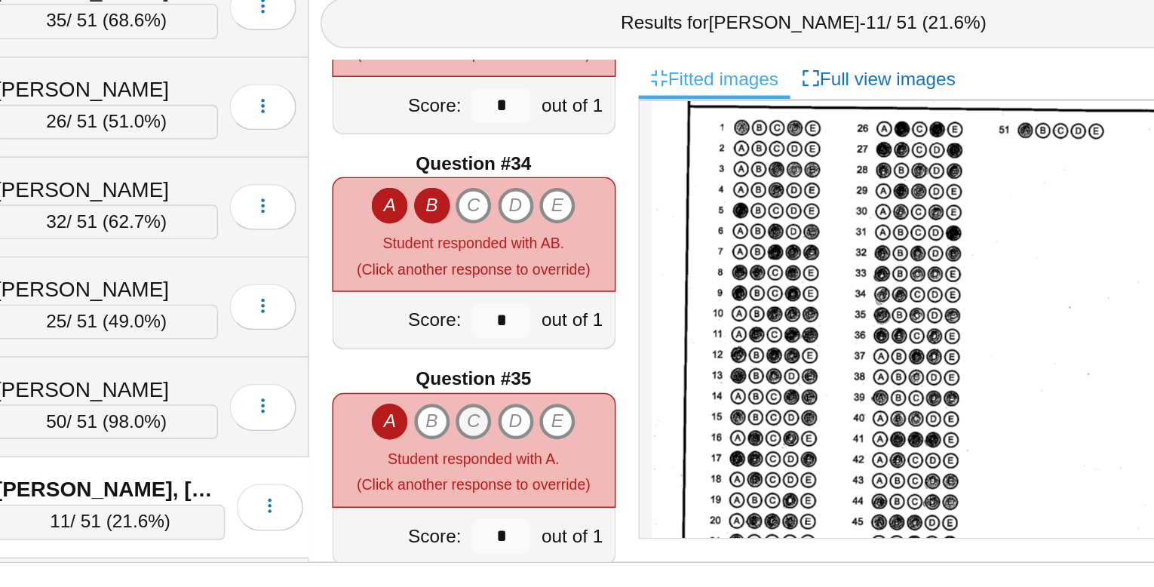
click at [560, 479] on icon "C" at bounding box center [563, 478] width 24 height 24
click at [622, 476] on icon "E" at bounding box center [618, 478] width 24 height 24
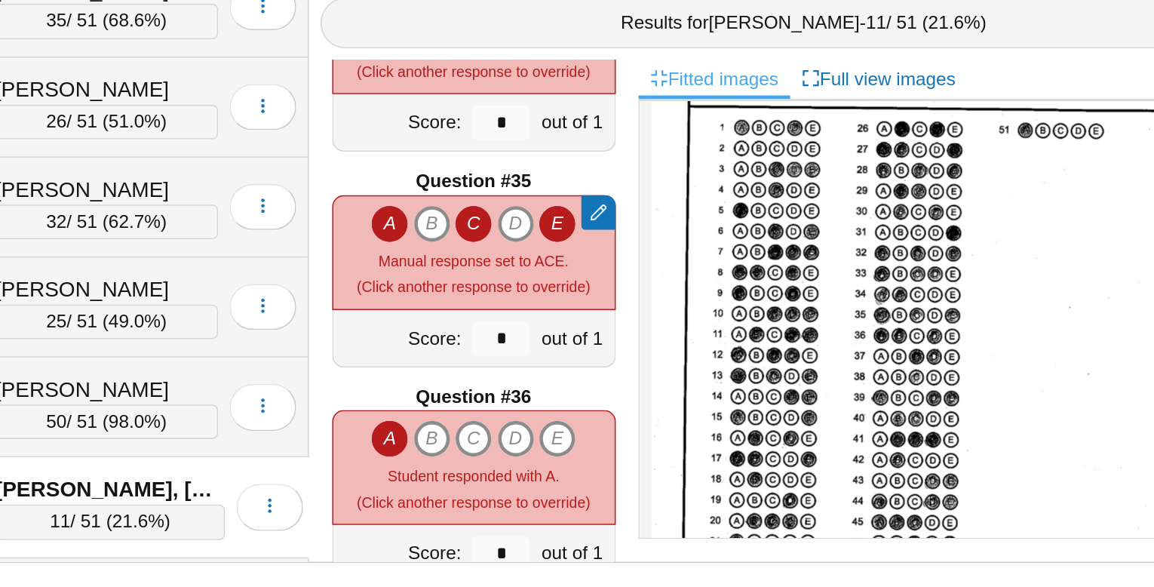
scroll to position [4776, 0]
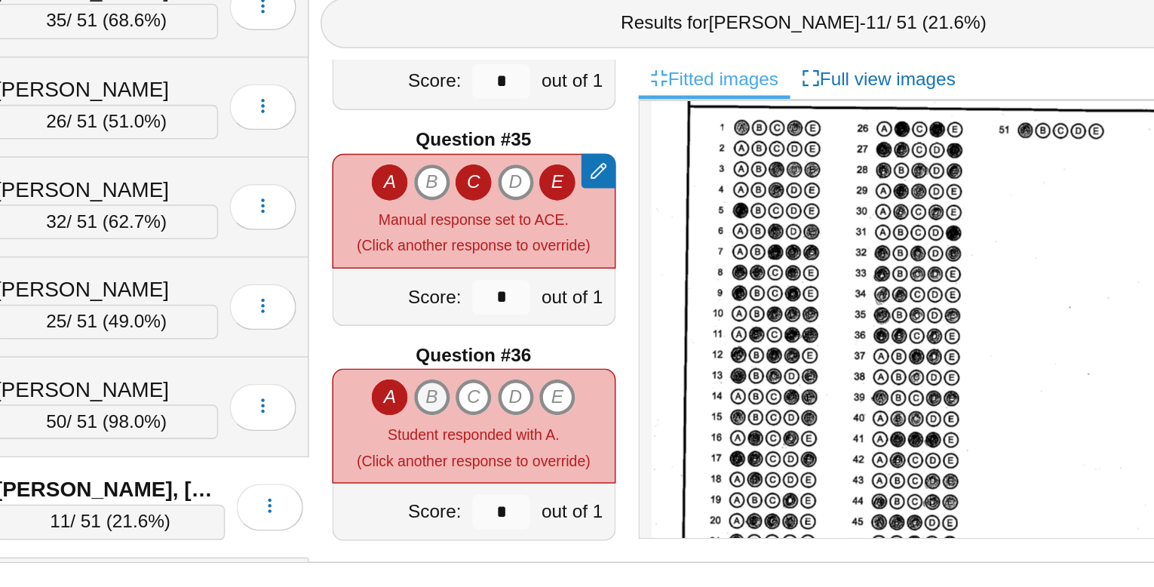
click at [537, 459] on icon "B" at bounding box center [535, 462] width 24 height 24
click at [606, 466] on div "A B C D E" at bounding box center [563, 462] width 134 height 24
click at [597, 464] on icon "D" at bounding box center [591, 462] width 24 height 24
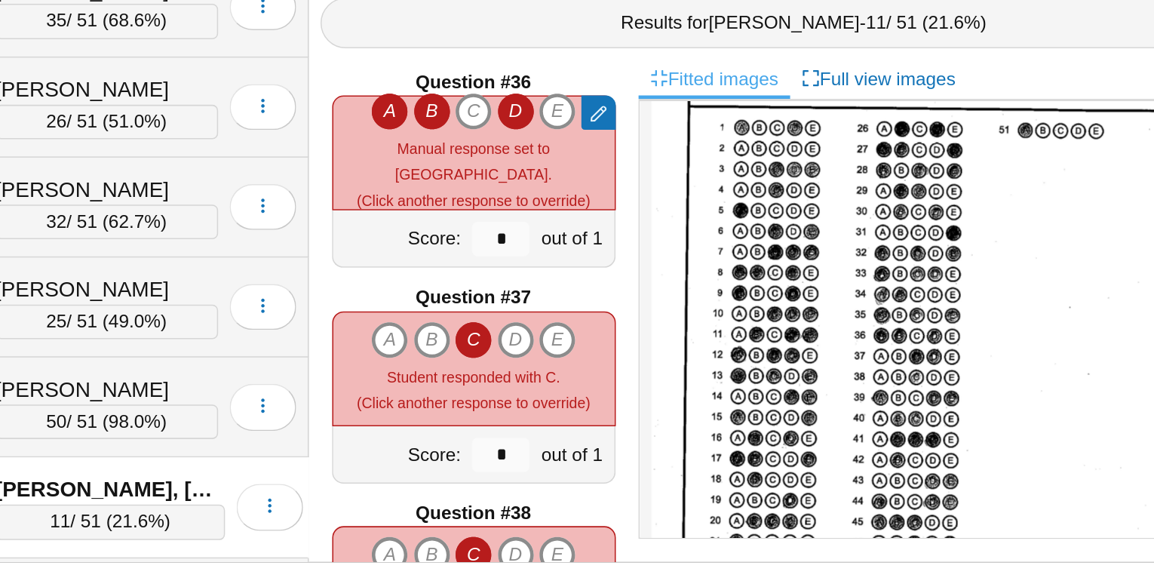
scroll to position [4966, 0]
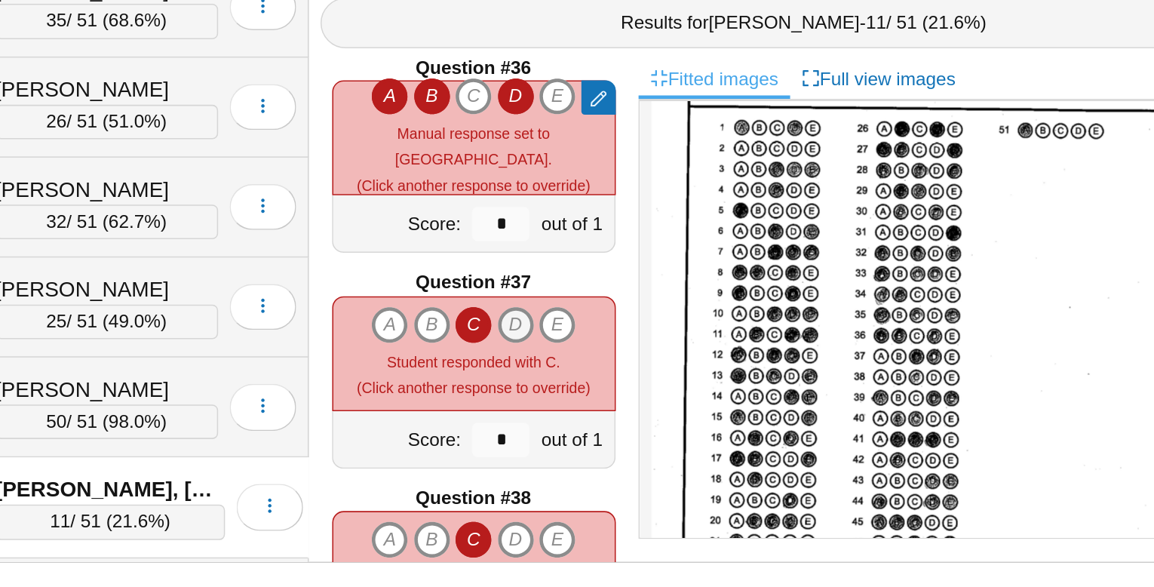
click at [592, 410] on icon "D" at bounding box center [591, 415] width 24 height 24
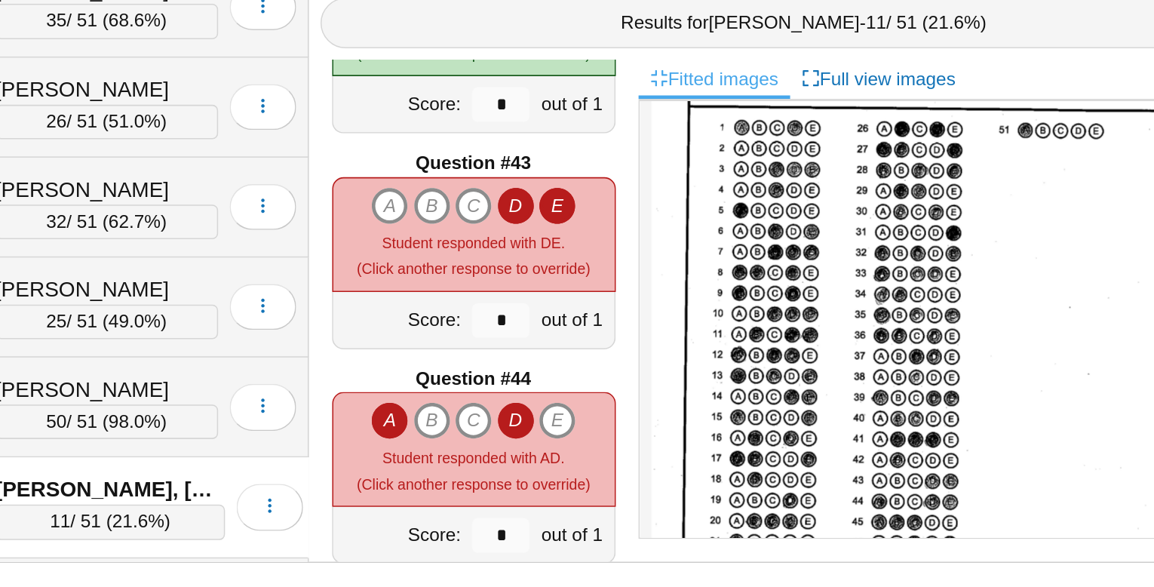
scroll to position [5893, 0]
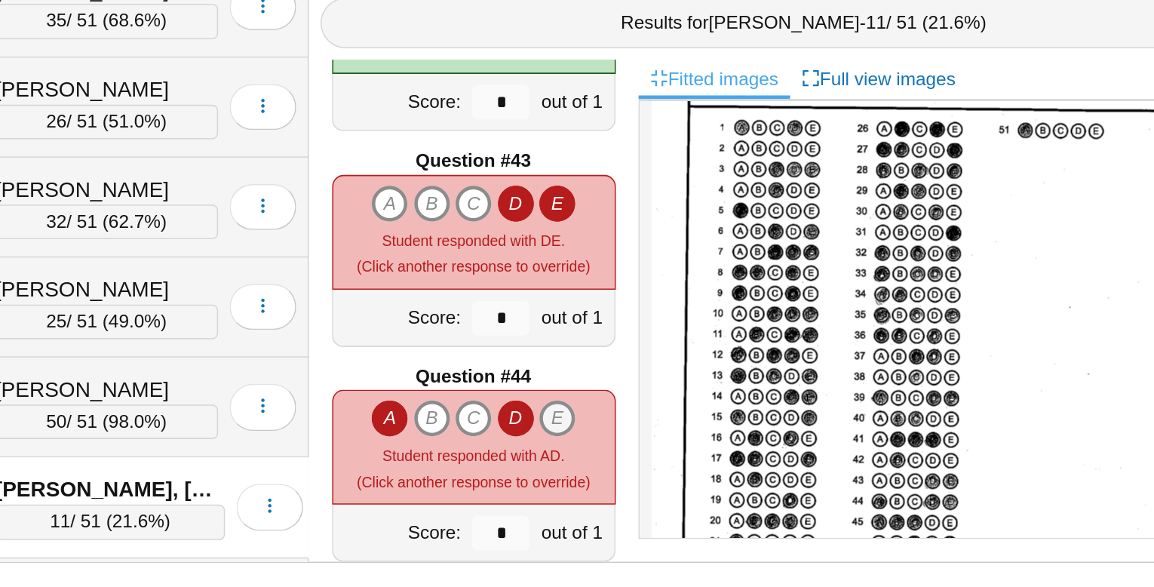
click at [616, 468] on icon "E" at bounding box center [618, 476] width 24 height 24
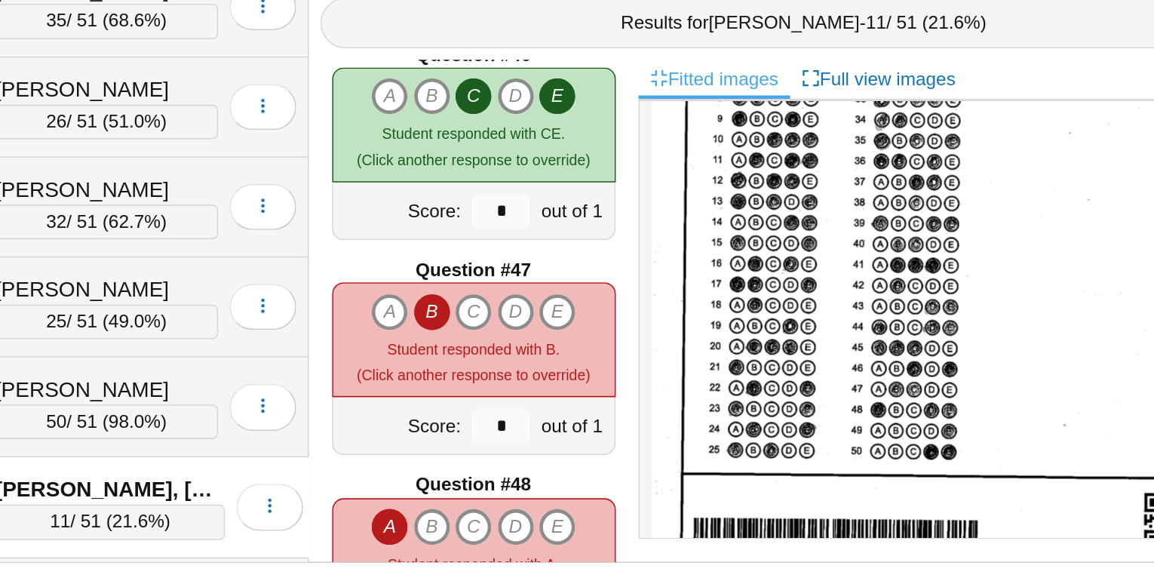
scroll to position [6385, 0]
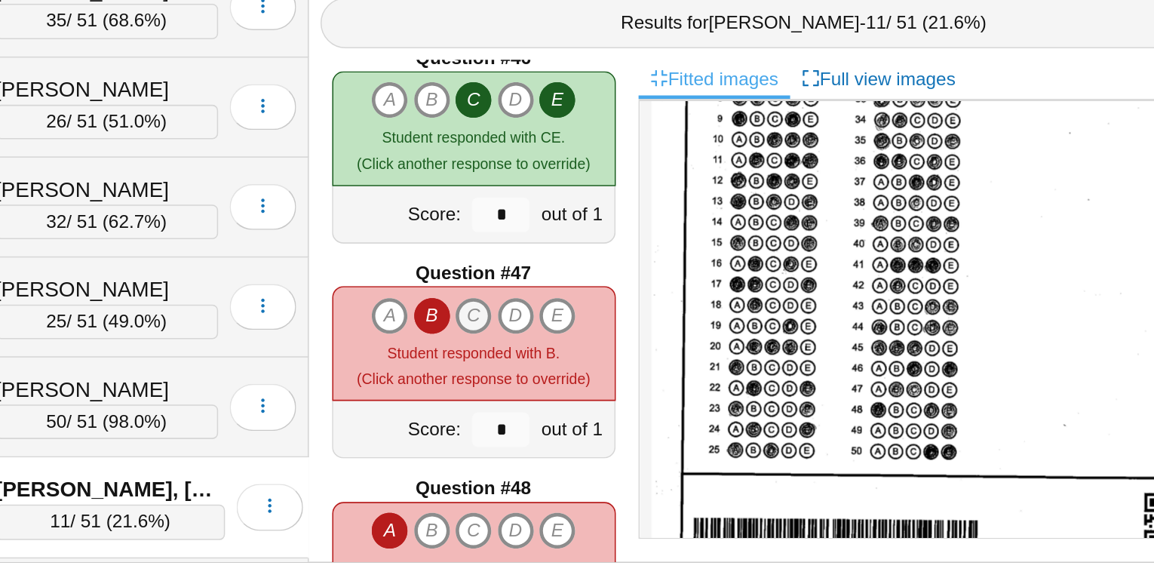
click at [567, 404] on icon "C" at bounding box center [563, 409] width 24 height 24
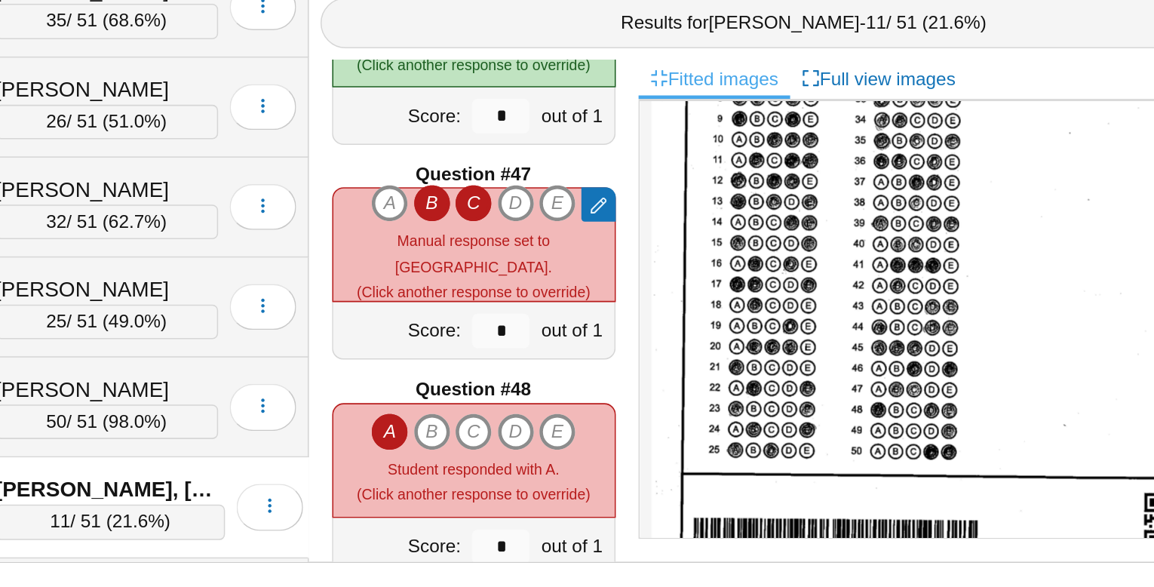
scroll to position [6454, 0]
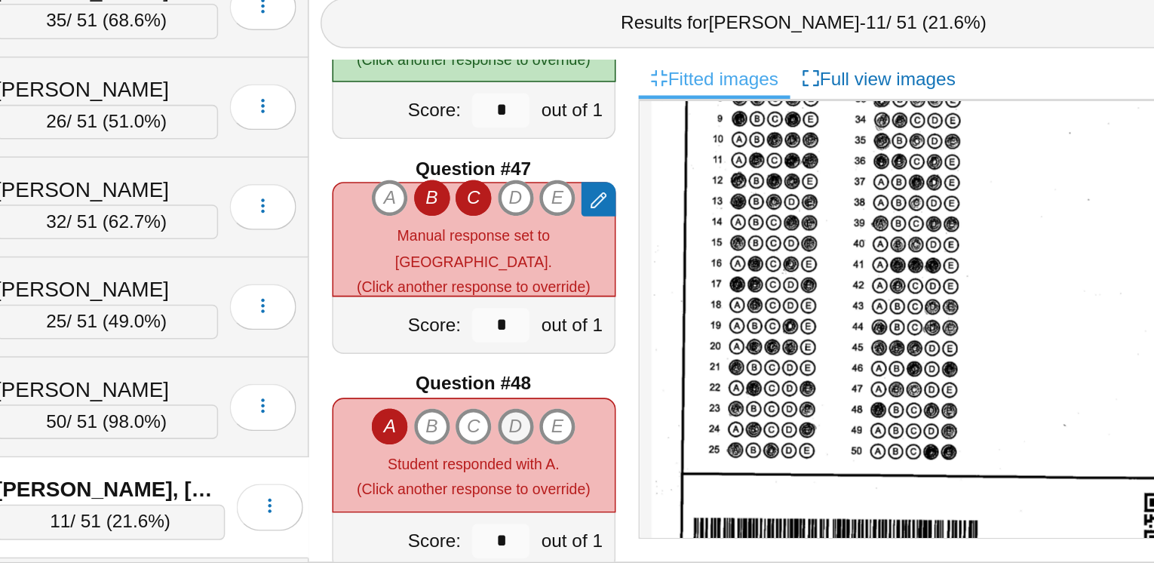
click at [592, 472] on icon "D" at bounding box center [591, 481] width 24 height 24
click at [614, 474] on icon "E" at bounding box center [618, 481] width 24 height 24
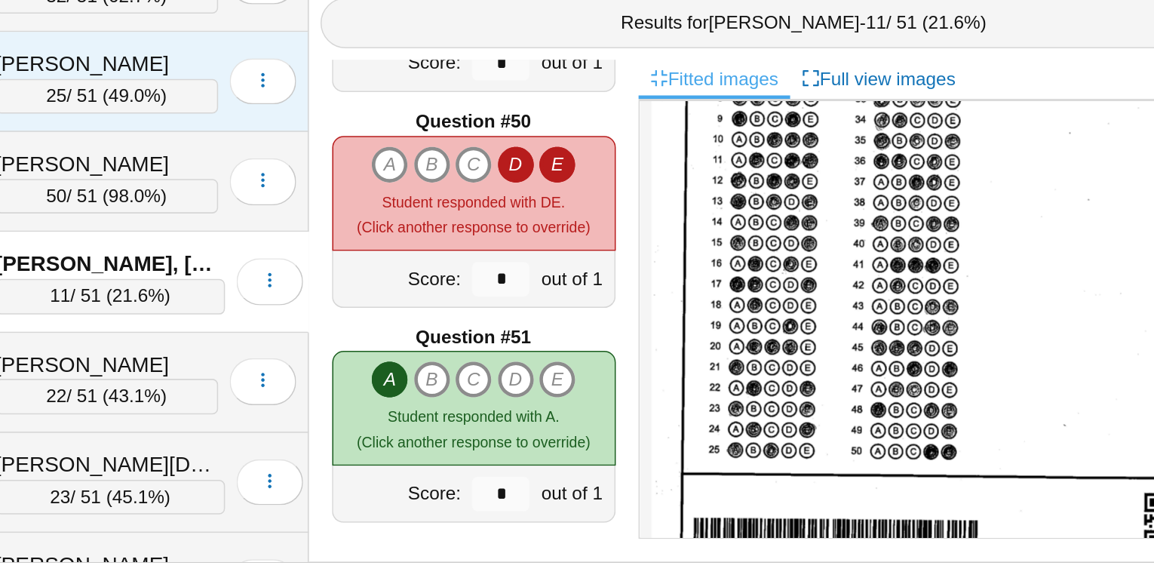
scroll to position [178, 0]
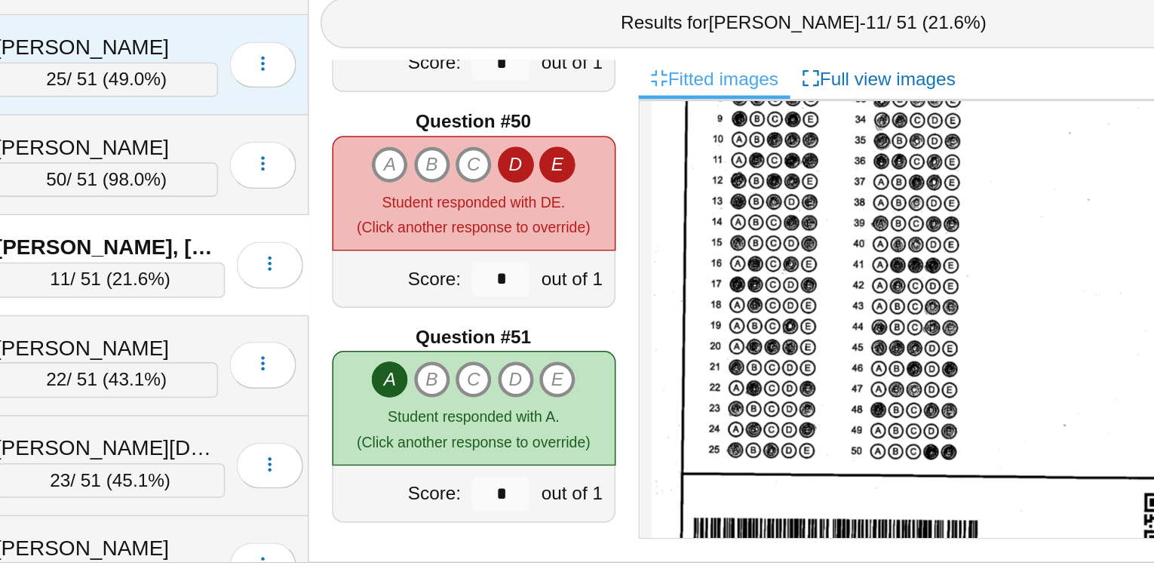
click at [296, 423] on div "[PERSON_NAME]" at bounding box center [322, 430] width 146 height 20
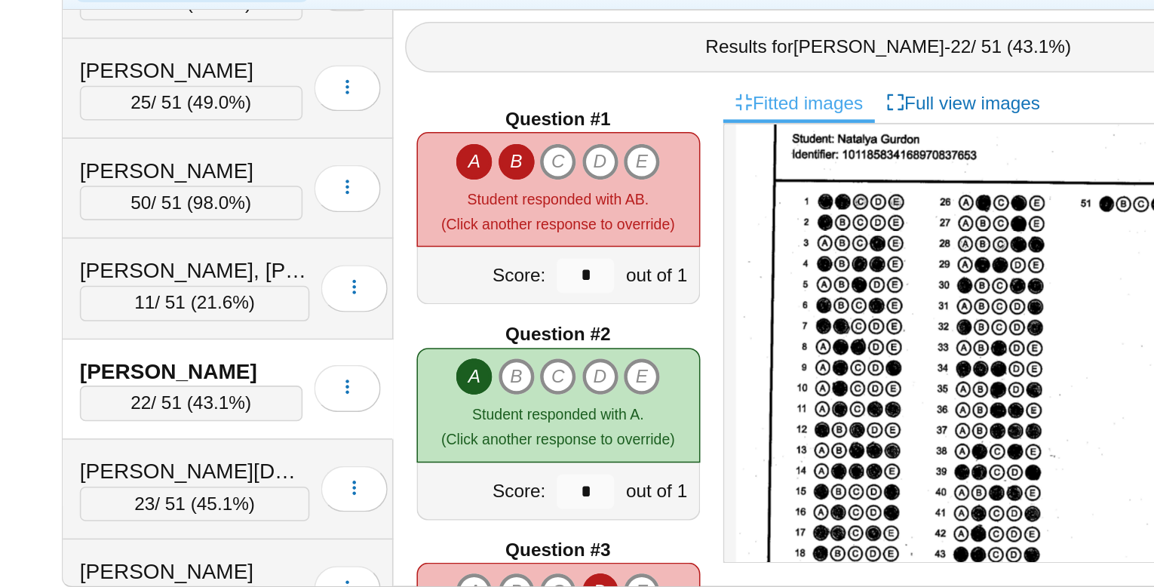
scroll to position [47, 0]
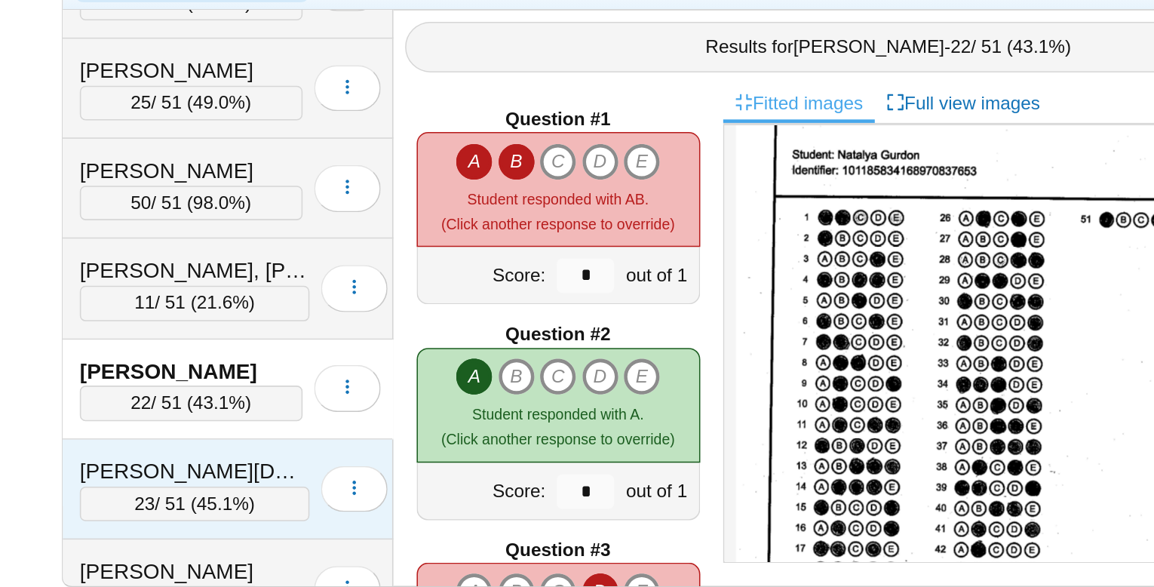
click at [322, 486] on div "[PERSON_NAME][DEMOGRAPHIC_DATA]" at bounding box center [324, 496] width 151 height 20
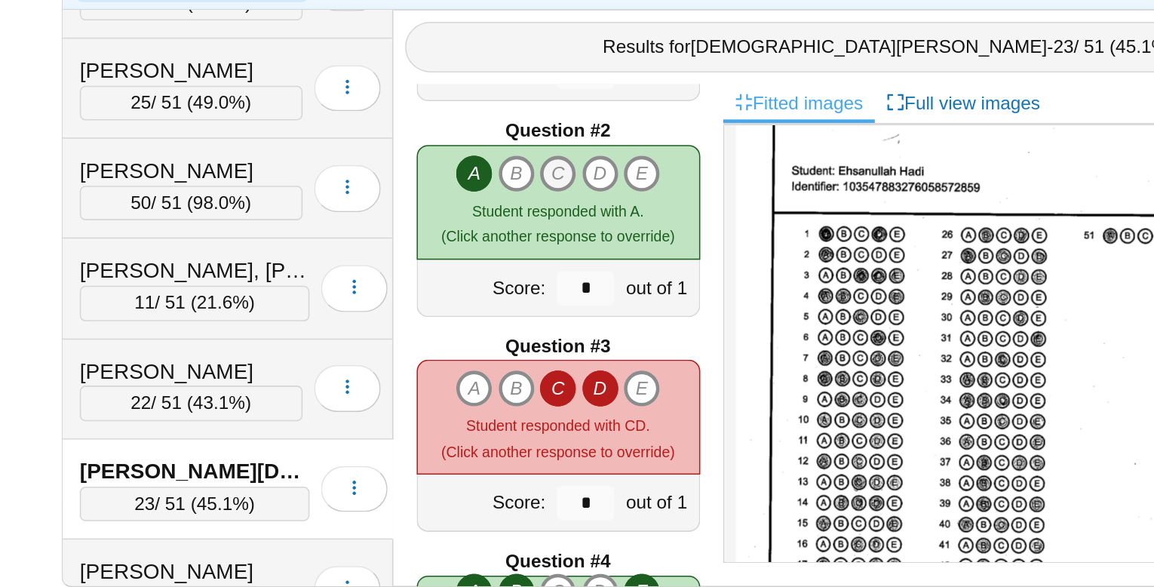
scroll to position [135, 0]
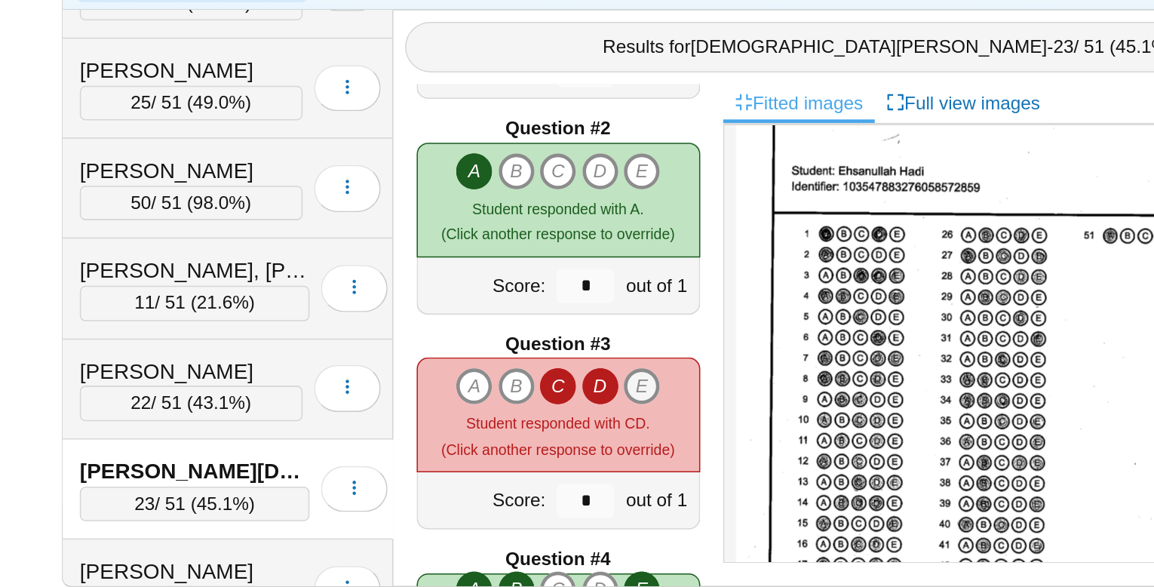
click at [621, 435] on icon "E" at bounding box center [618, 439] width 24 height 24
type input "*"
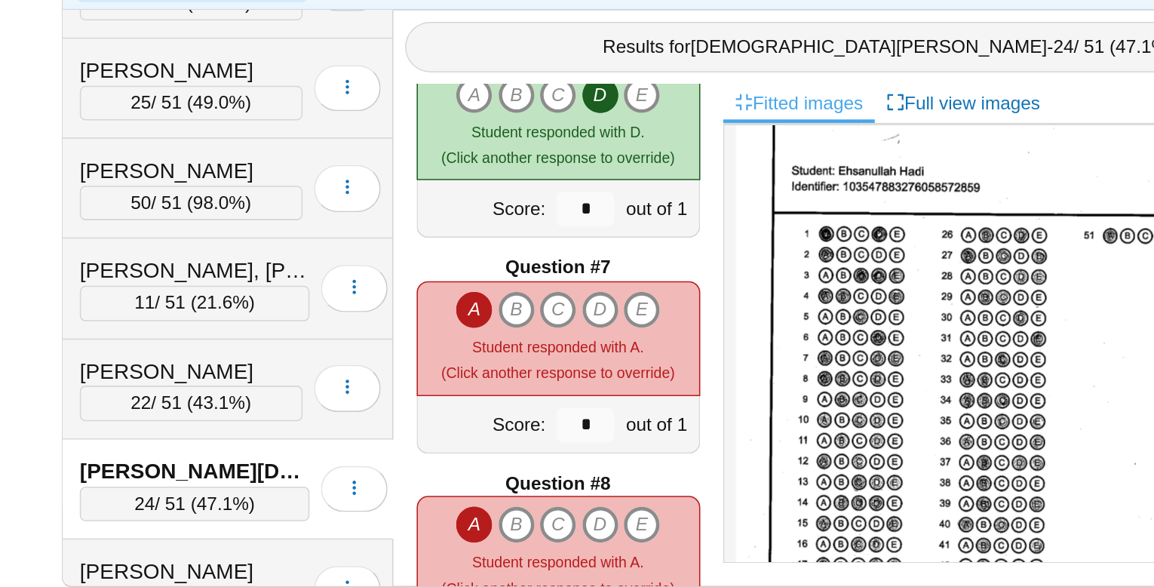
scroll to position [755, 0]
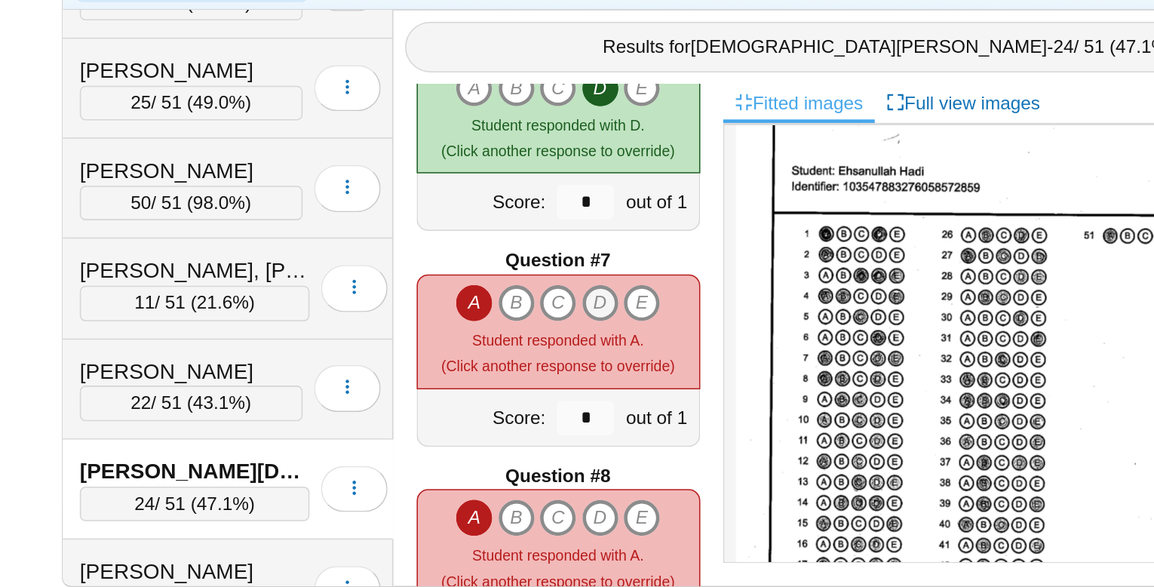
click at [594, 388] on icon "D" at bounding box center [591, 385] width 24 height 24
click at [623, 383] on icon "E" at bounding box center [618, 385] width 24 height 24
type input "*"
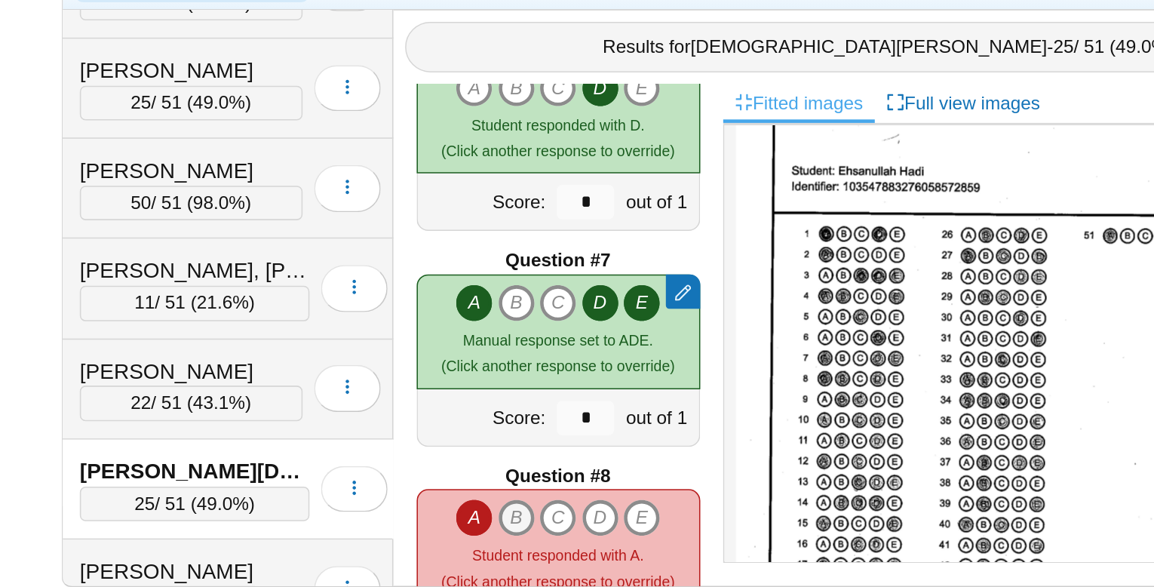
click at [534, 523] on icon "B" at bounding box center [535, 526] width 24 height 24
click at [597, 523] on icon "D" at bounding box center [591, 526] width 24 height 24
type input "*"
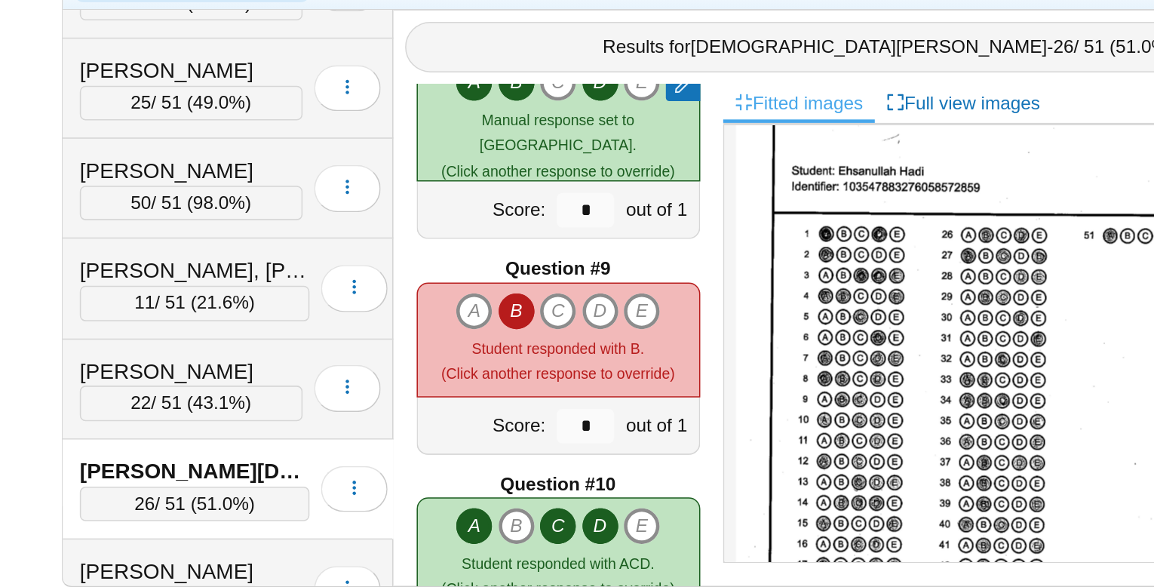
scroll to position [1042, 0]
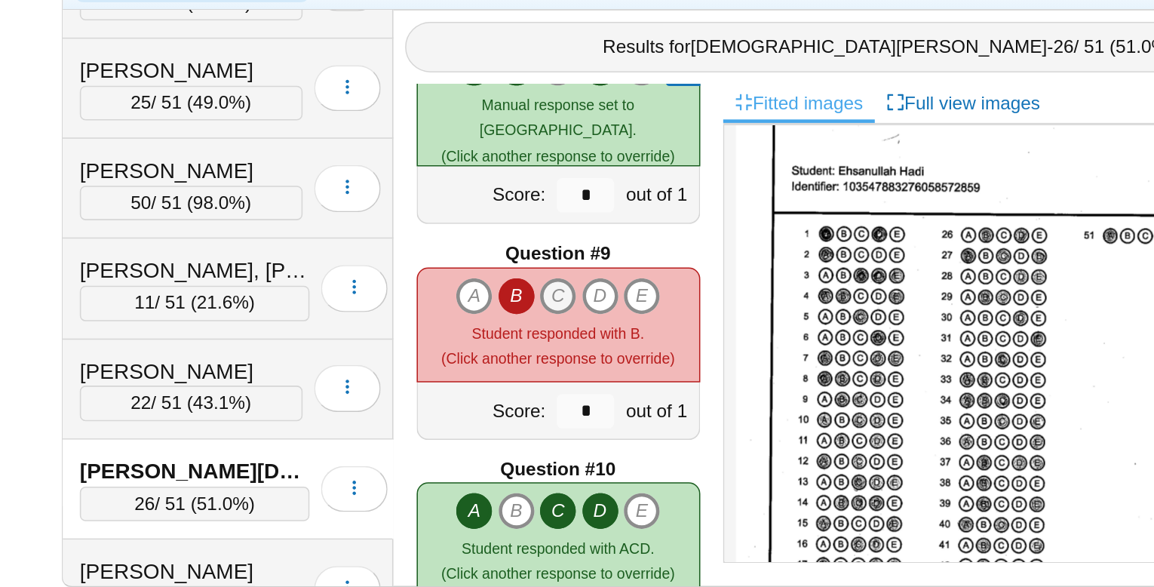
click at [561, 376] on icon "C" at bounding box center [563, 380] width 24 height 24
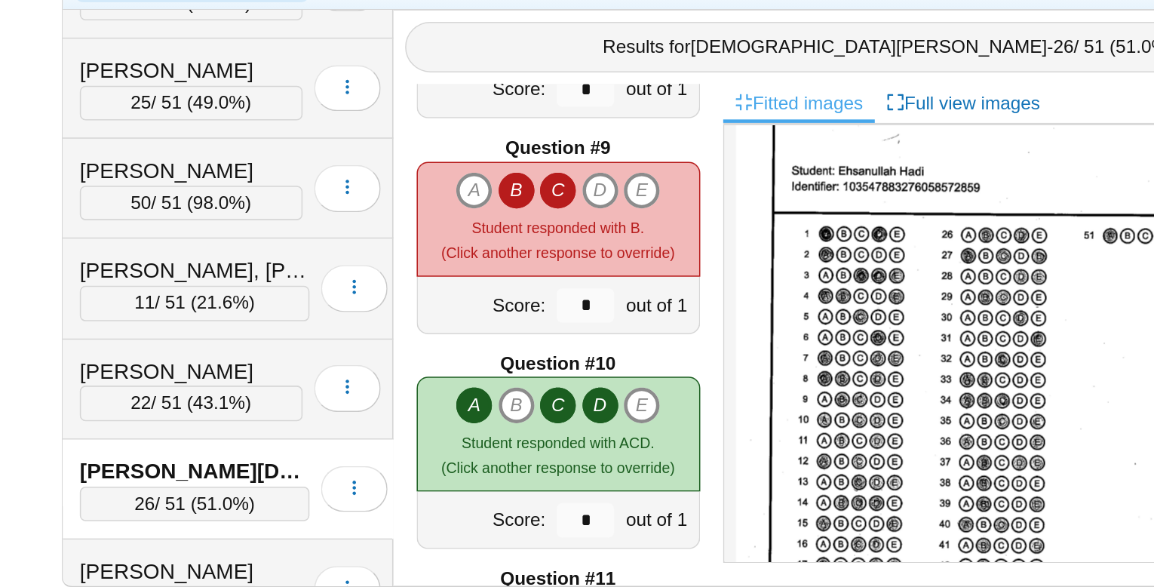
type input "*"
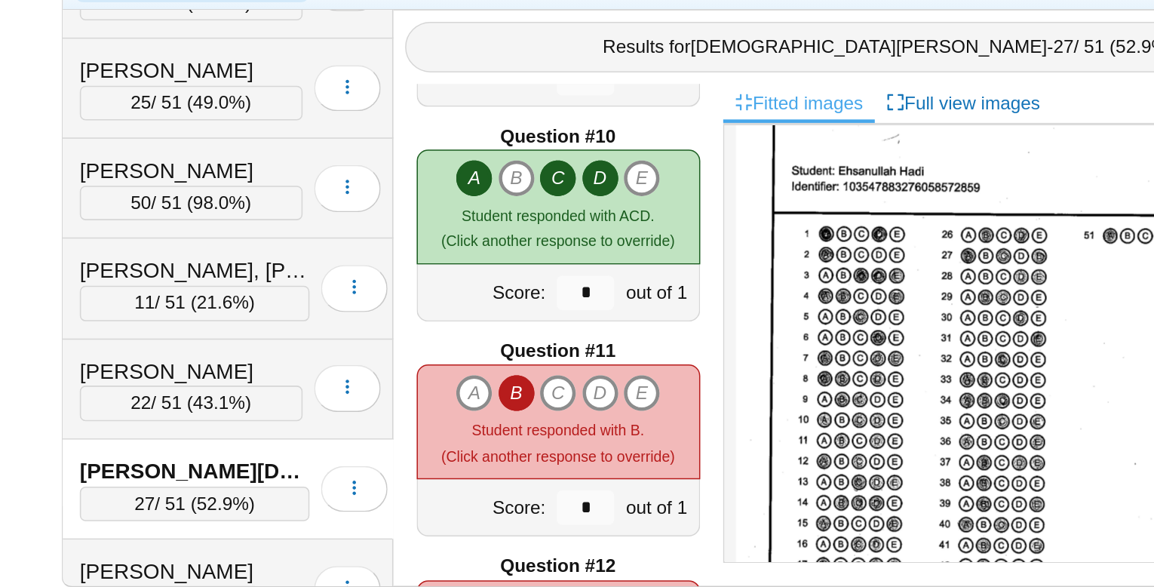
scroll to position [1266, 0]
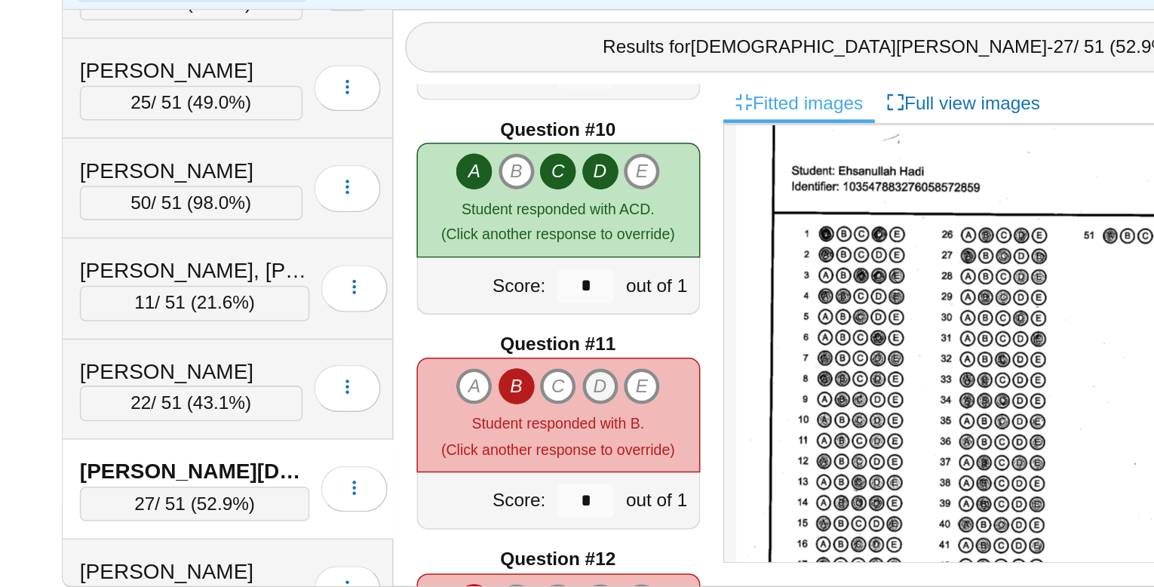
click at [589, 437] on icon "D" at bounding box center [591, 439] width 24 height 24
type input "*"
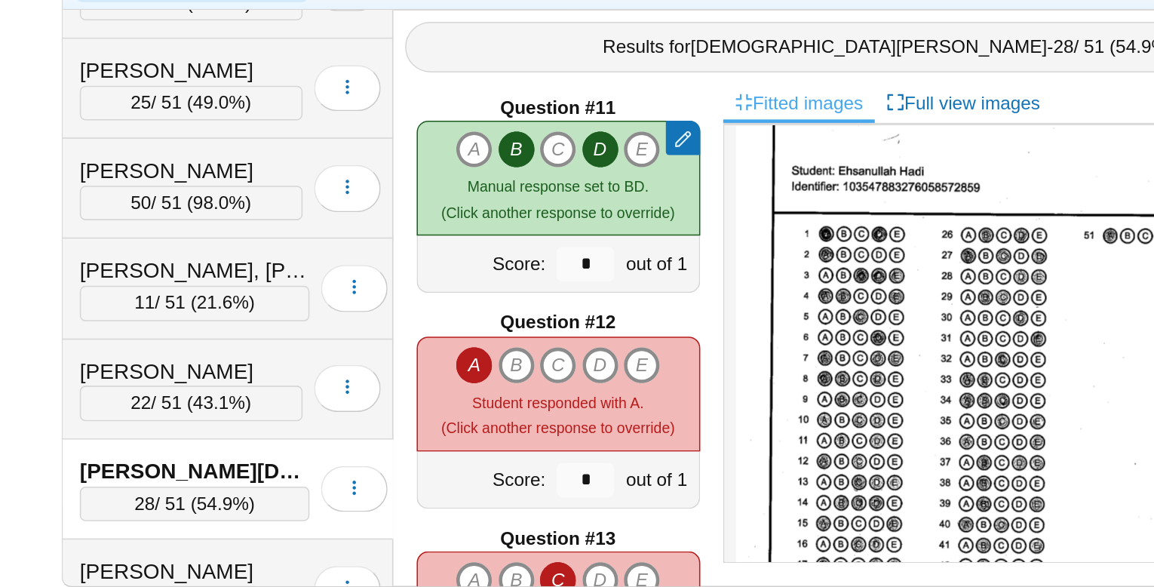
scroll to position [1422, 0]
click at [564, 425] on icon "C" at bounding box center [563, 425] width 24 height 24
type input "*"
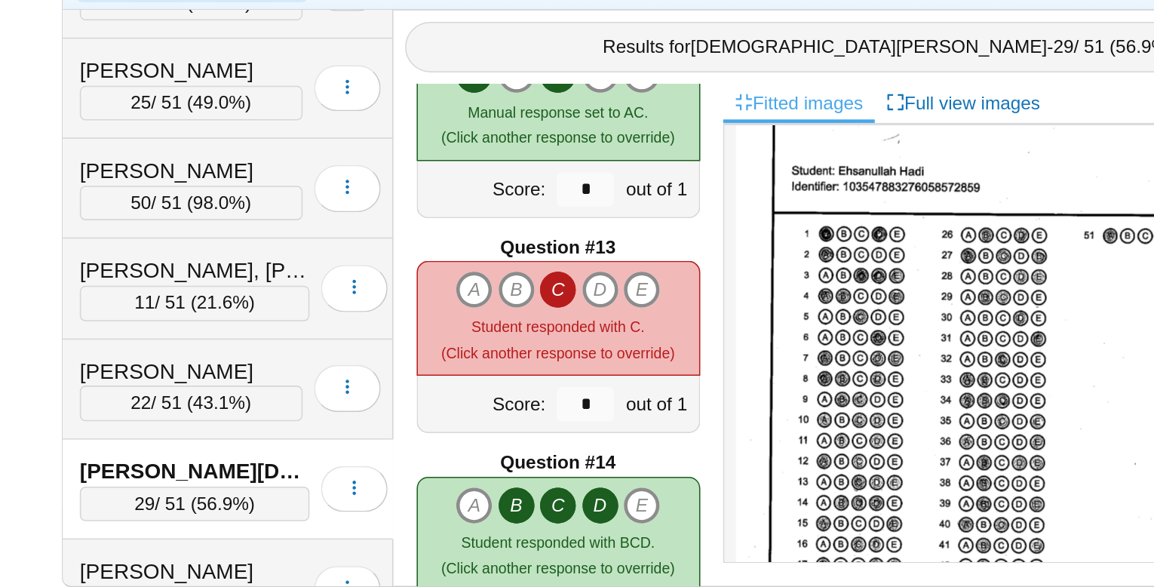
scroll to position [1613, 0]
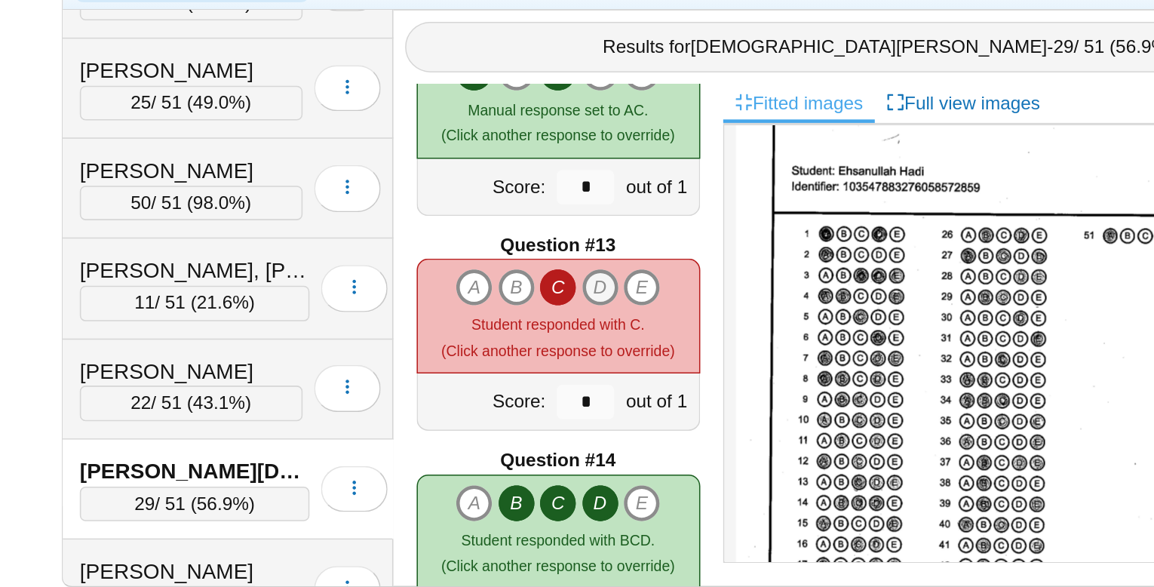
click at [592, 374] on icon "D" at bounding box center [591, 374] width 24 height 24
click at [616, 373] on icon "E" at bounding box center [618, 374] width 24 height 24
type input "*"
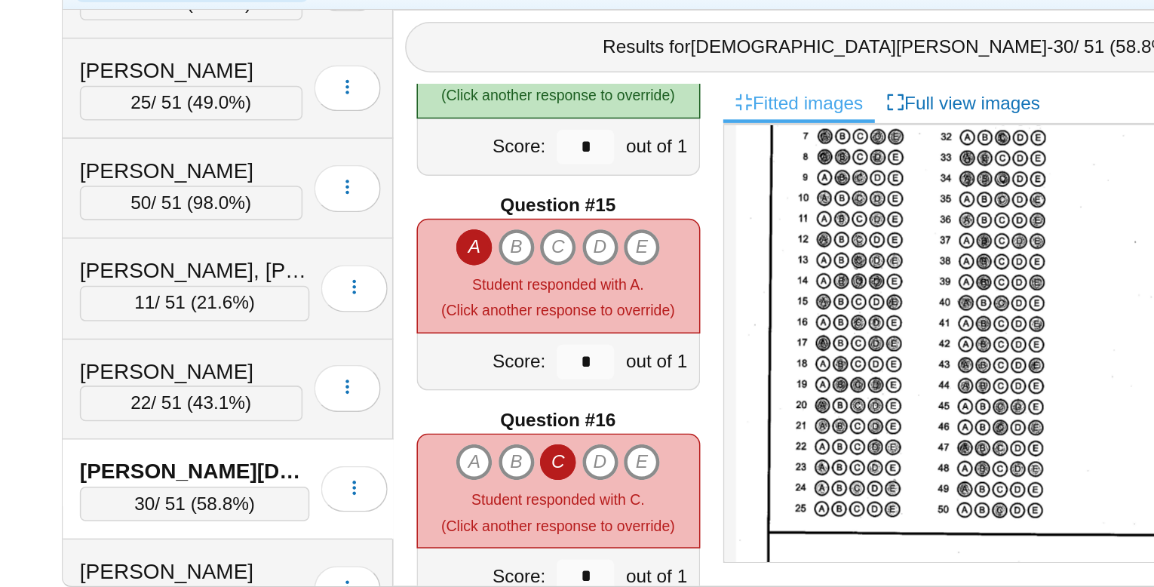
scroll to position [196, 0]
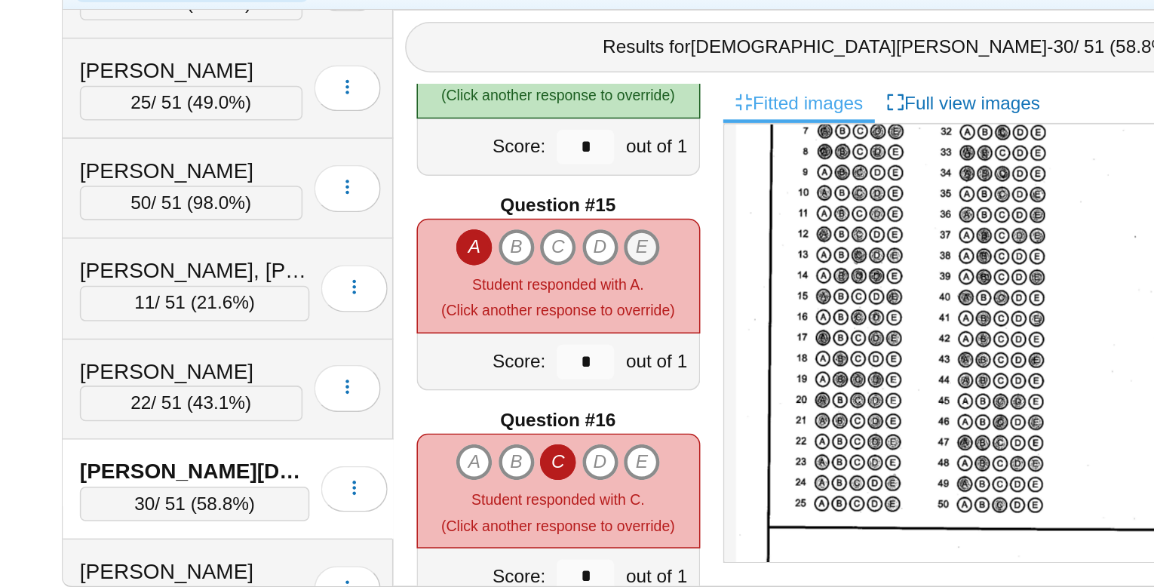
click at [620, 342] on icon "E" at bounding box center [618, 348] width 24 height 24
type input "*"
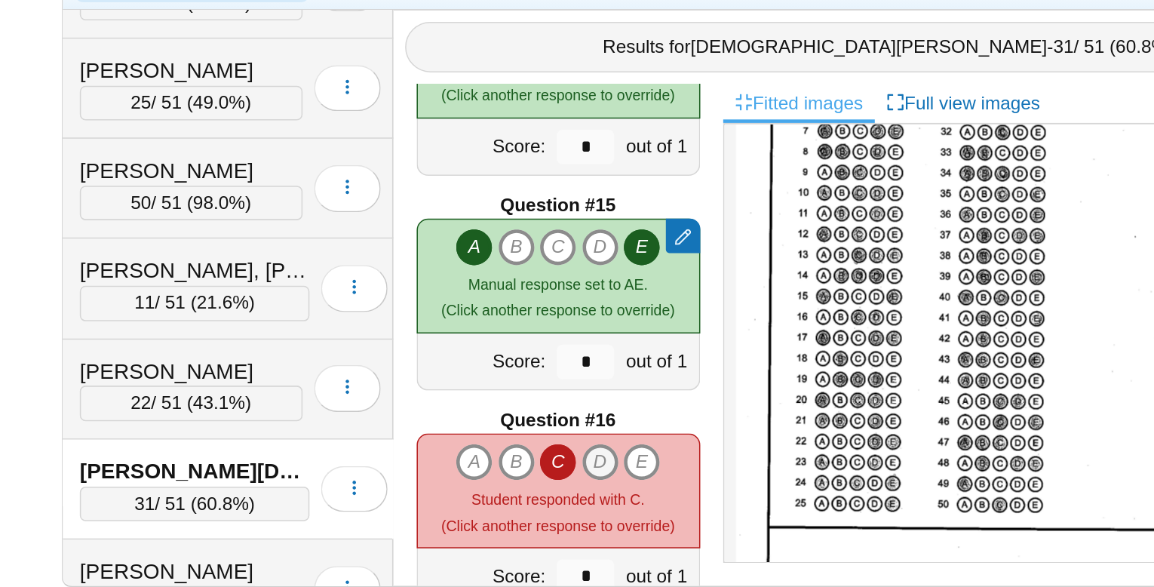
click at [591, 492] on icon "D" at bounding box center [591, 489] width 24 height 24
type input "*"
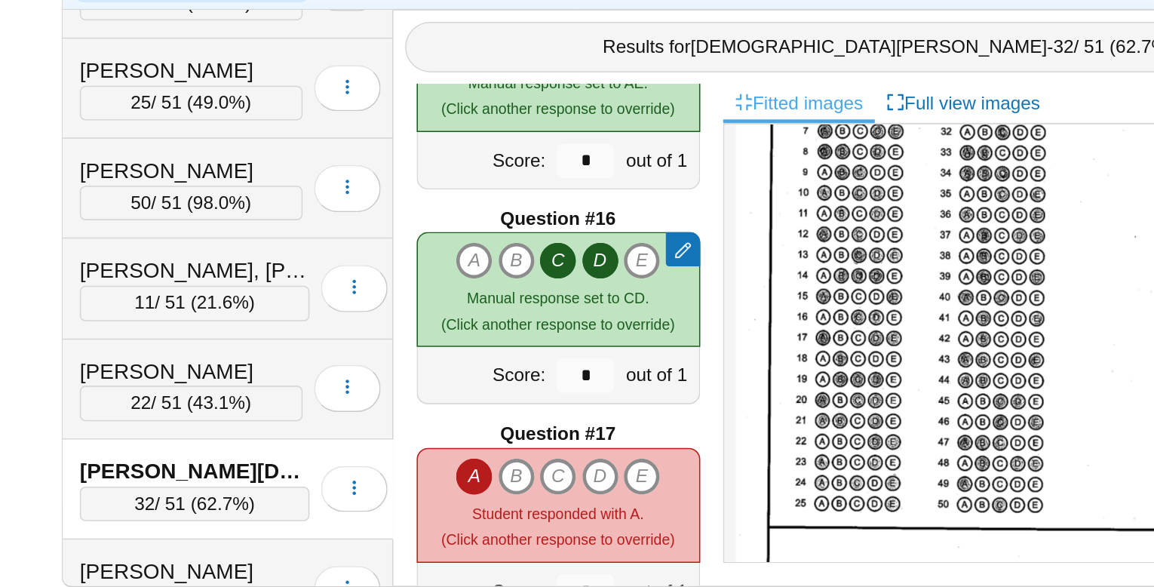
scroll to position [2059, 0]
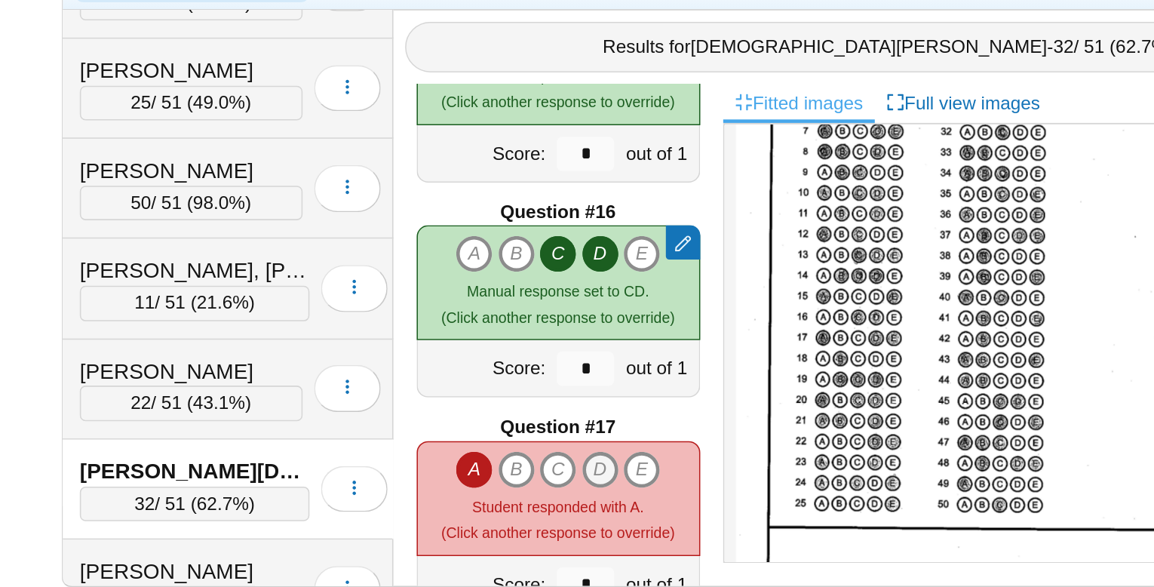
click at [592, 488] on icon "D" at bounding box center [591, 494] width 24 height 24
click at [612, 488] on icon "E" at bounding box center [618, 494] width 24 height 24
type input "*"
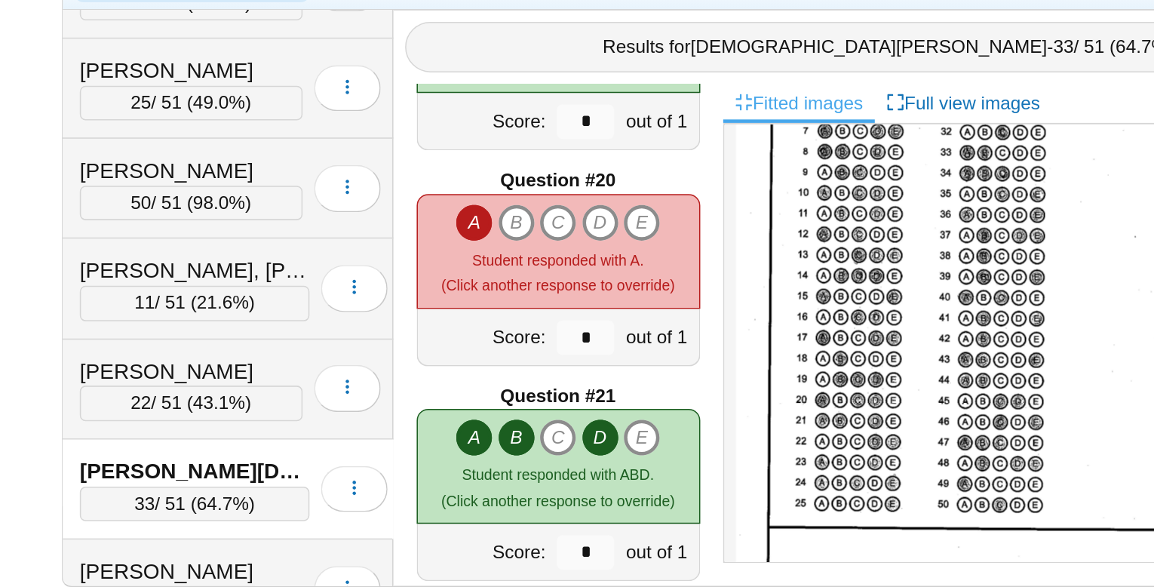
scroll to position [2646, 0]
click at [565, 333] on icon "C" at bounding box center [563, 331] width 24 height 24
click at [589, 329] on icon "D" at bounding box center [591, 331] width 24 height 24
type input "*"
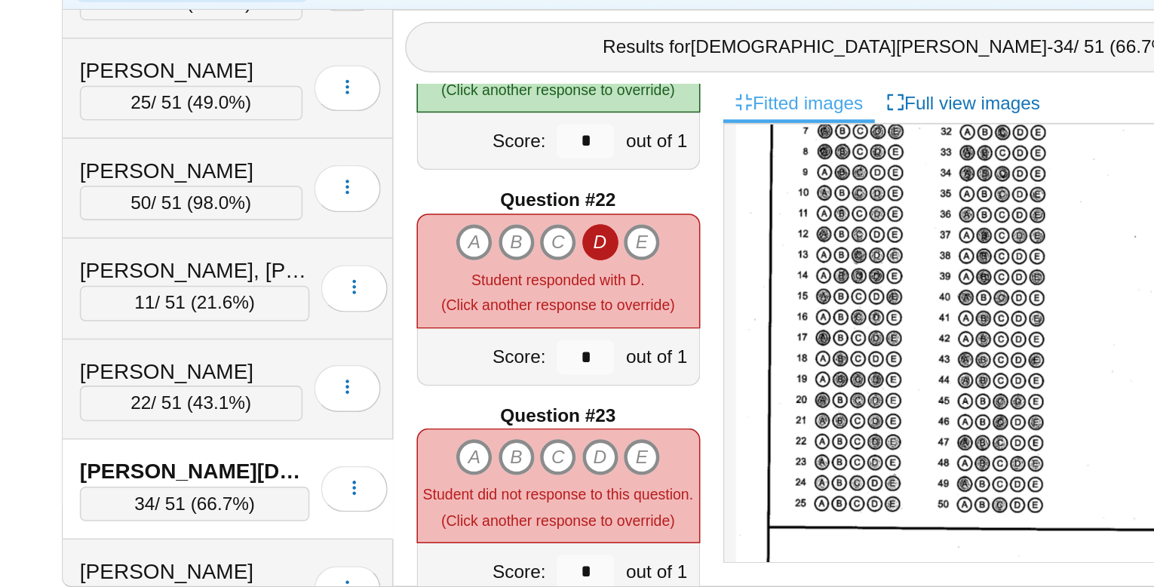
scroll to position [2918, 0]
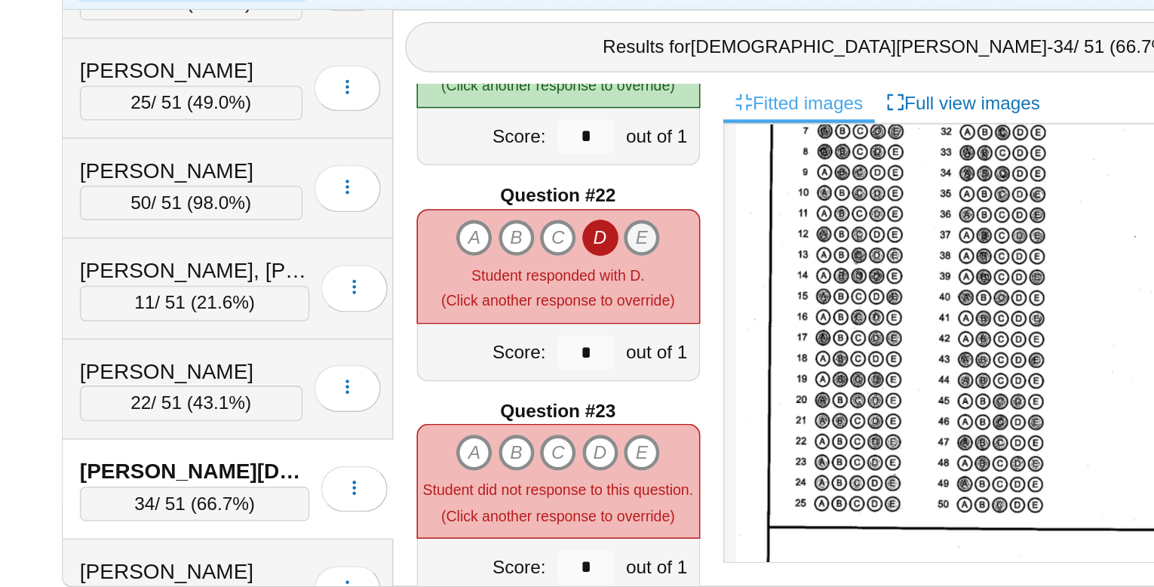
click at [617, 338] on icon "E" at bounding box center [618, 342] width 24 height 24
type input "*"
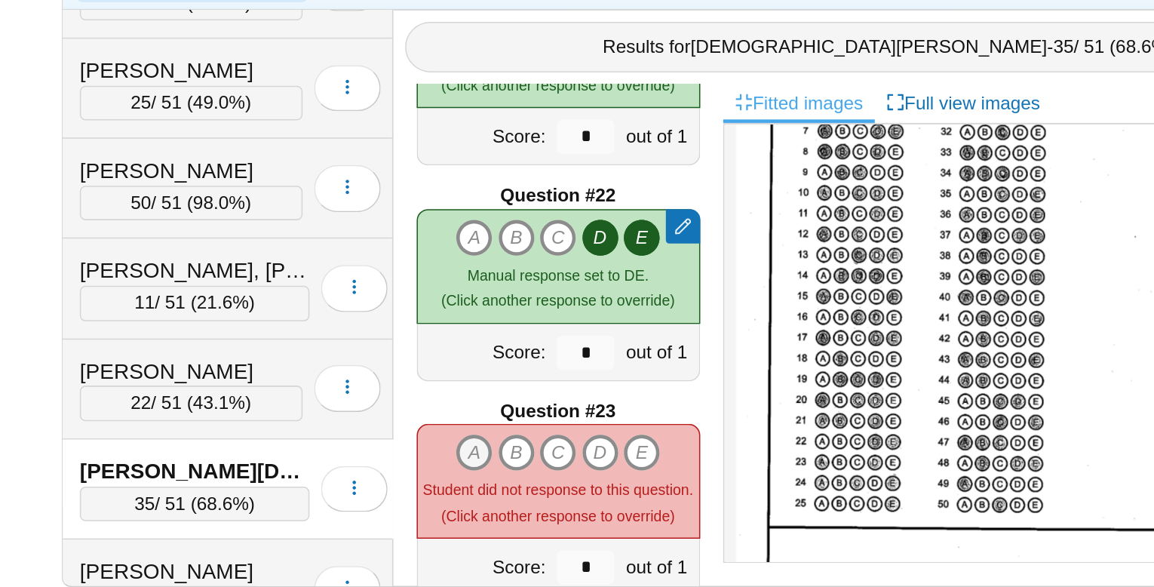
click at [505, 478] on icon "A" at bounding box center [508, 483] width 24 height 24
click at [594, 482] on icon "D" at bounding box center [591, 483] width 24 height 24
type input "*"
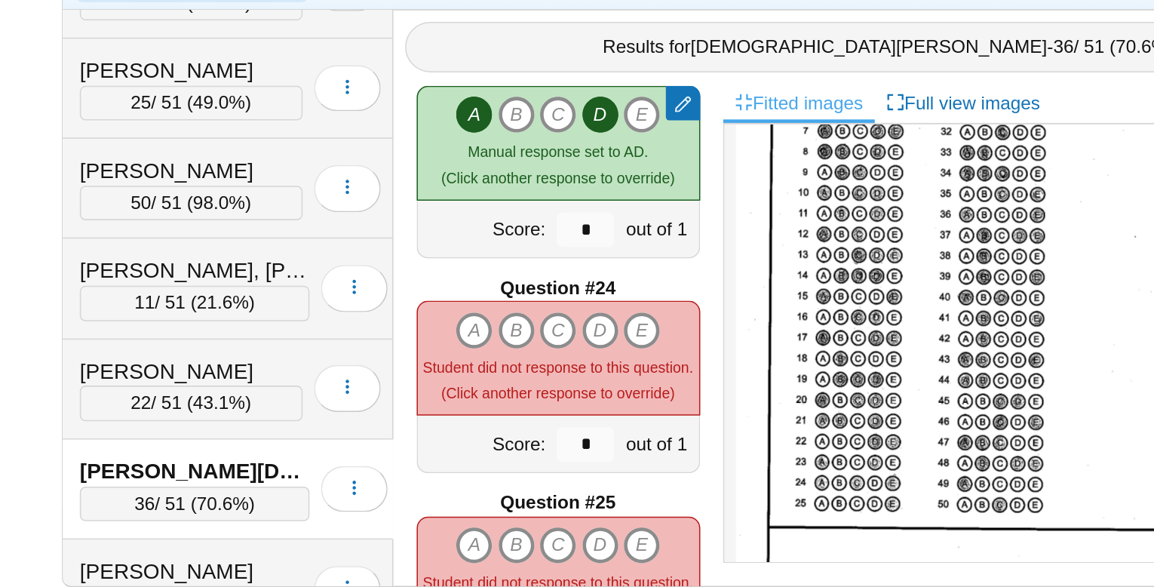
scroll to position [3145, 0]
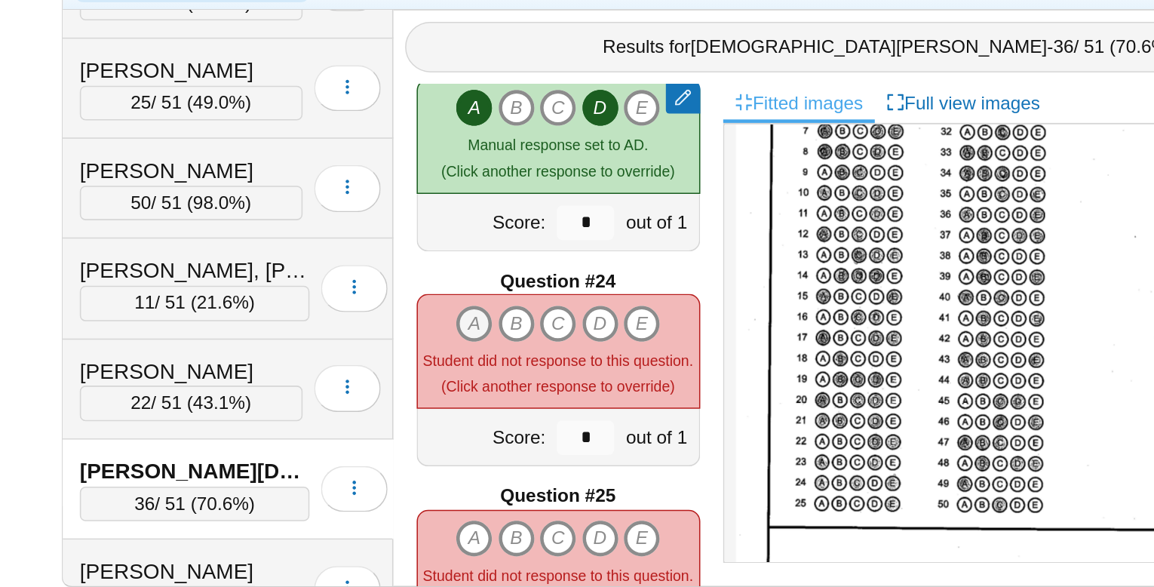
click at [511, 395] on icon "A" at bounding box center [508, 398] width 24 height 24
click at [564, 395] on icon "C" at bounding box center [563, 398] width 24 height 24
click at [605, 395] on div "A B C D E" at bounding box center [563, 398] width 134 height 24
click at [613, 397] on icon "E" at bounding box center [618, 398] width 24 height 24
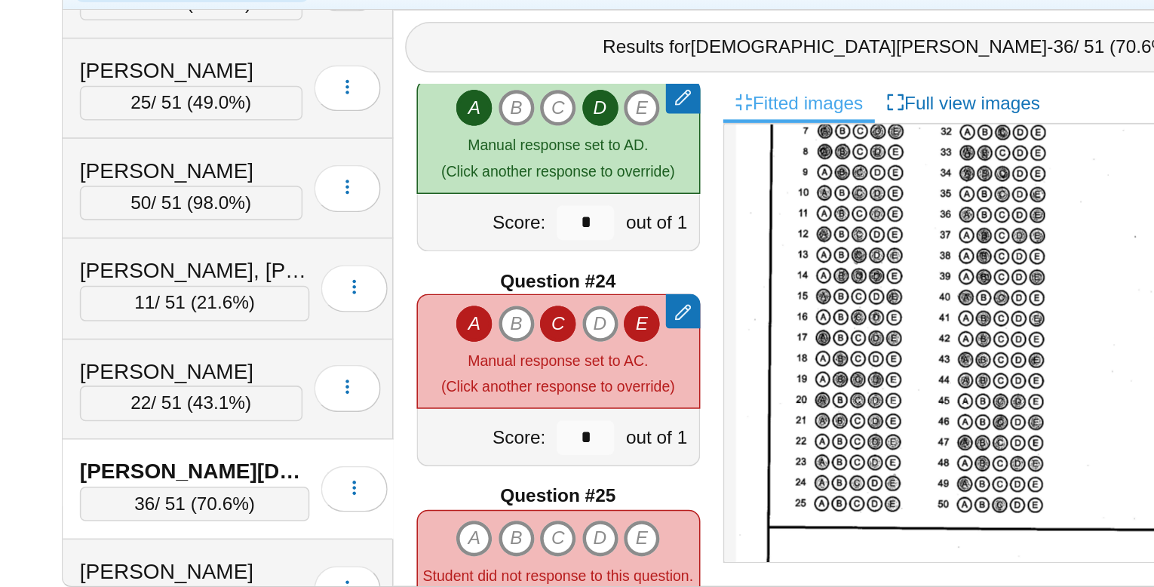
type input "*"
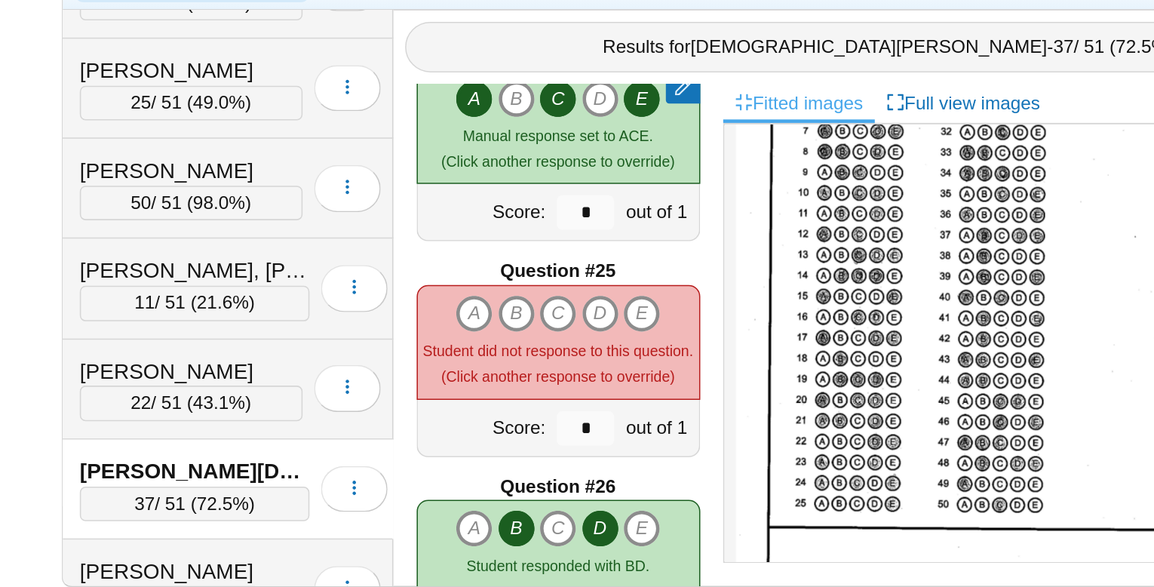
scroll to position [3293, 0]
click at [615, 382] on icon "E" at bounding box center [618, 391] width 24 height 24
type input "*"
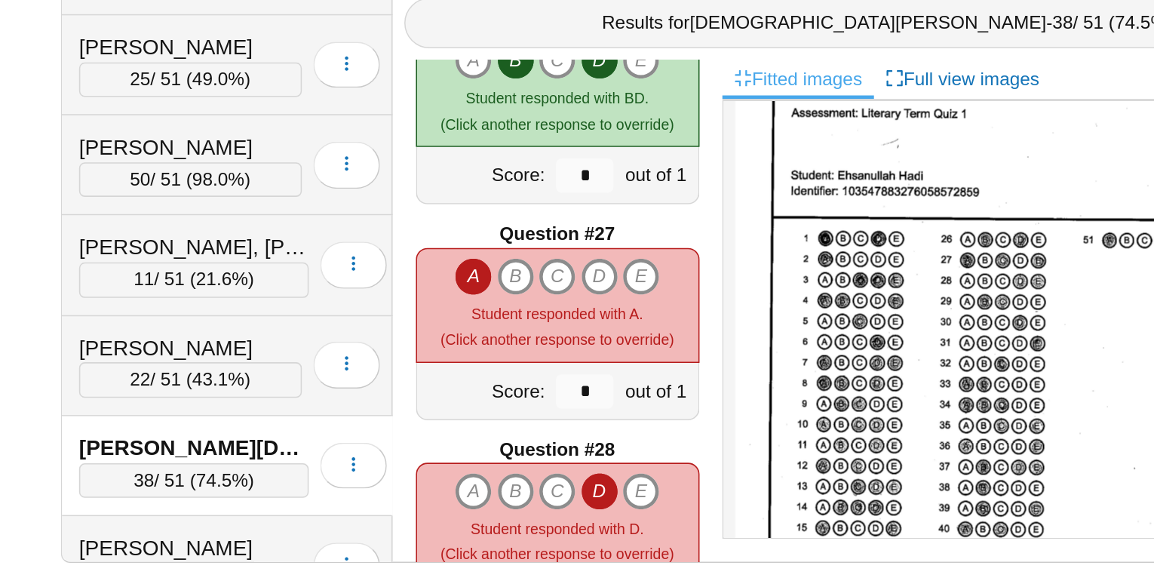
scroll to position [0, 0]
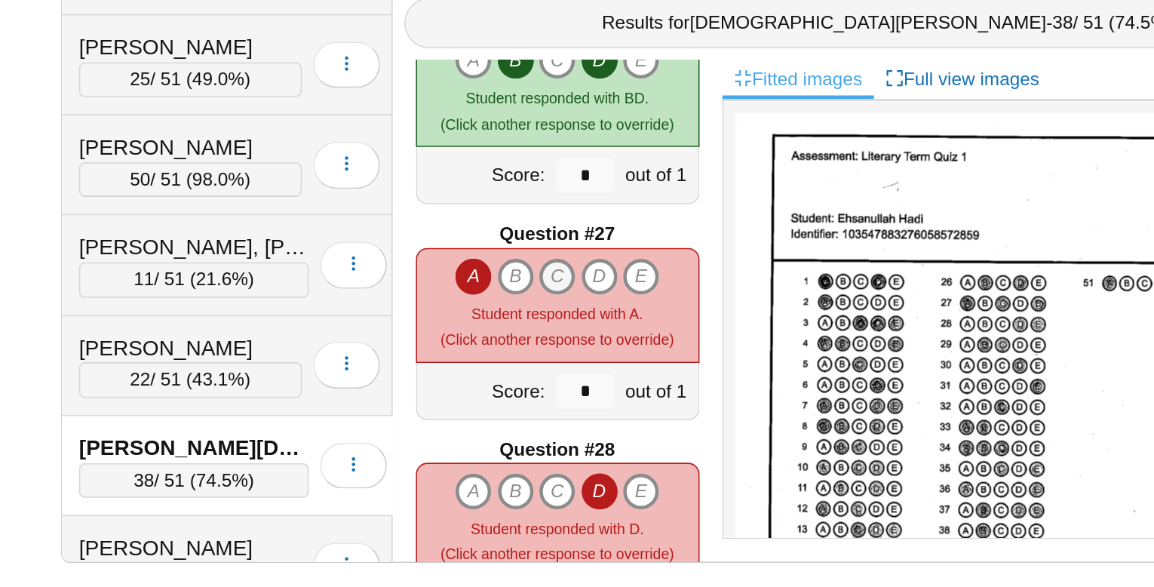
click at [562, 382] on icon "C" at bounding box center [563, 383] width 24 height 24
click at [618, 380] on icon "E" at bounding box center [618, 383] width 24 height 24
type input "*"
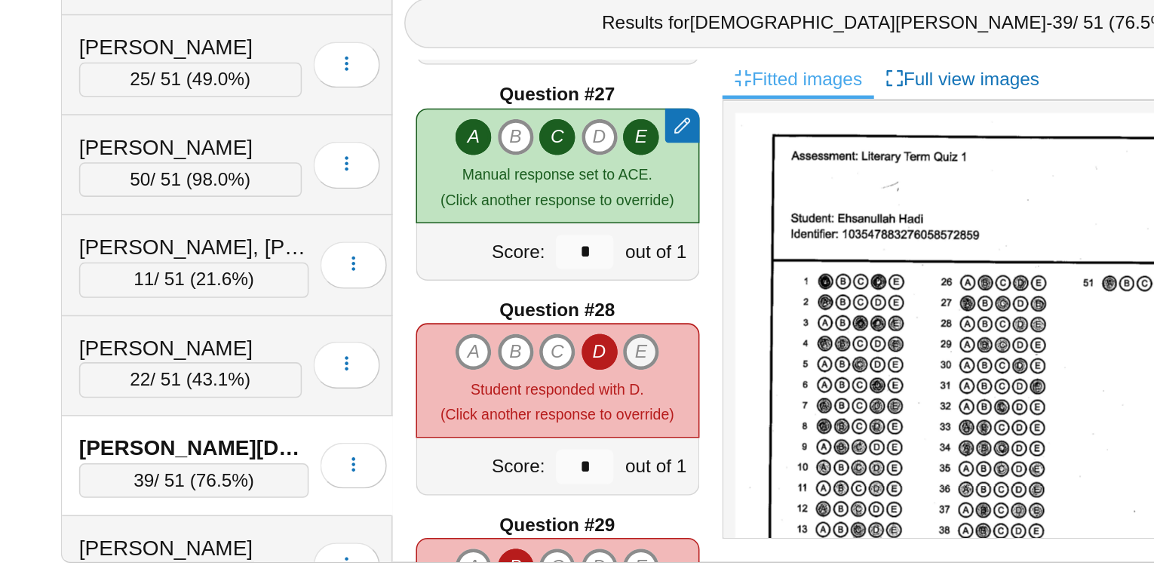
click at [623, 431] on icon "E" at bounding box center [618, 432] width 24 height 24
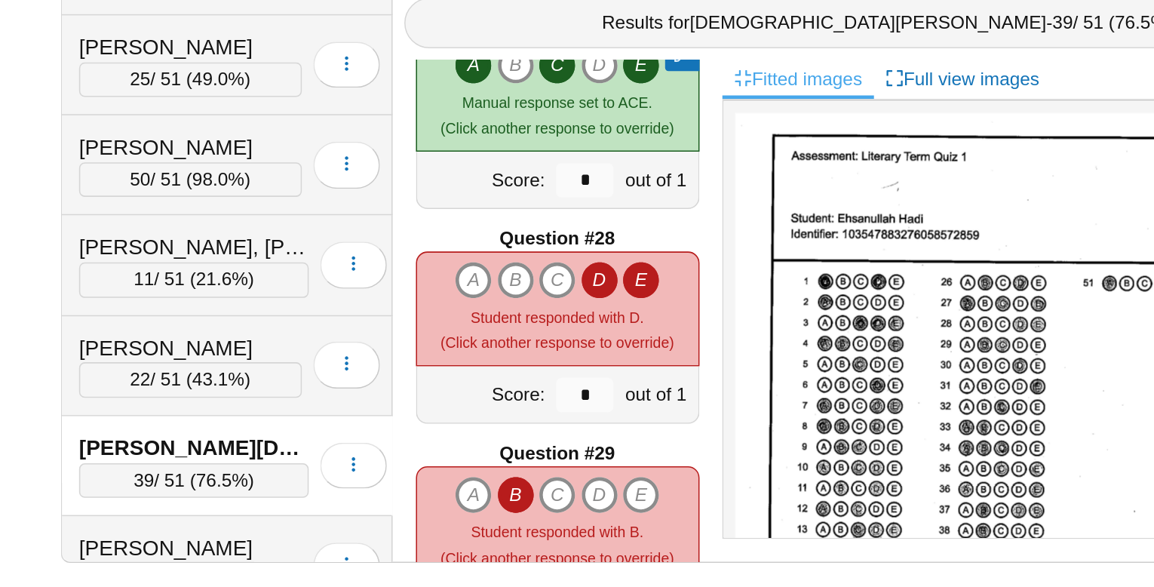
type input "*"
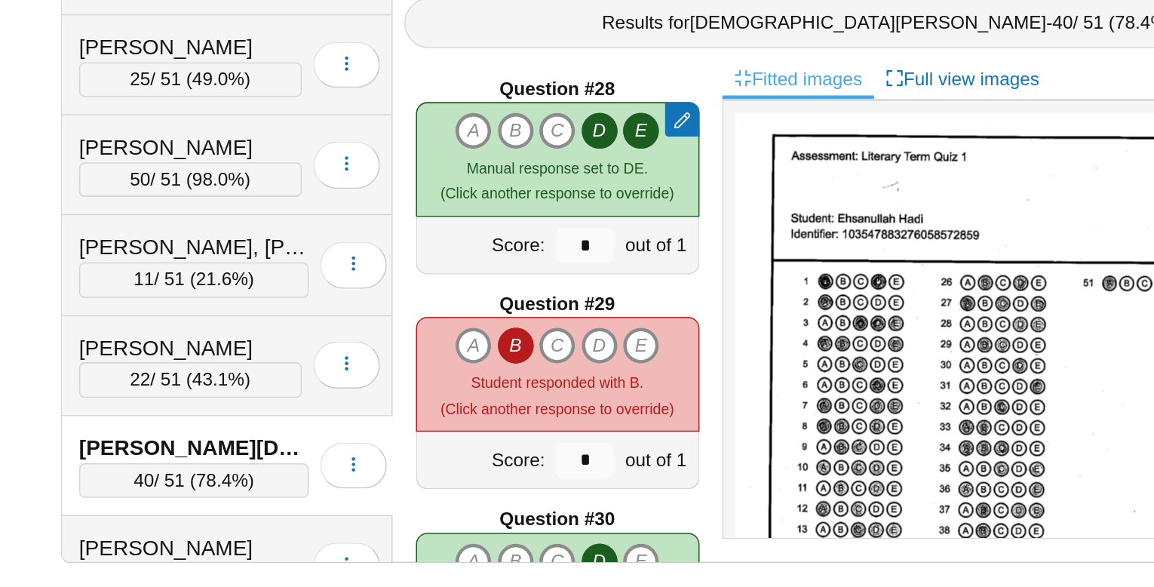
scroll to position [3820, 0]
click at [558, 434] on icon "C" at bounding box center [563, 429] width 24 height 24
type input "*"
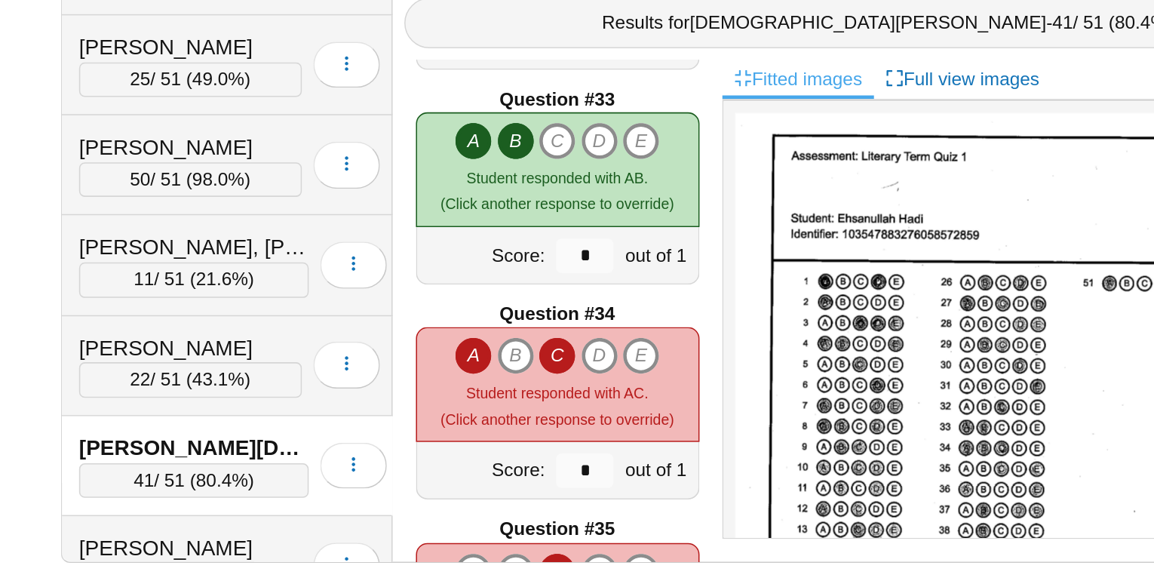
scroll to position [4521, 0]
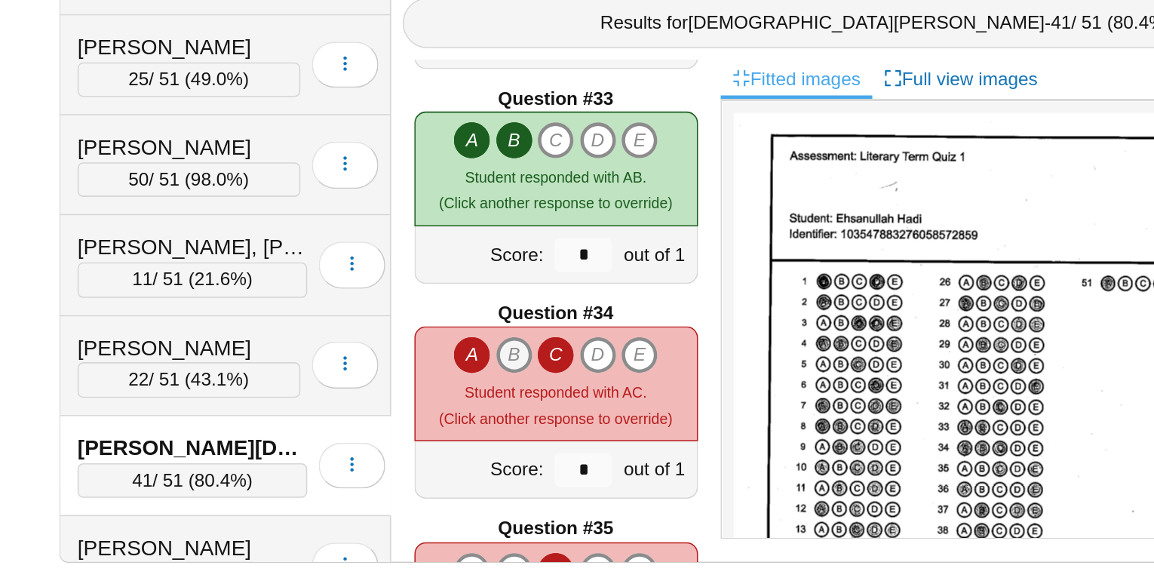
click at [537, 434] on icon "B" at bounding box center [535, 434] width 24 height 24
type input "*"
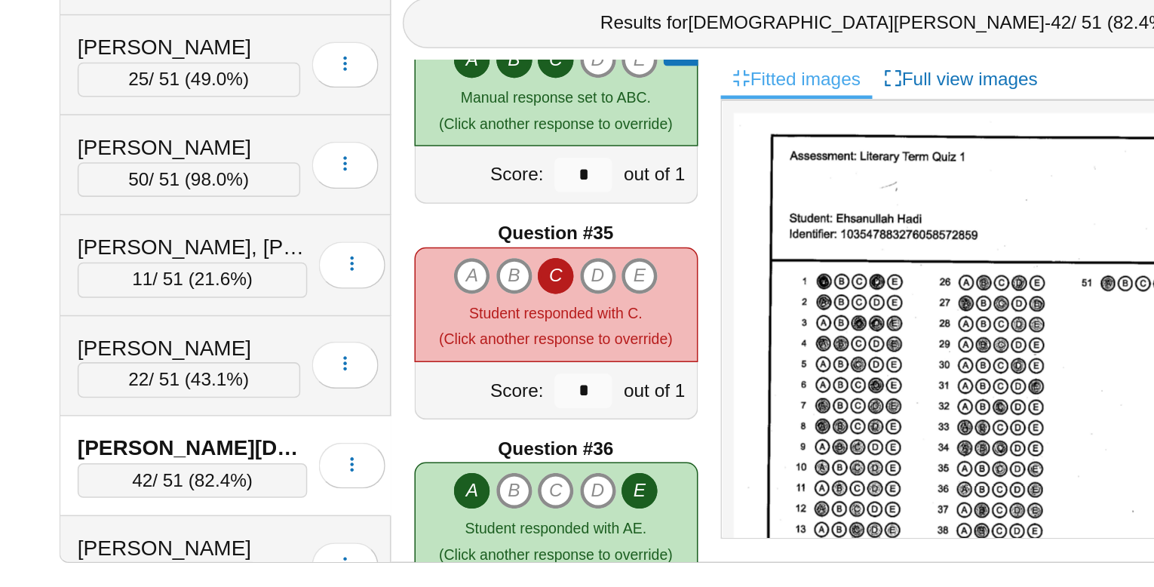
scroll to position [4717, 0]
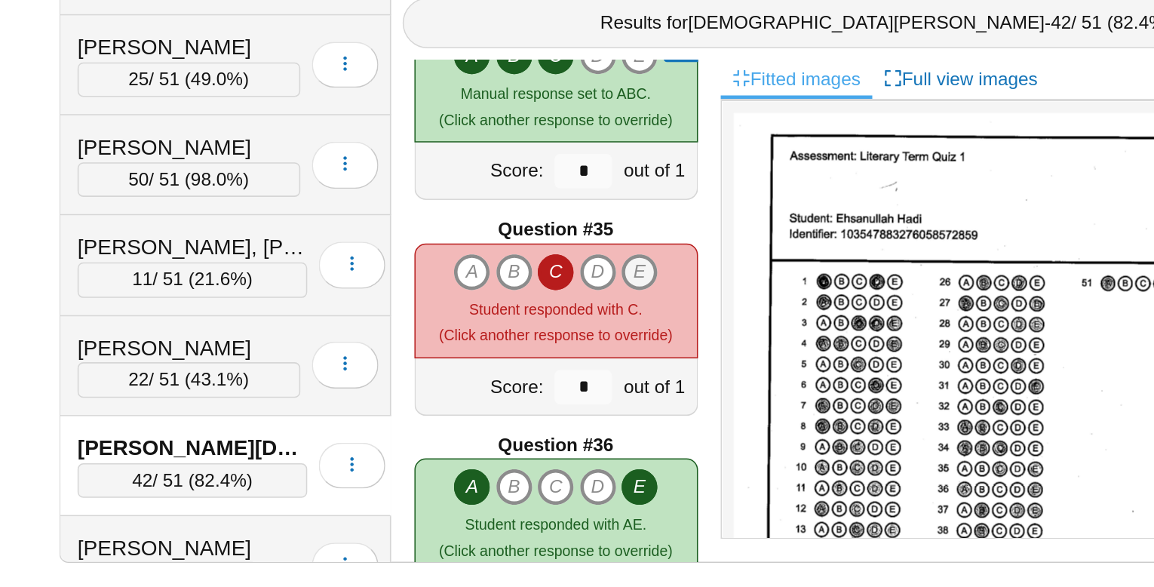
click at [618, 379] on icon "E" at bounding box center [618, 380] width 24 height 24
type input "*"
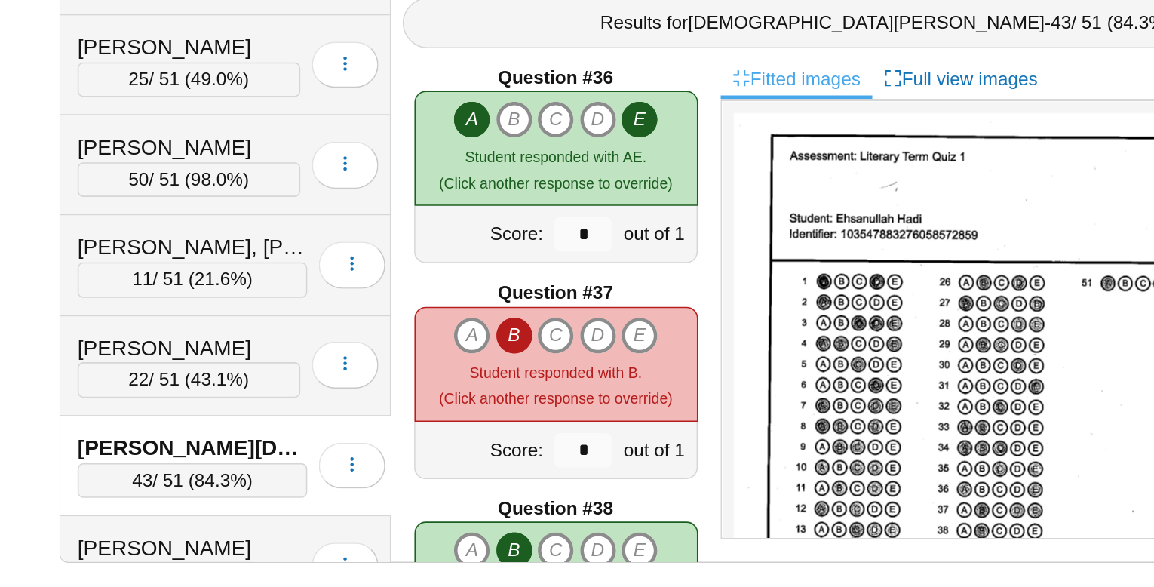
scroll to position [4961, 0]
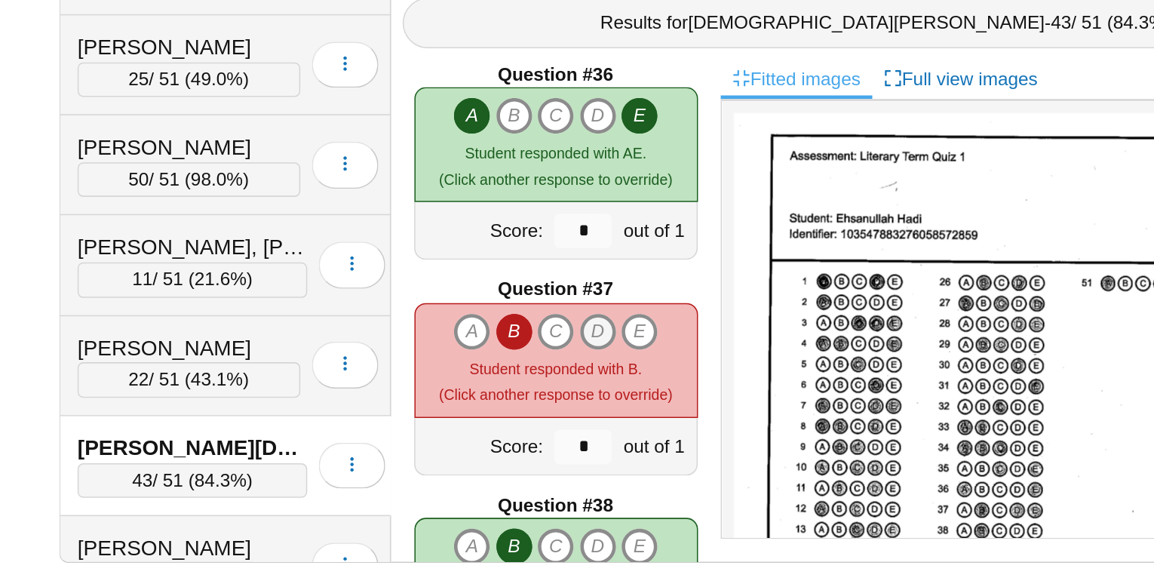
click at [588, 418] on icon "D" at bounding box center [591, 419] width 24 height 24
click at [615, 418] on icon "E" at bounding box center [618, 419] width 24 height 24
type input "*"
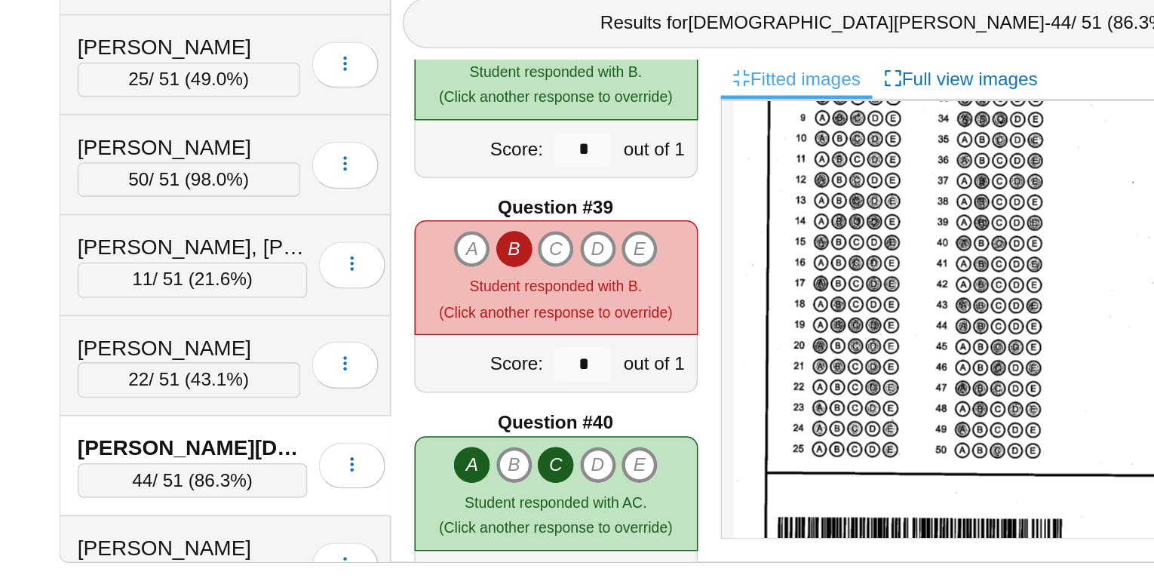
scroll to position [220, 0]
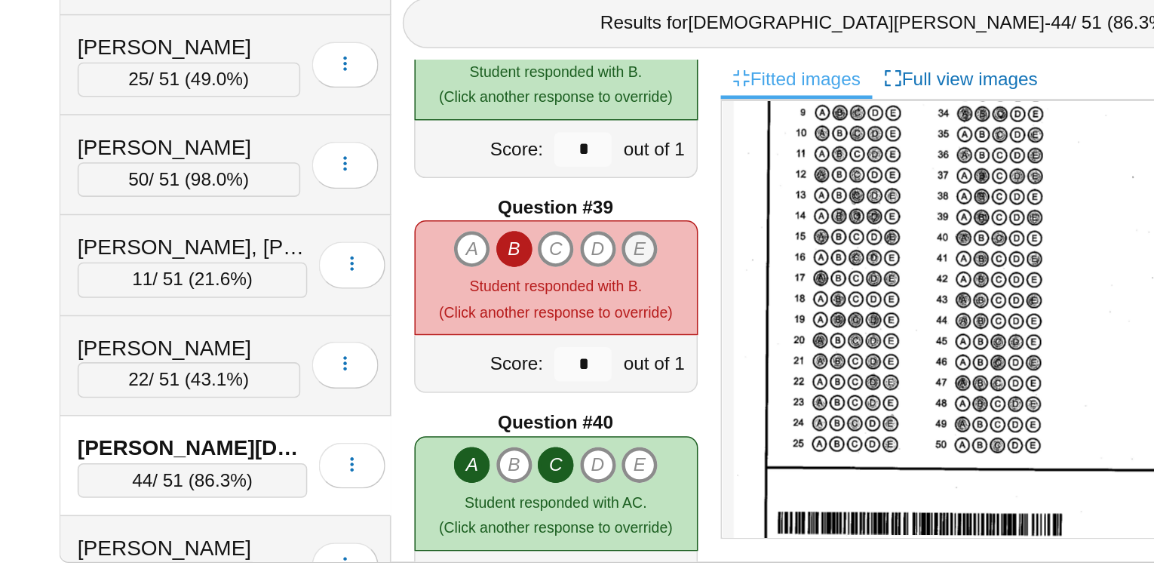
click at [619, 363] on icon "E" at bounding box center [618, 365] width 24 height 24
type input "*"
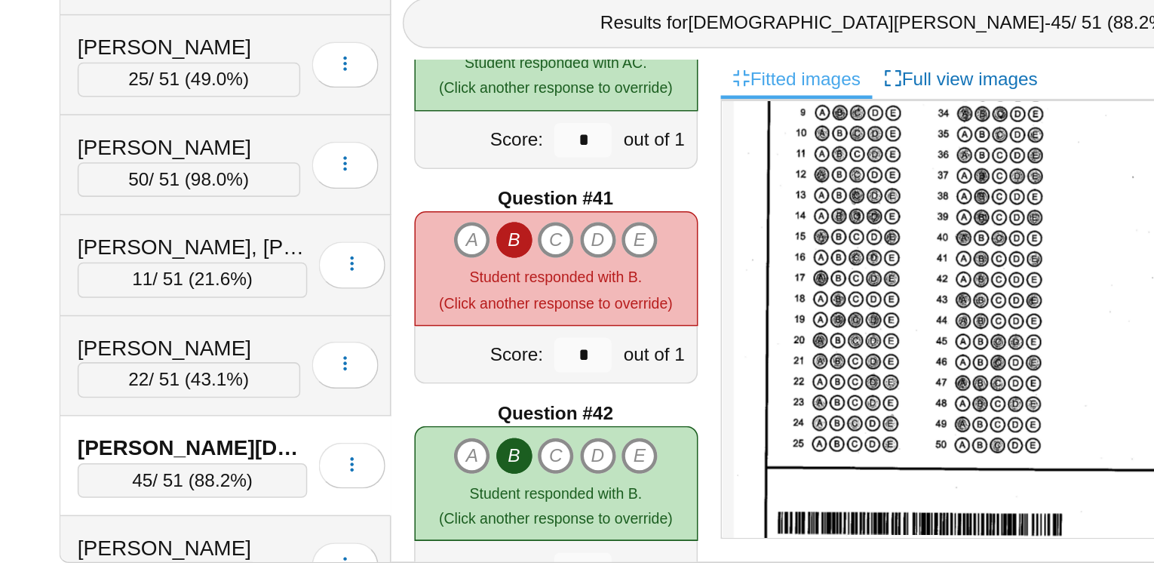
scroll to position [5595, 0]
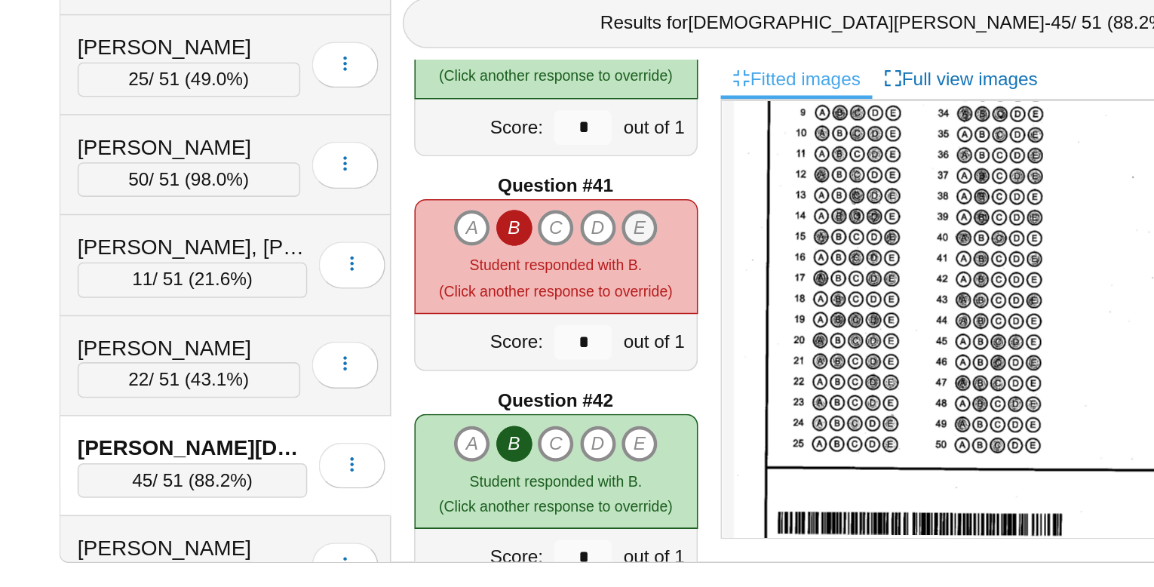
click at [619, 345] on icon "E" at bounding box center [618, 351] width 24 height 24
type input "*"
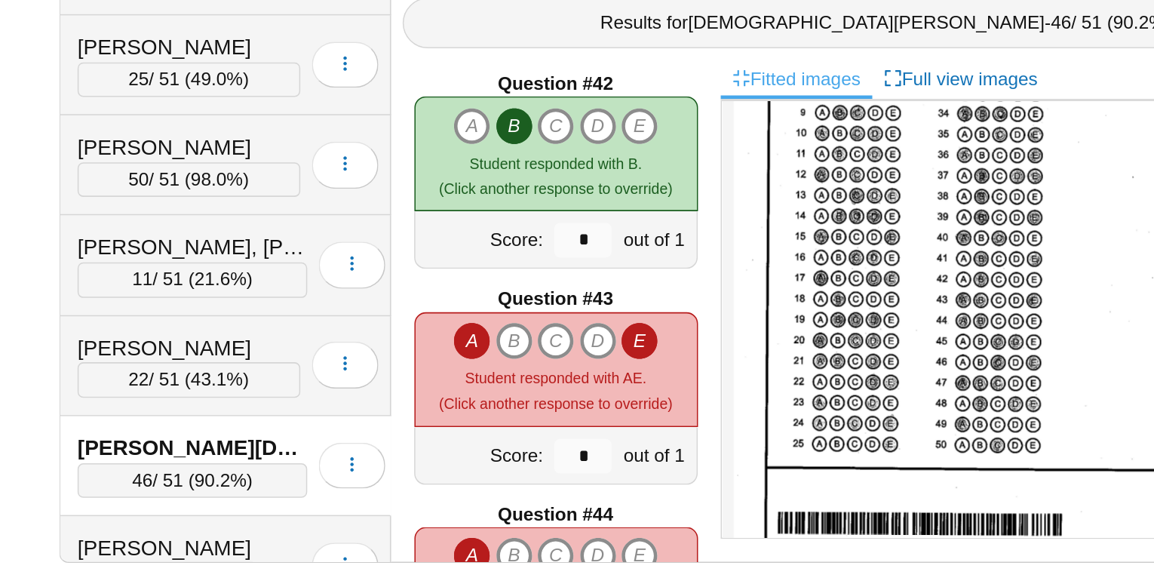
scroll to position [5810, 0]
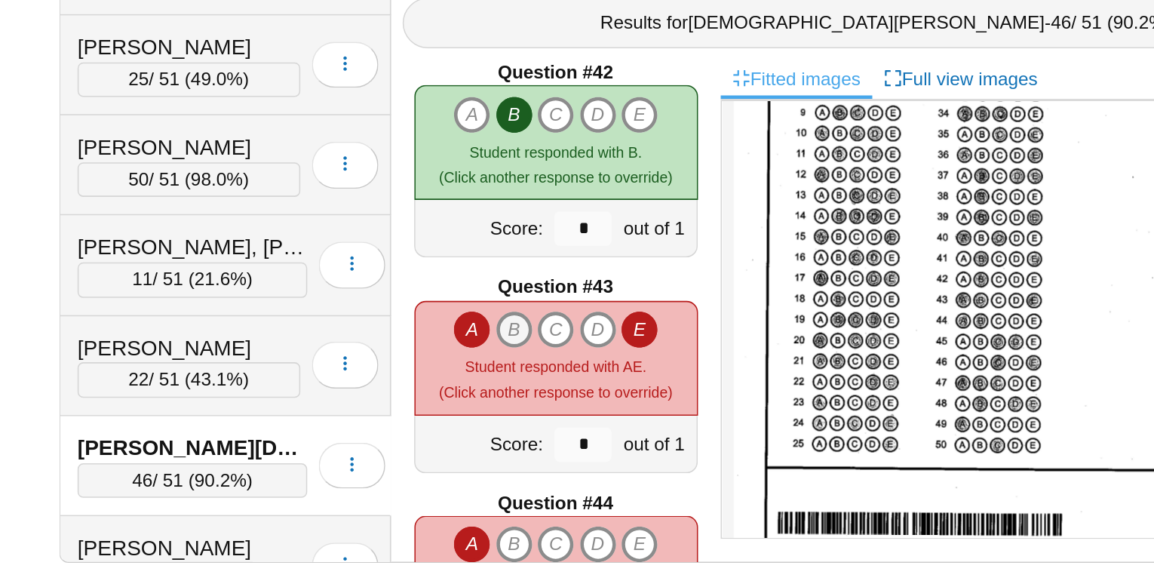
click at [544, 417] on icon "B" at bounding box center [535, 418] width 24 height 24
type input "*"
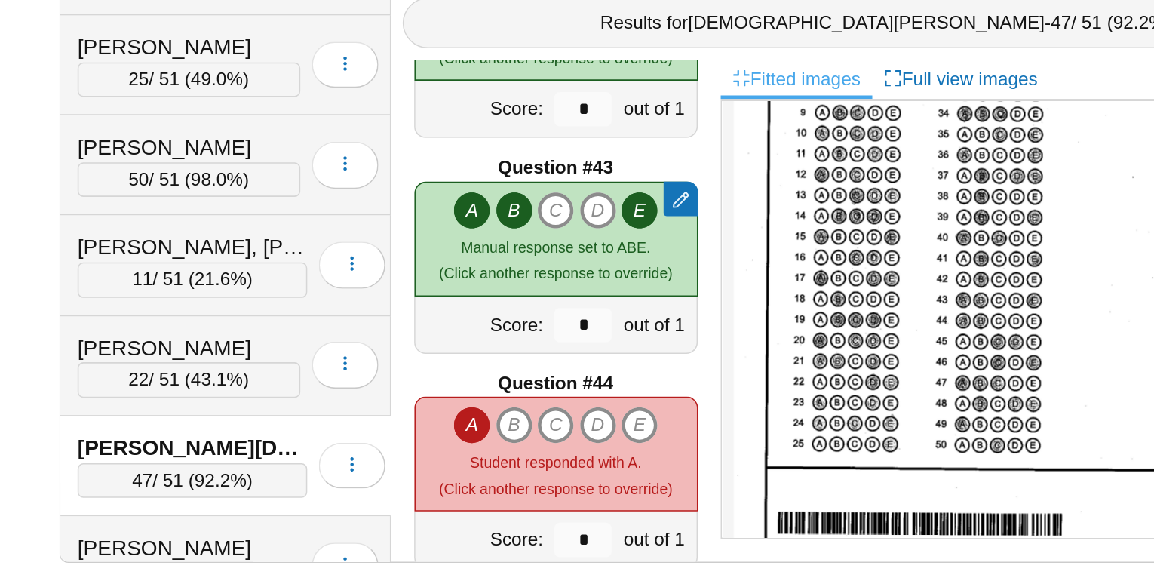
scroll to position [5890, 0]
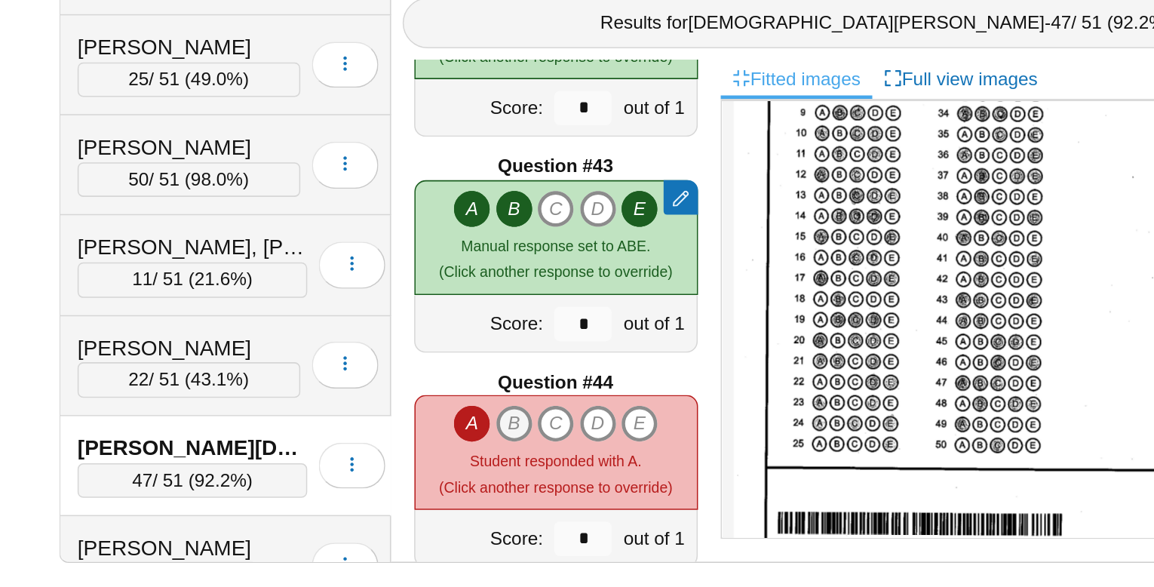
click at [537, 474] on icon "B" at bounding box center [535, 480] width 24 height 24
type input "*"
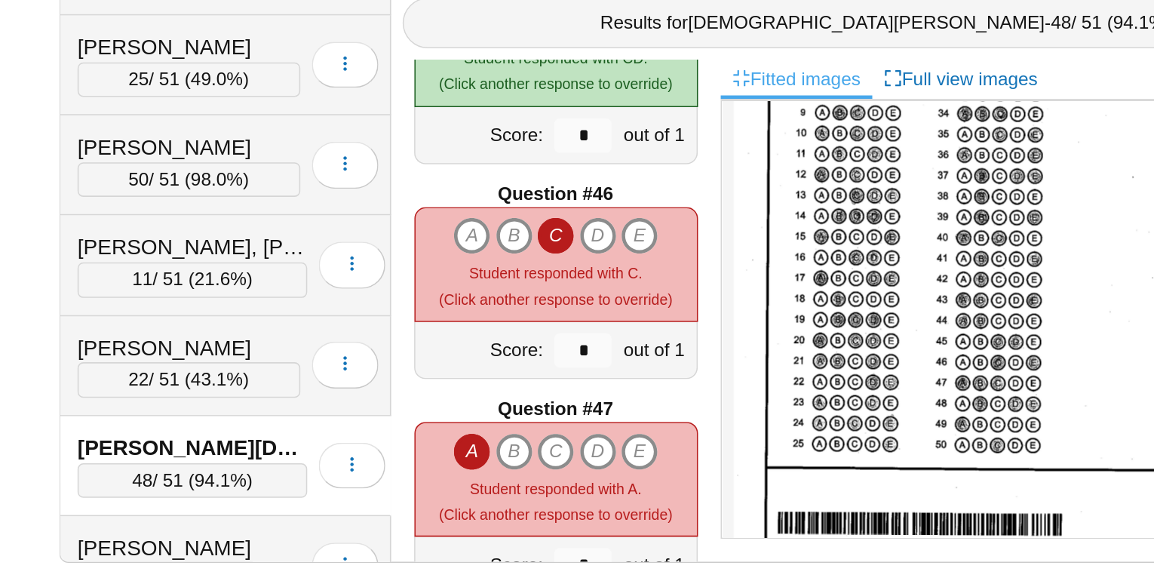
scroll to position [6308, 0]
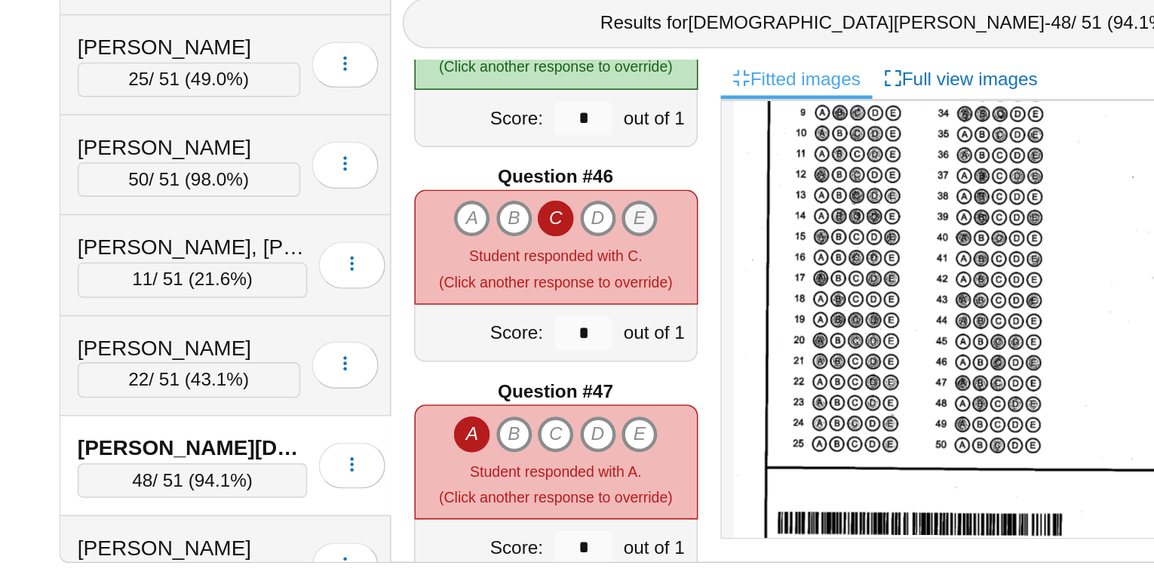
click at [616, 336] on icon "E" at bounding box center [618, 345] width 24 height 24
type input "*"
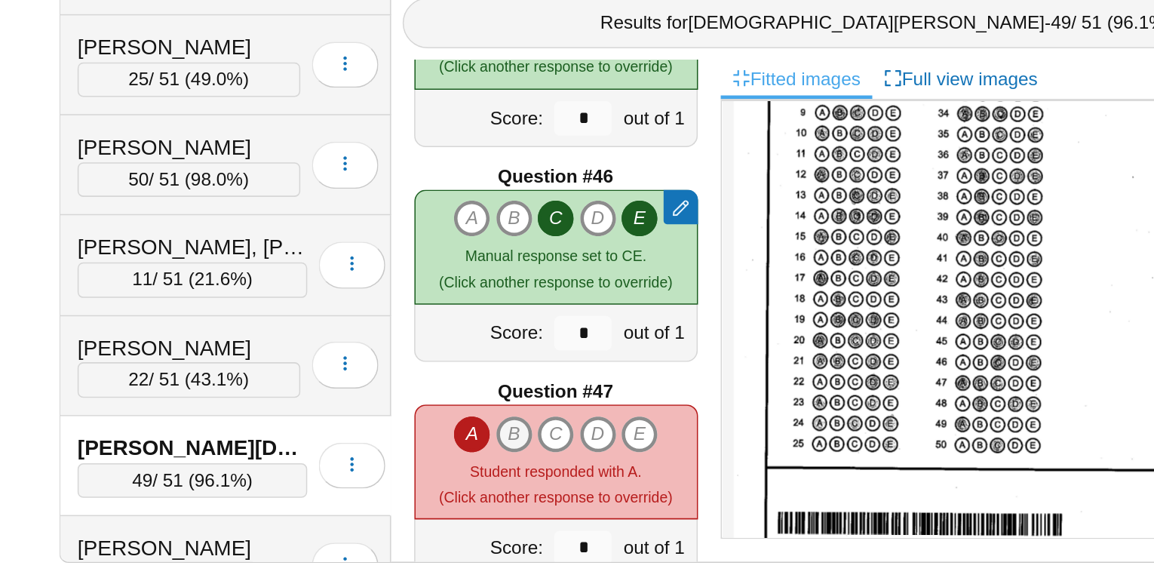
click at [538, 479] on icon "B" at bounding box center [535, 486] width 24 height 24
click at [563, 479] on icon "C" at bounding box center [563, 486] width 24 height 24
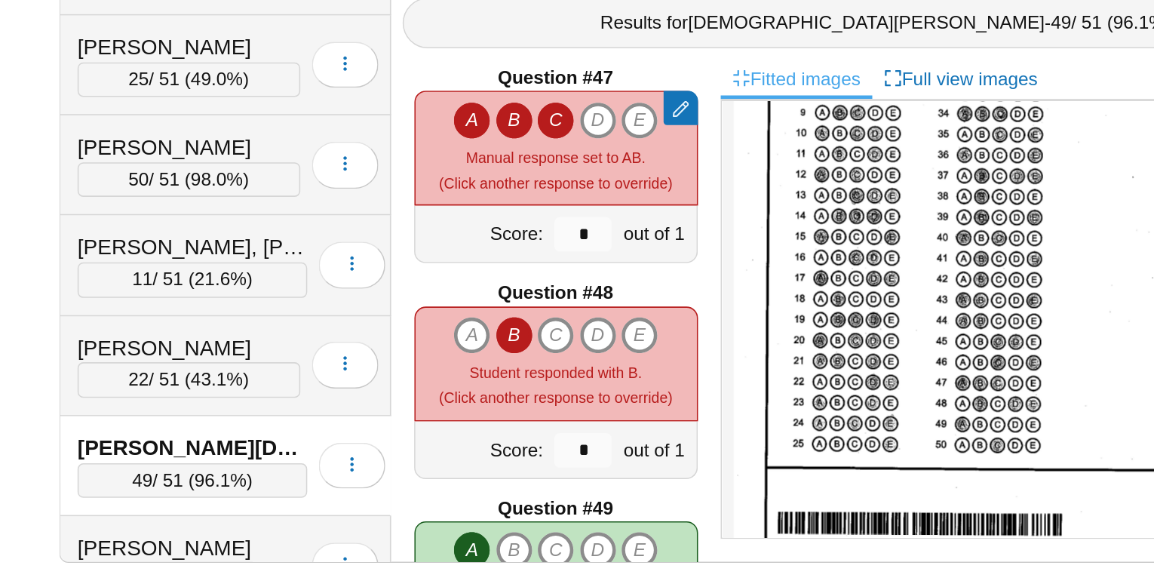
type input "*"
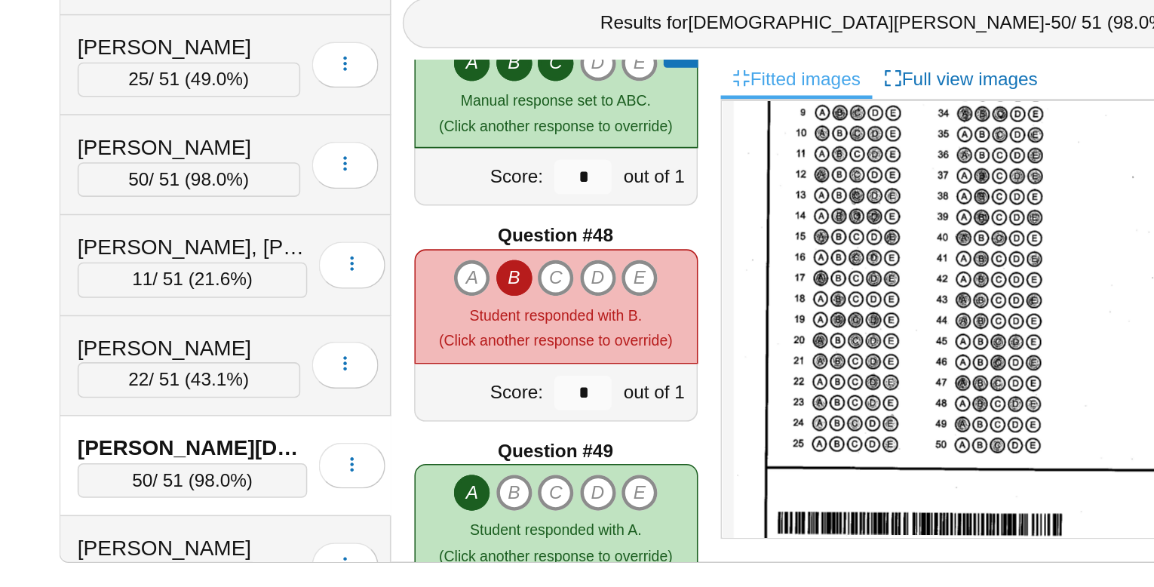
scroll to position [6580, 0]
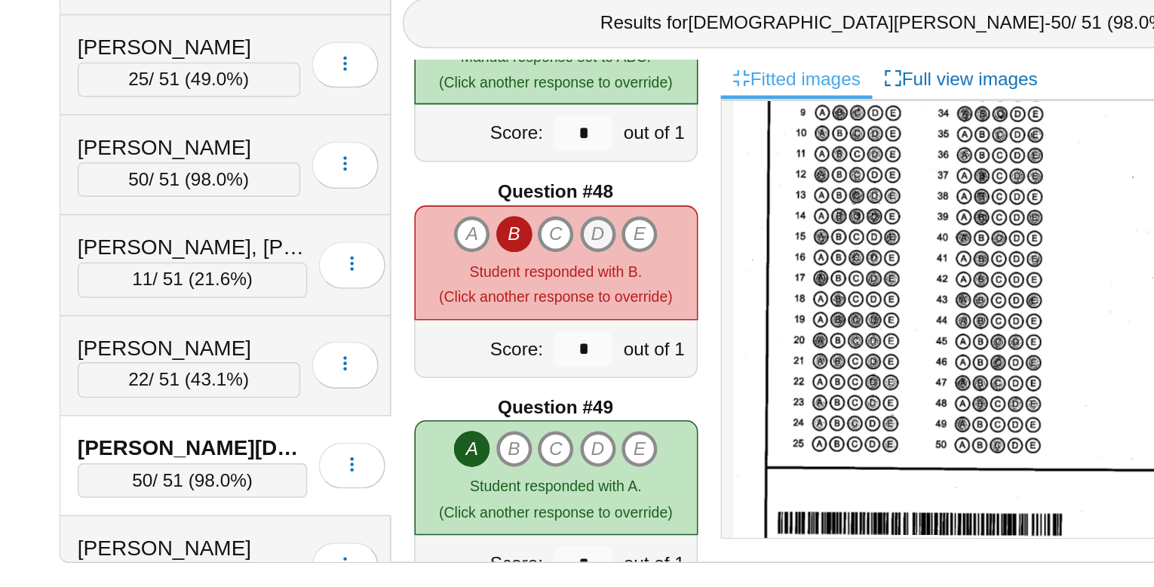
click at [596, 357] on icon "D" at bounding box center [591, 355] width 24 height 24
click at [614, 357] on icon "E" at bounding box center [618, 355] width 24 height 24
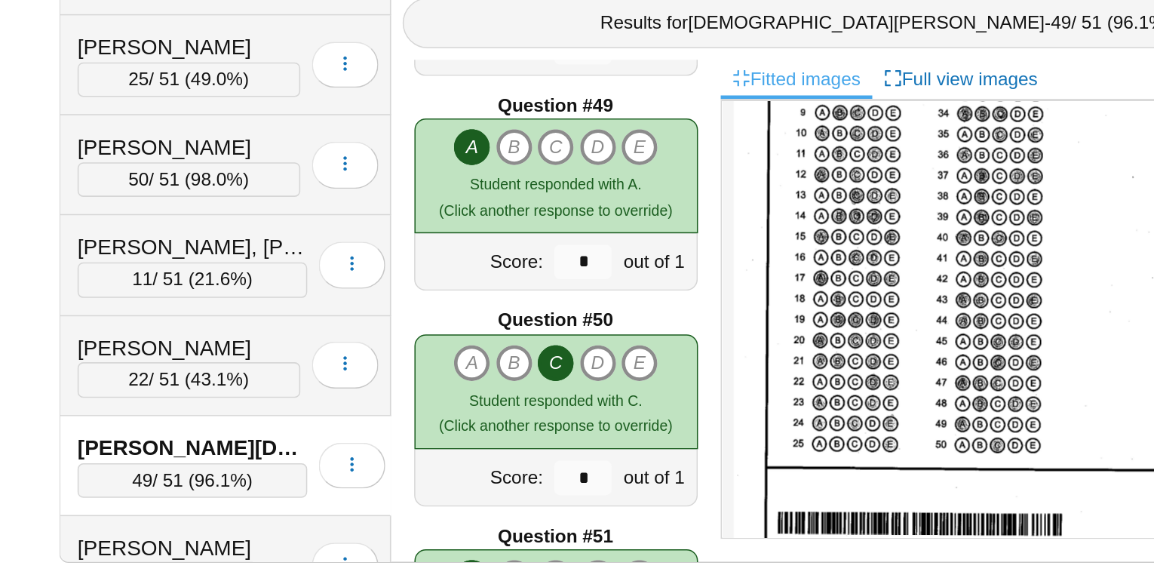
type input "*"
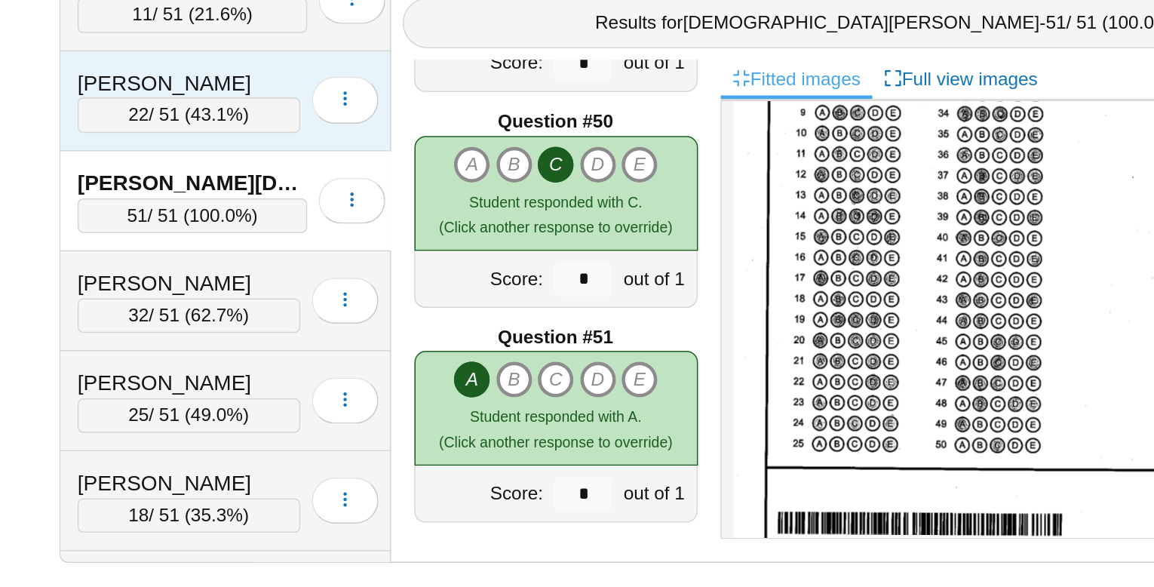
scroll to position [355, 0]
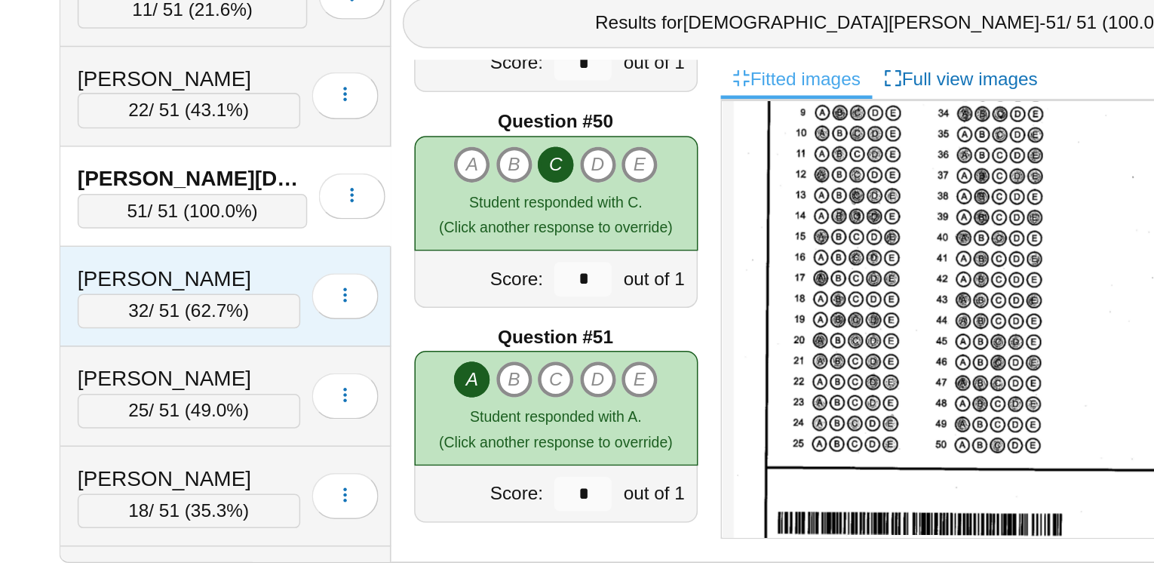
click at [330, 379] on div "[PERSON_NAME]" at bounding box center [322, 385] width 146 height 20
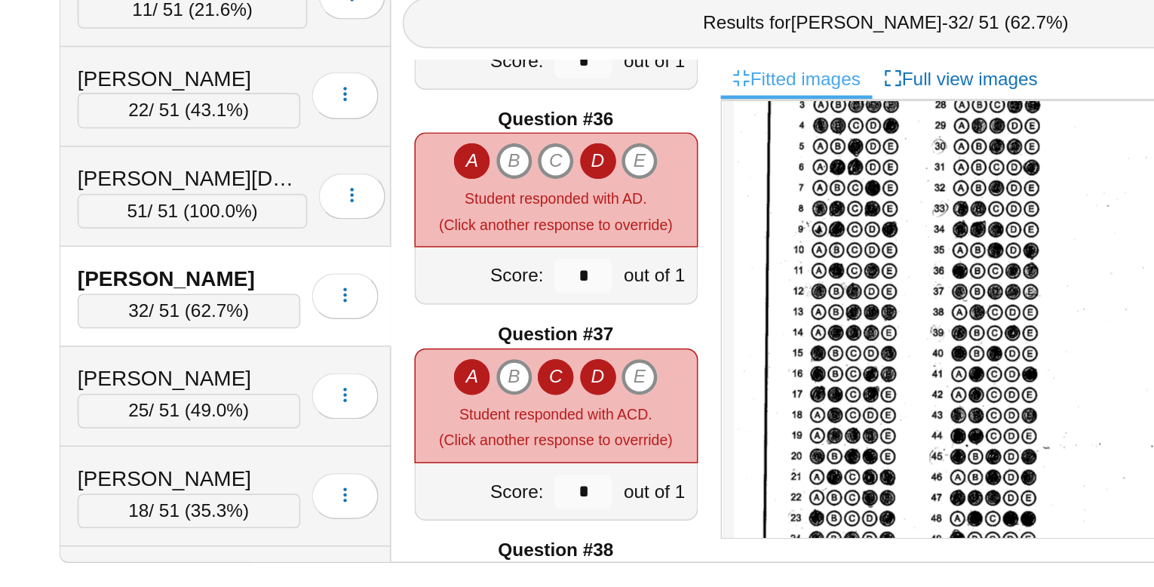
scroll to position [4922, 0]
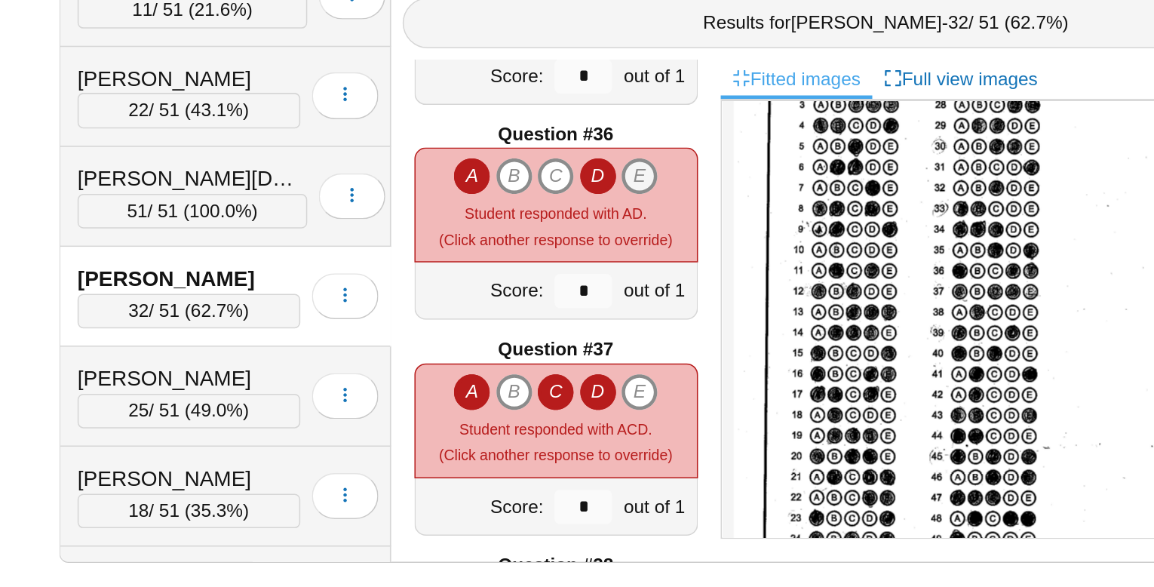
click at [622, 325] on icon "E" at bounding box center [618, 317] width 24 height 24
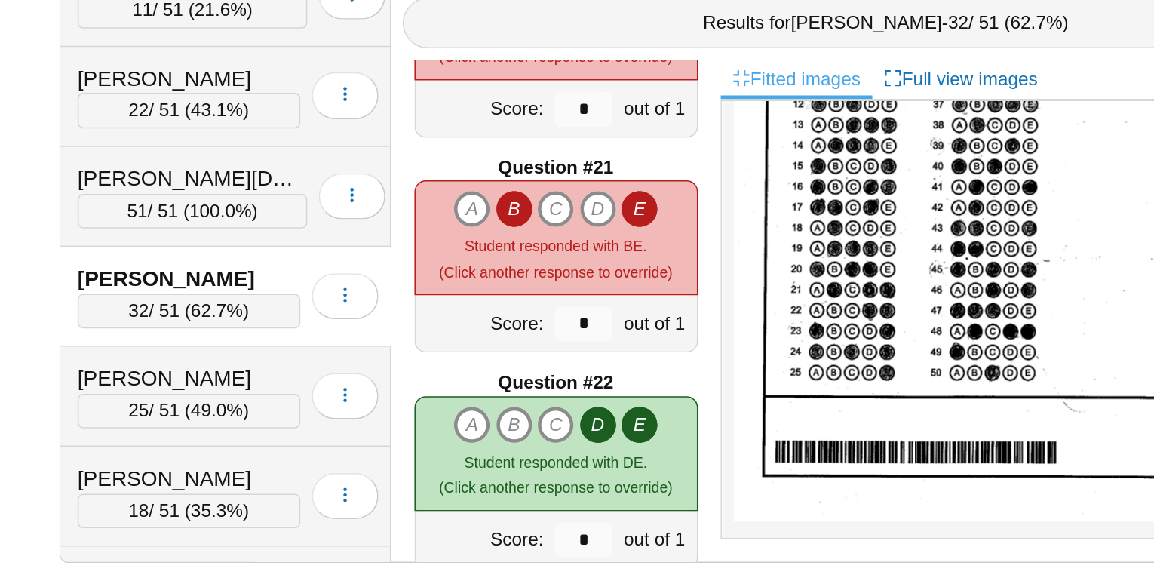
scroll to position [2774, 0]
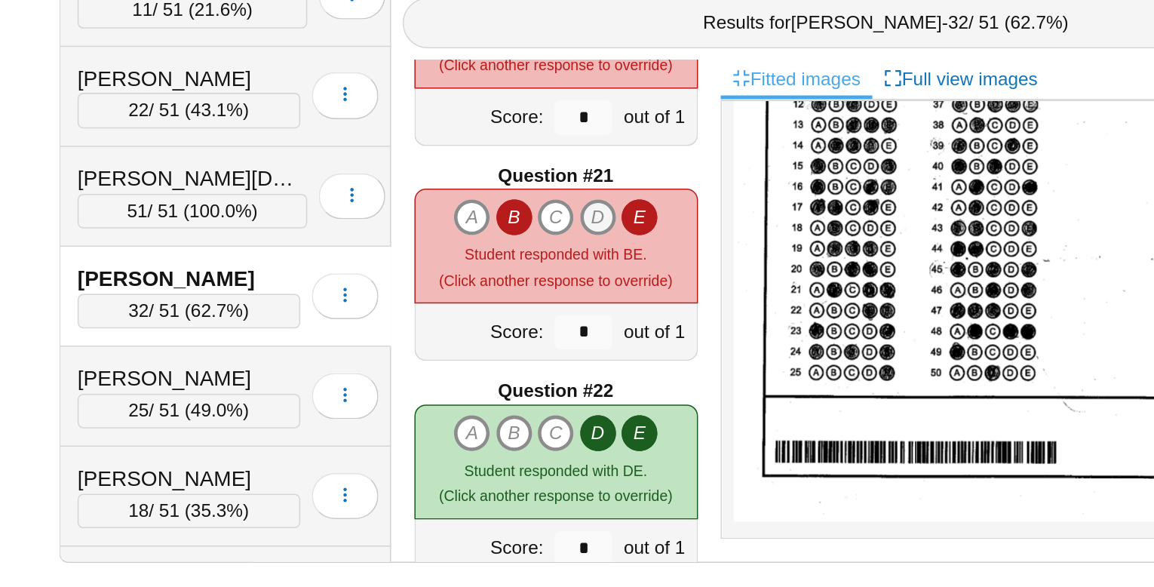
click at [594, 339] on icon "D" at bounding box center [591, 344] width 24 height 24
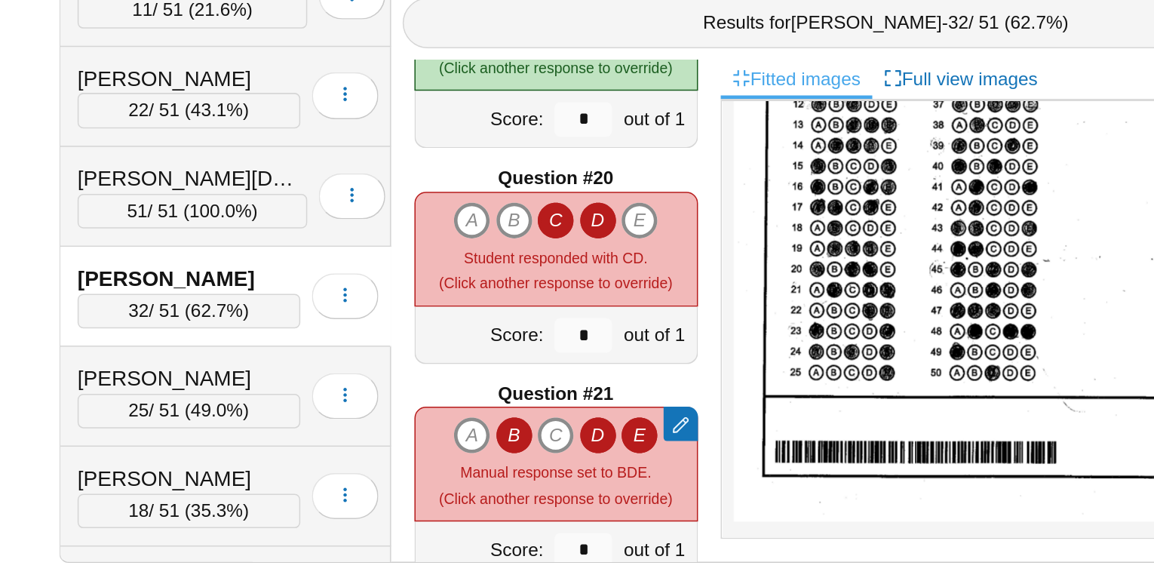
scroll to position [2632, 0]
click at [505, 345] on icon "A" at bounding box center [508, 345] width 24 height 24
type input "*"
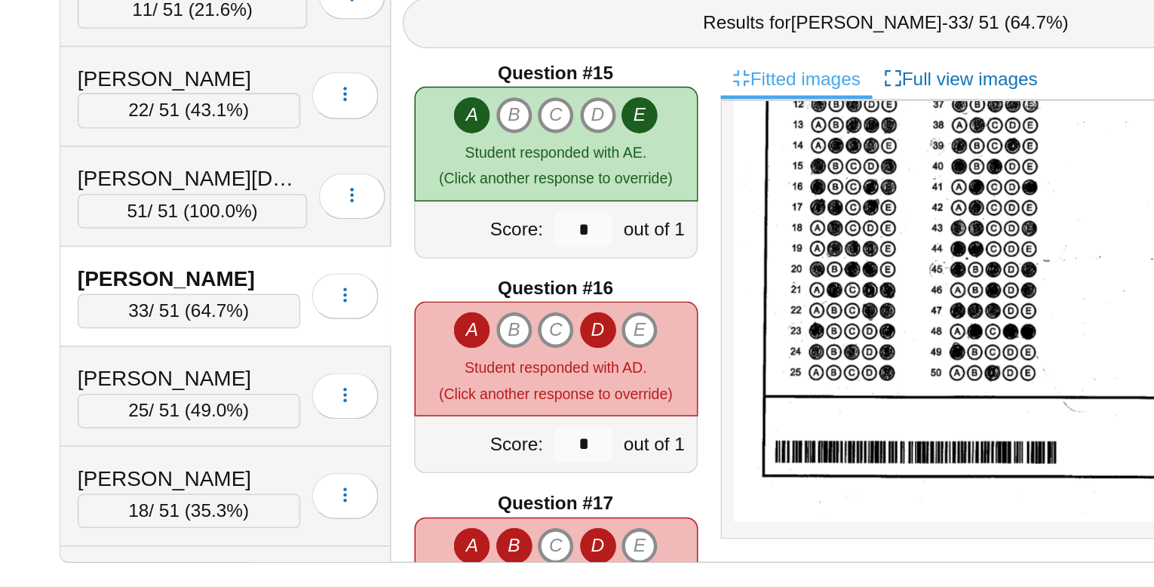
scroll to position [1978, 0]
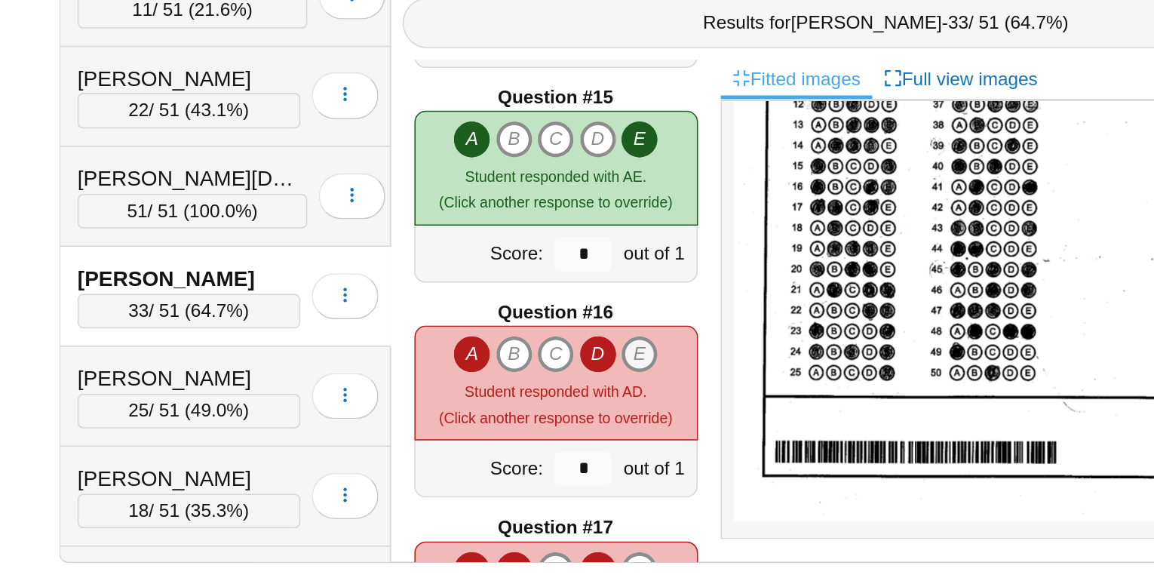
click at [620, 430] on icon "E" at bounding box center [618, 434] width 24 height 24
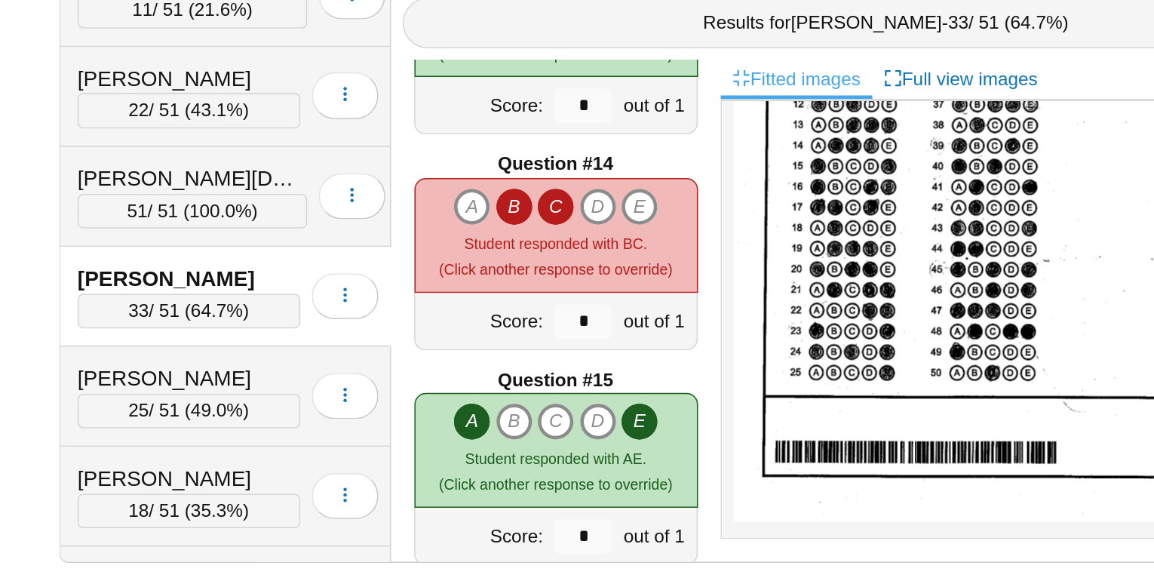
scroll to position [1798, 0]
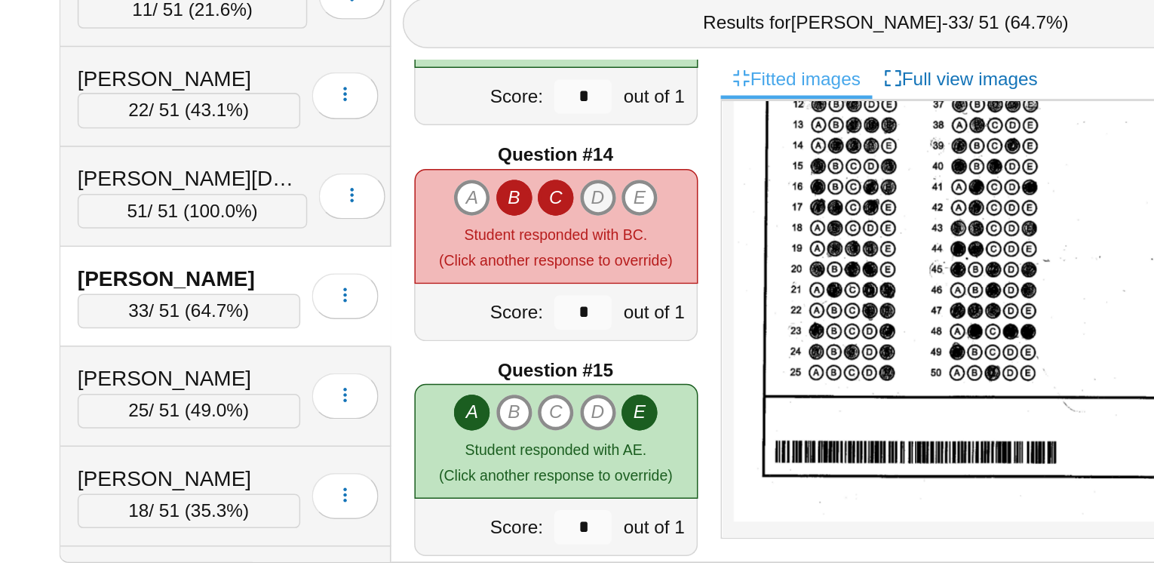
click at [590, 332] on icon "D" at bounding box center [591, 331] width 24 height 24
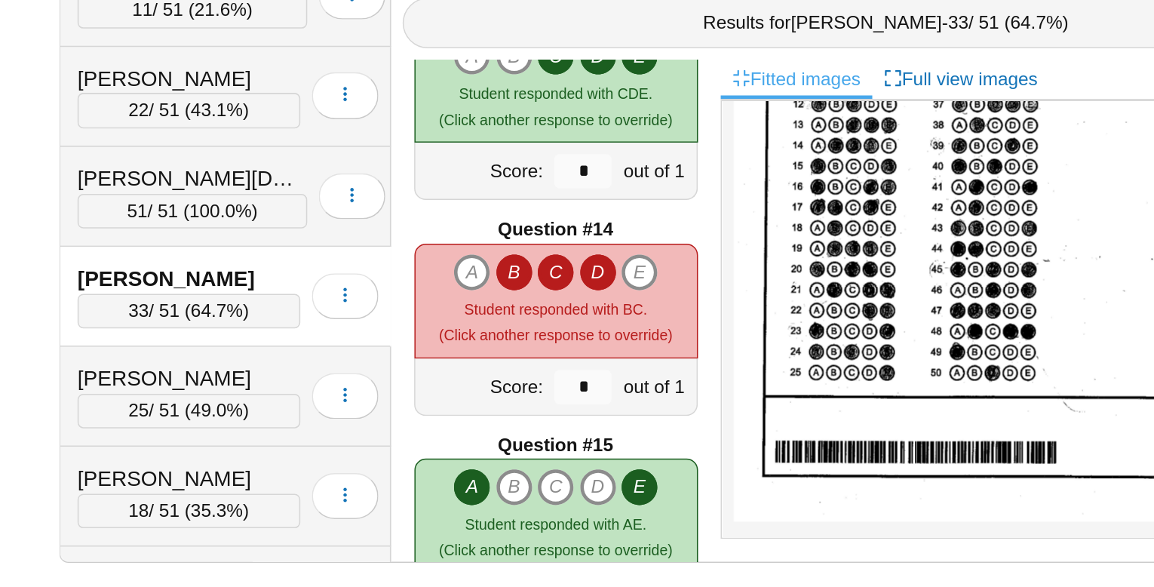
type input "*"
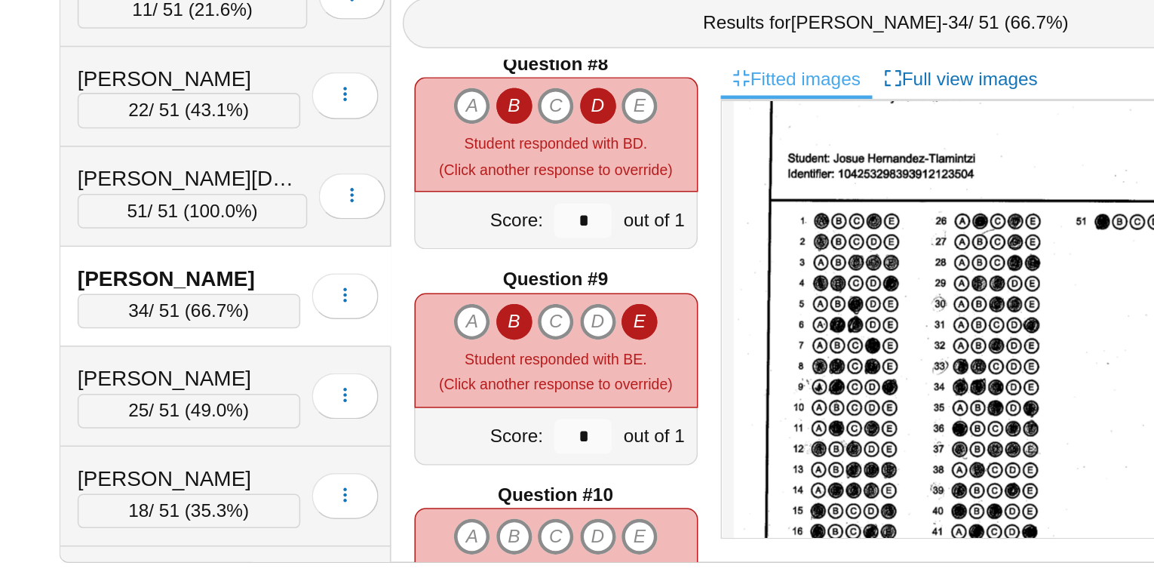
scroll to position [1005, 0]
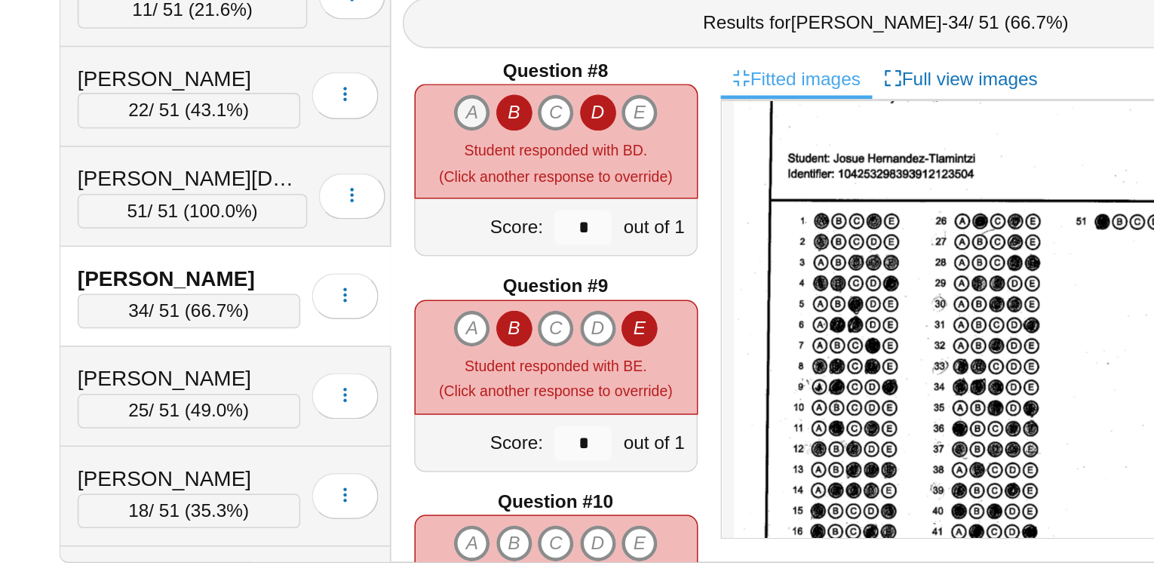
click at [511, 281] on icon "A" at bounding box center [508, 275] width 24 height 24
type input "*"
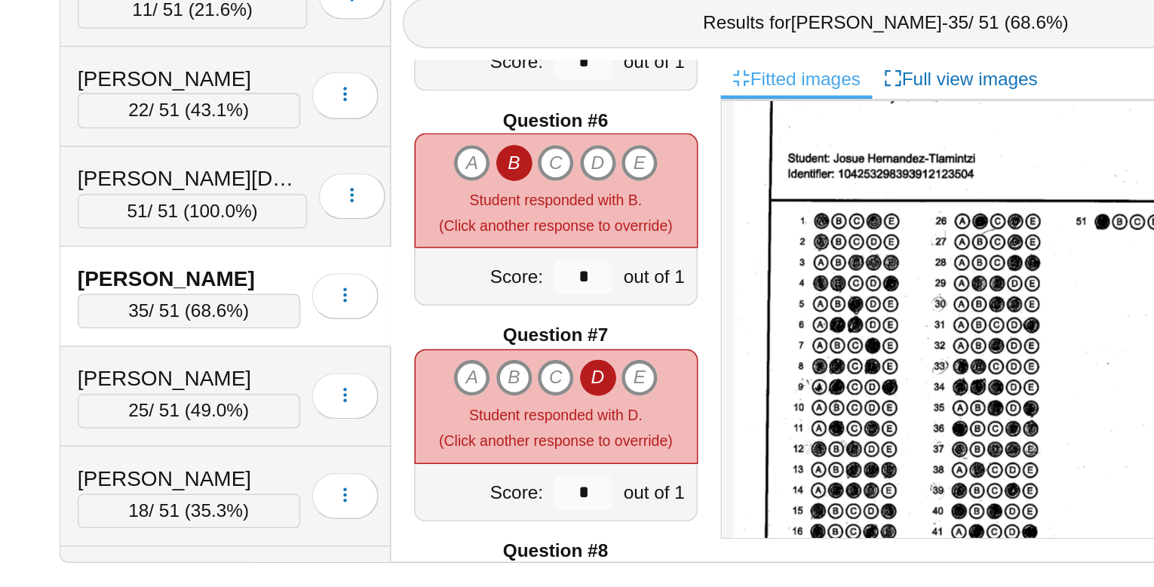
scroll to position [650, 0]
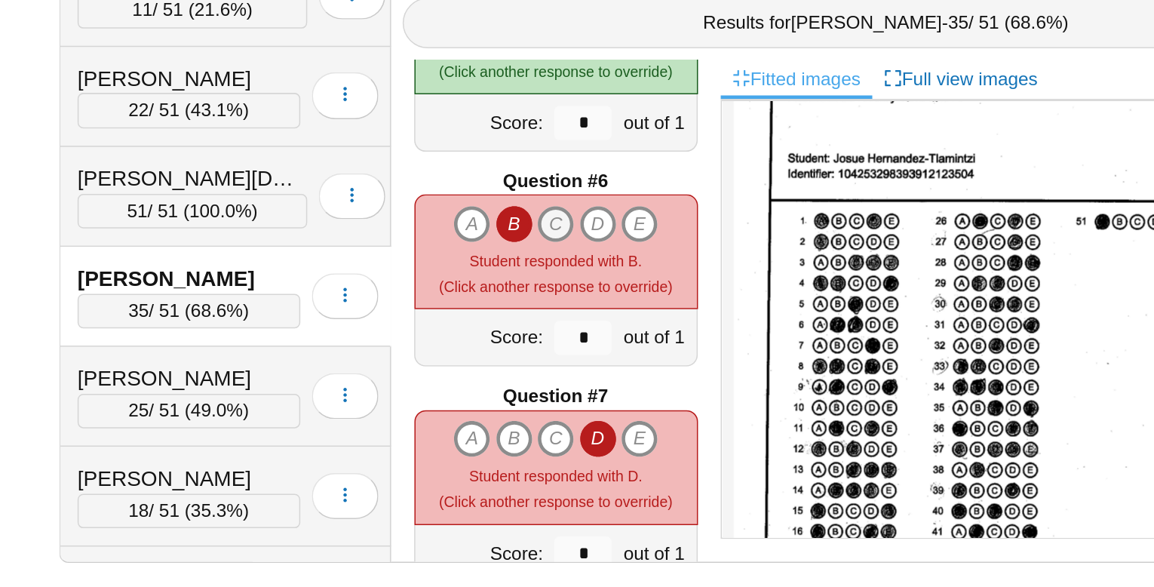
click at [566, 349] on icon "C" at bounding box center [563, 348] width 24 height 24
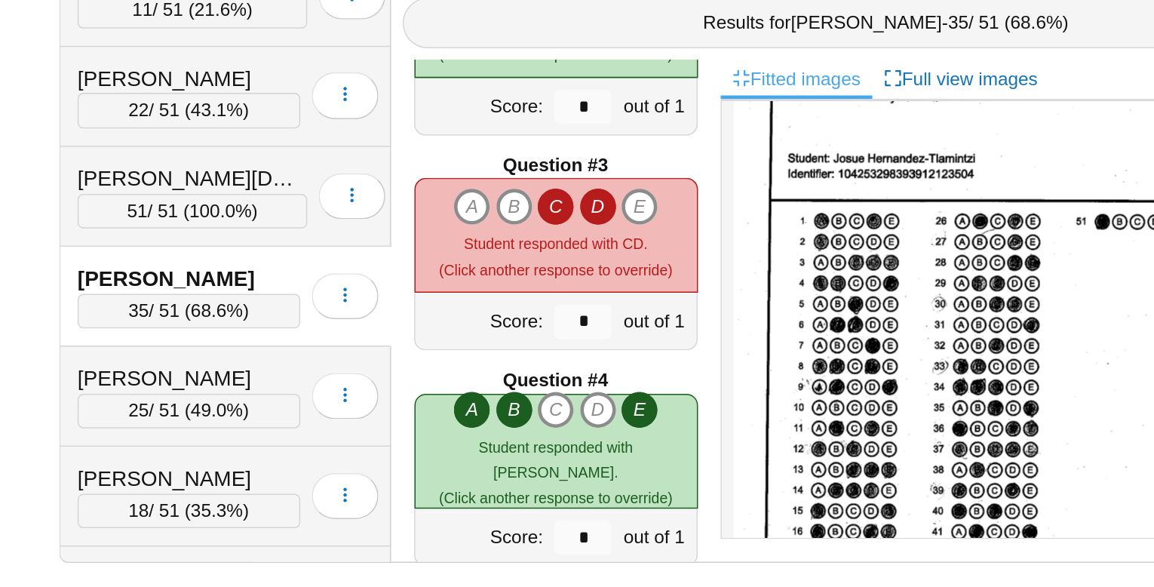
scroll to position [234, 0]
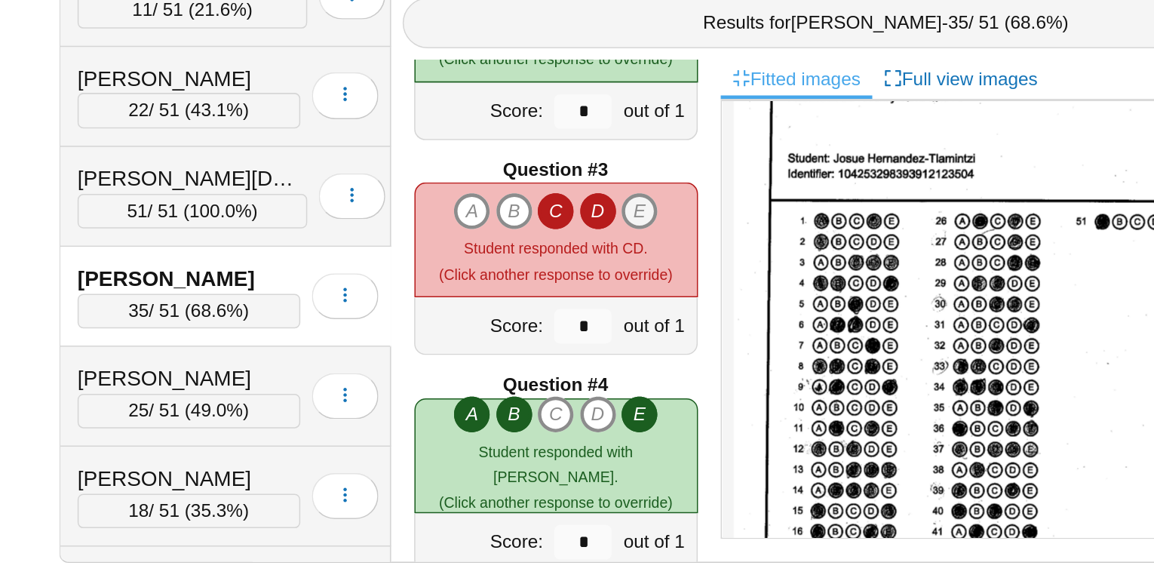
click at [619, 339] on icon "E" at bounding box center [618, 340] width 24 height 24
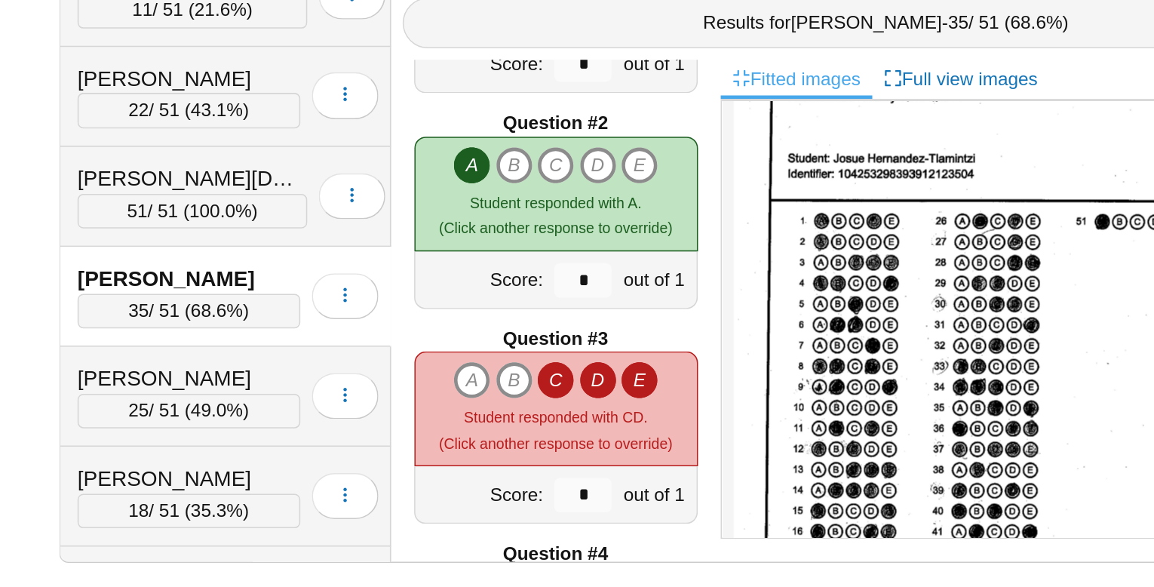
type input "*"
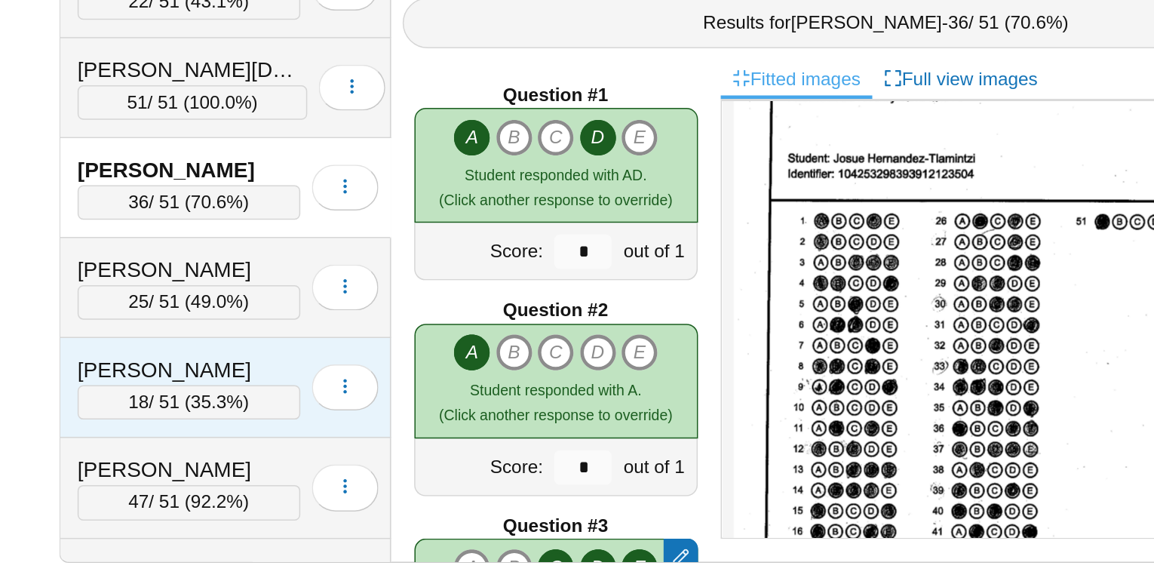
scroll to position [422, 0]
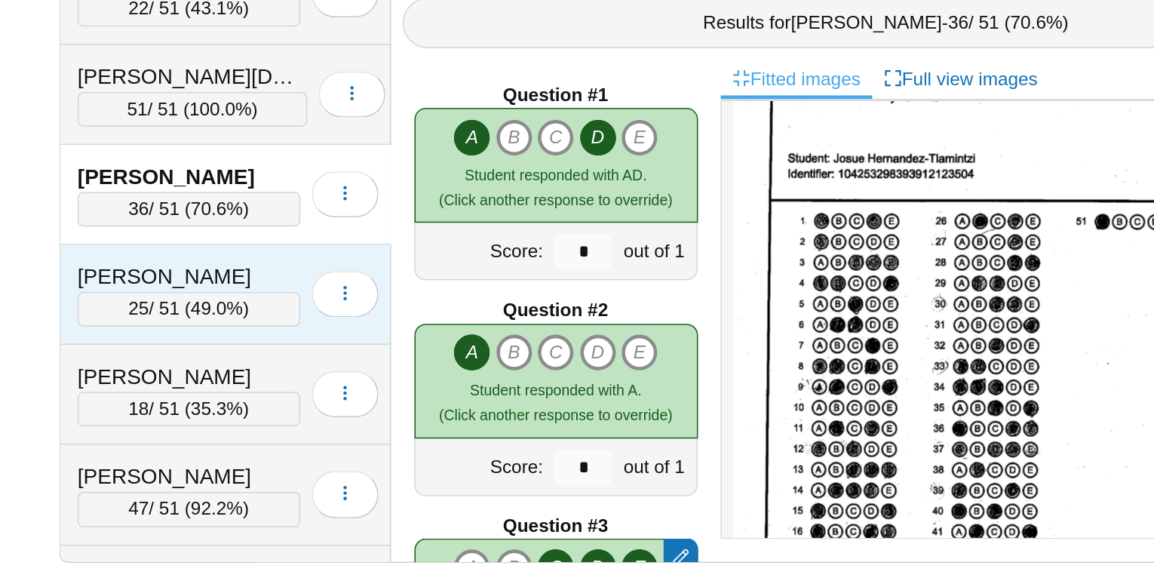
click at [318, 373] on div "[PERSON_NAME]" at bounding box center [322, 383] width 146 height 20
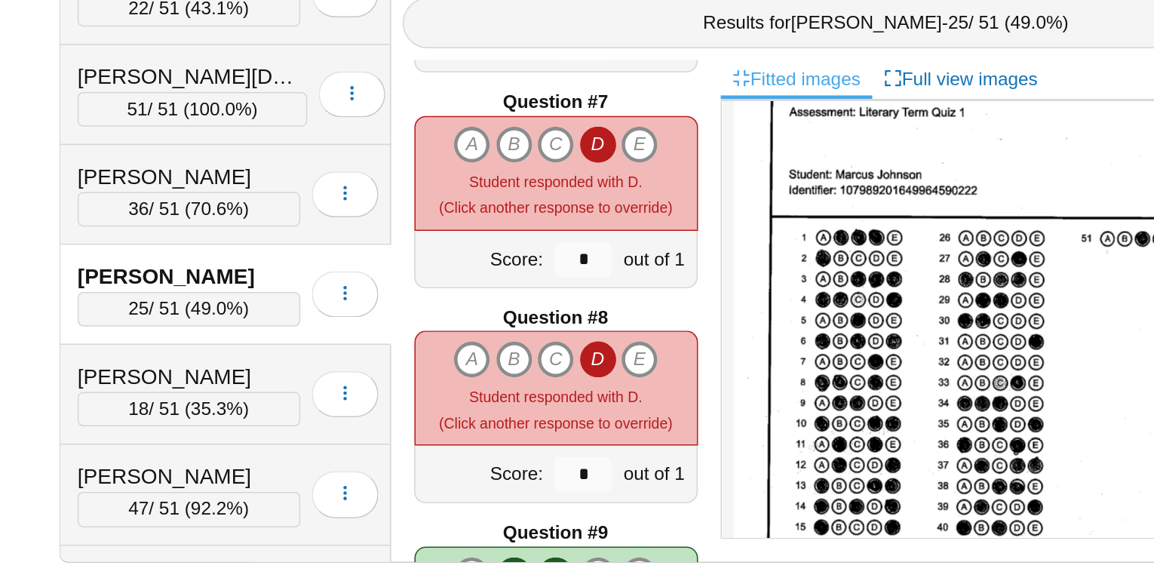
scroll to position [843, 0]
click at [511, 434] on icon "A" at bounding box center [508, 437] width 24 height 24
click at [537, 434] on icon "B" at bounding box center [535, 437] width 24 height 24
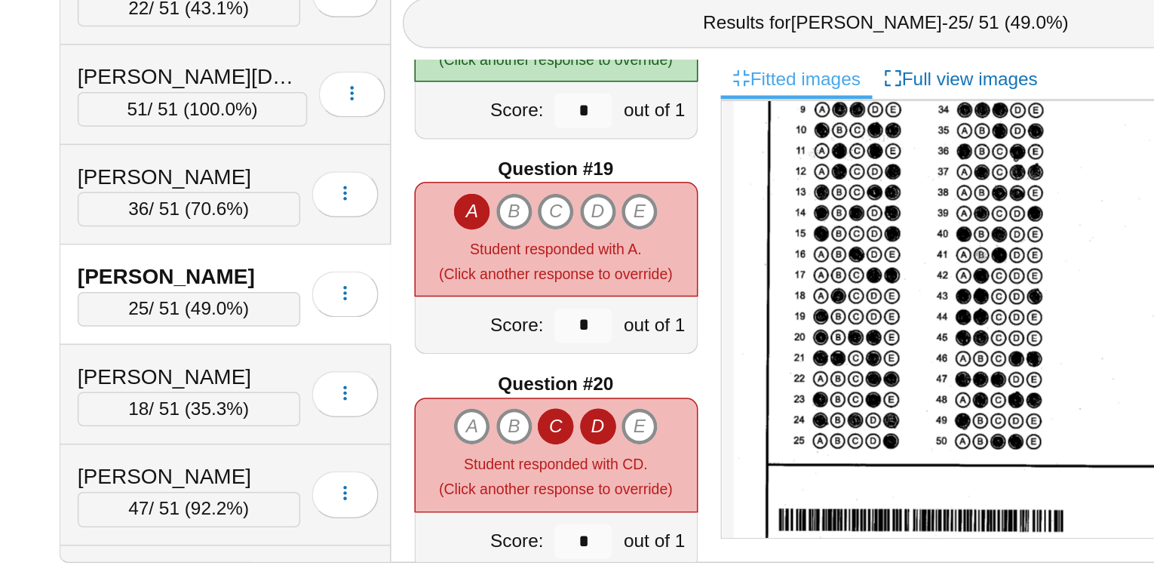
scroll to position [2507, 0]
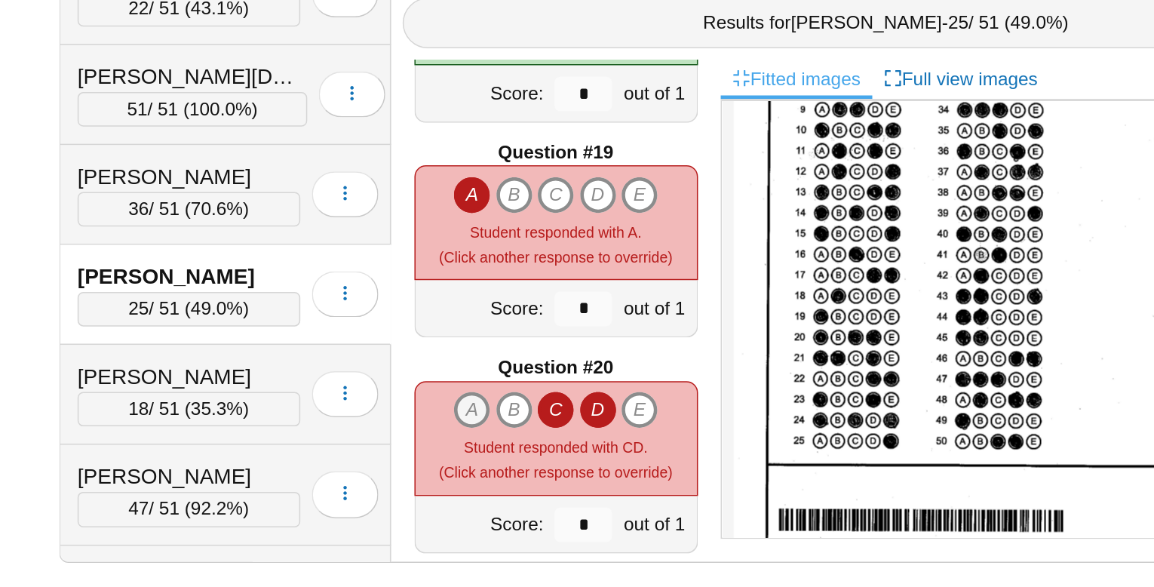
click at [512, 474] on icon "A" at bounding box center [508, 471] width 24 height 24
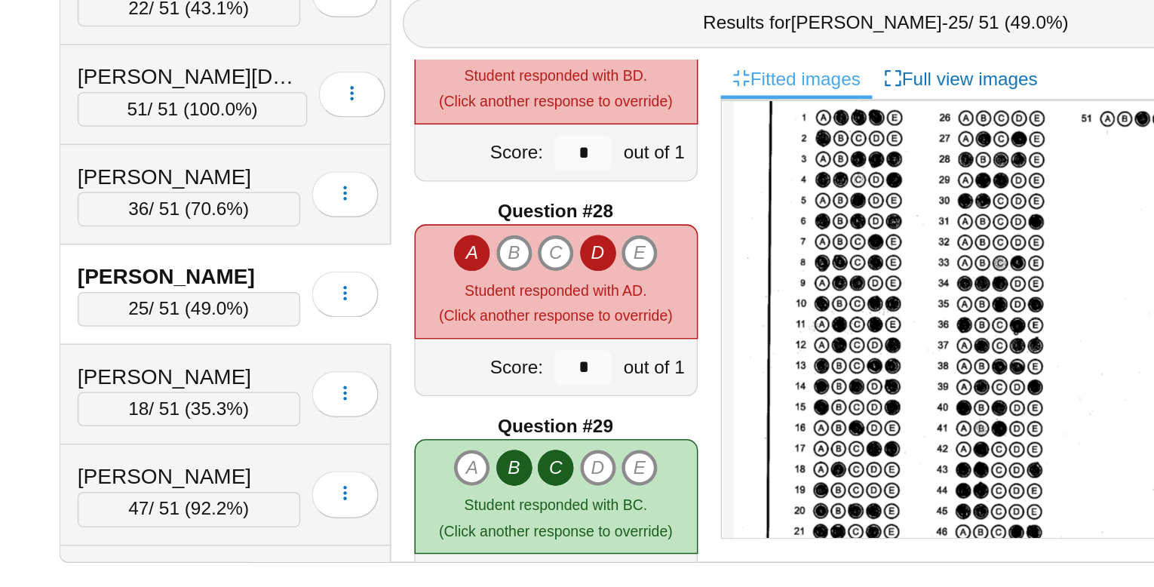
scroll to position [3741, 0]
click at [562, 367] on icon "C" at bounding box center [563, 367] width 24 height 24
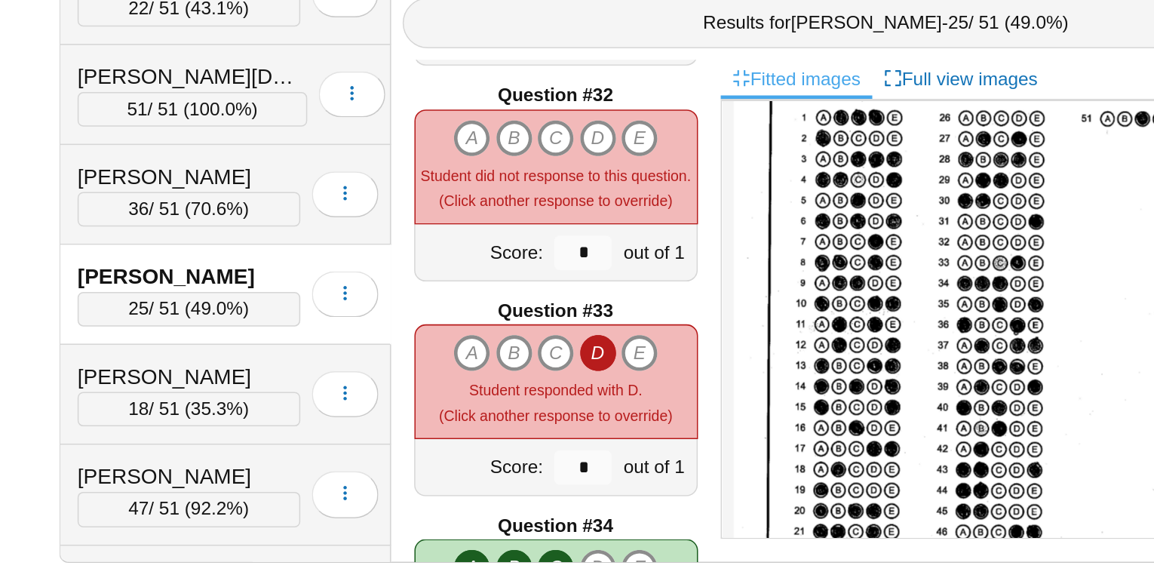
scroll to position [4395, 0]
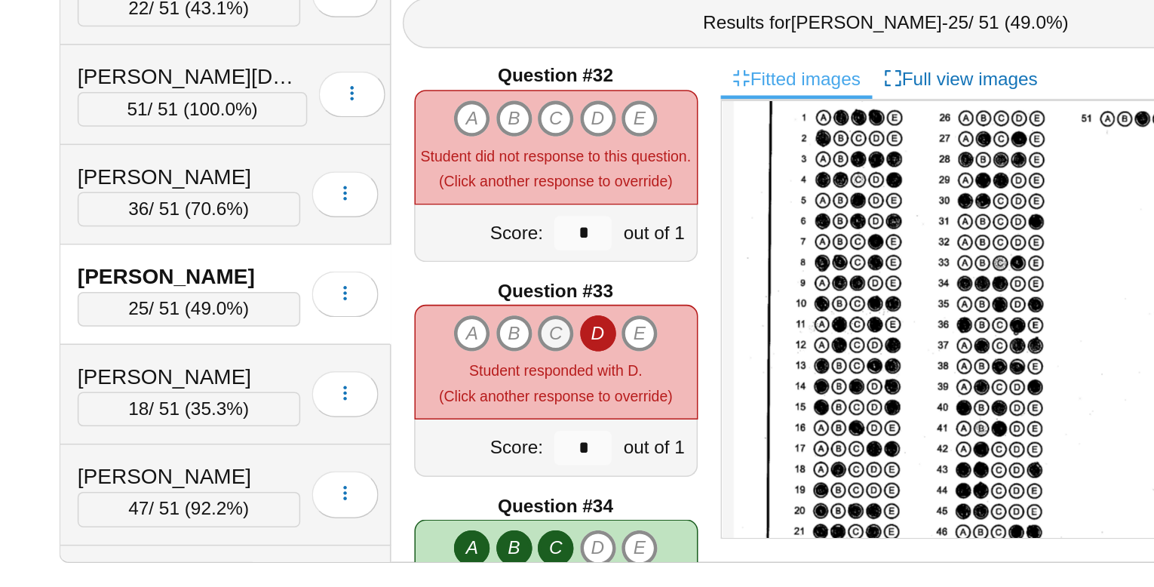
click at [565, 420] on icon "C" at bounding box center [563, 420] width 24 height 24
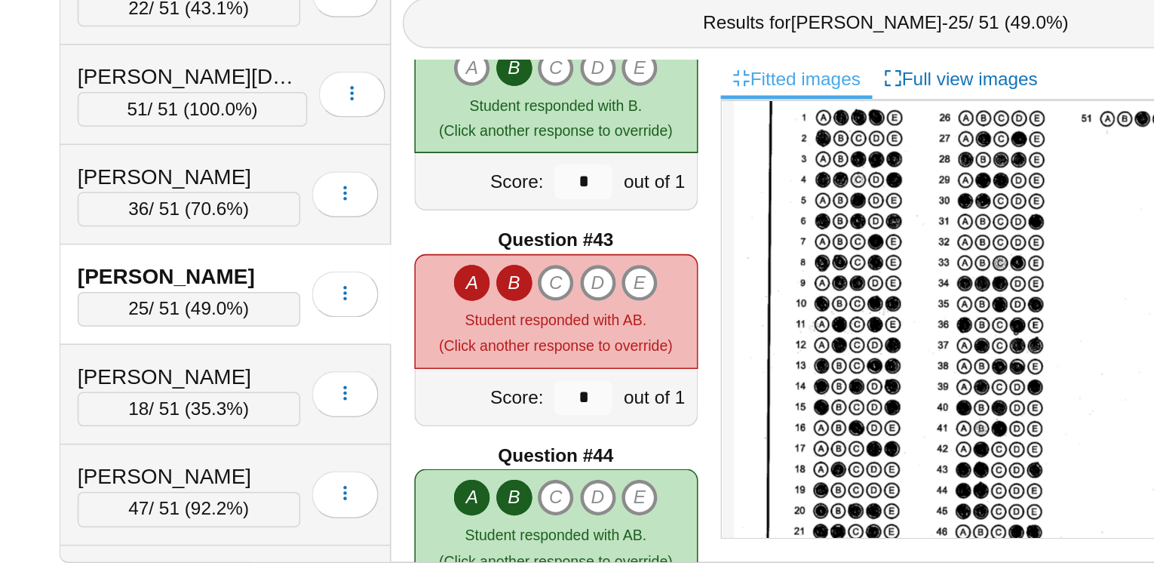
scroll to position [5845, 0]
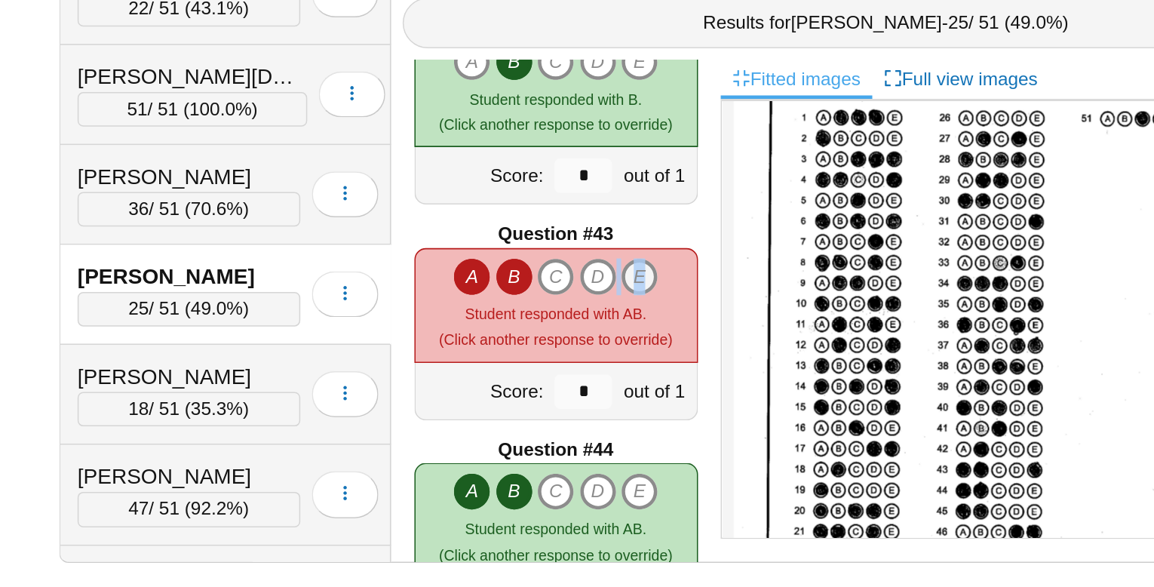
drag, startPoint x: 591, startPoint y: 379, endPoint x: 620, endPoint y: 376, distance: 28.8
click at [620, 376] on div "A B C D E" at bounding box center [563, 383] width 134 height 24
click at [620, 376] on icon "E" at bounding box center [618, 383] width 24 height 24
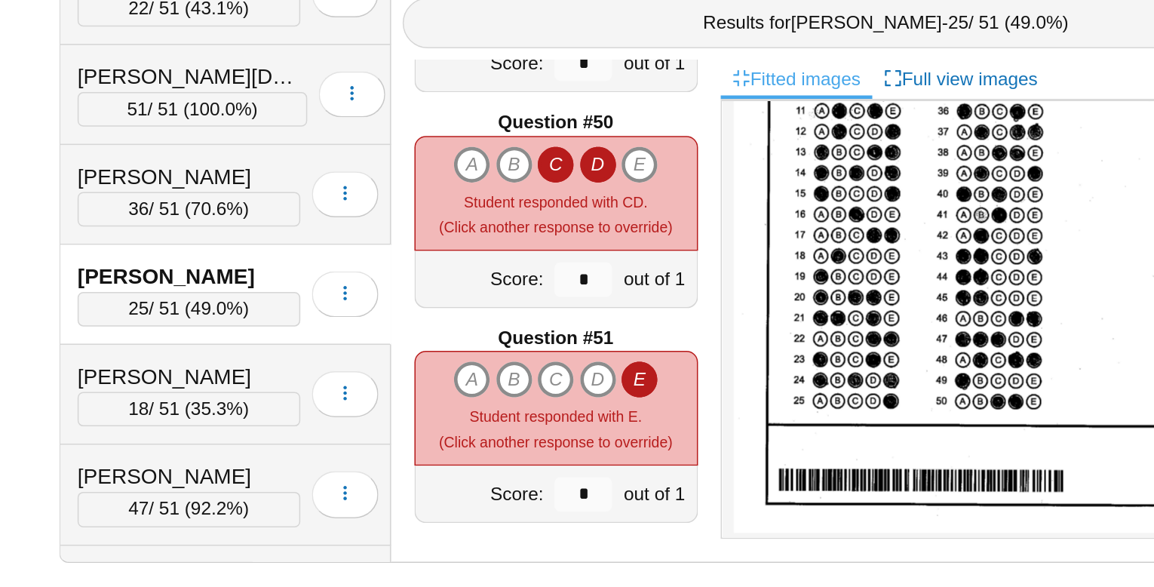
scroll to position [0, 0]
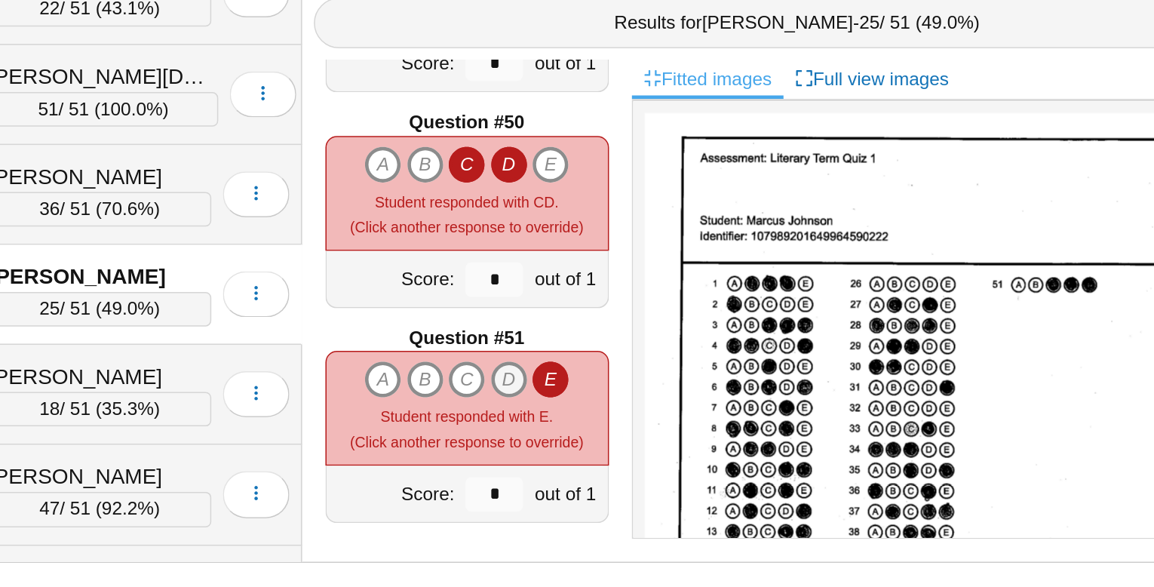
click at [589, 449] on icon "D" at bounding box center [591, 450] width 24 height 24
click at [565, 448] on icon "C" at bounding box center [563, 450] width 24 height 24
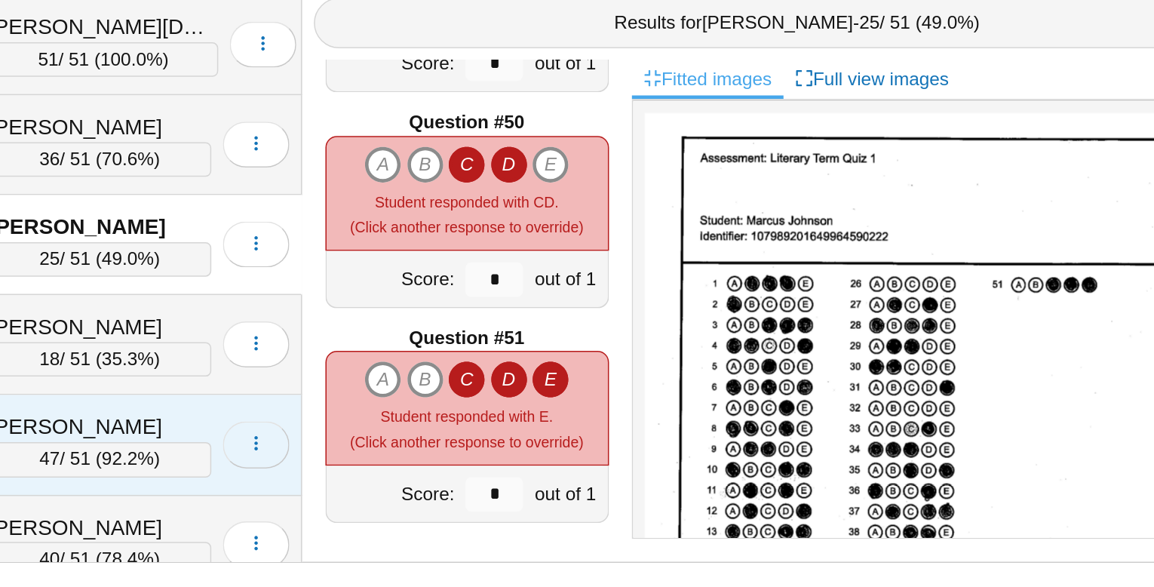
scroll to position [468, 0]
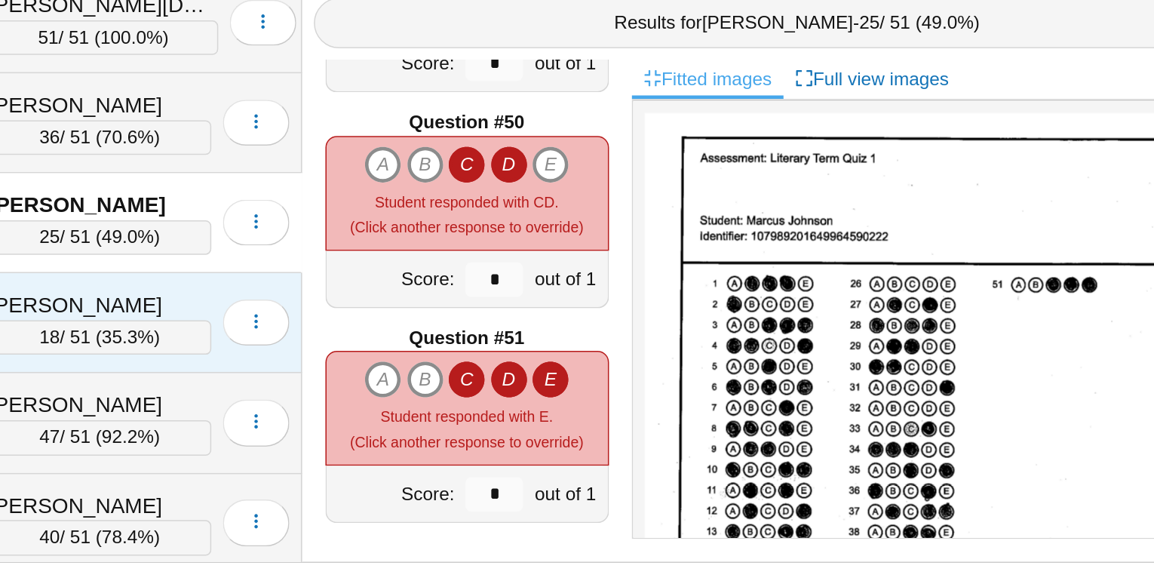
click at [327, 392] on div "[PERSON_NAME]" at bounding box center [322, 402] width 146 height 20
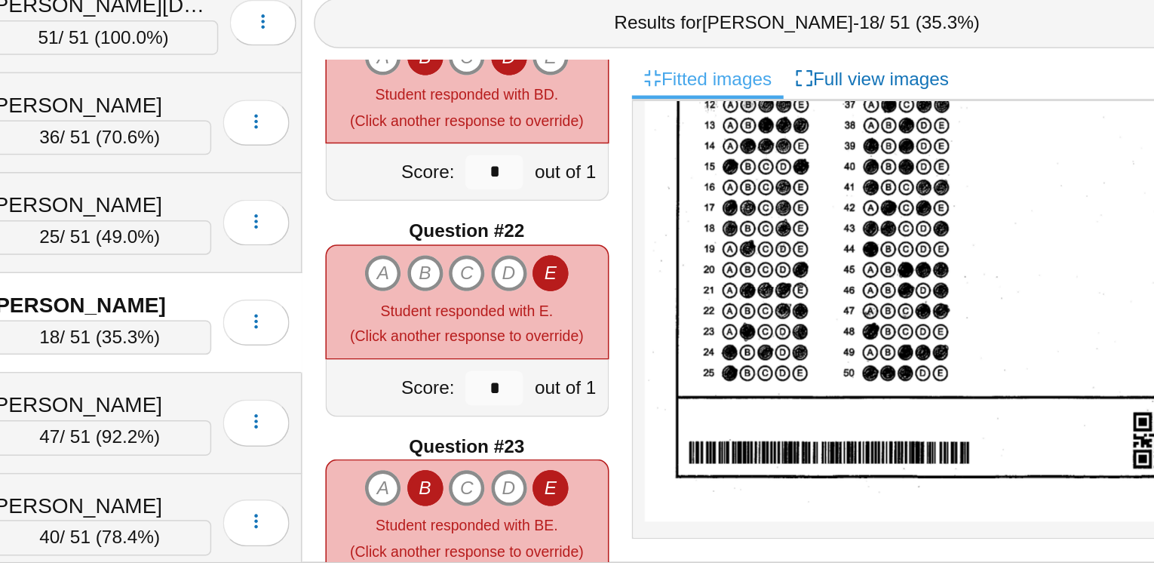
scroll to position [2877, 0]
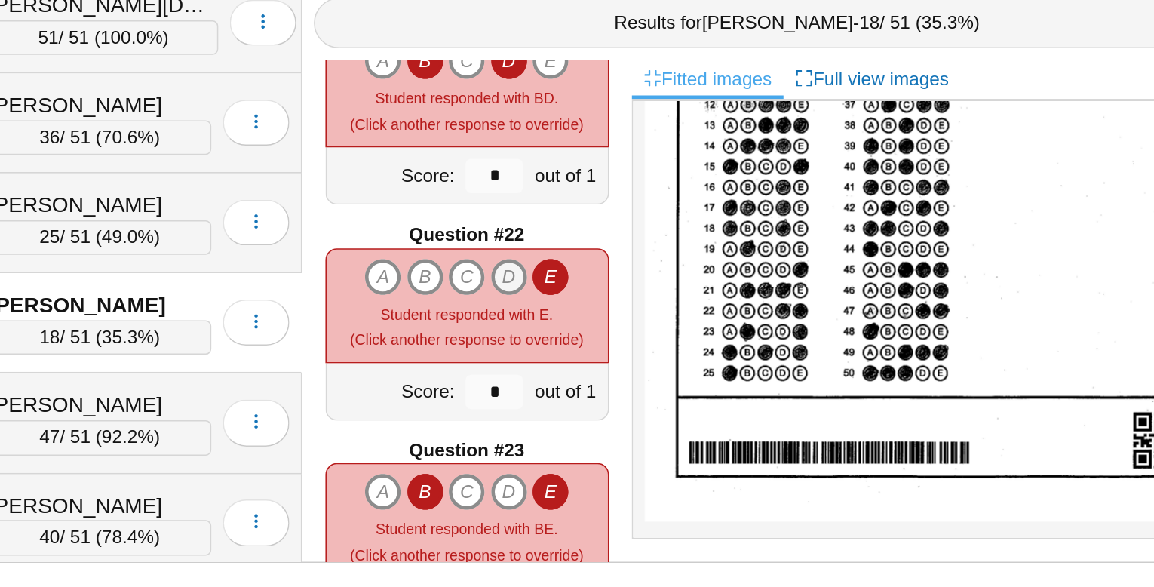
click at [582, 381] on icon "D" at bounding box center [591, 383] width 24 height 24
type input "*"
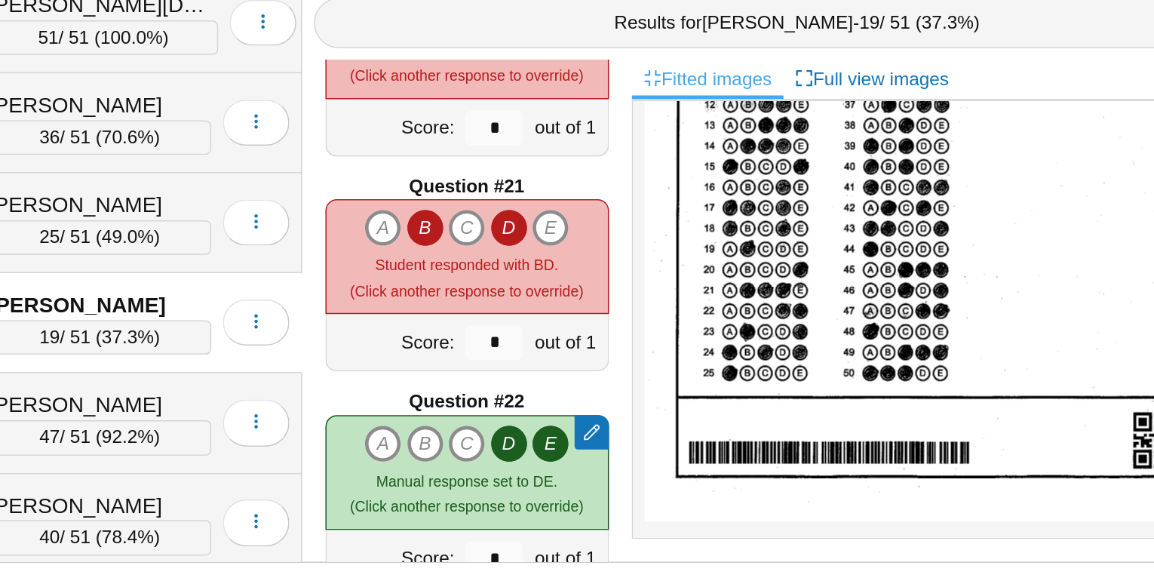
scroll to position [2769, 0]
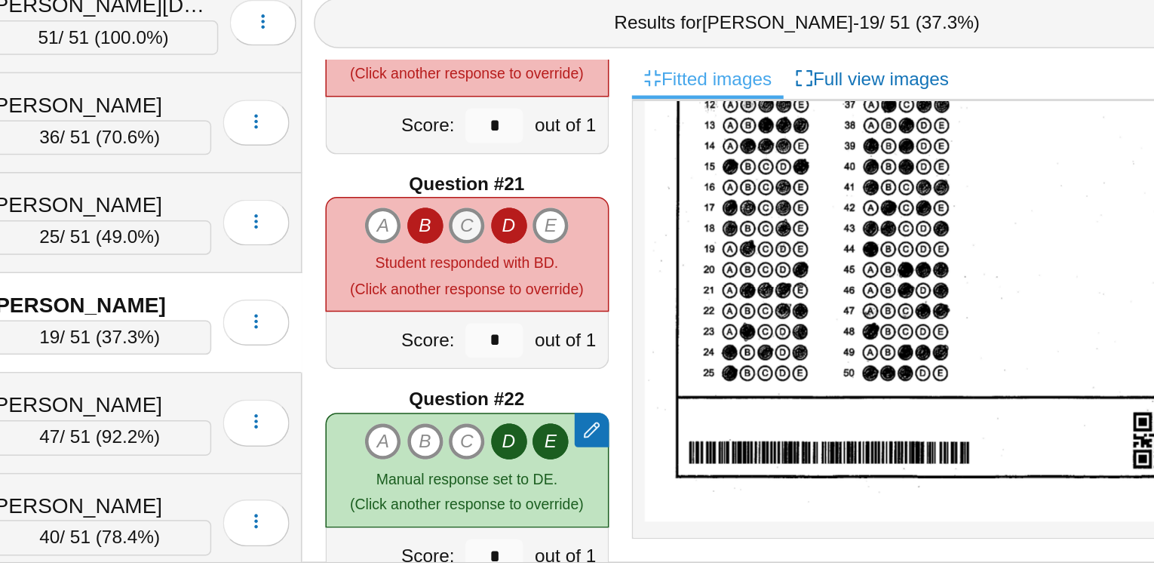
click at [562, 345] on icon "C" at bounding box center [563, 349] width 24 height 24
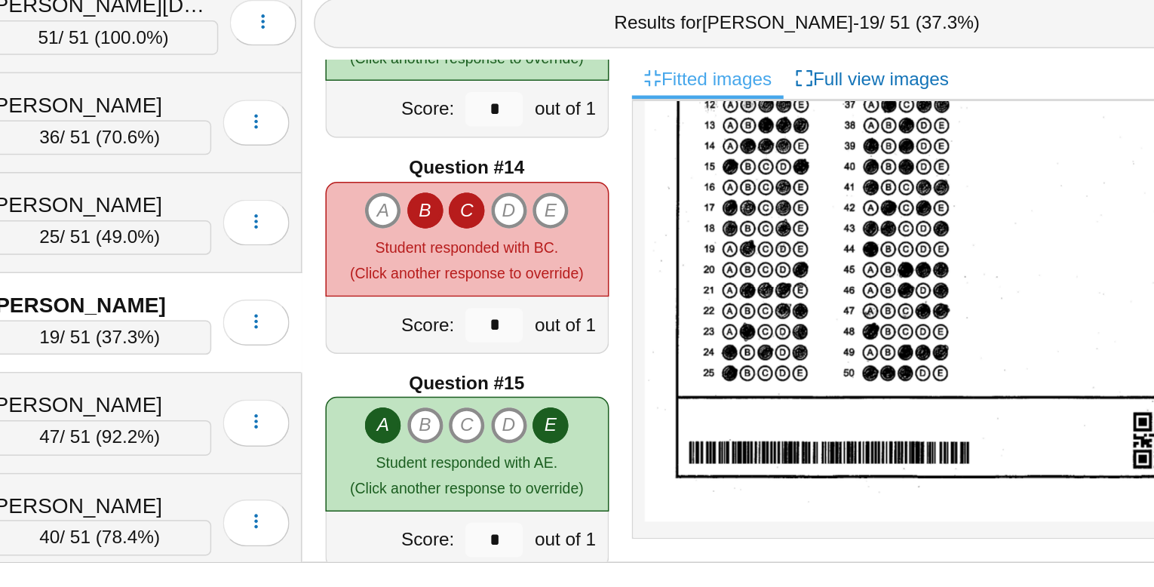
scroll to position [1766, 0]
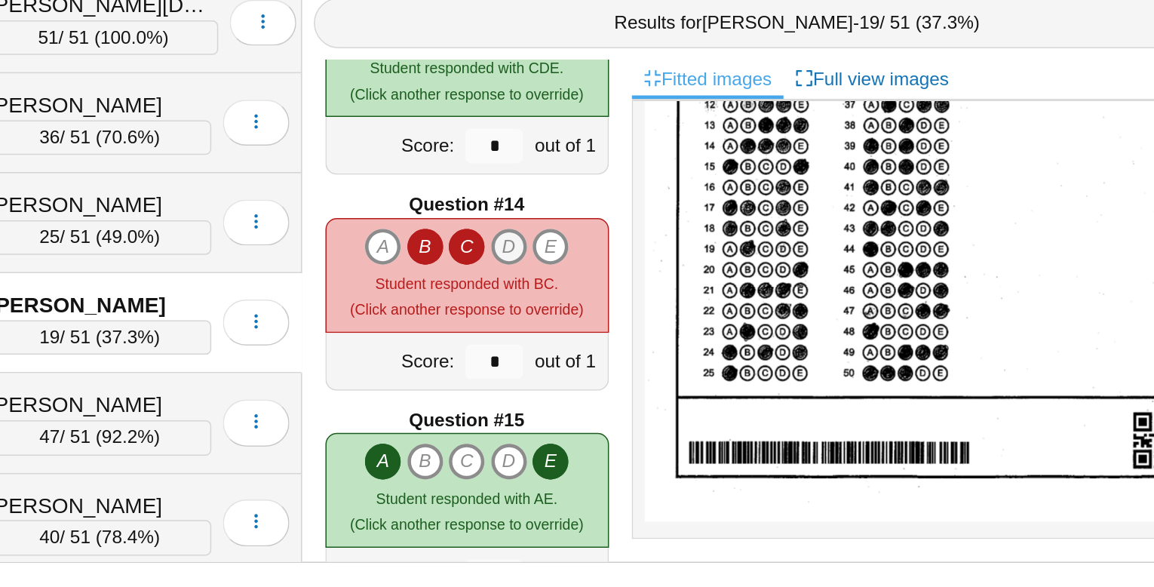
click at [590, 355] on icon "D" at bounding box center [591, 364] width 24 height 24
type input "*"
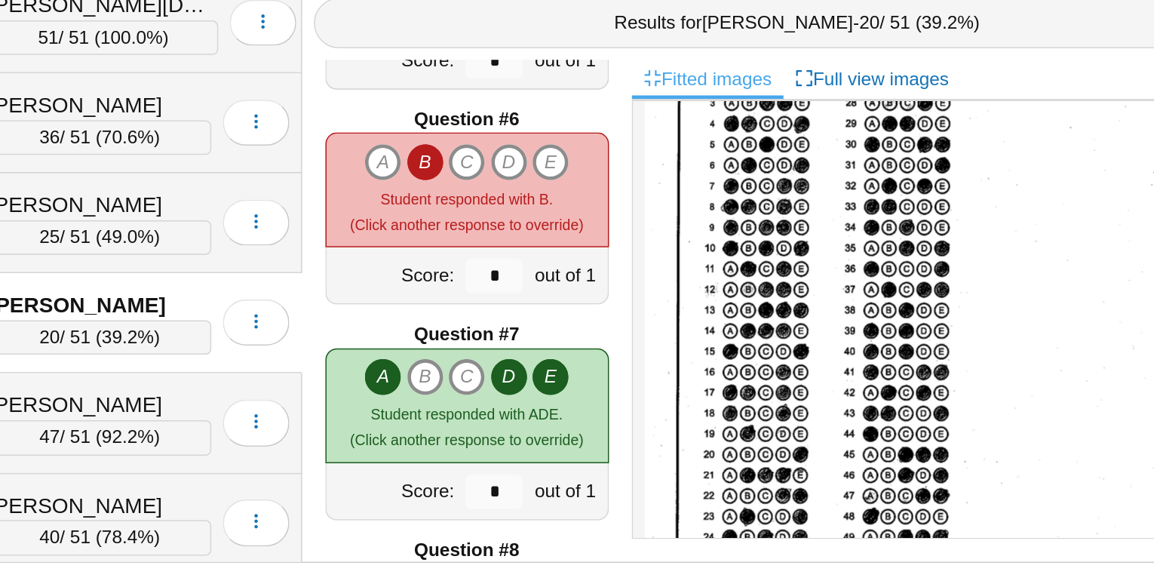
scroll to position [127, 0]
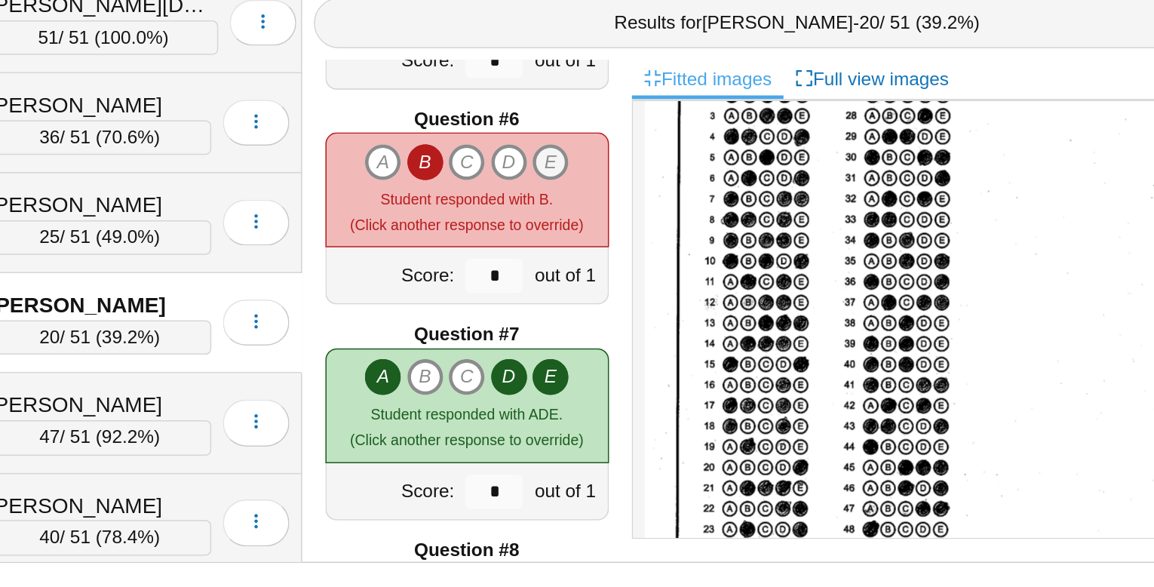
click at [618, 299] on icon "E" at bounding box center [618, 308] width 24 height 24
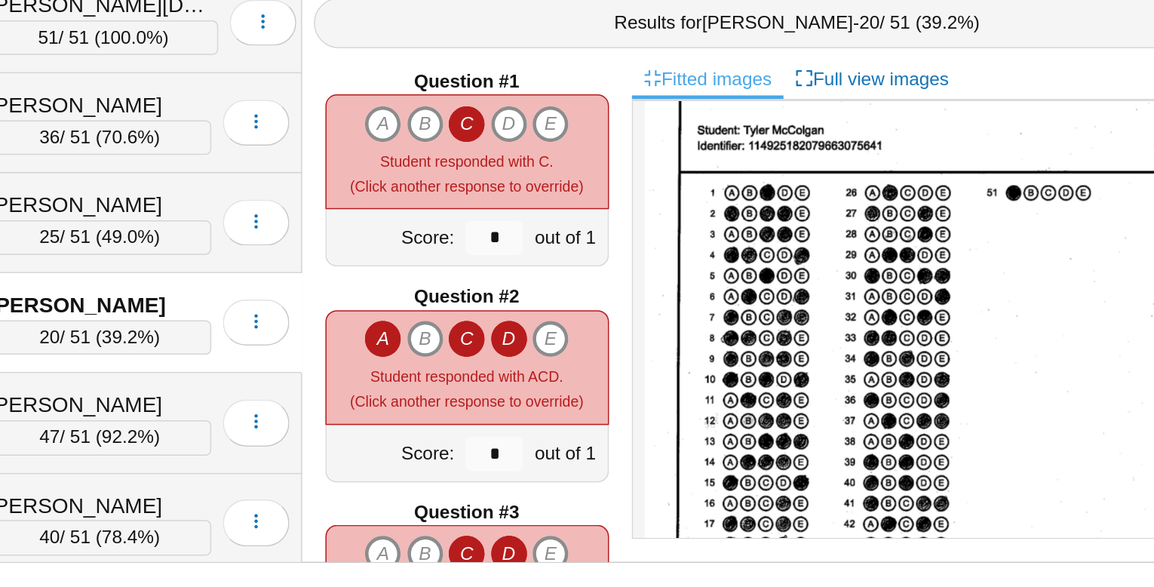
scroll to position [9, 0]
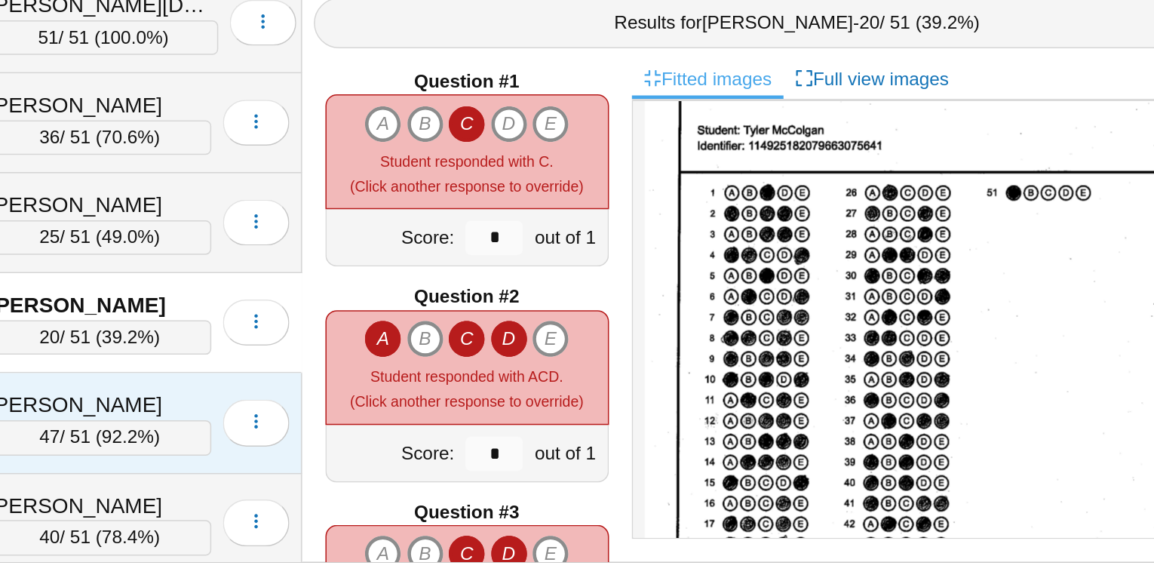
click at [291, 458] on div "[PERSON_NAME]" at bounding box center [322, 468] width 146 height 20
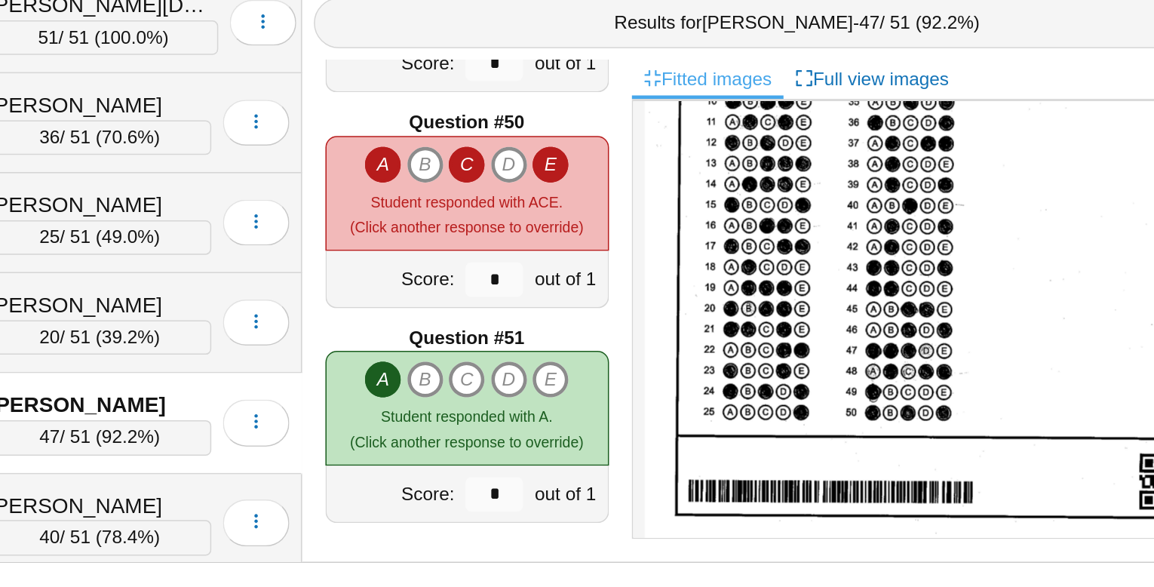
scroll to position [256, 0]
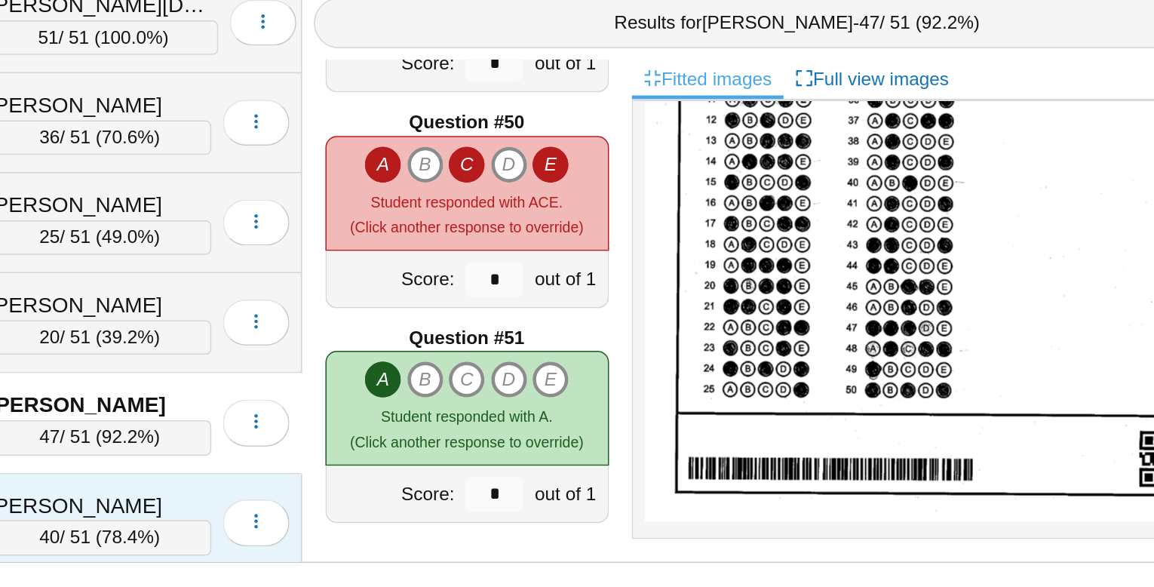
click at [310, 524] on div "[PERSON_NAME]" at bounding box center [322, 534] width 146 height 20
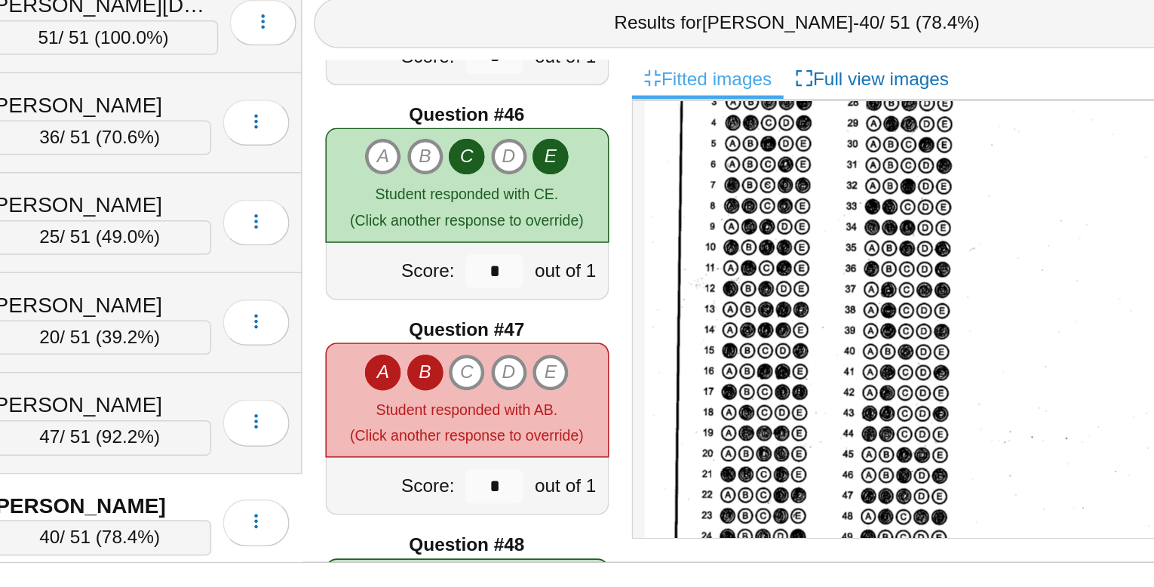
scroll to position [137, 0]
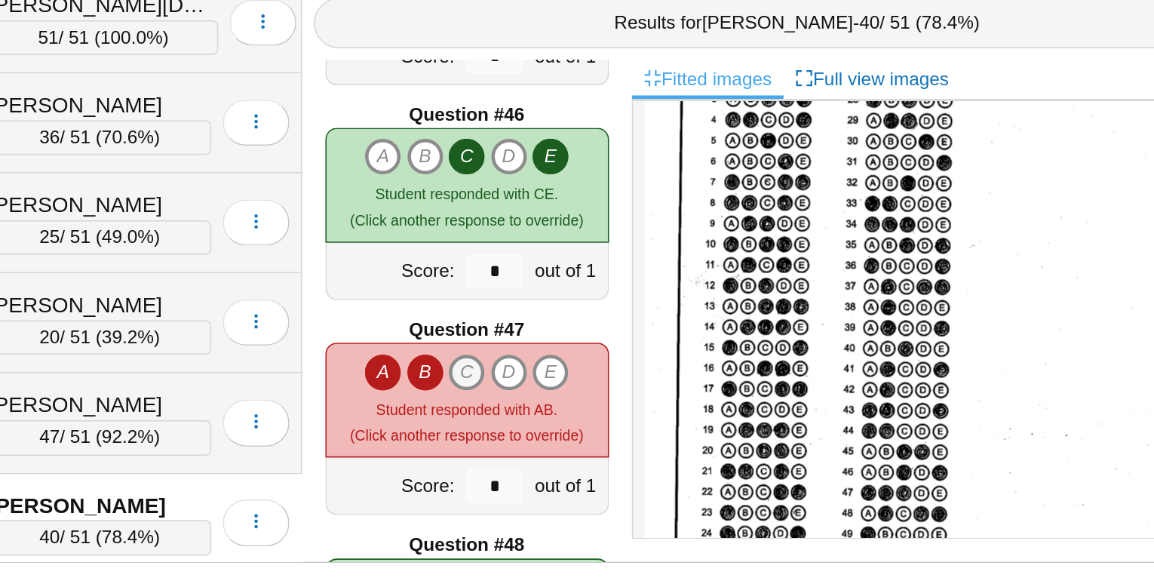
click at [560, 442] on icon "C" at bounding box center [563, 446] width 24 height 24
type input "*"
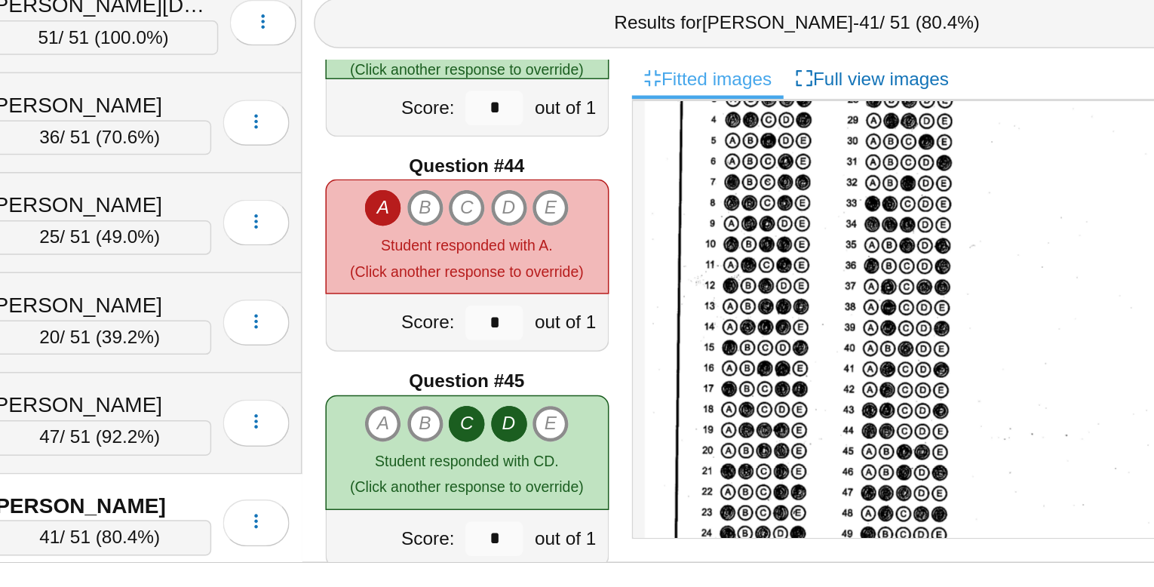
scroll to position [6022, 0]
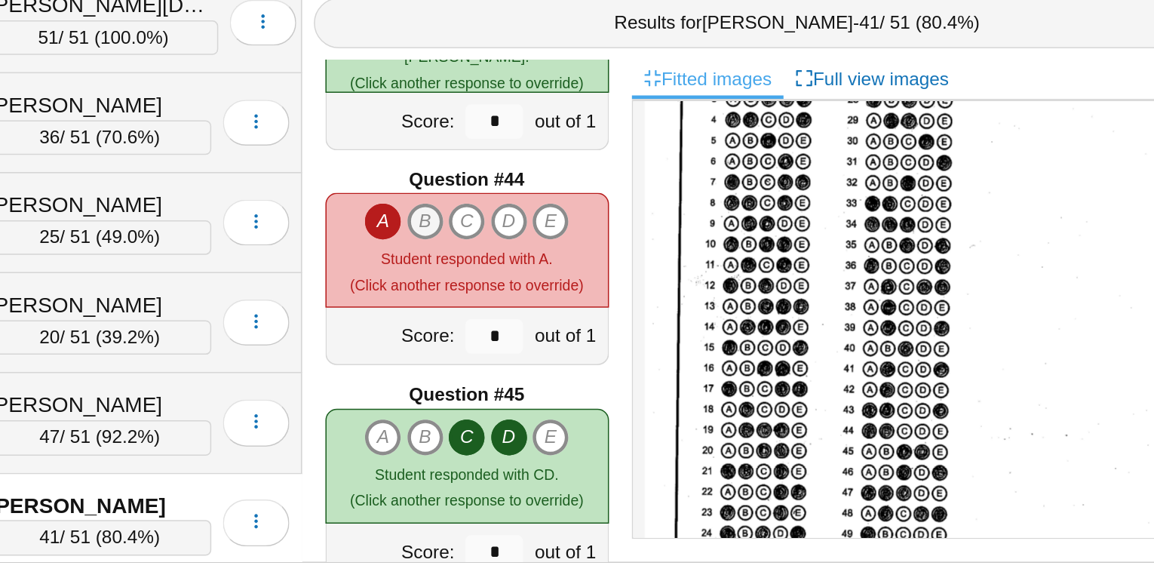
click at [539, 348] on icon "B" at bounding box center [535, 347] width 24 height 24
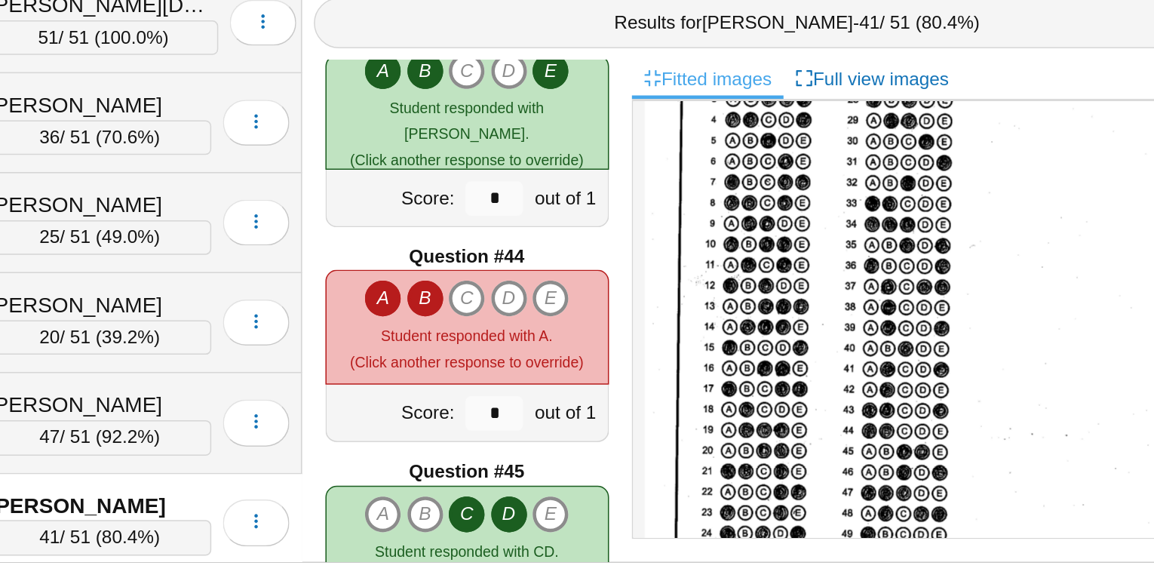
type input "*"
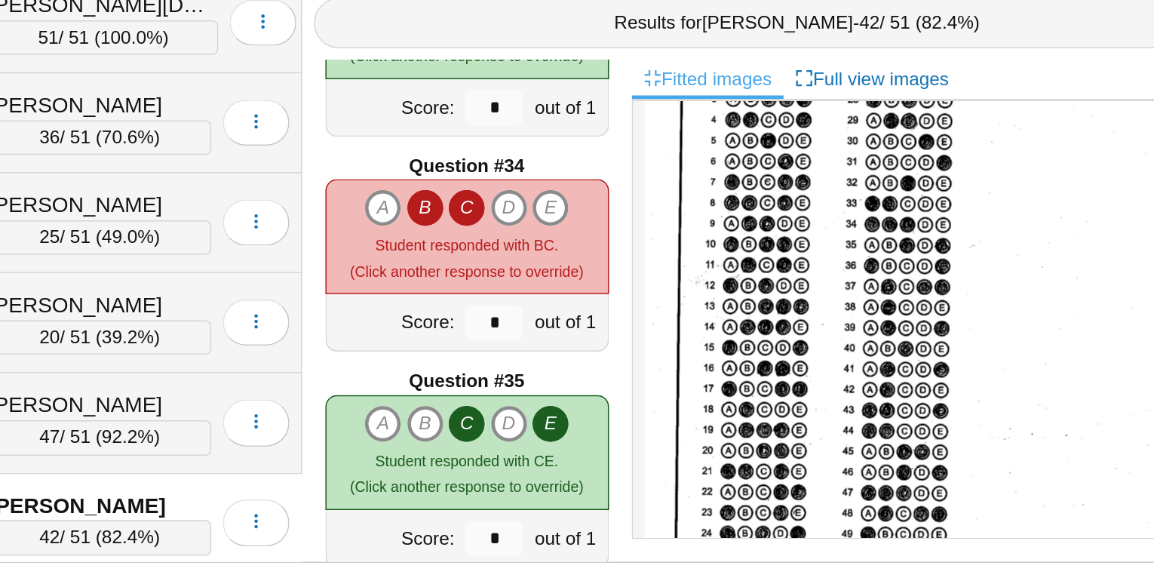
scroll to position [4611, 0]
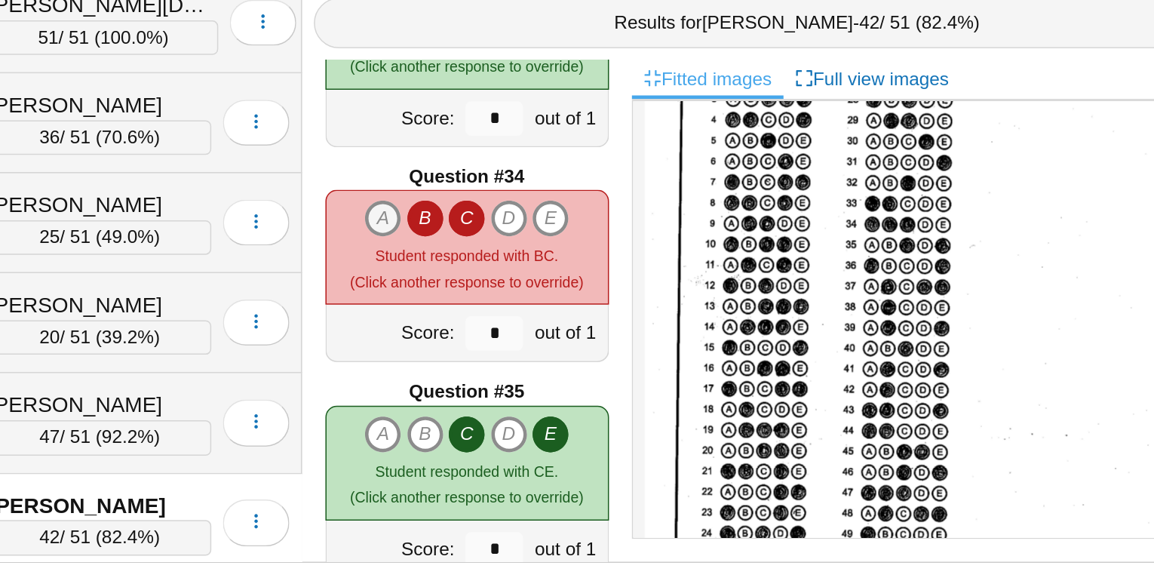
click at [513, 345] on icon "A" at bounding box center [508, 345] width 24 height 24
type input "*"
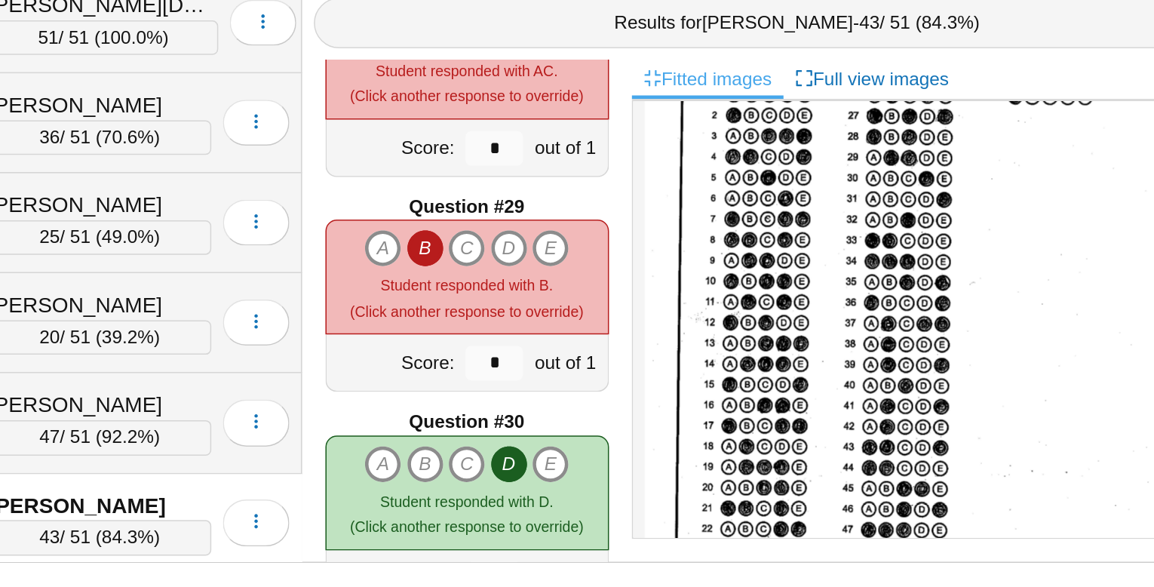
scroll to position [114, 0]
click at [566, 361] on icon "C" at bounding box center [563, 364] width 24 height 24
type input "*"
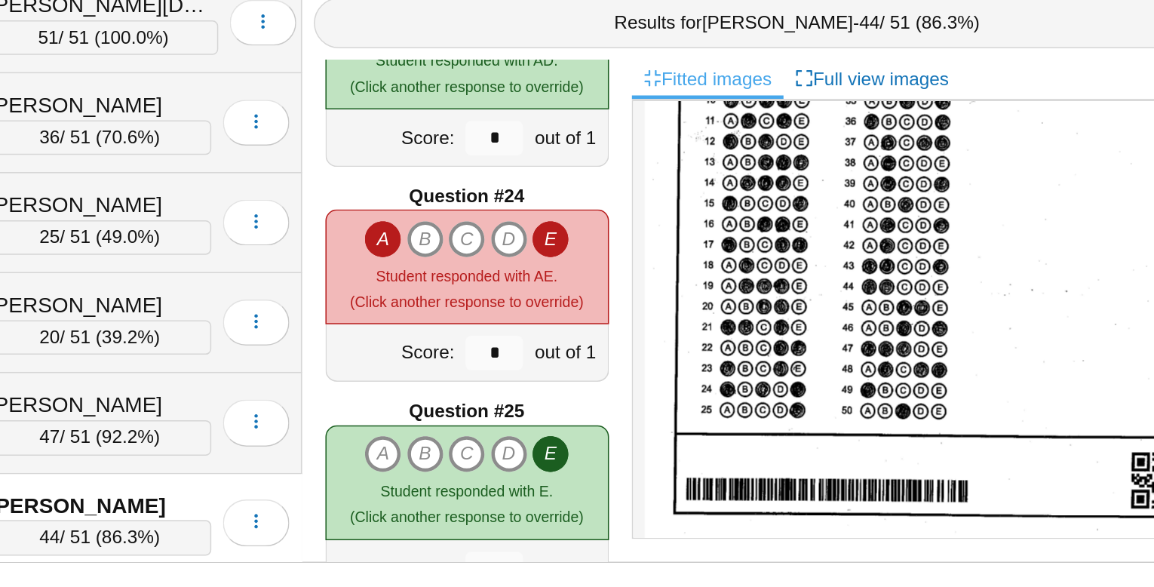
scroll to position [213, 0]
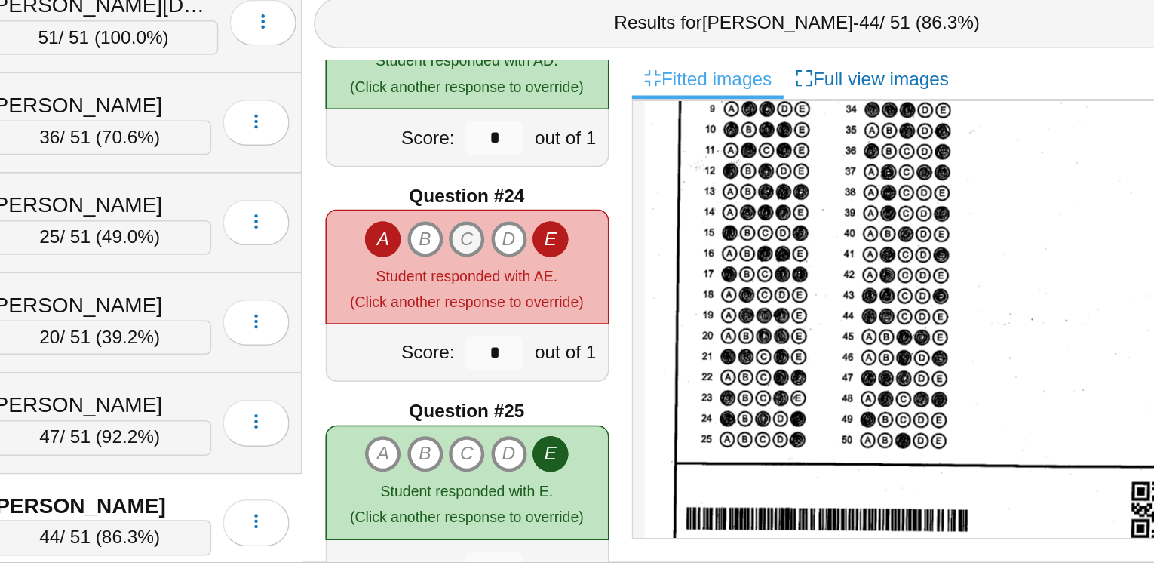
click at [557, 352] on icon "C" at bounding box center [563, 358] width 24 height 24
type input "*"
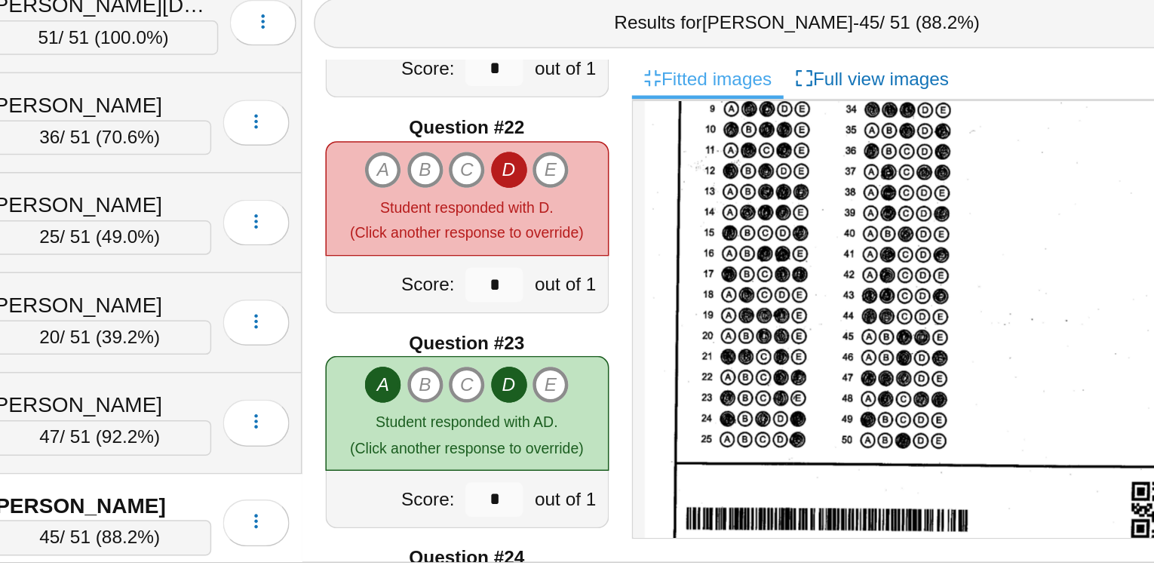
scroll to position [2935, 0]
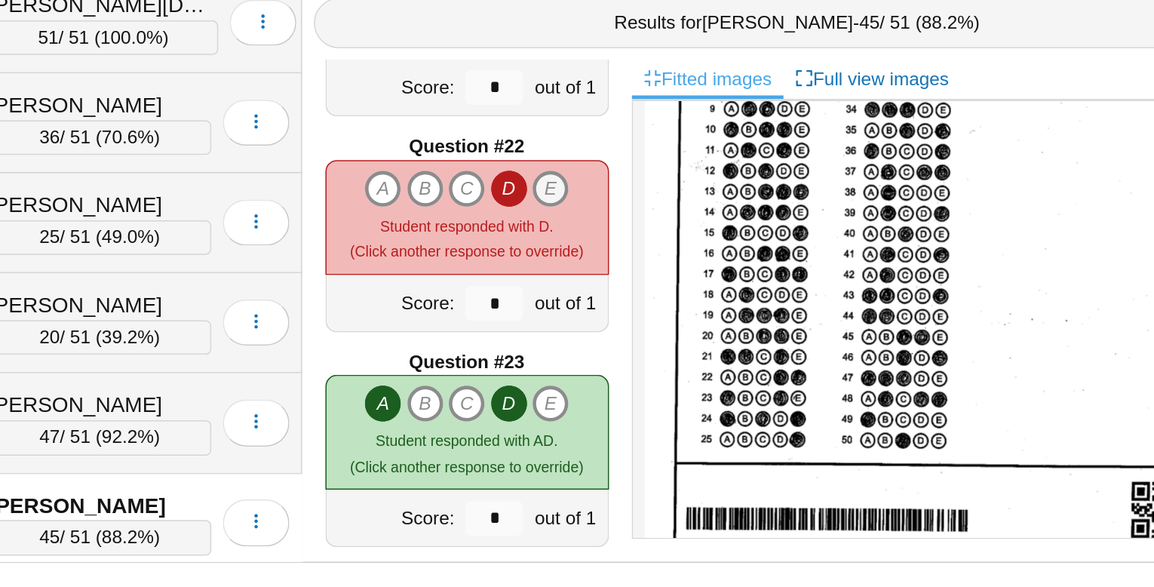
click at [619, 324] on icon "E" at bounding box center [618, 325] width 24 height 24
type input "*"
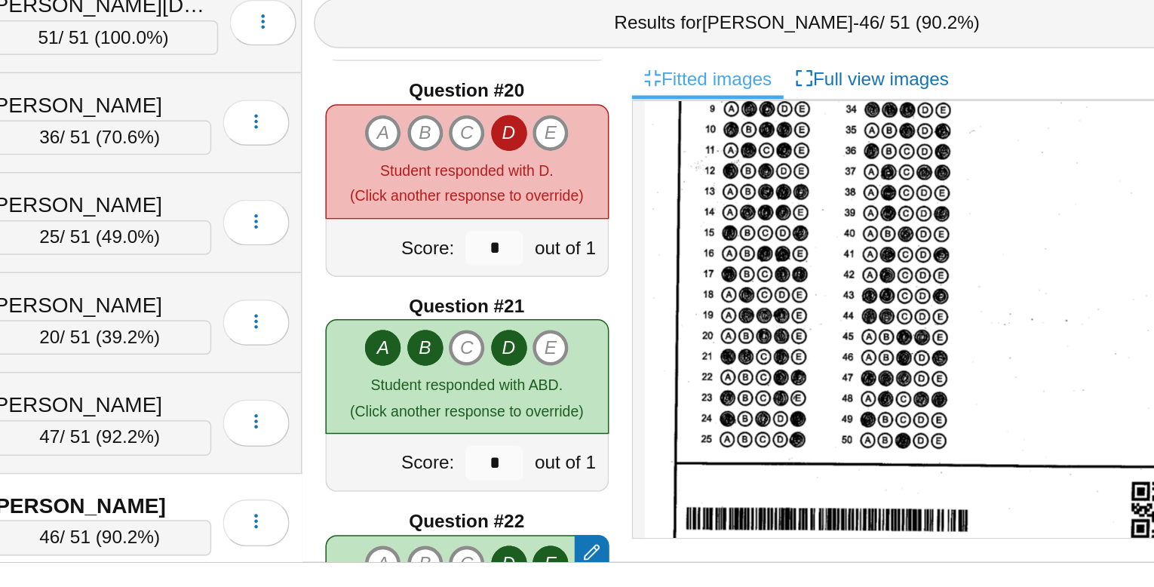
scroll to position [2624, 0]
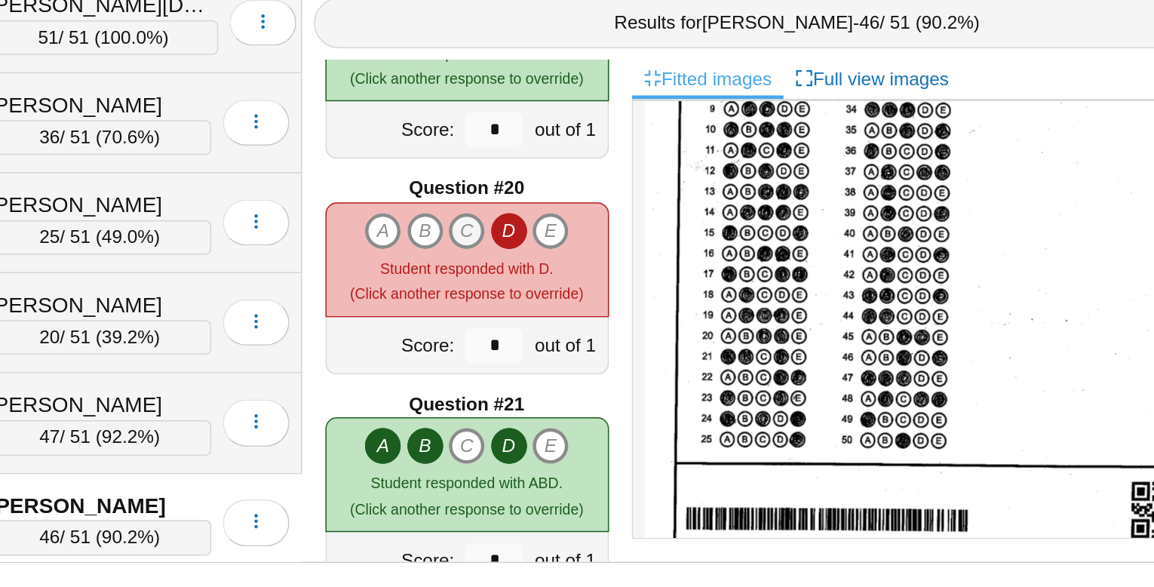
click at [561, 349] on icon "C" at bounding box center [563, 353] width 24 height 24
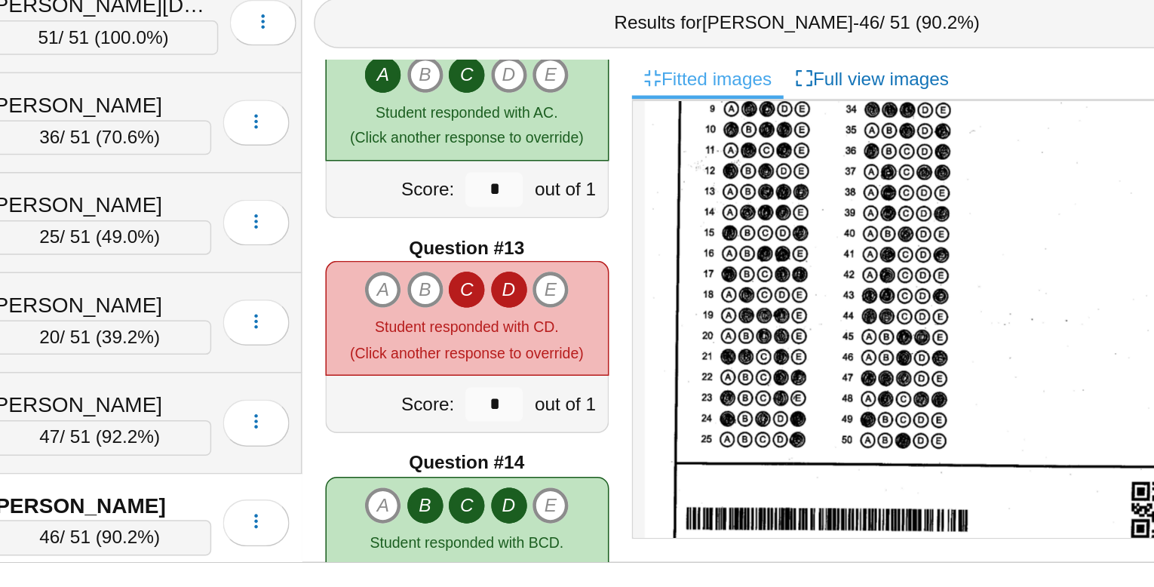
scroll to position [1562, 0]
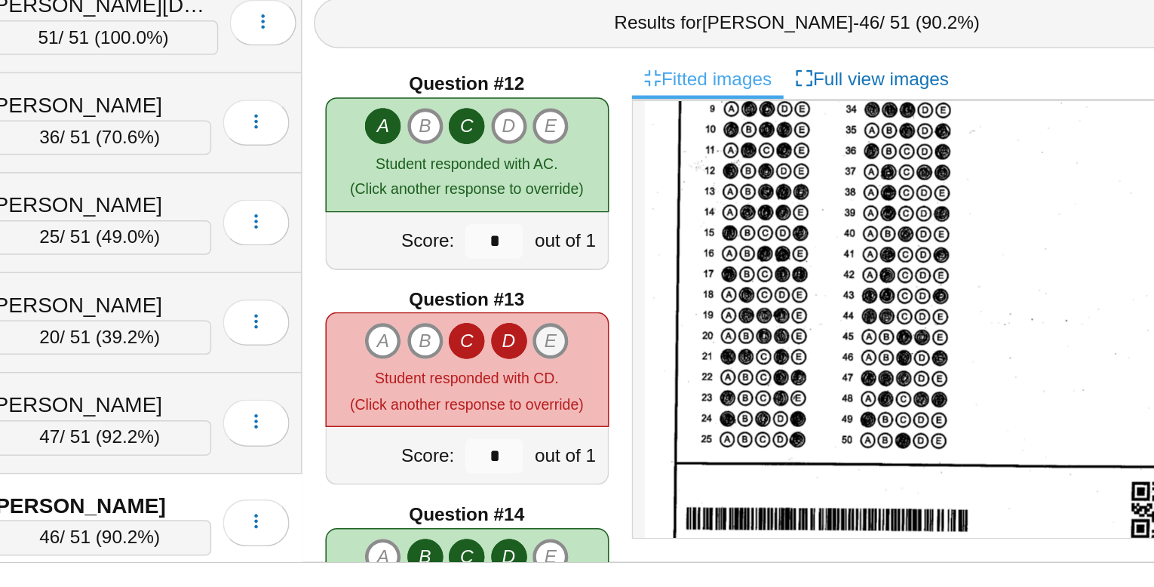
click at [620, 425] on icon "E" at bounding box center [618, 425] width 24 height 24
type input "*"
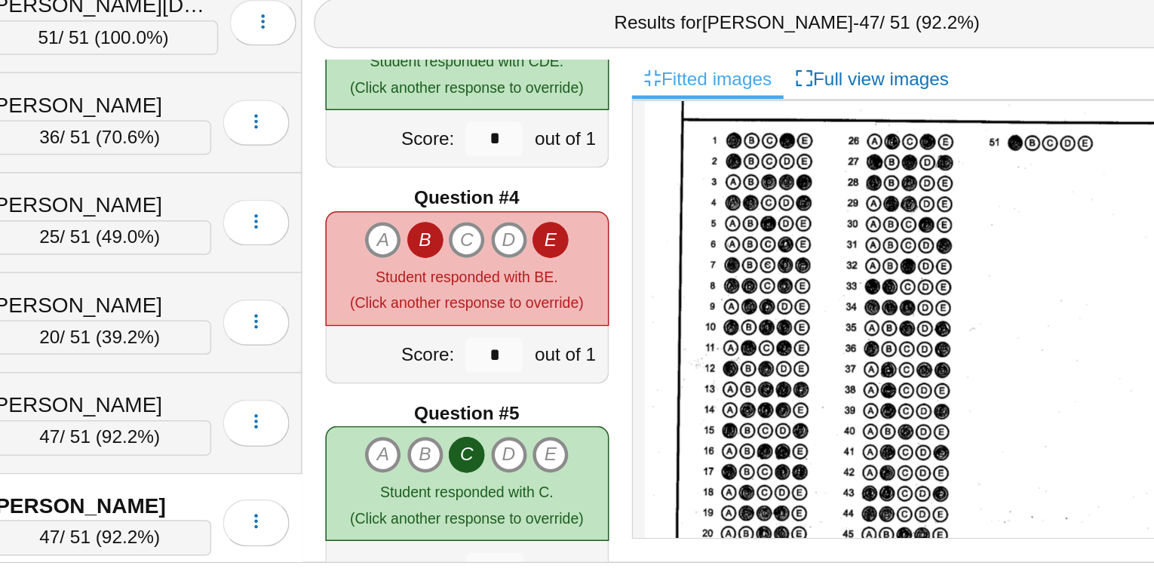
scroll to position [72, 0]
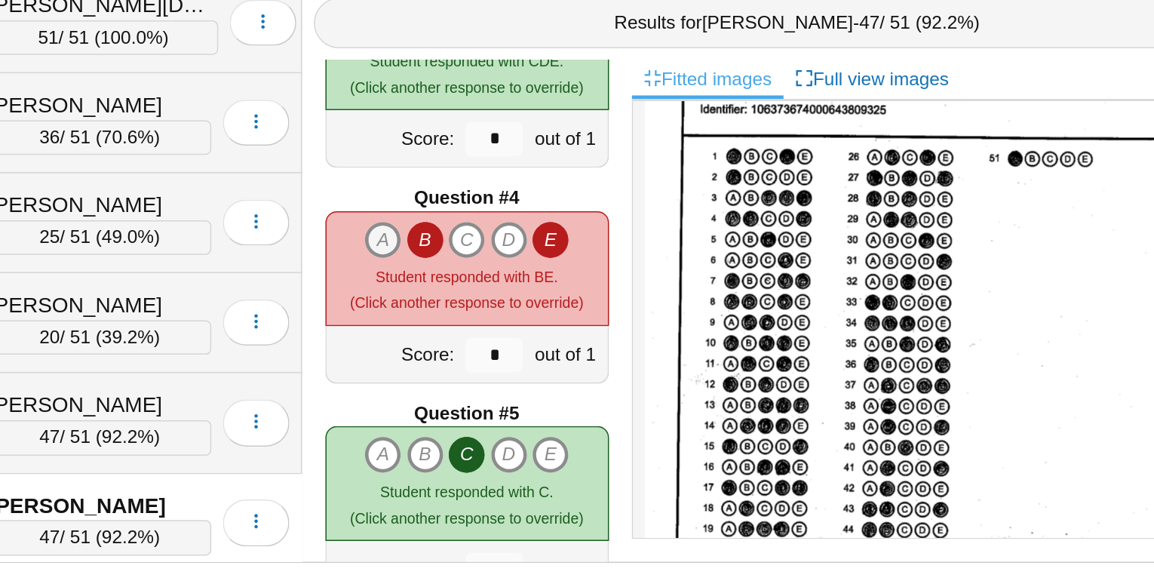
click at [509, 355] on icon "A" at bounding box center [508, 359] width 24 height 24
type input "*"
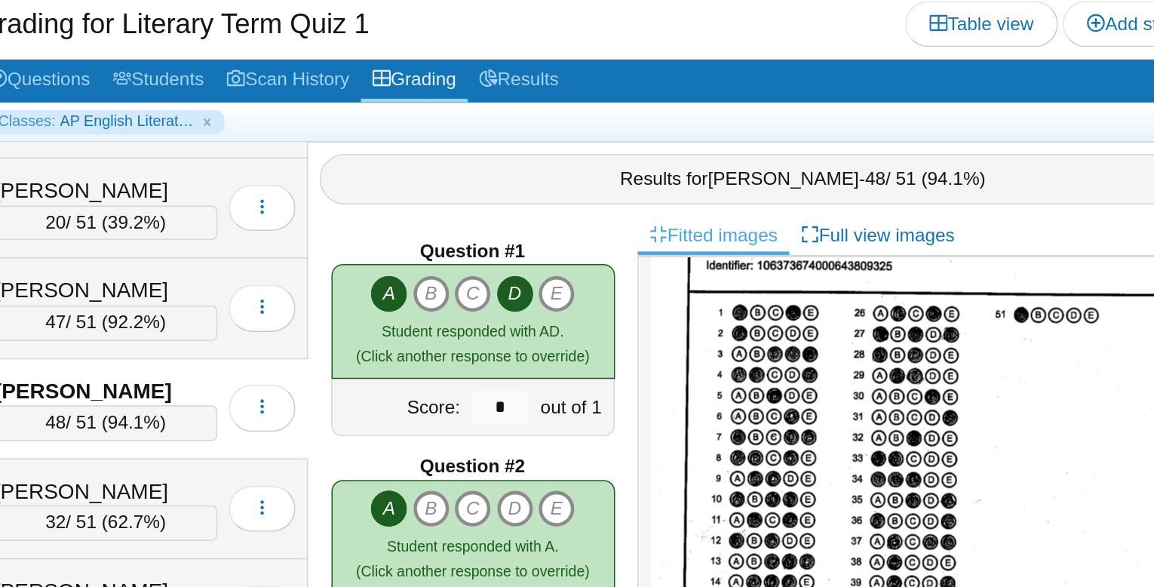
scroll to position [657, 0]
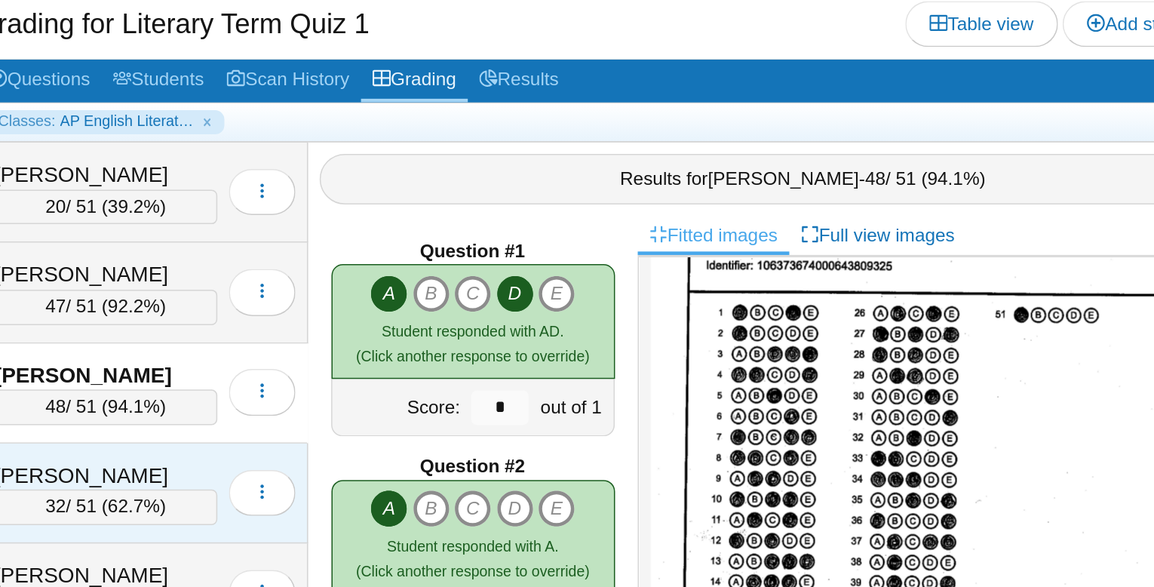
click at [300, 401] on div "[PERSON_NAME]" at bounding box center [322, 411] width 146 height 20
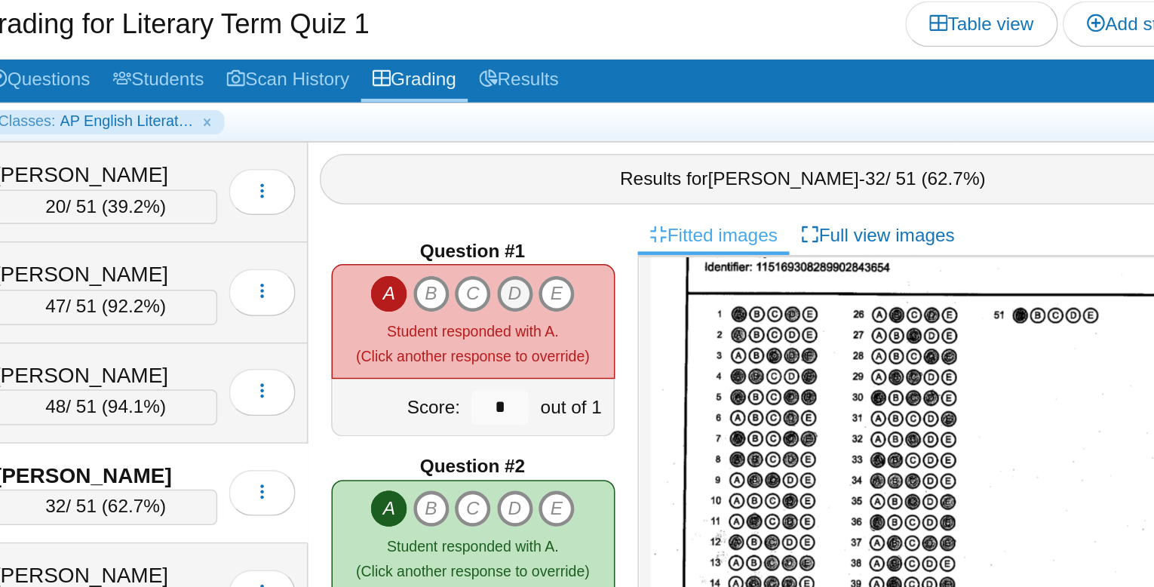
click at [593, 284] on icon "D" at bounding box center [591, 292] width 24 height 24
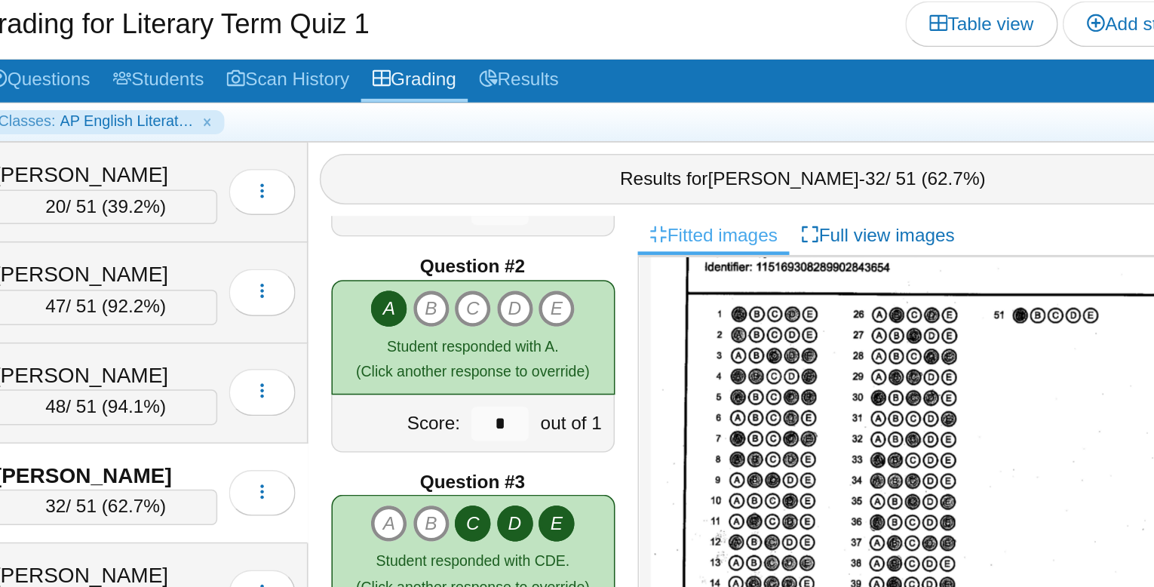
type input "*"
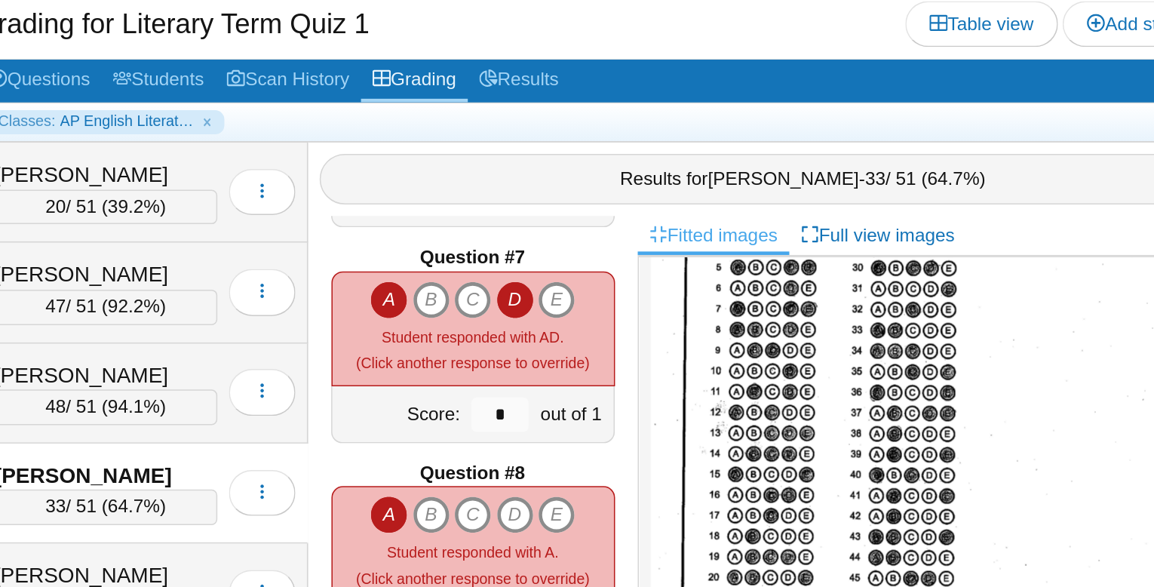
scroll to position [847, 0]
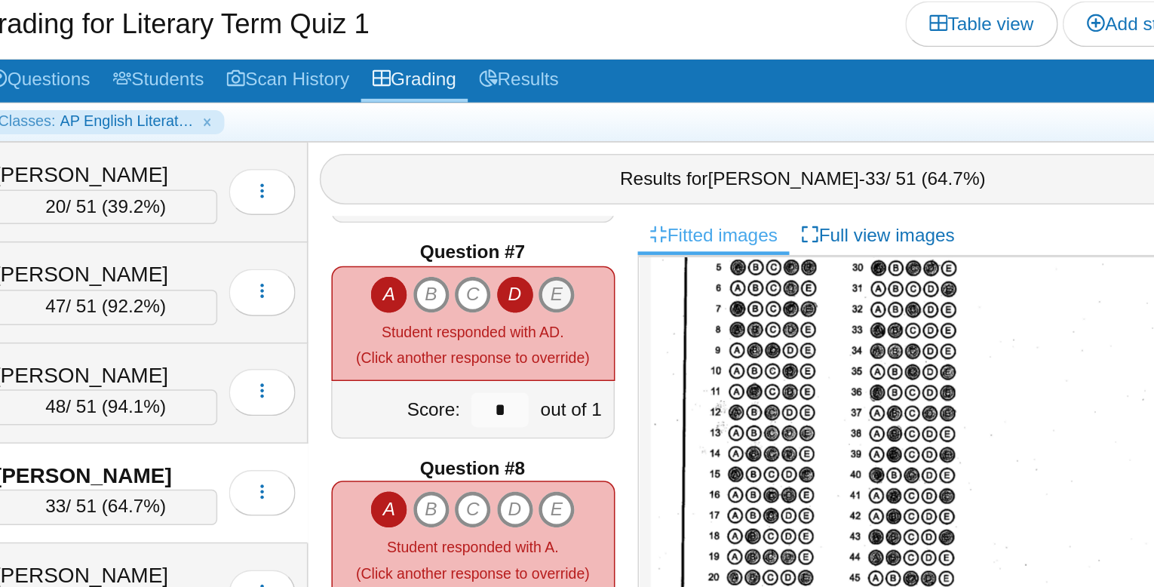
click at [622, 281] on icon "E" at bounding box center [618, 293] width 24 height 24
type input "*"
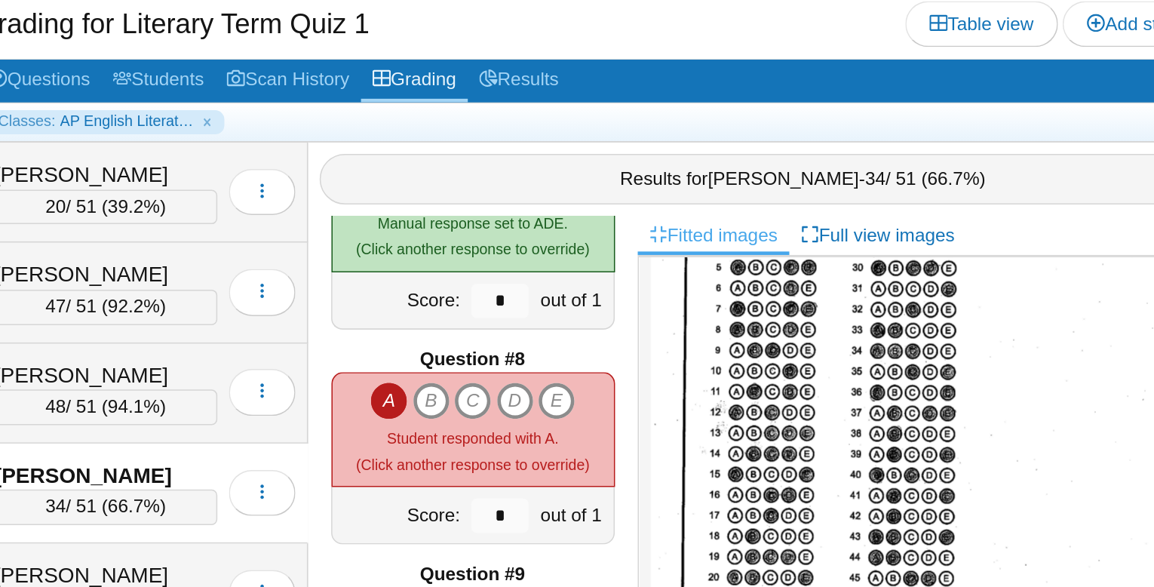
scroll to position [923, 0]
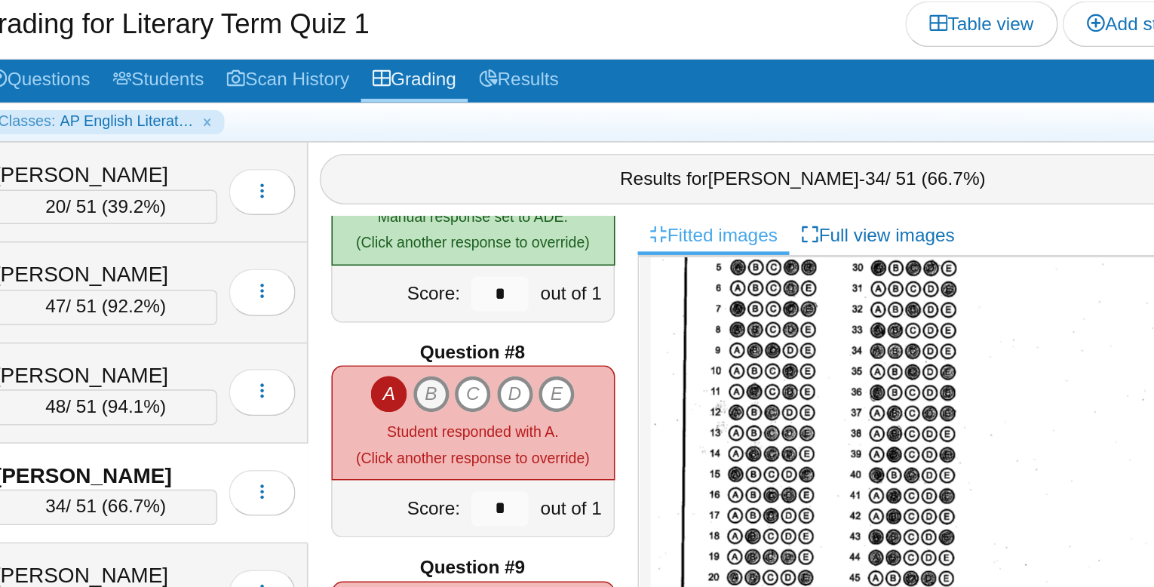
click at [535, 356] on icon "B" at bounding box center [535, 357] width 24 height 24
click at [591, 358] on icon "D" at bounding box center [591, 357] width 24 height 24
type input "*"
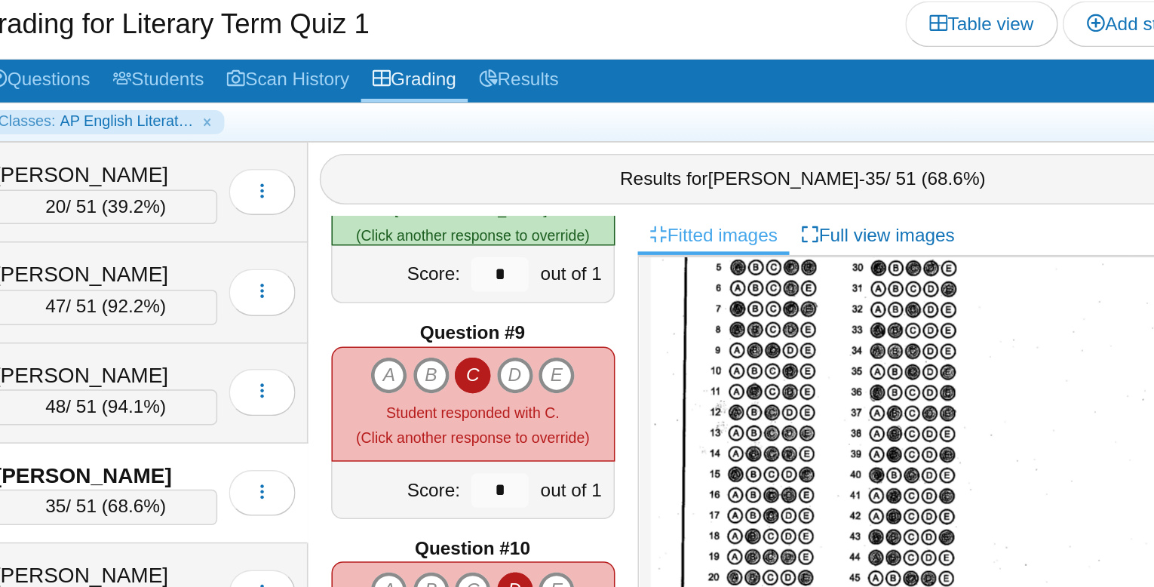
scroll to position [1075, 0]
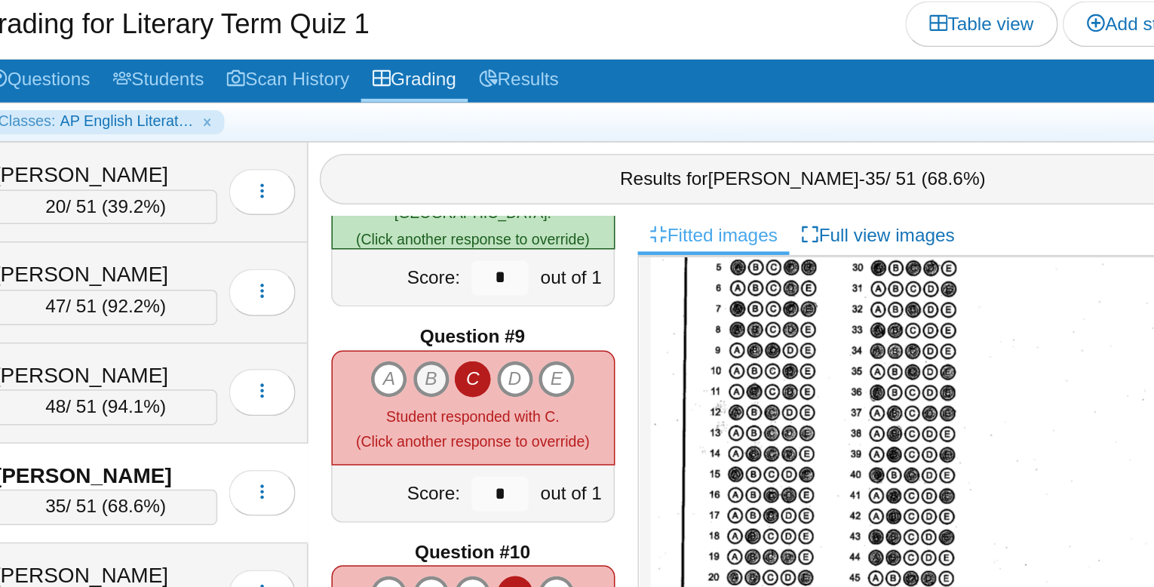
click at [536, 342] on icon "B" at bounding box center [535, 348] width 24 height 24
type input "*"
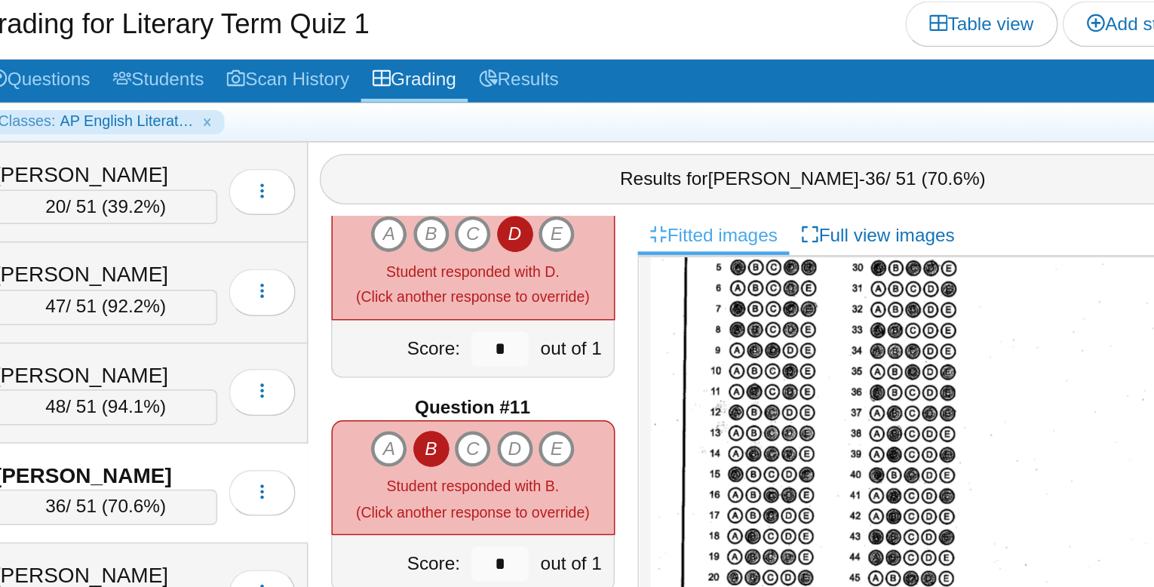
scroll to position [1312, 0]
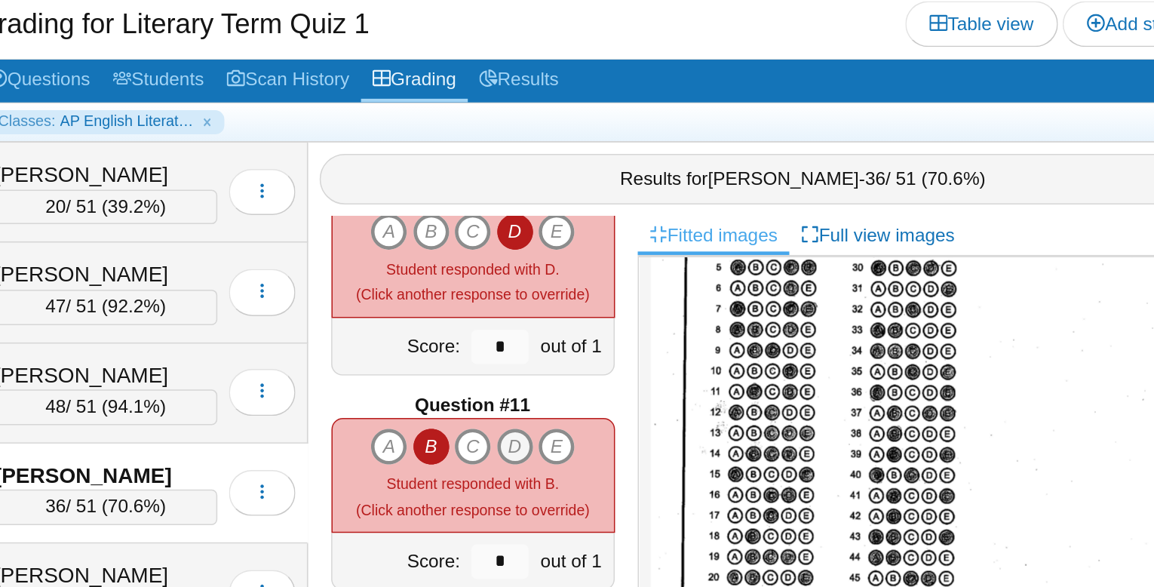
click at [595, 391] on icon "D" at bounding box center [591, 392] width 24 height 24
type input "*"
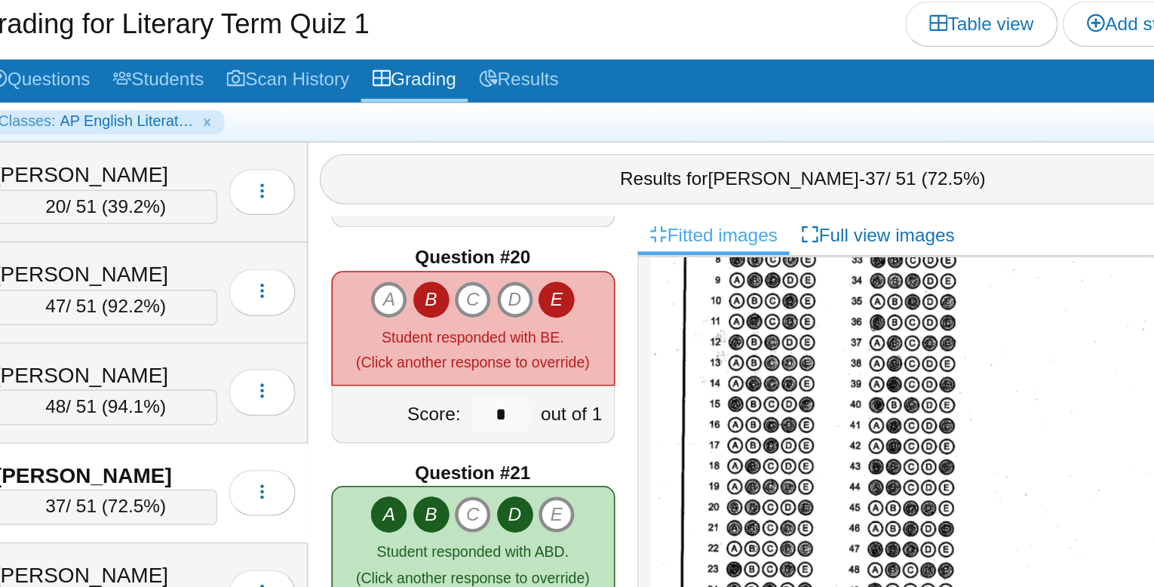
scroll to position [223, 0]
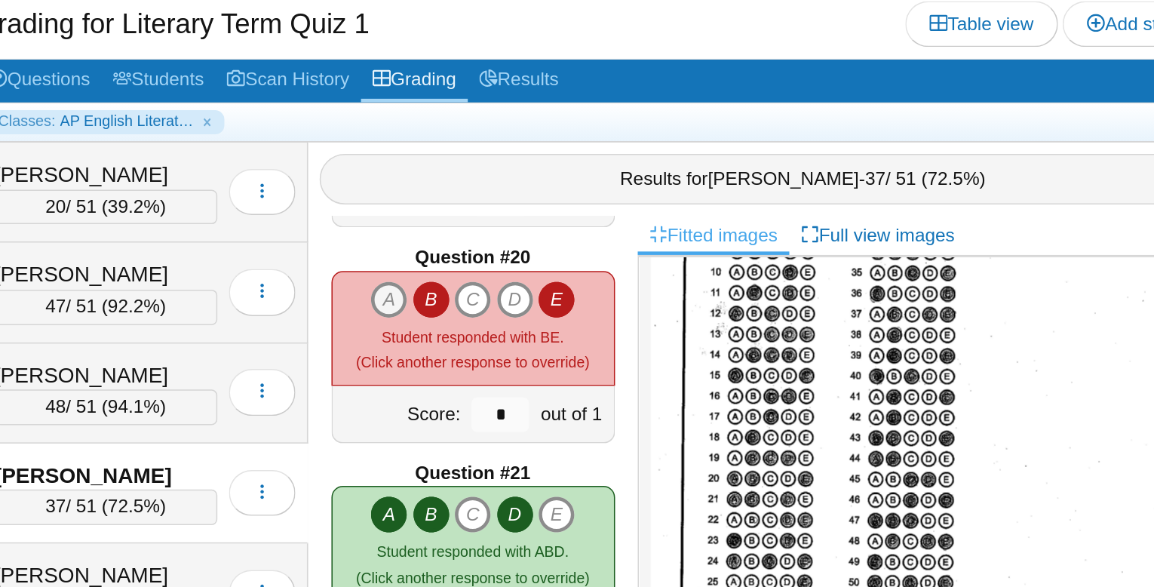
click at [509, 292] on icon "A" at bounding box center [508, 296] width 24 height 24
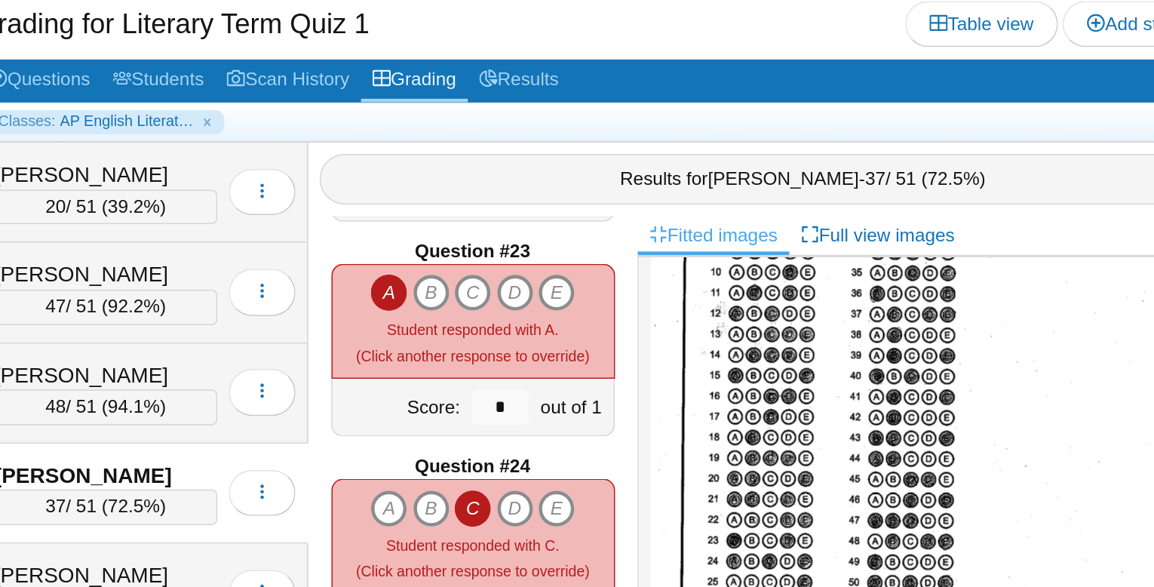
scroll to position [3110, 0]
click at [594, 284] on icon "D" at bounding box center [591, 291] width 24 height 24
type input "*"
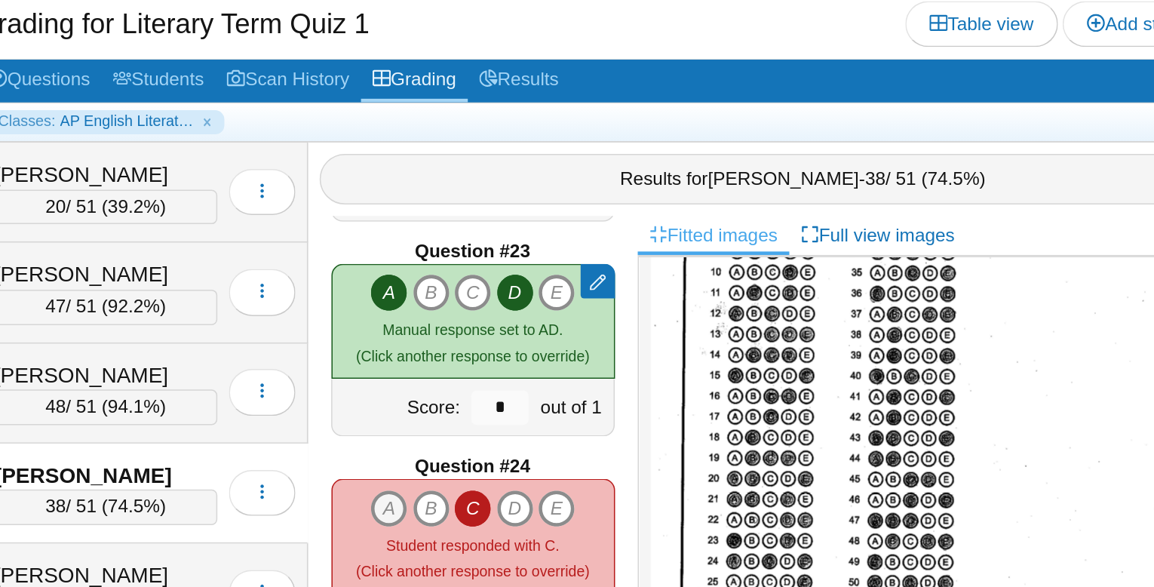
click at [505, 423] on icon "A" at bounding box center [508, 433] width 24 height 24
click at [621, 427] on icon "E" at bounding box center [618, 433] width 24 height 24
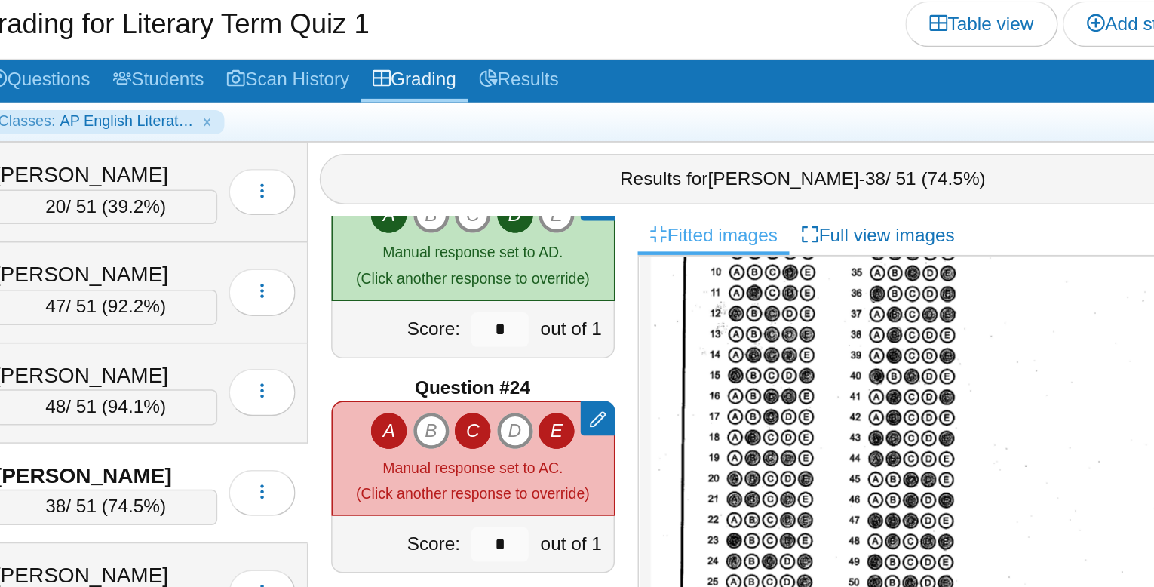
type input "*"
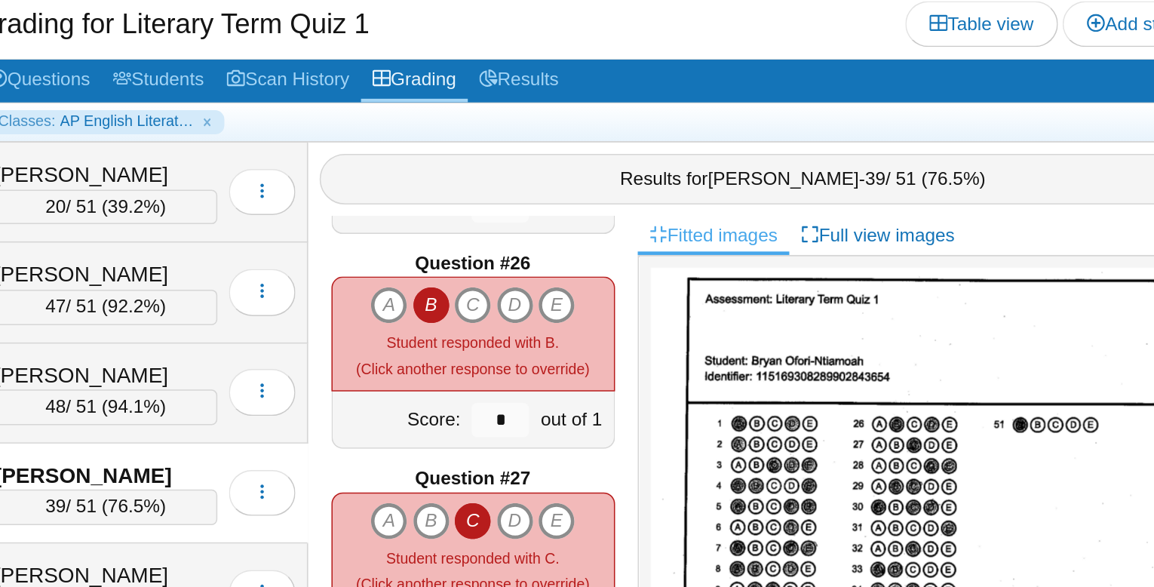
scroll to position [0, 0]
click at [591, 296] on icon "D" at bounding box center [591, 299] width 24 height 24
type input "*"
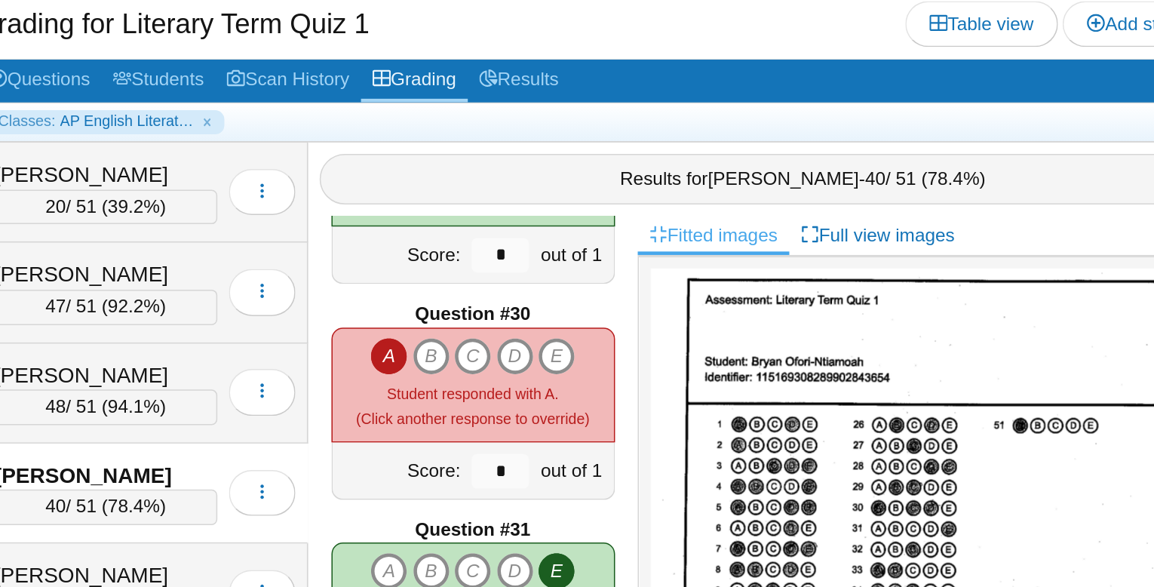
scroll to position [4082, 0]
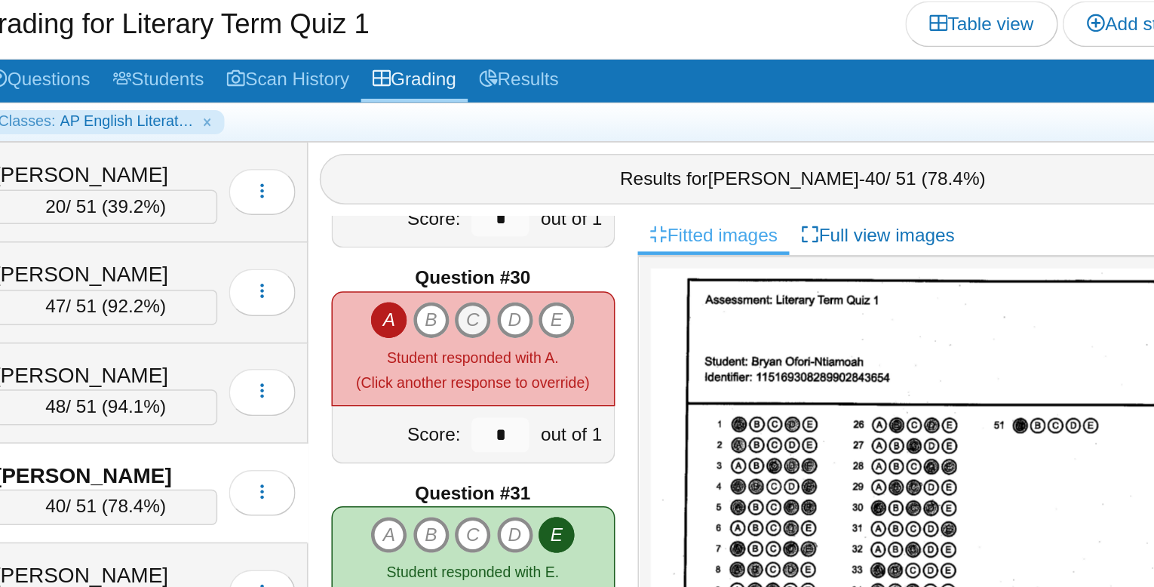
click at [567, 307] on icon "C" at bounding box center [563, 309] width 24 height 24
click at [594, 305] on icon "D" at bounding box center [591, 309] width 24 height 24
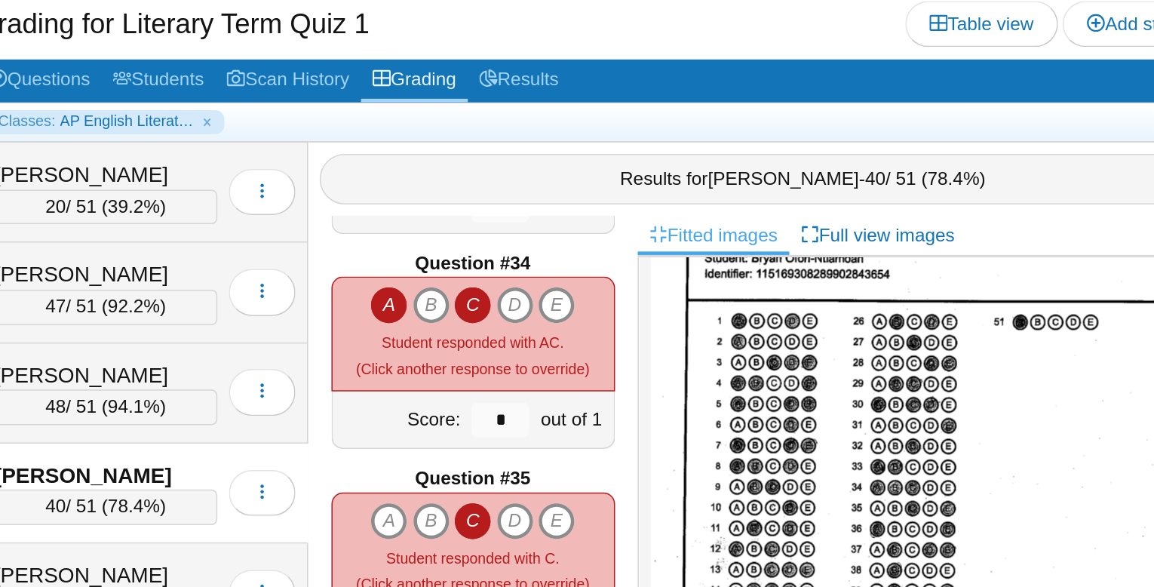
scroll to position [82, 0]
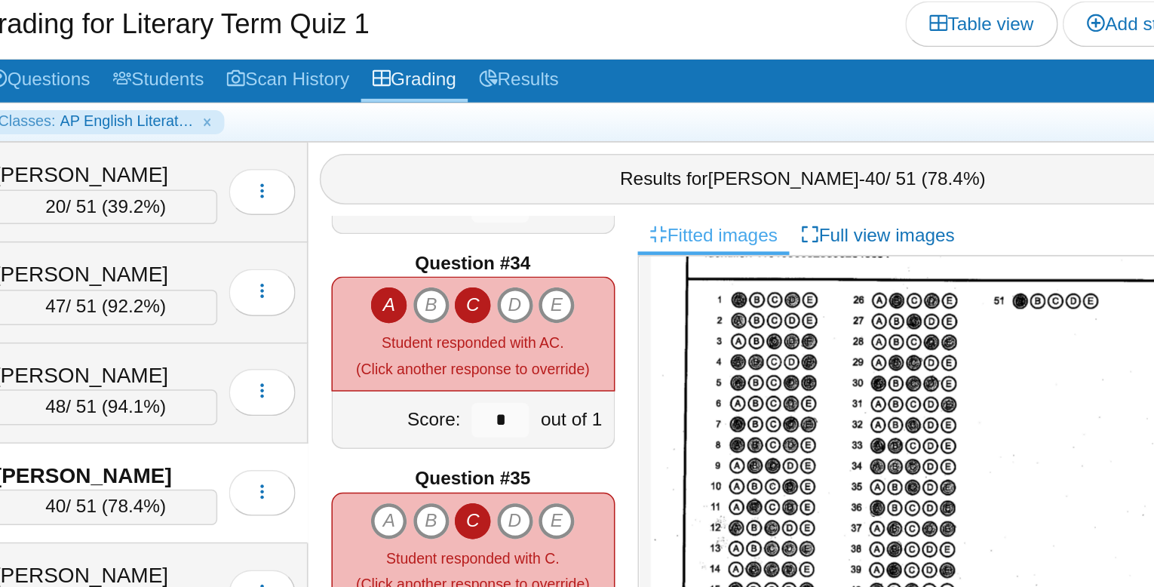
drag, startPoint x: 536, startPoint y: 297, endPoint x: 587, endPoint y: 395, distance: 110.7
click at [544, 307] on icon "B" at bounding box center [535, 299] width 24 height 24
type input "*"
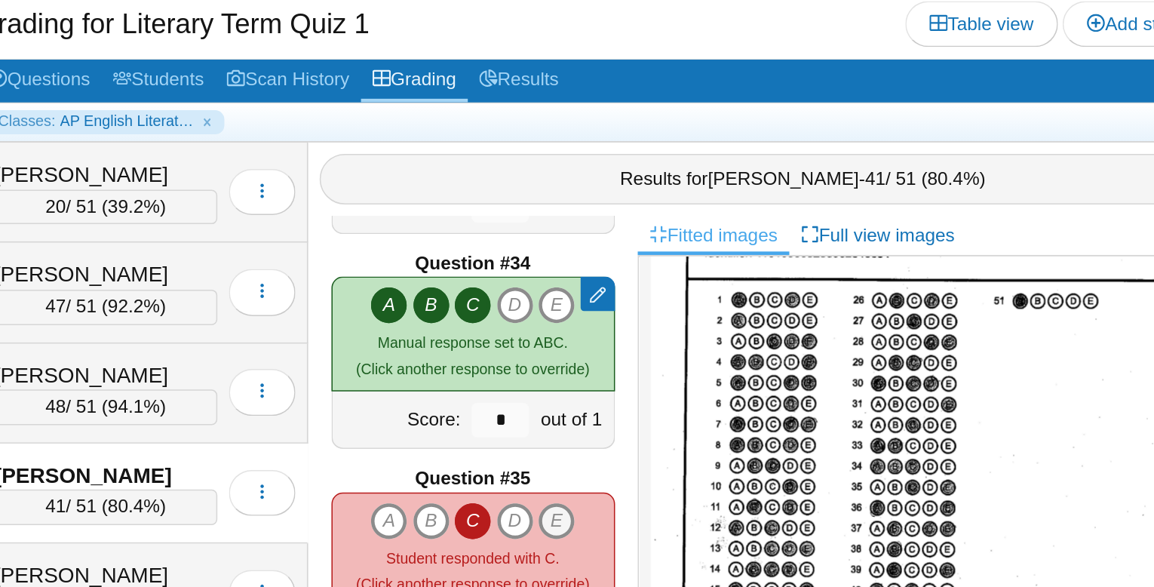
click at [619, 432] on icon "E" at bounding box center [618, 441] width 24 height 24
type input "*"
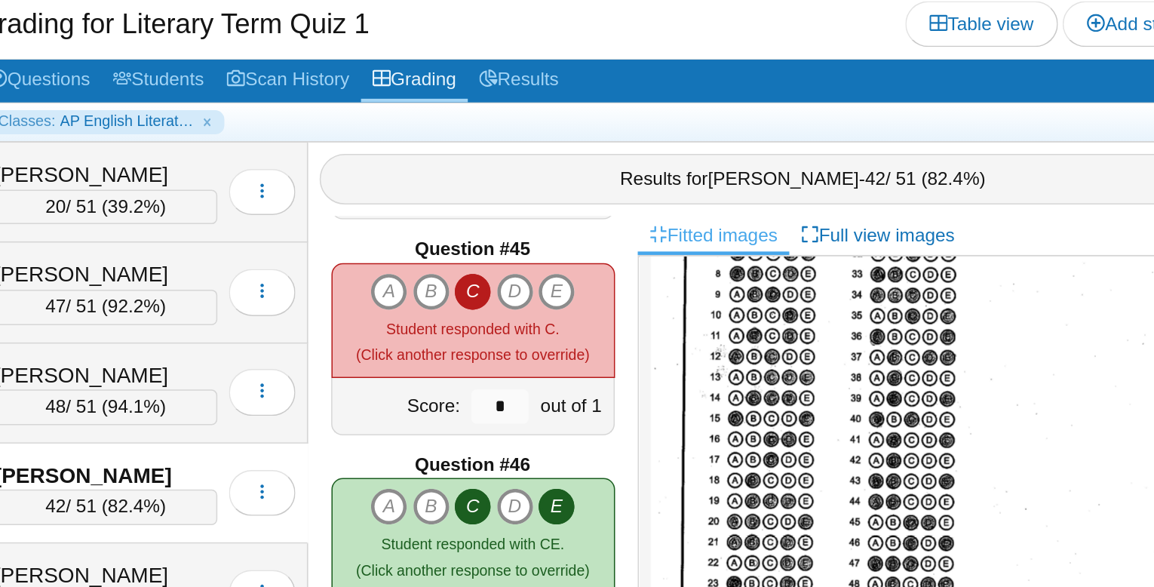
scroll to position [196, 0]
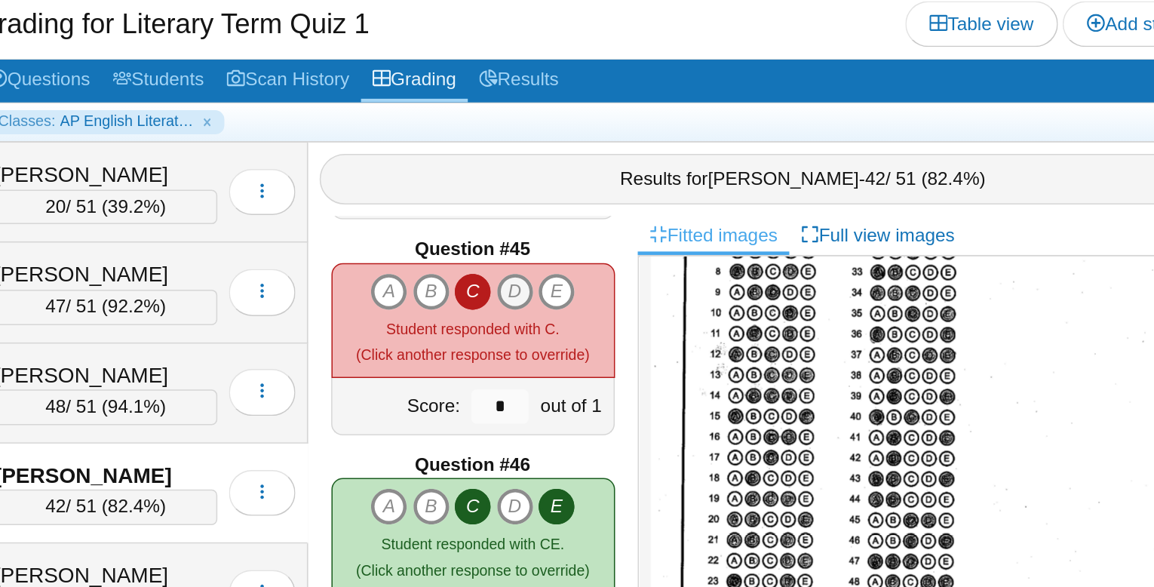
click at [597, 288] on icon "D" at bounding box center [591, 290] width 24 height 24
type input "*"
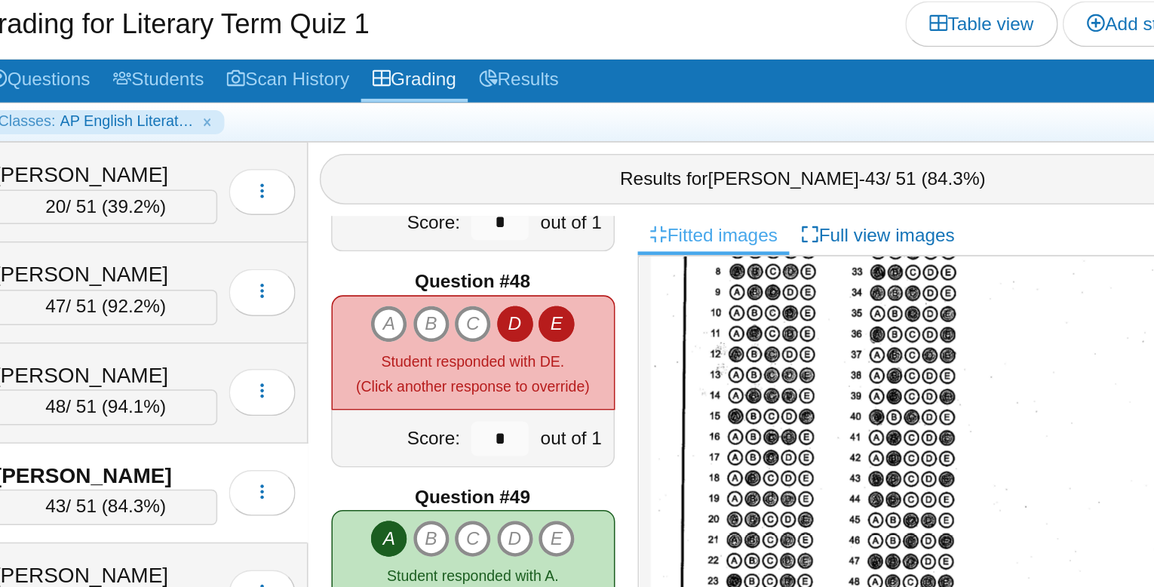
scroll to position [256, 0]
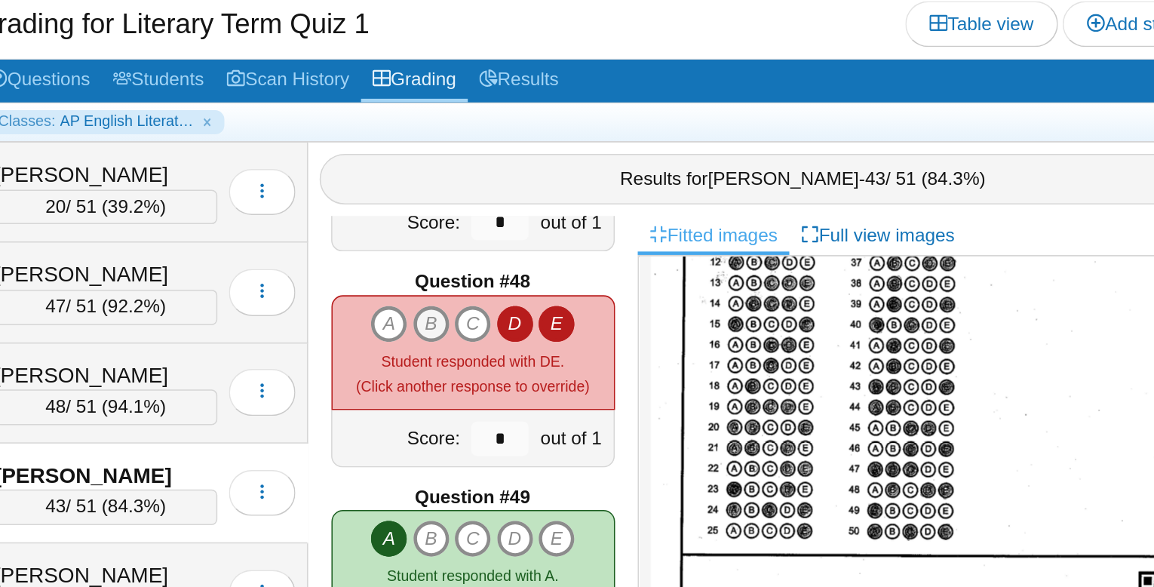
click at [539, 312] on icon "B" at bounding box center [535, 311] width 24 height 24
type input "*"
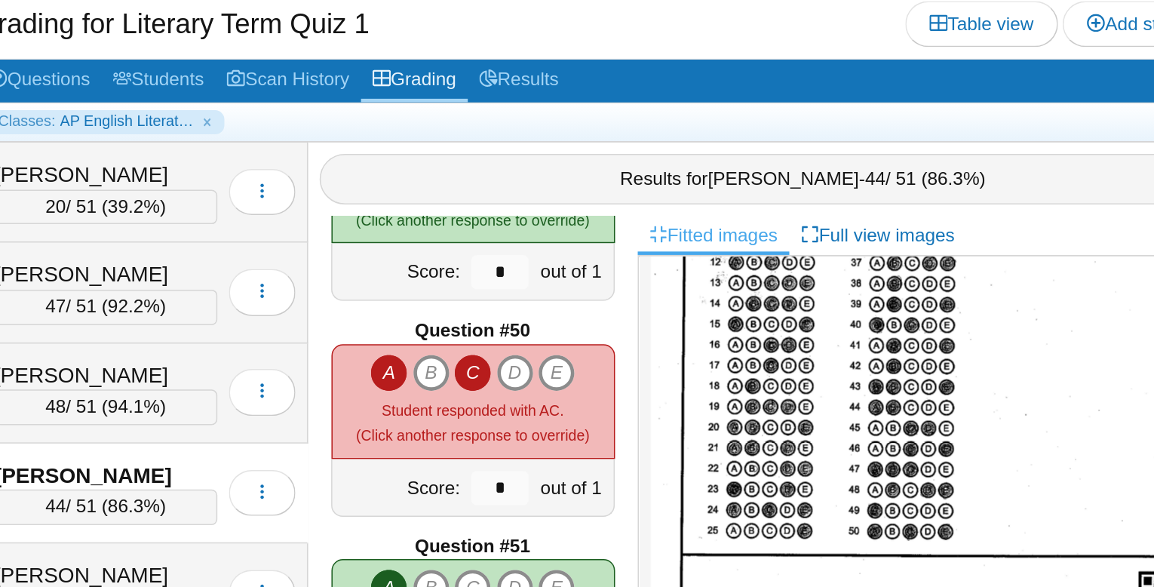
scroll to position [6909, 0]
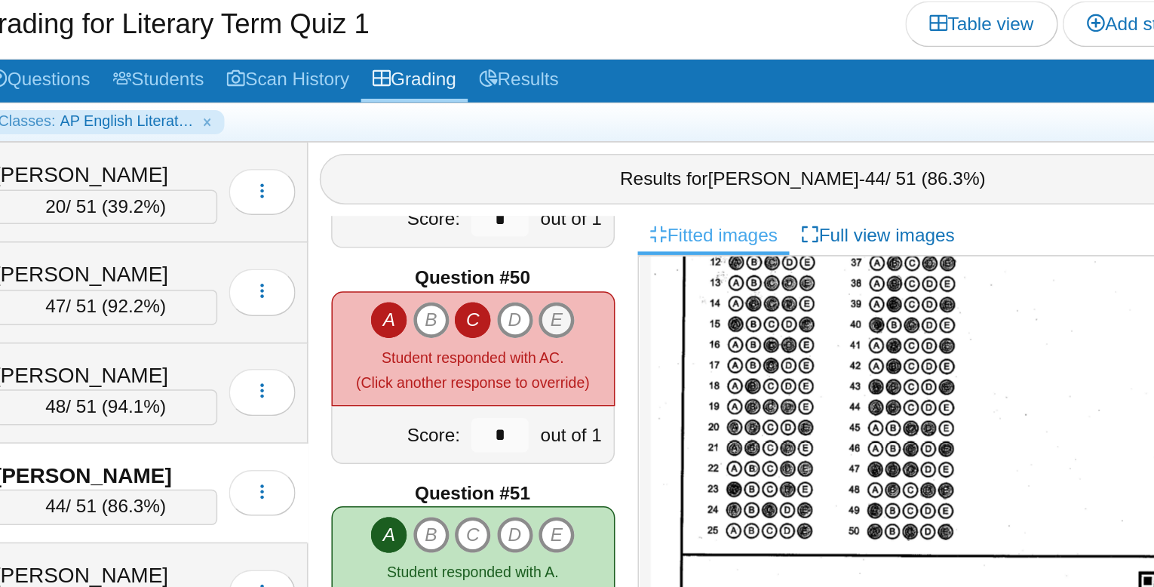
click at [616, 303] on icon "E" at bounding box center [618, 309] width 24 height 24
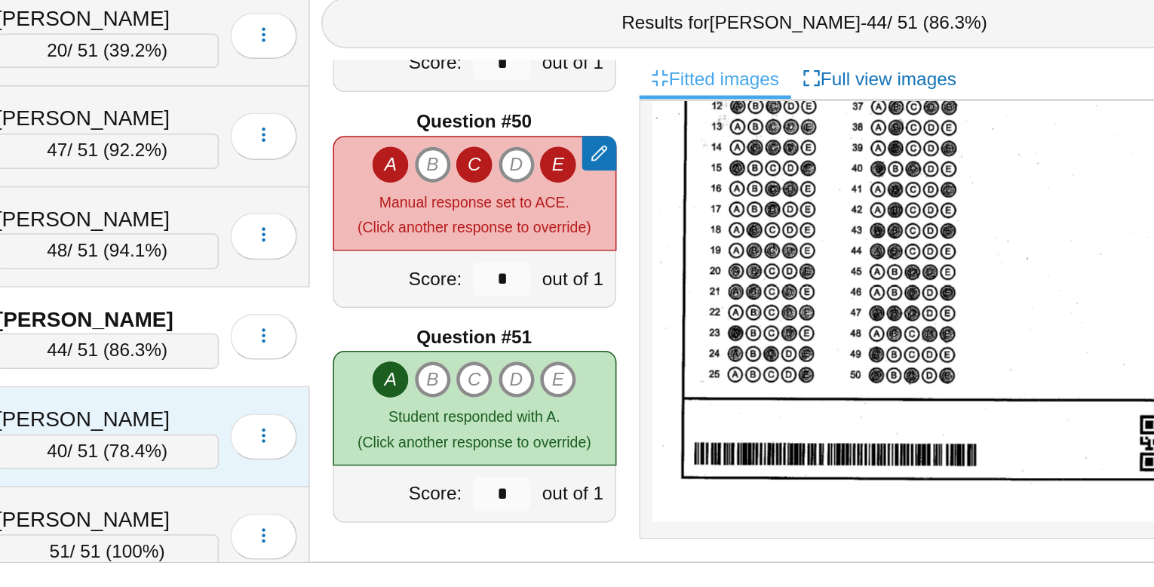
click at [297, 467] on div "[PERSON_NAME]" at bounding box center [322, 477] width 146 height 20
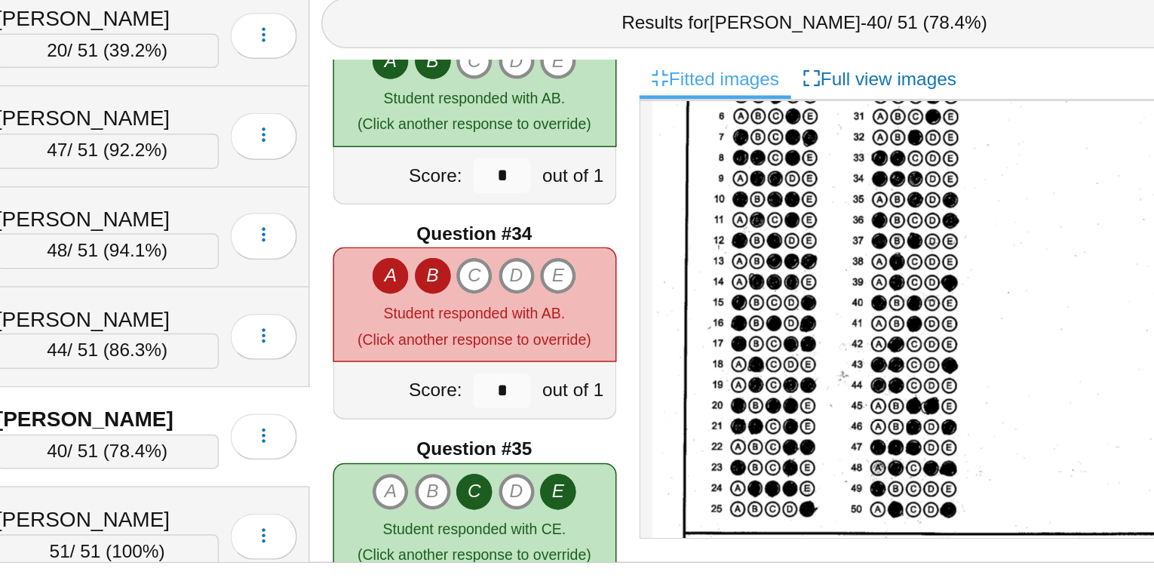
scroll to position [166, 0]
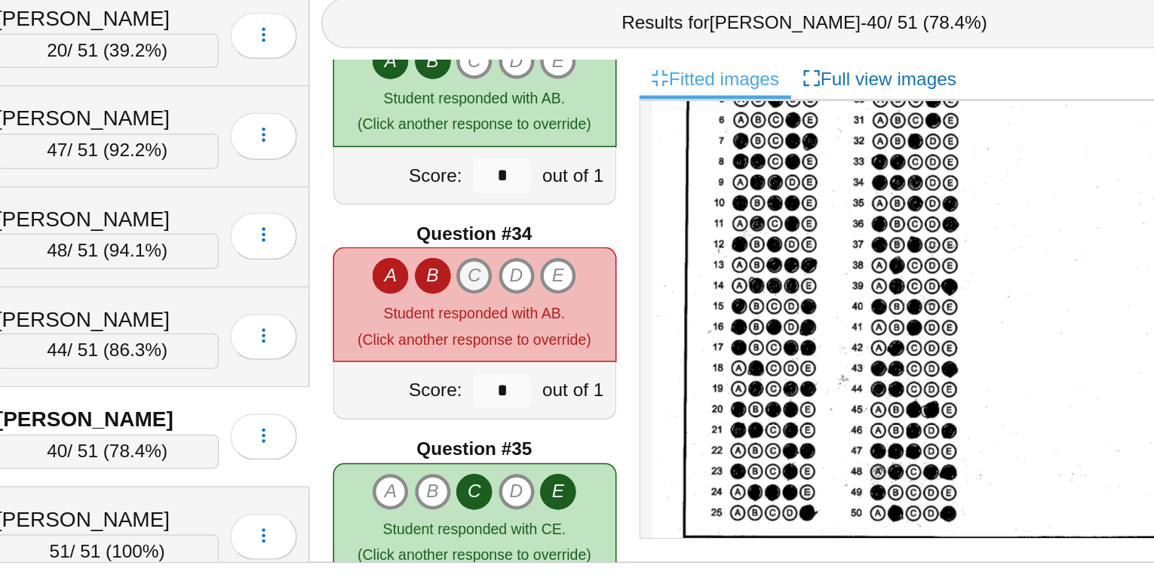
click at [558, 376] on icon "C" at bounding box center [563, 382] width 24 height 24
type input "*"
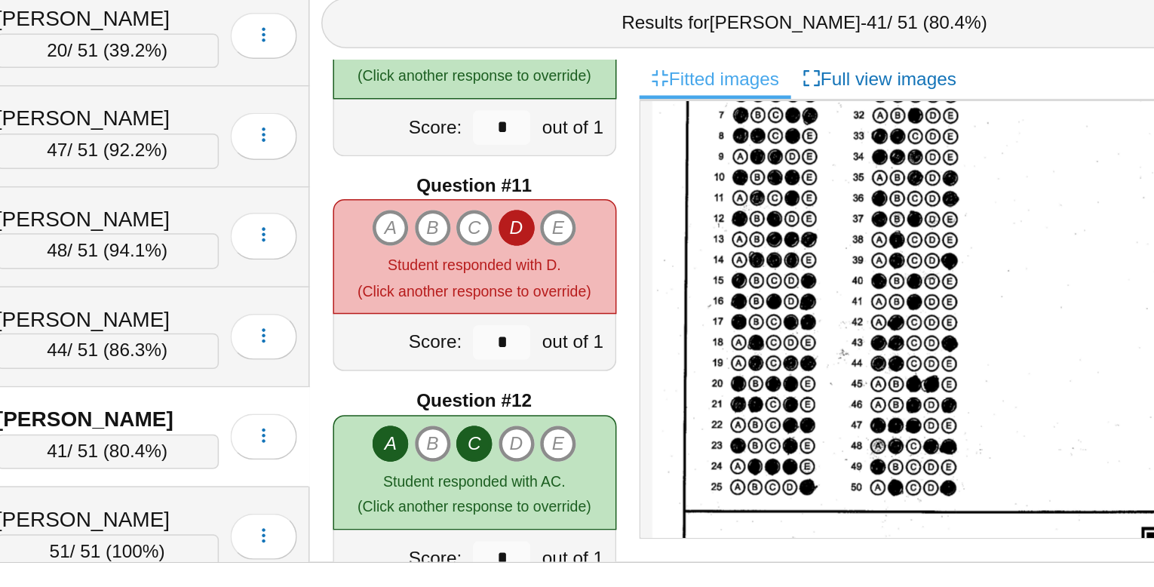
scroll to position [1288, 0]
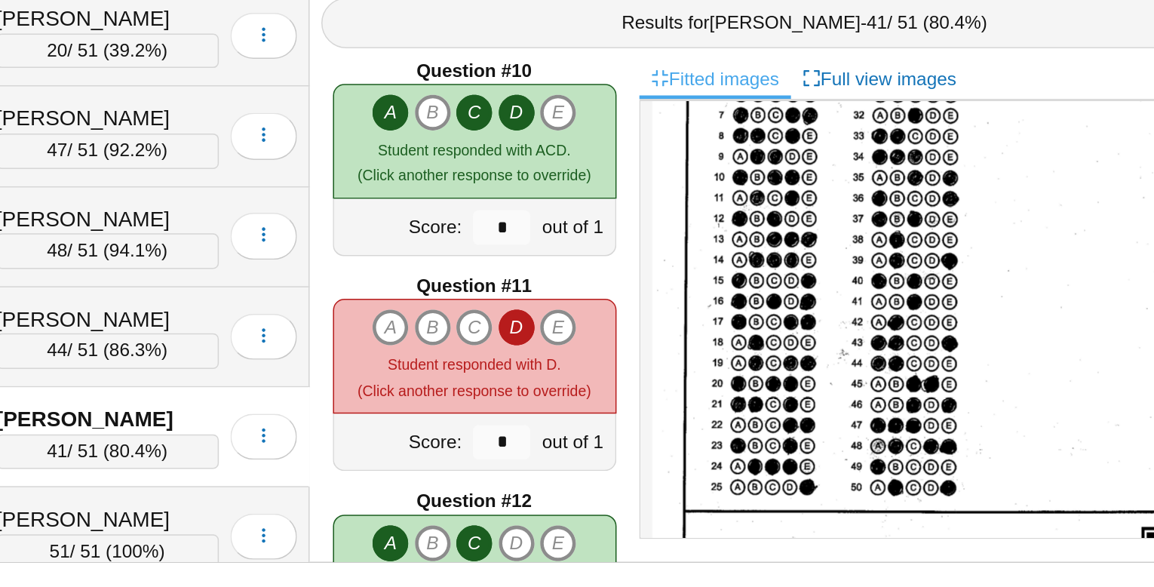
click at [521, 416] on div "A B C D E" at bounding box center [563, 416] width 134 height 24
click at [536, 416] on icon "B" at bounding box center [535, 416] width 24 height 24
type input "*"
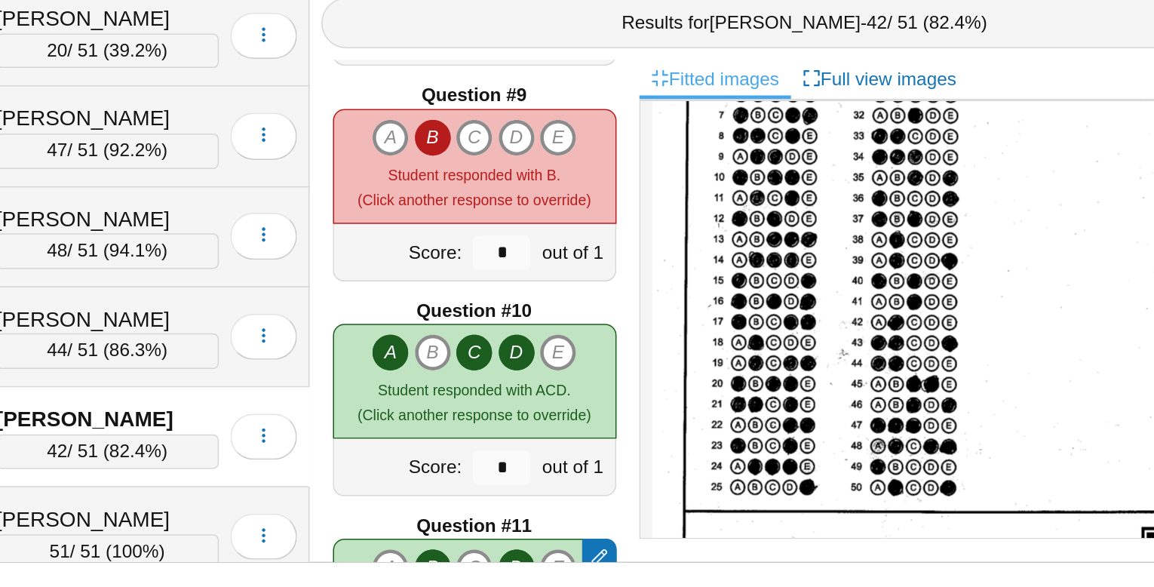
scroll to position [1112, 0]
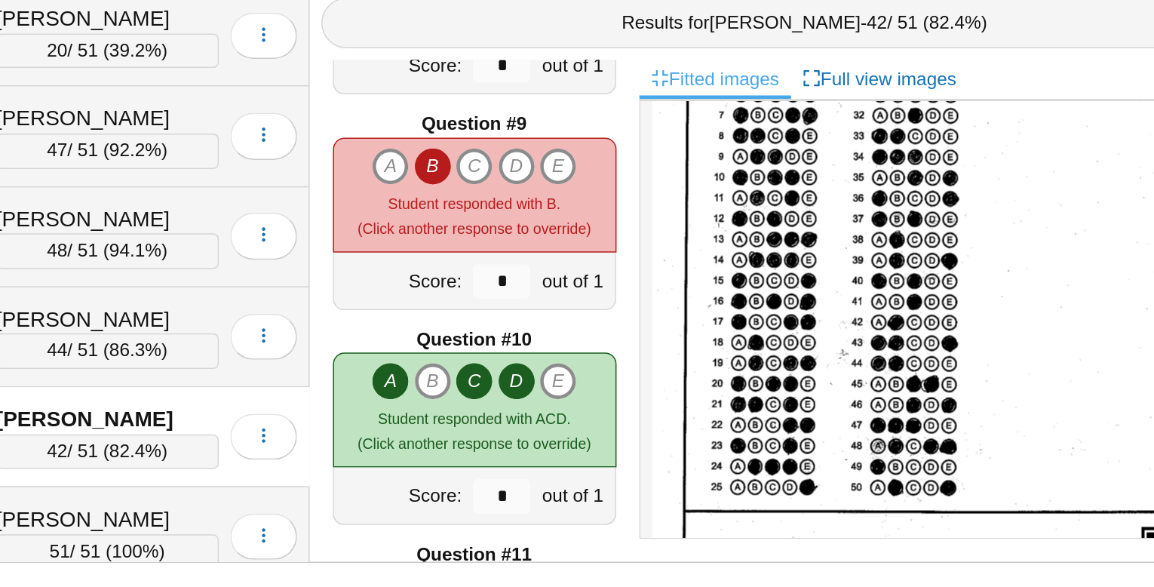
click at [563, 294] on div "A B C D" at bounding box center [563, 329] width 186 height 75
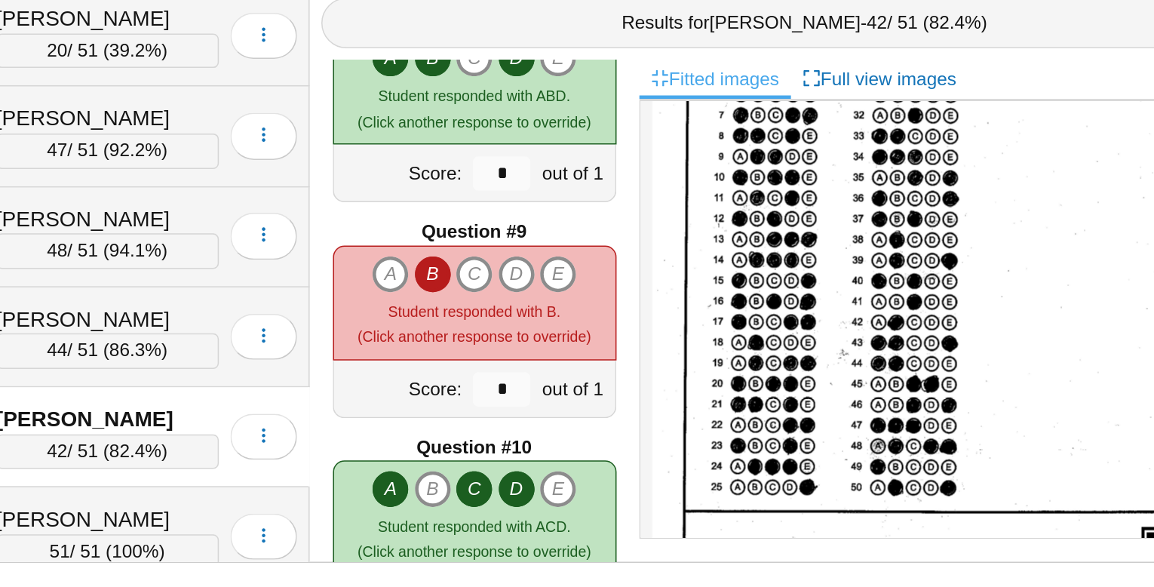
scroll to position [1029, 0]
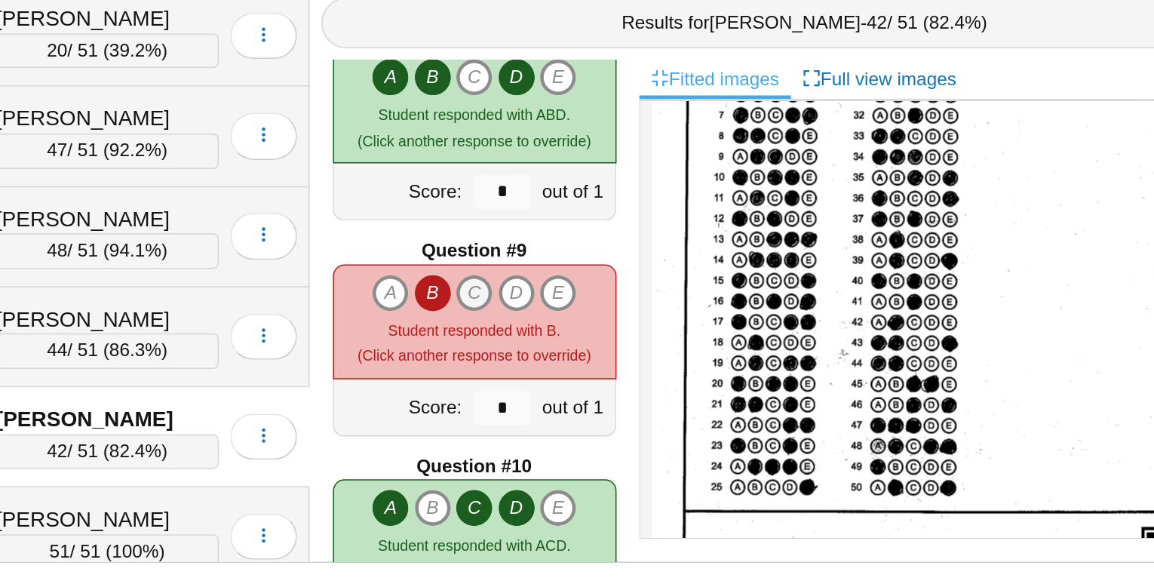
click at [564, 382] on icon "C" at bounding box center [563, 394] width 24 height 24
type input "*"
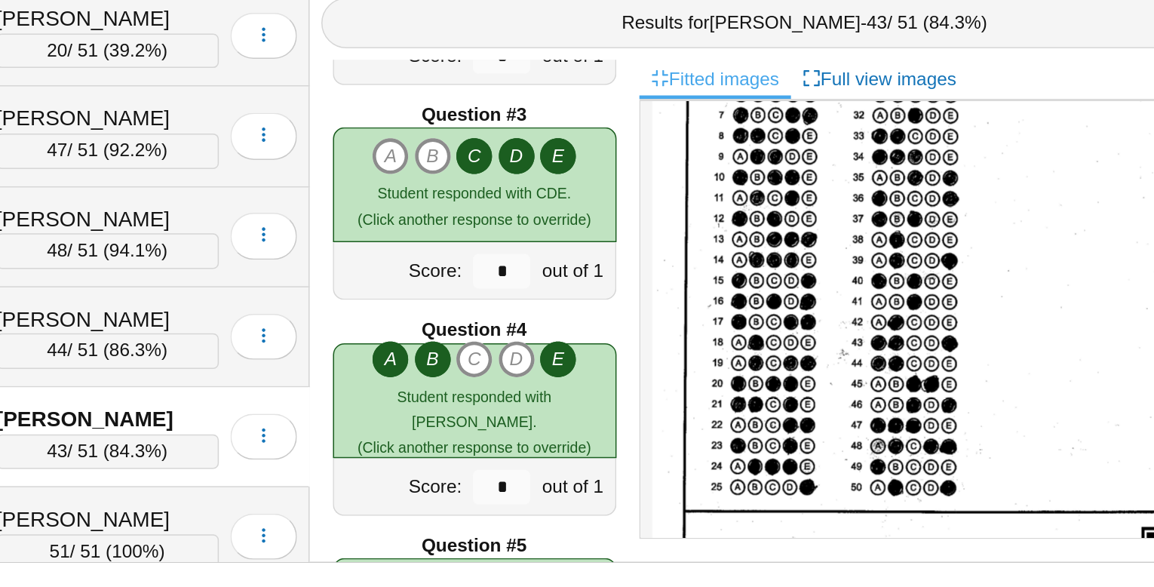
scroll to position [271, 0]
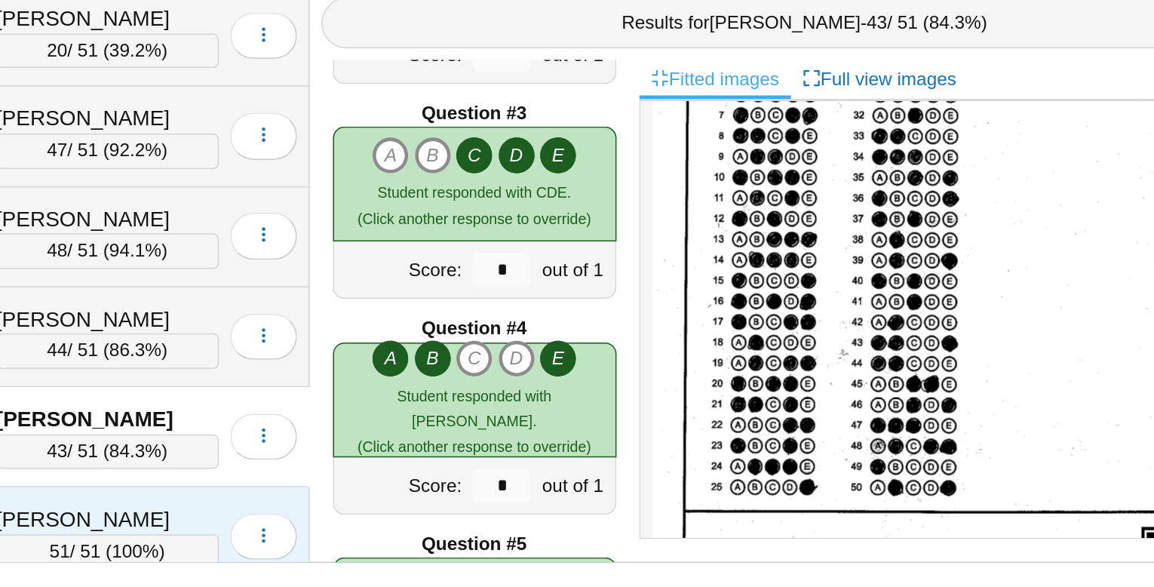
click at [346, 521] on div "Piedrahita, Liliana 51 / 51 ( 100% ) Loading…" at bounding box center [346, 553] width 217 height 65
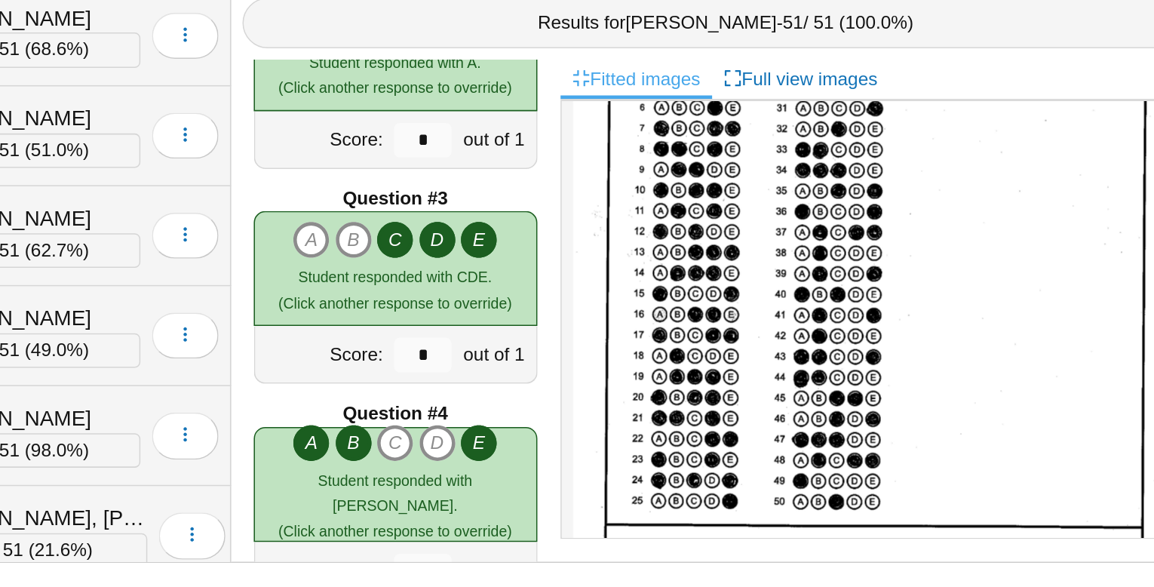
scroll to position [0, 0]
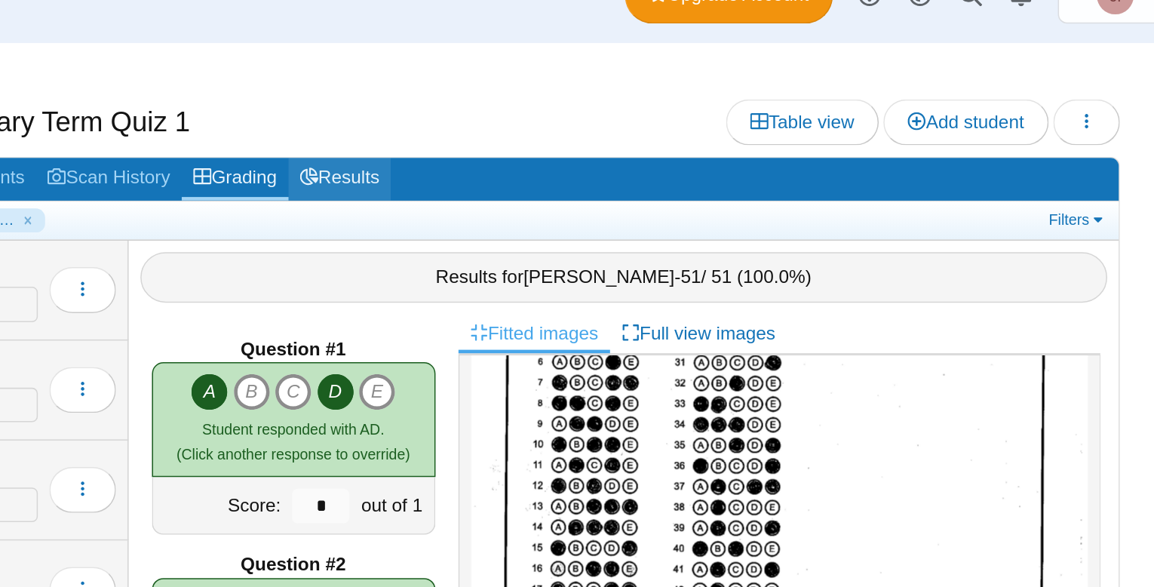
click at [627, 144] on link "Results" at bounding box center [593, 152] width 67 height 28
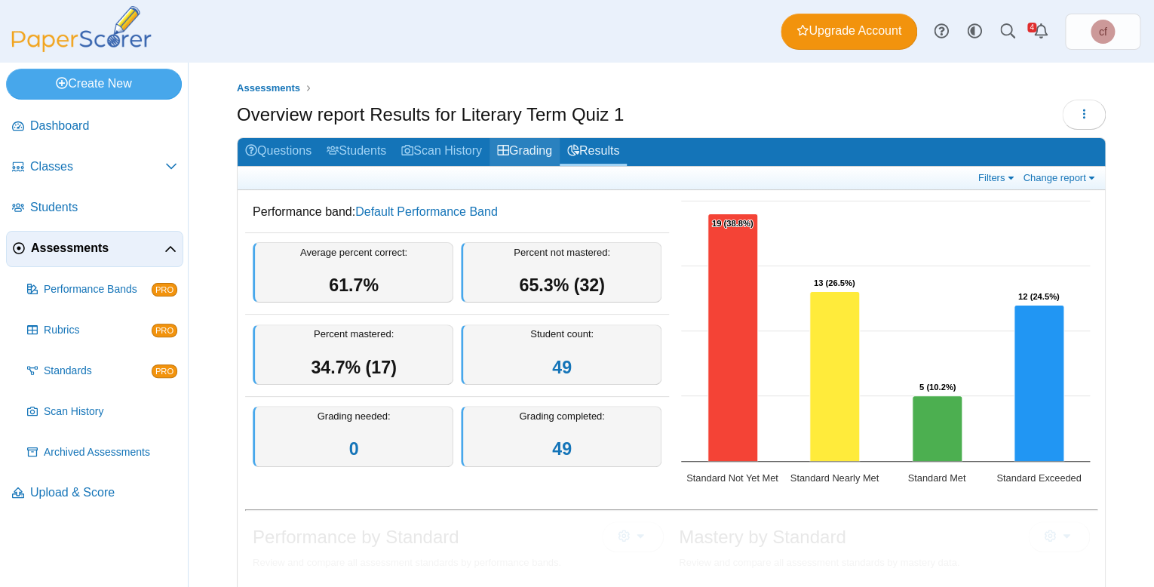
click at [533, 162] on link "Grading" at bounding box center [525, 152] width 70 height 28
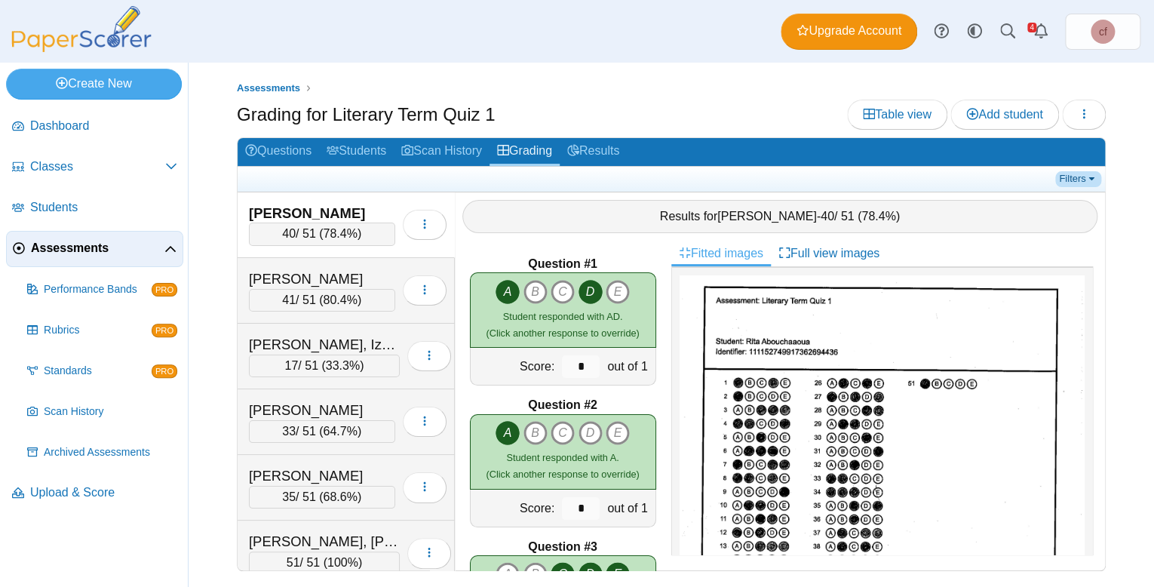
click at [1067, 171] on link "Filters" at bounding box center [1078, 178] width 46 height 15
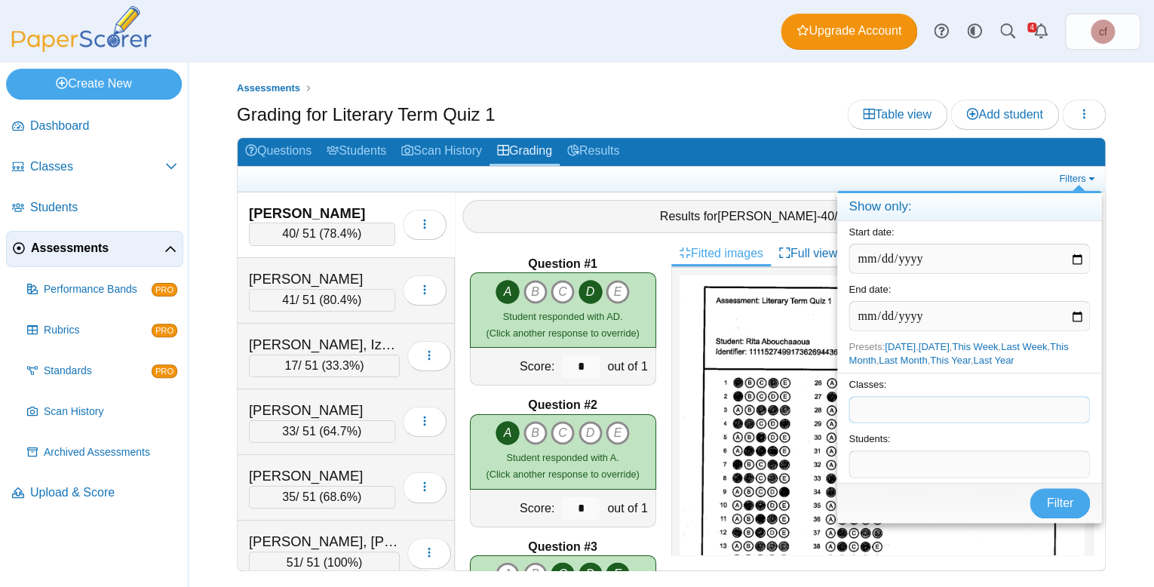
click at [892, 419] on span at bounding box center [969, 410] width 240 height 26
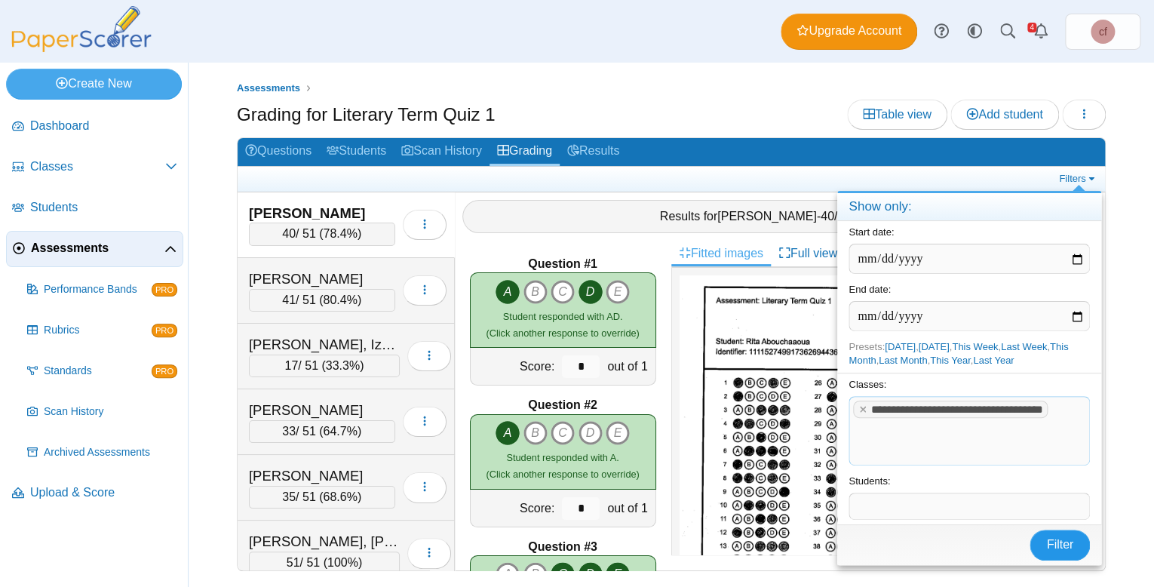
click at [1073, 538] on span "Filter" at bounding box center [1059, 544] width 27 height 13
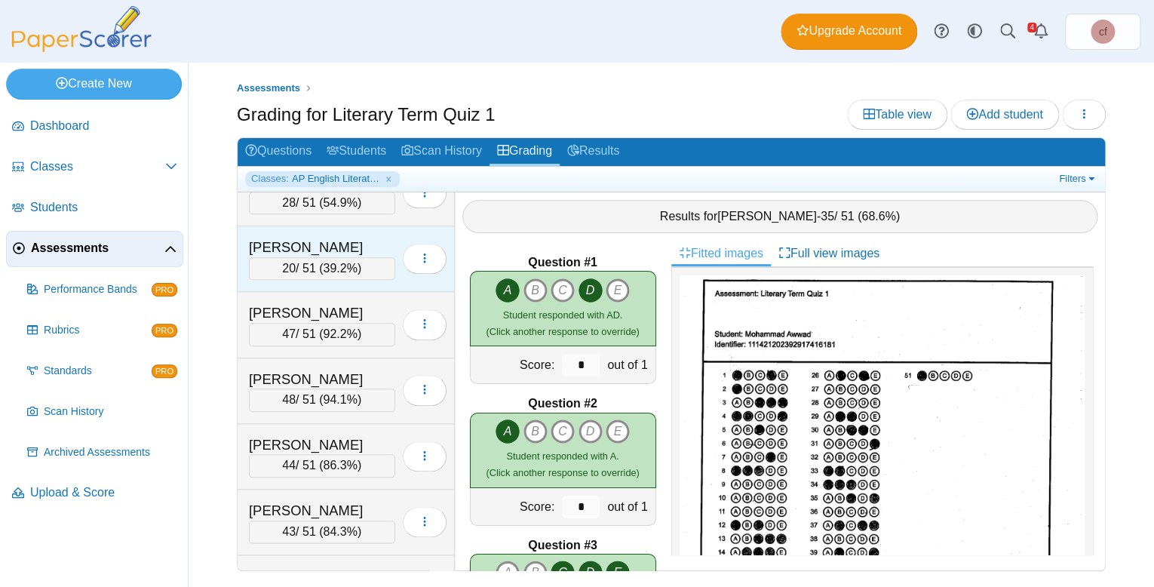
scroll to position [657, 0]
